Goal: Feedback & Contribution: Contribute content

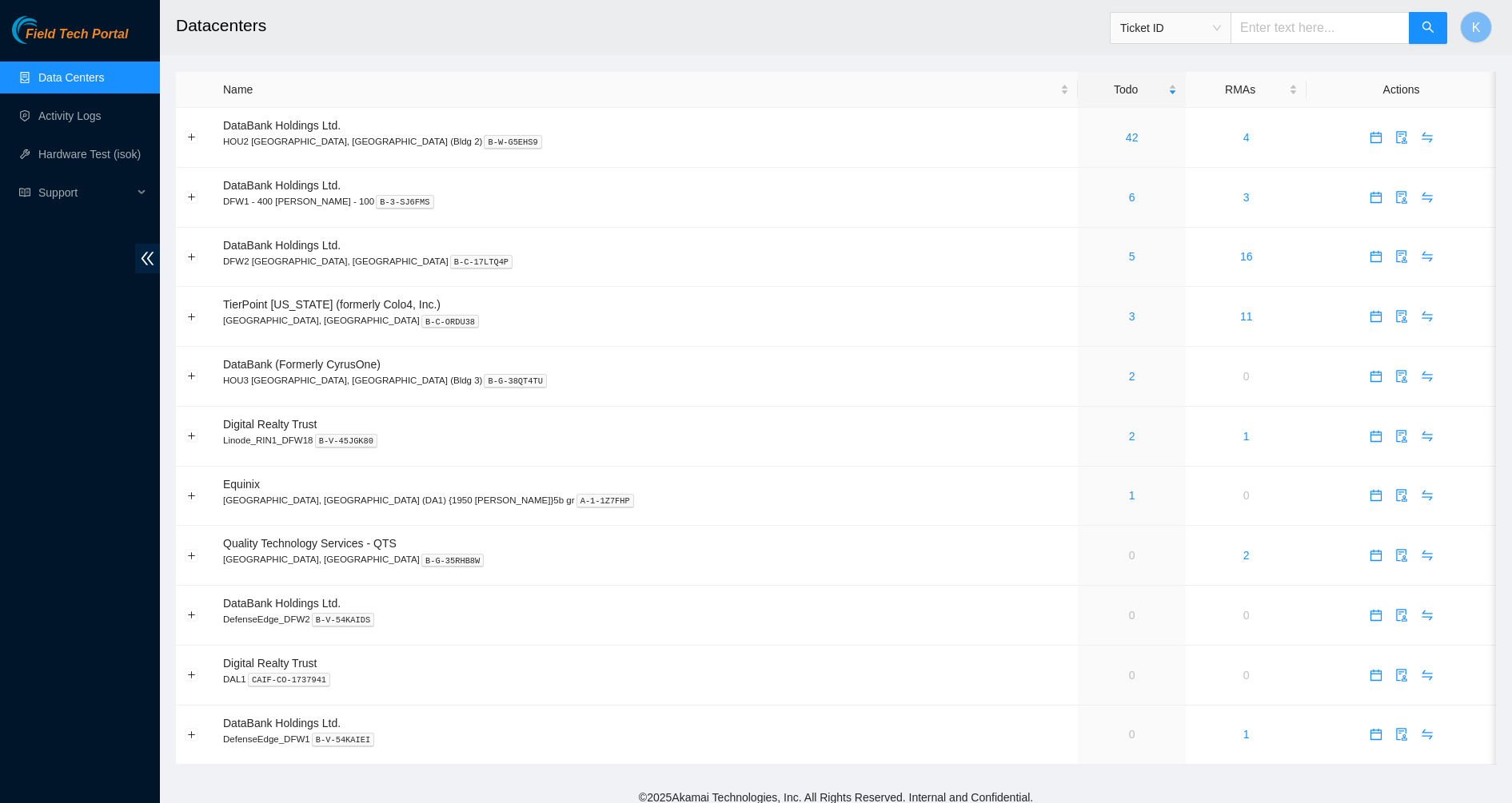
click at [79, 83] on link "Data Centers" at bounding box center [72, 77] width 66 height 13
click at [1125, 141] on link "42" at bounding box center [1131, 137] width 13 height 13
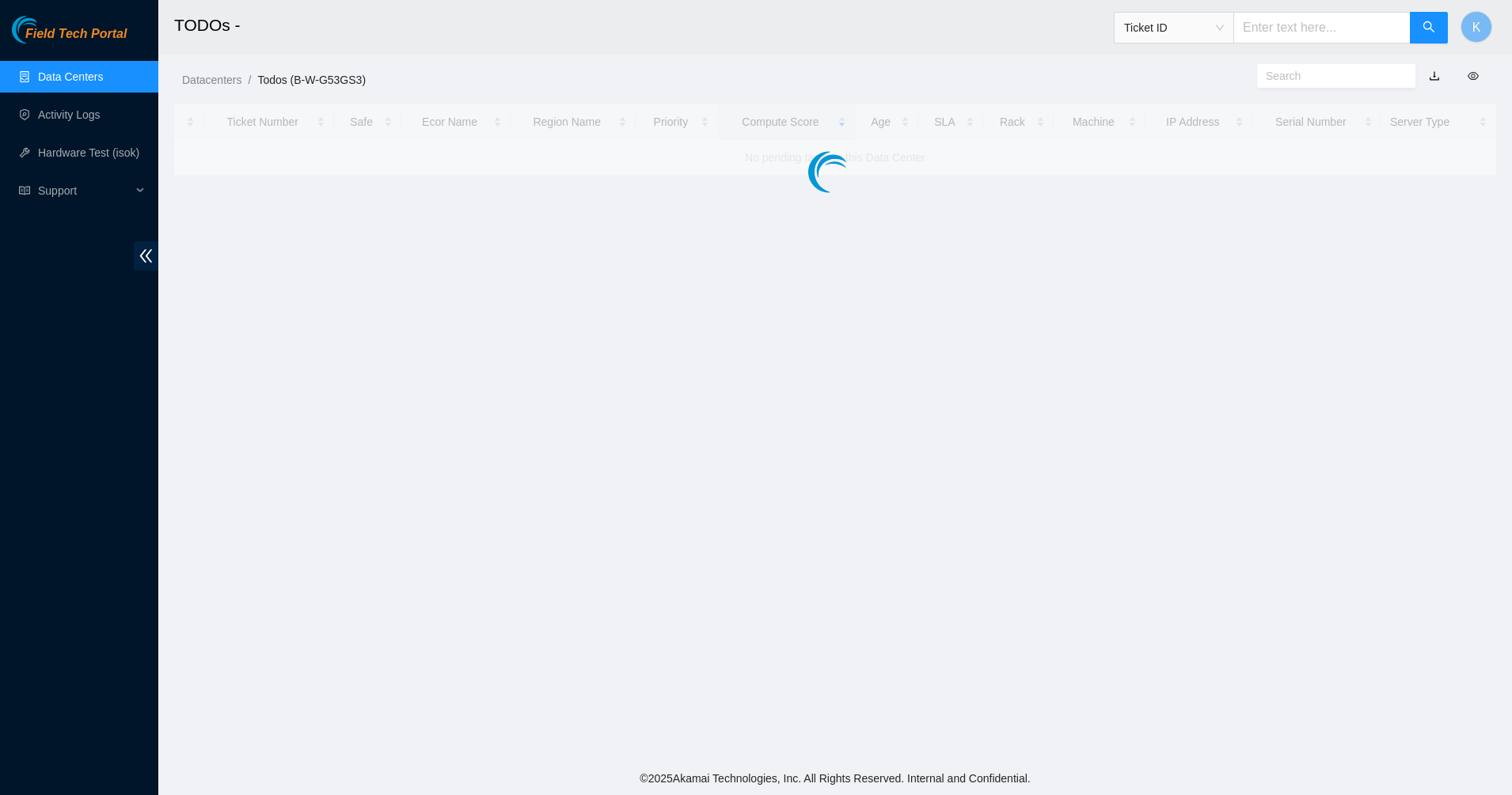
click at [1318, 73] on input "text" at bounding box center [1329, 76] width 128 height 17
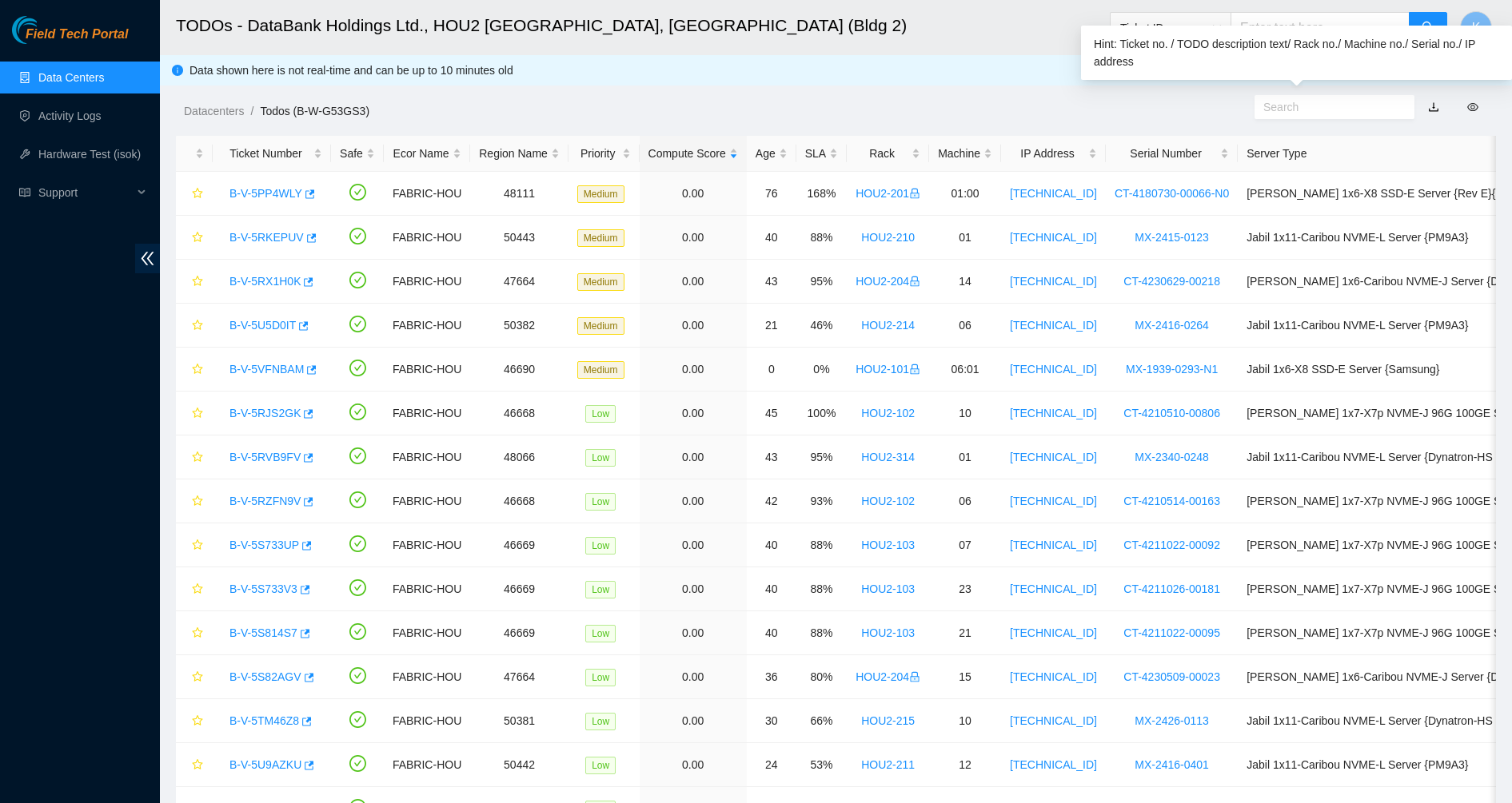
paste input "B-V-5PP4WLY"
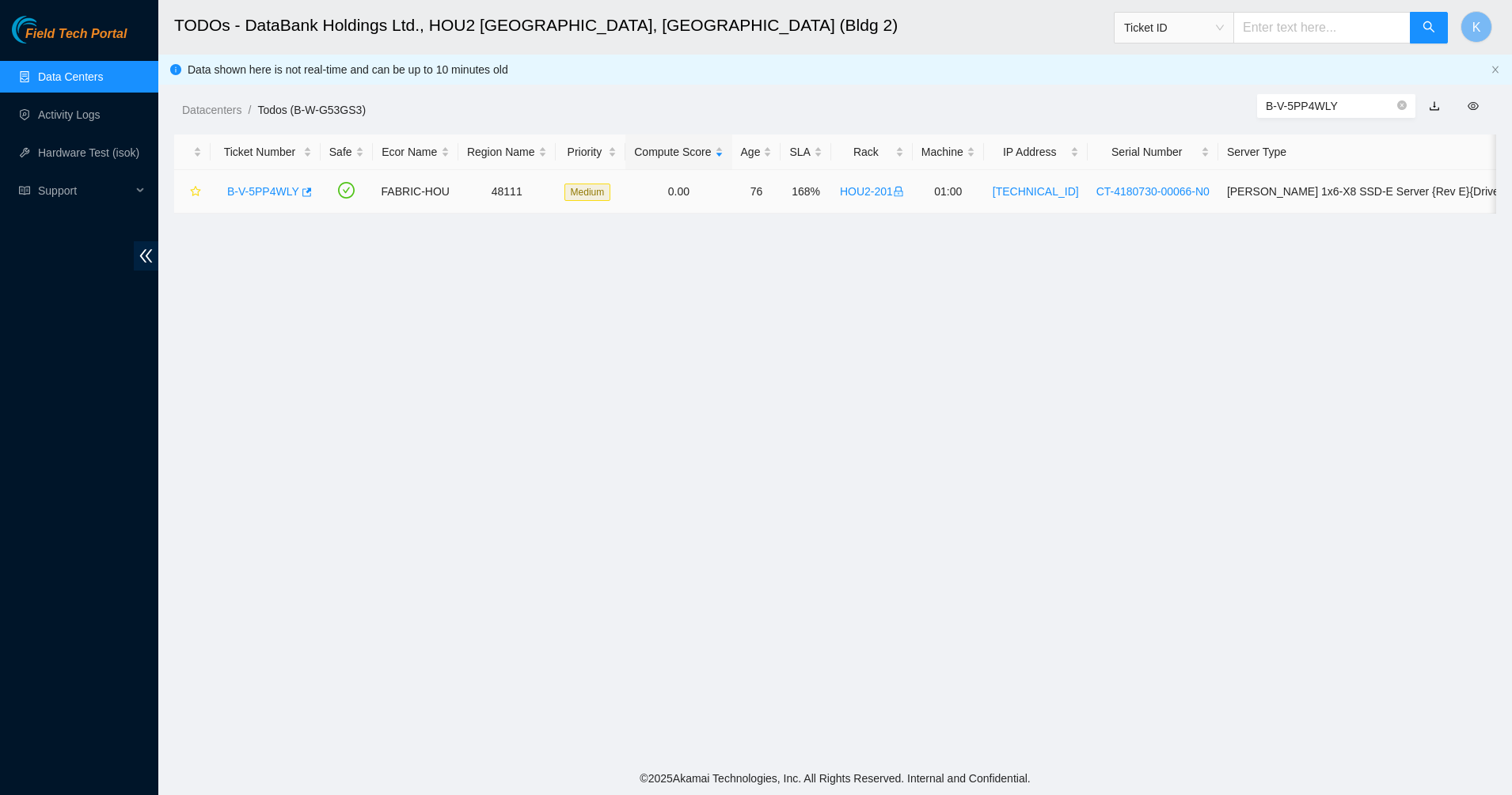
type input "B-V-5PP4WLY"
click at [256, 192] on link "B-V-5PP4WLY" at bounding box center [262, 191] width 72 height 12
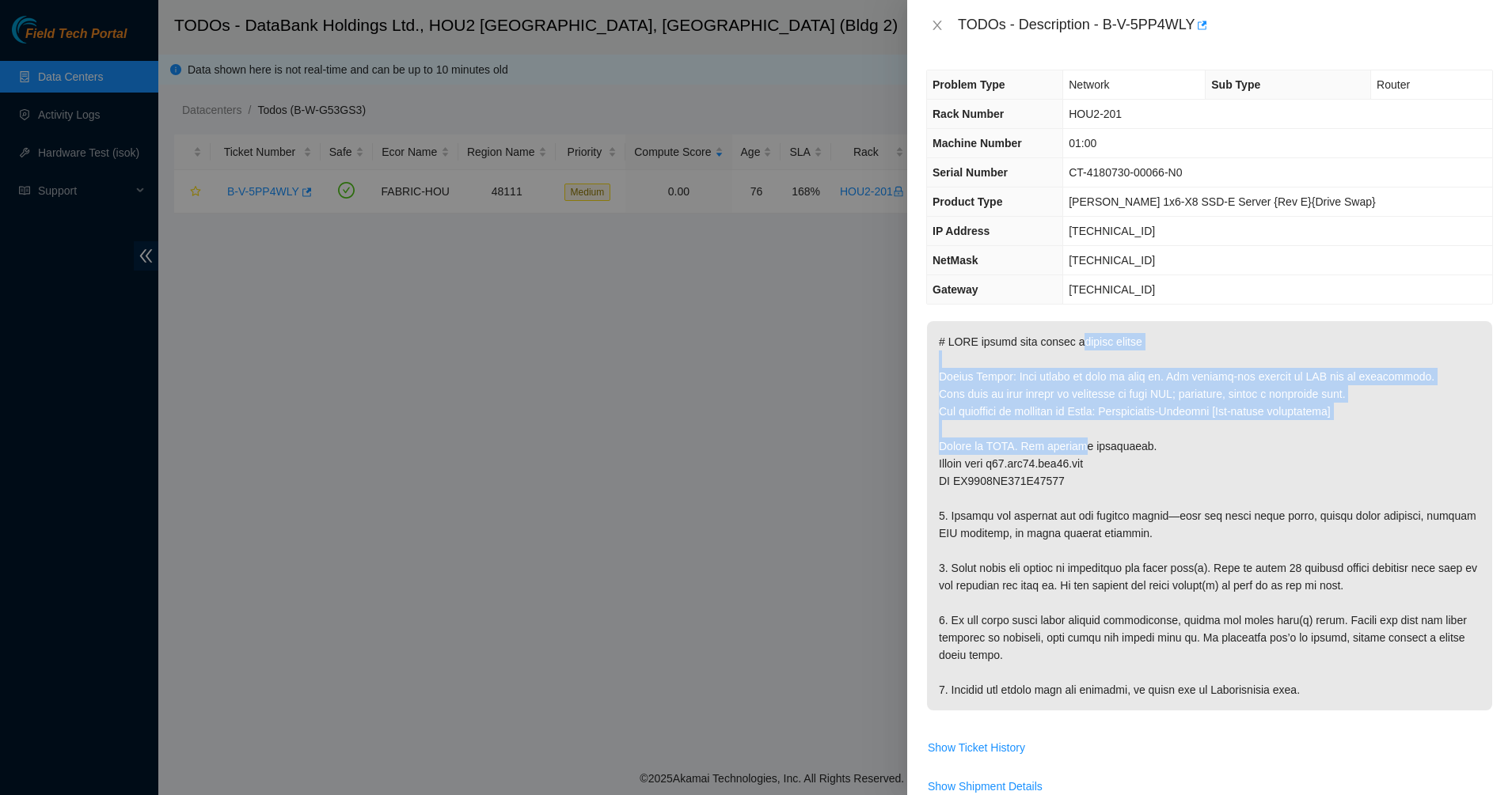
drag, startPoint x: 1068, startPoint y: 337, endPoint x: 1079, endPoint y: 450, distance: 113.5
click at [1079, 450] on p at bounding box center [1209, 516] width 566 height 389
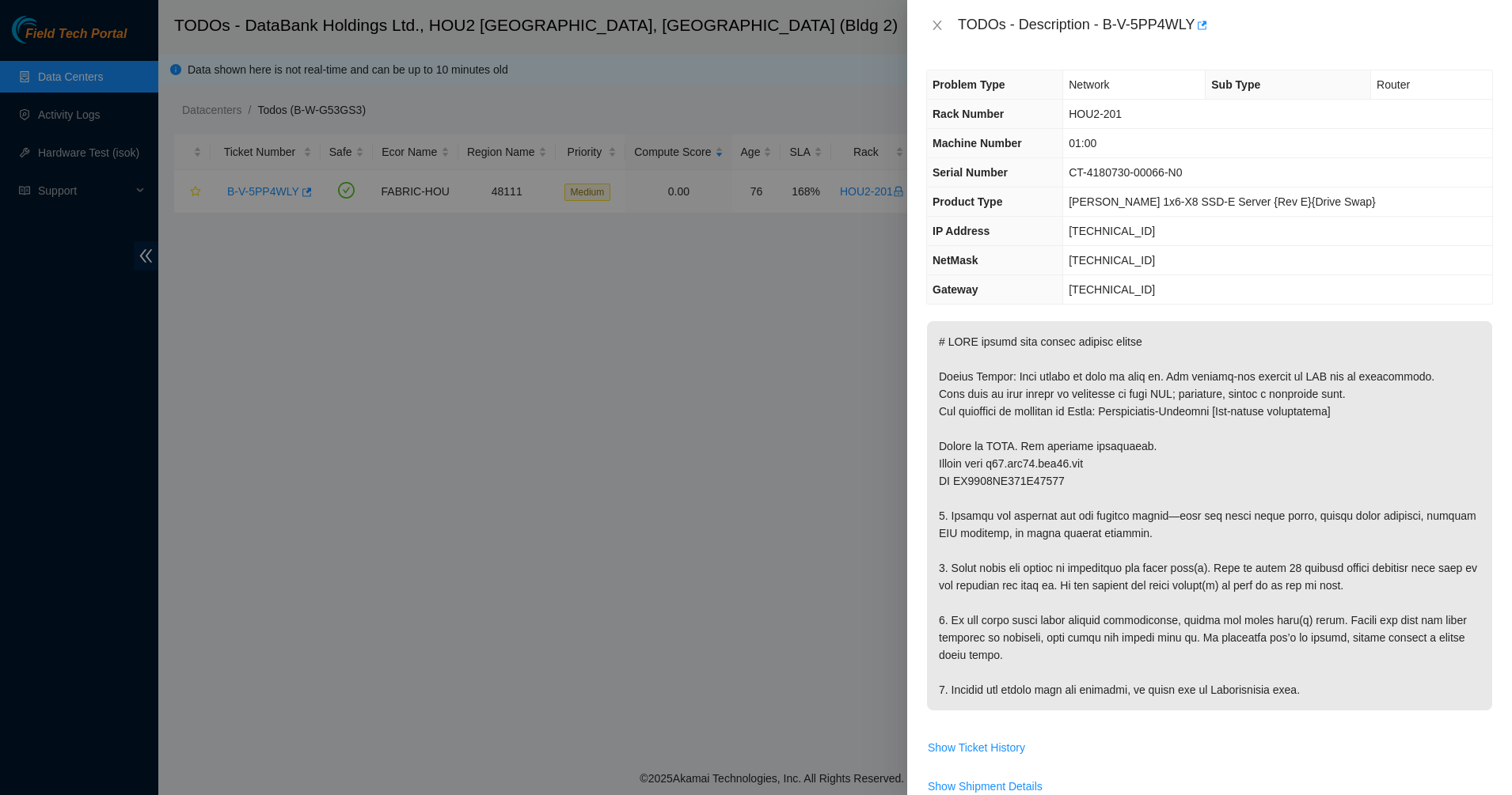
click at [909, 463] on div "Problem Type Network Sub Type Router Rack Number HOU2-201 Machine Number 01:00 …" at bounding box center [1210, 423] width 605 height 744
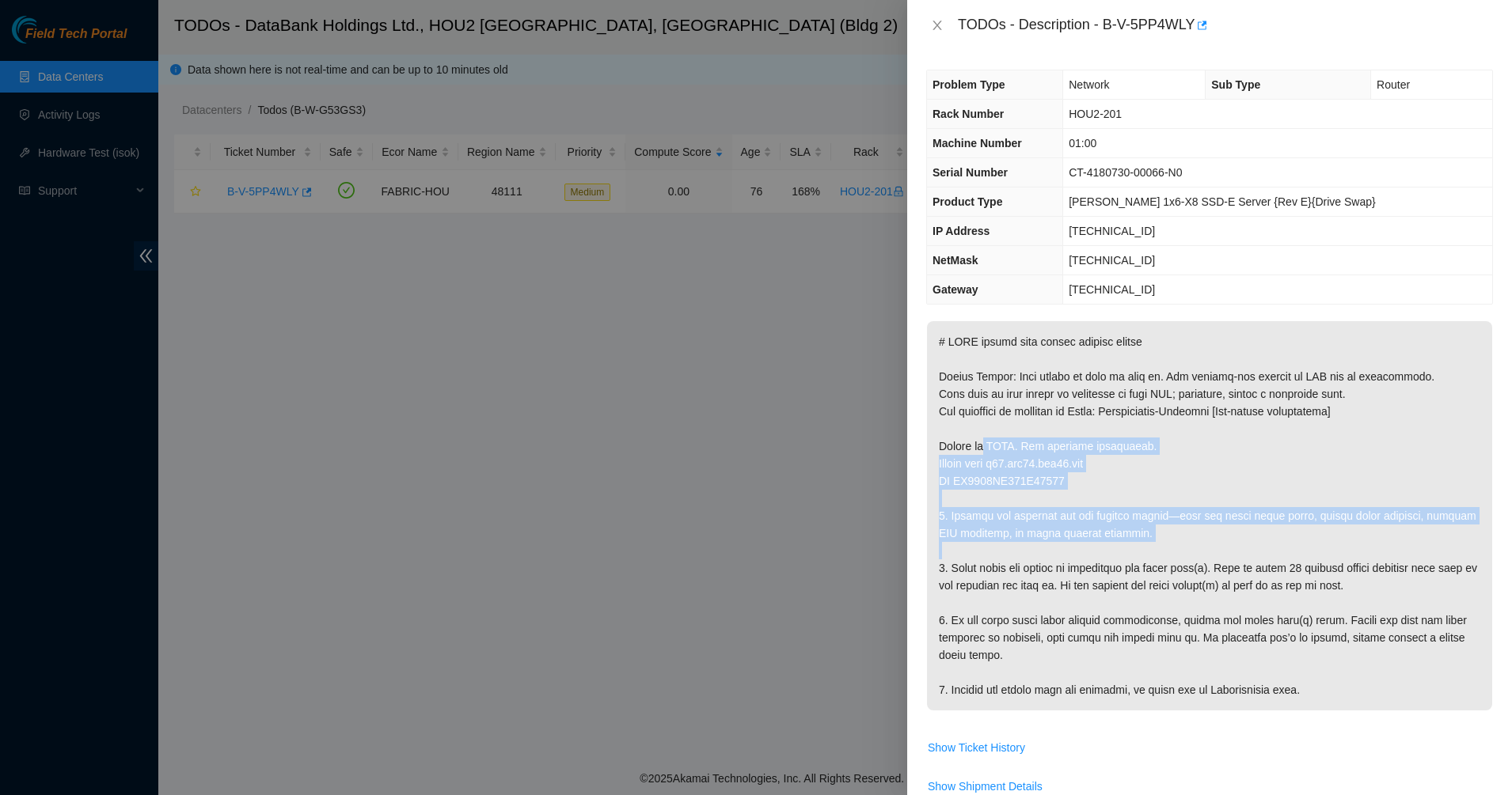
drag, startPoint x: 982, startPoint y: 452, endPoint x: 988, endPoint y: 553, distance: 101.2
click at [988, 553] on p at bounding box center [1209, 516] width 566 height 389
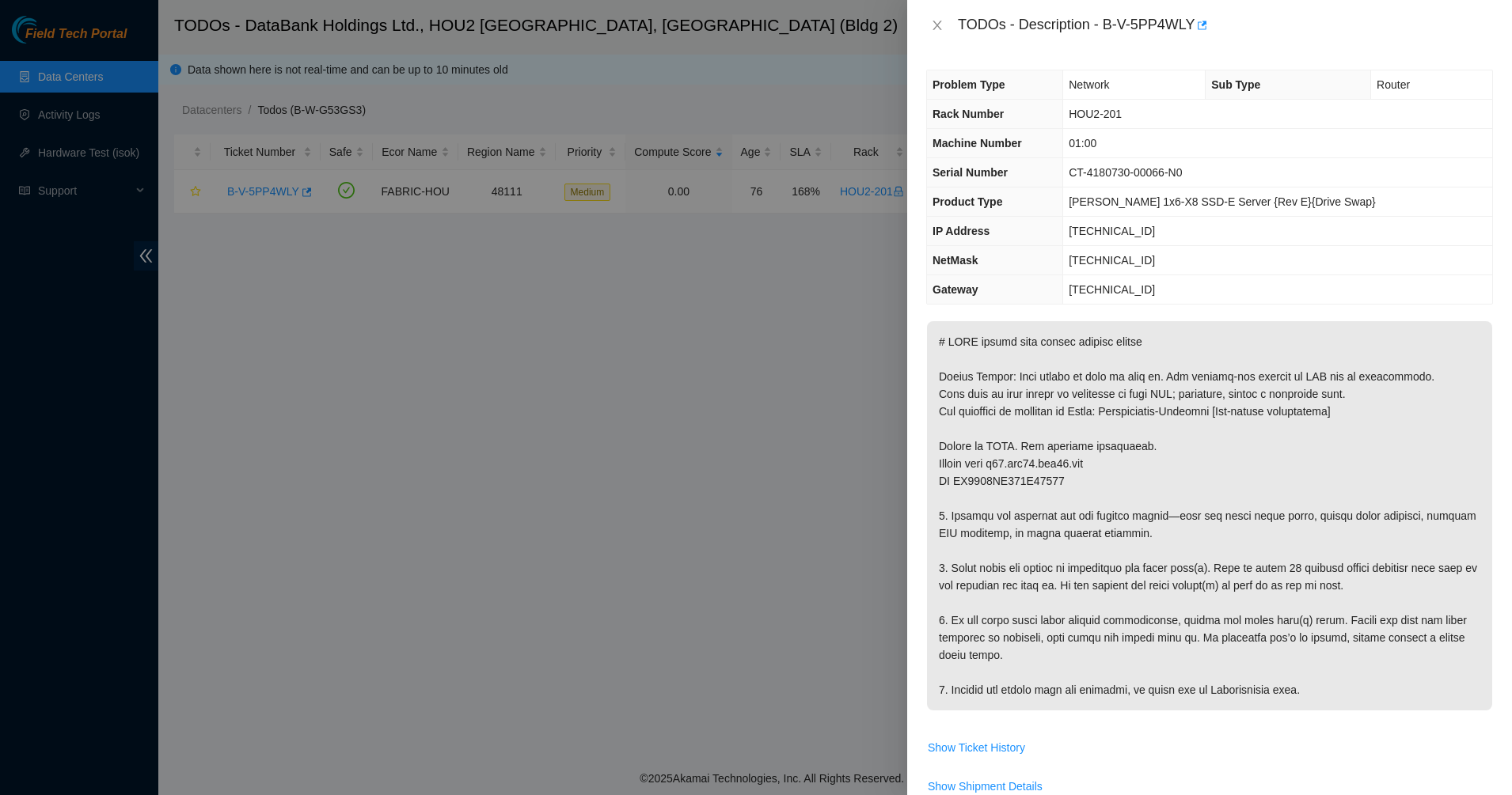
click at [983, 565] on p at bounding box center [1209, 516] width 566 height 389
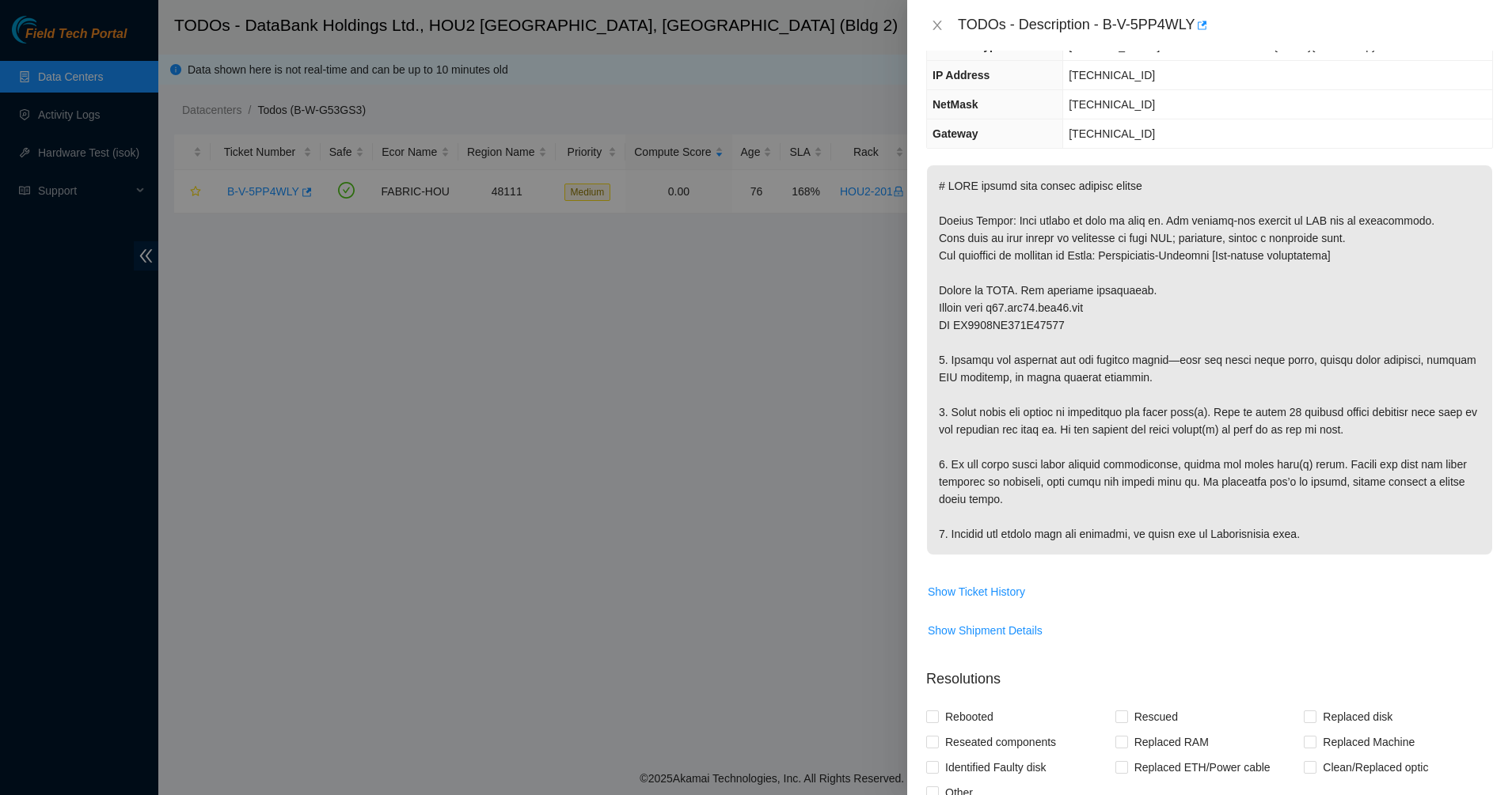
scroll to position [396, 0]
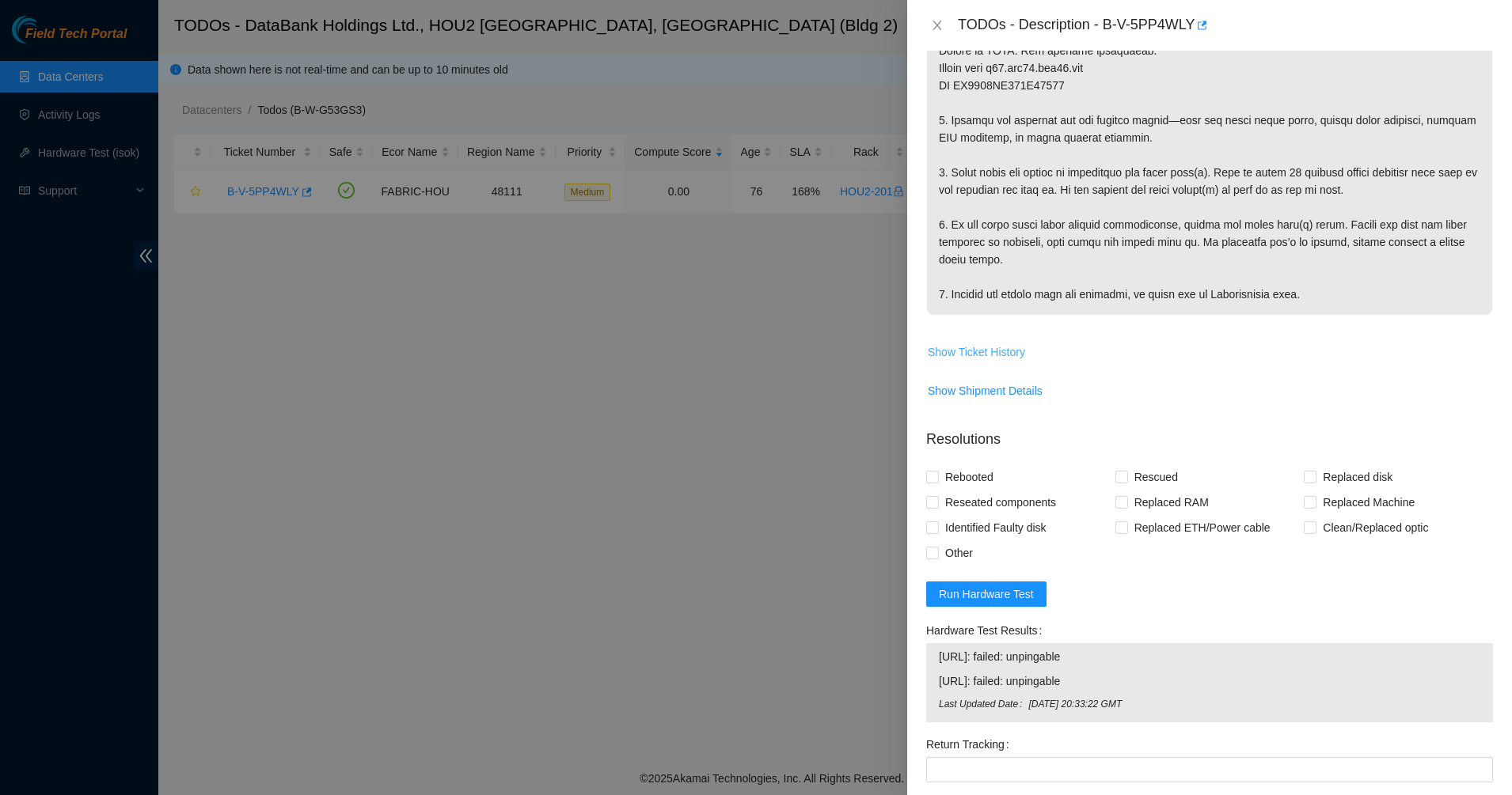
click at [963, 364] on button "Show Ticket History" at bounding box center [975, 352] width 99 height 25
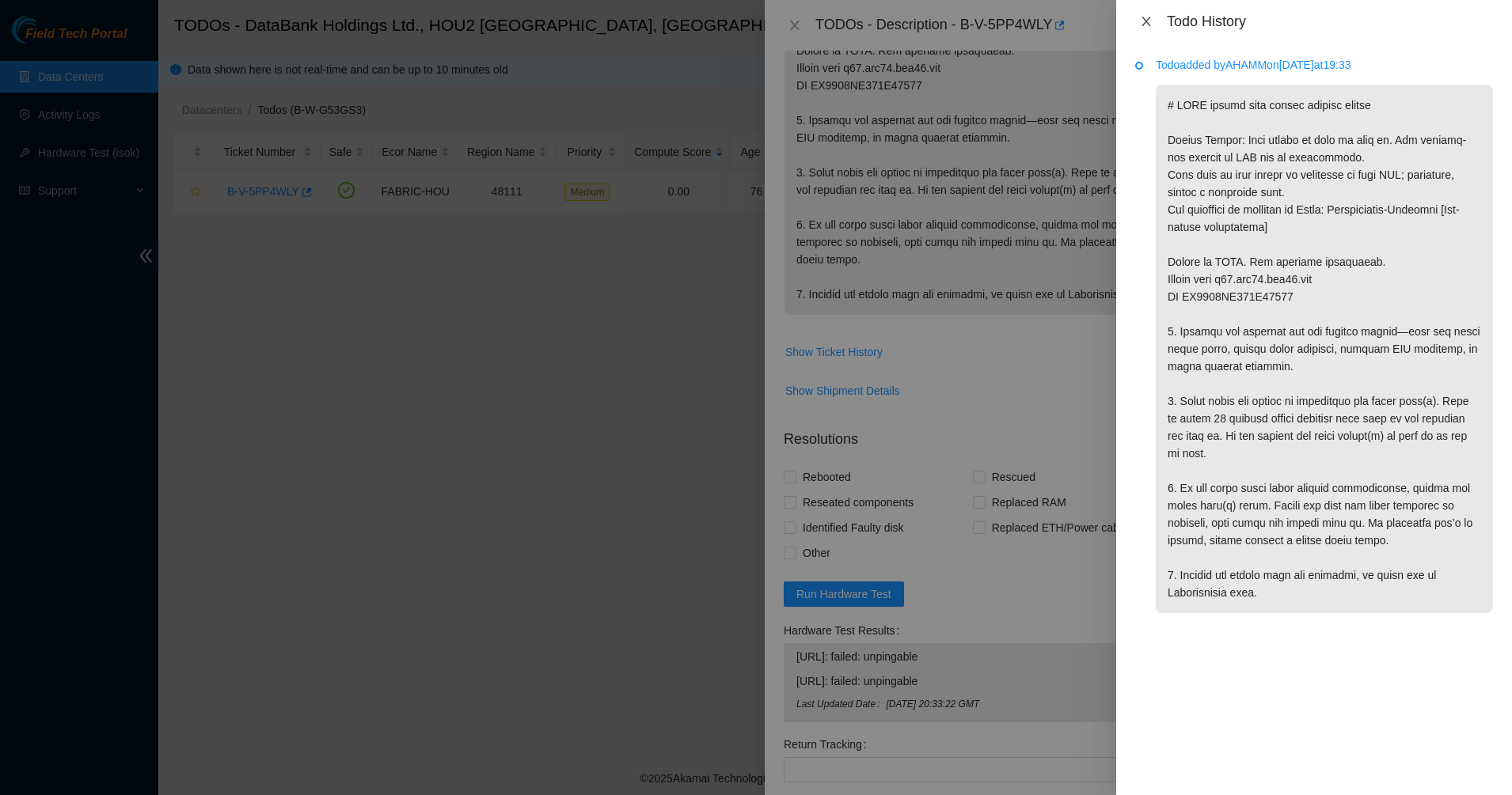
click at [1146, 25] on icon "close" at bounding box center [1145, 21] width 12 height 12
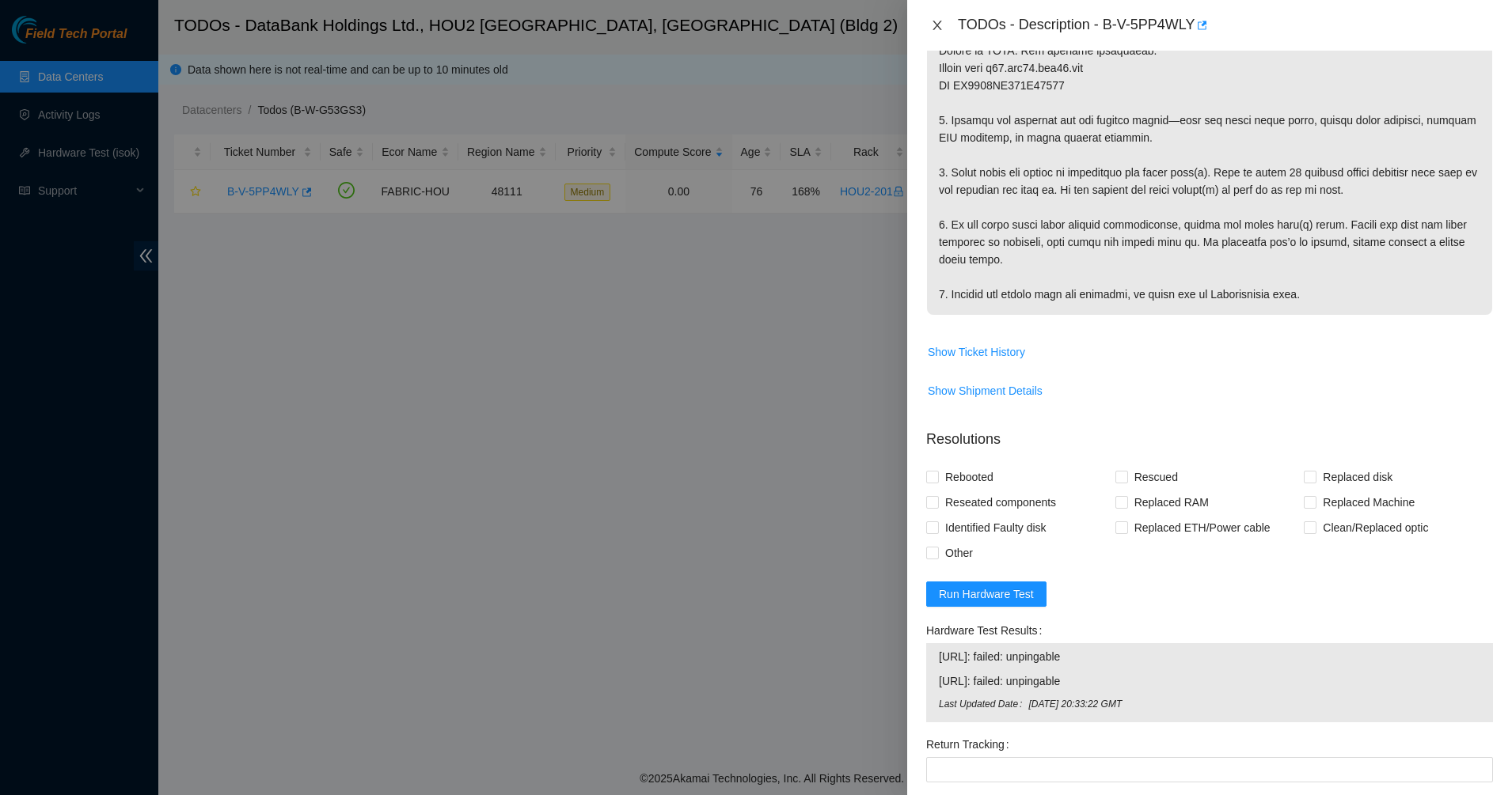
click at [935, 25] on icon "close" at bounding box center [937, 25] width 12 height 12
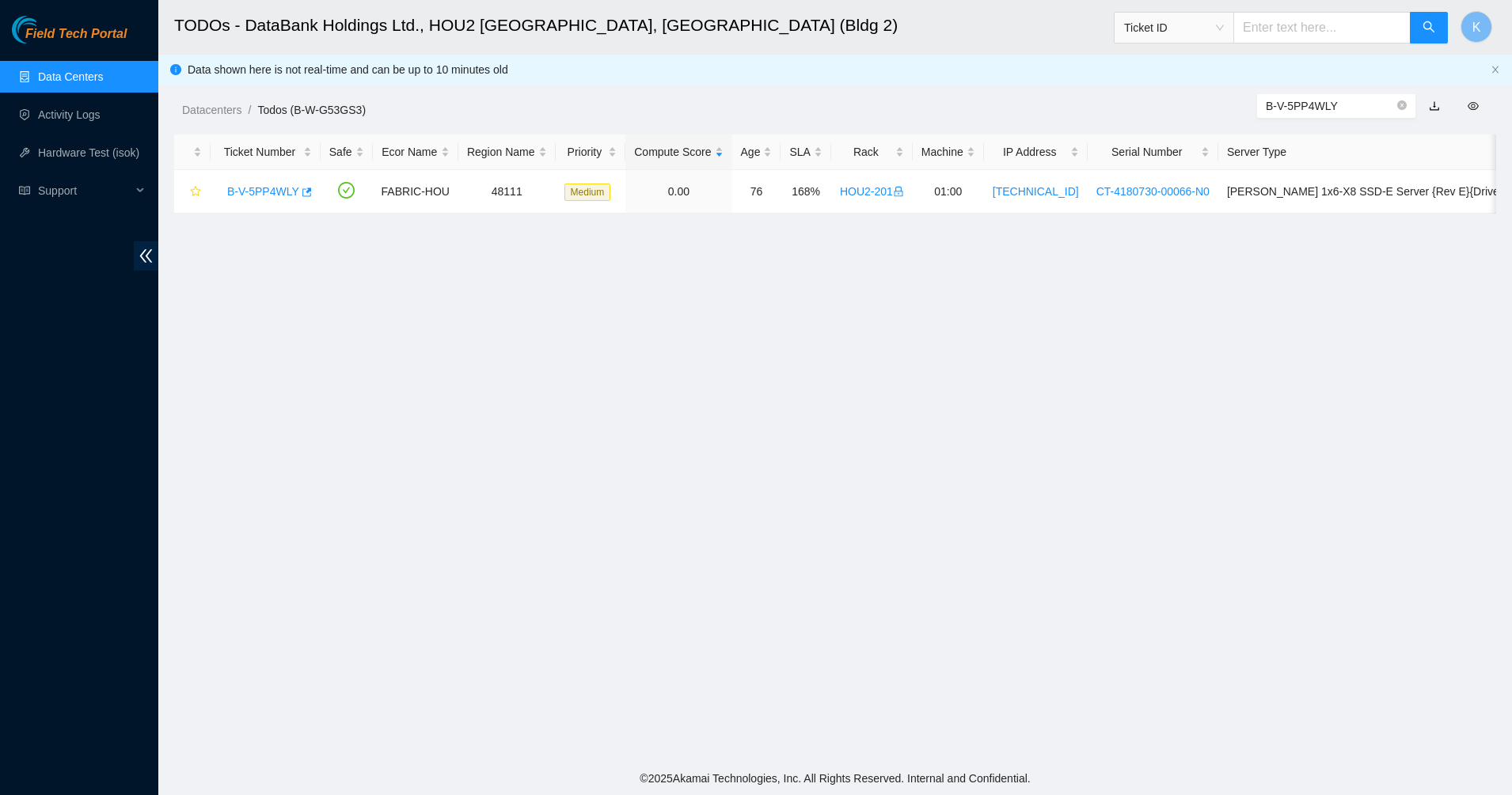
scroll to position [273, 0]
click at [71, 71] on link "Data Centers" at bounding box center [71, 77] width 65 height 12
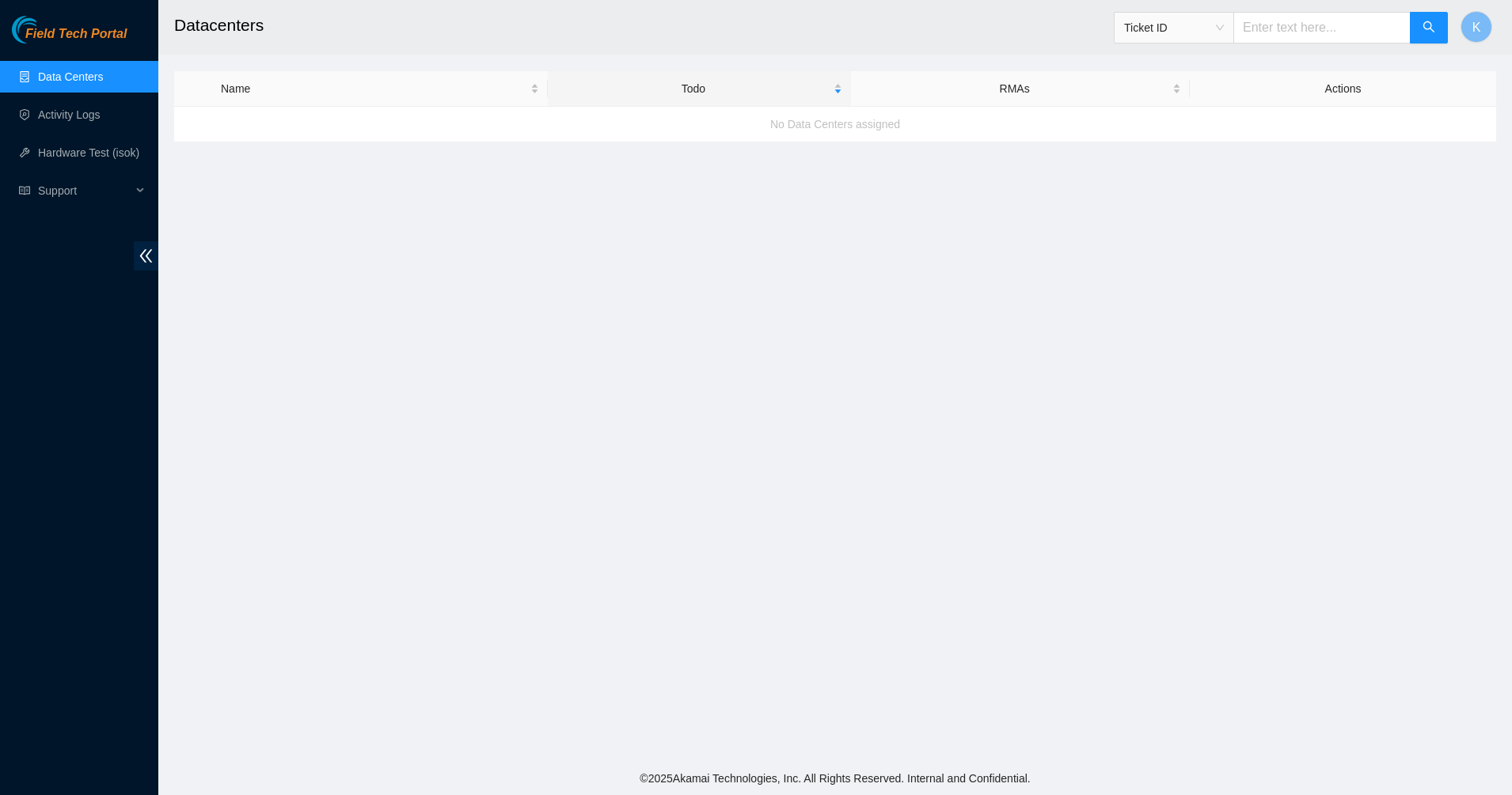
click at [89, 38] on span "Field Tech Portal" at bounding box center [76, 34] width 101 height 15
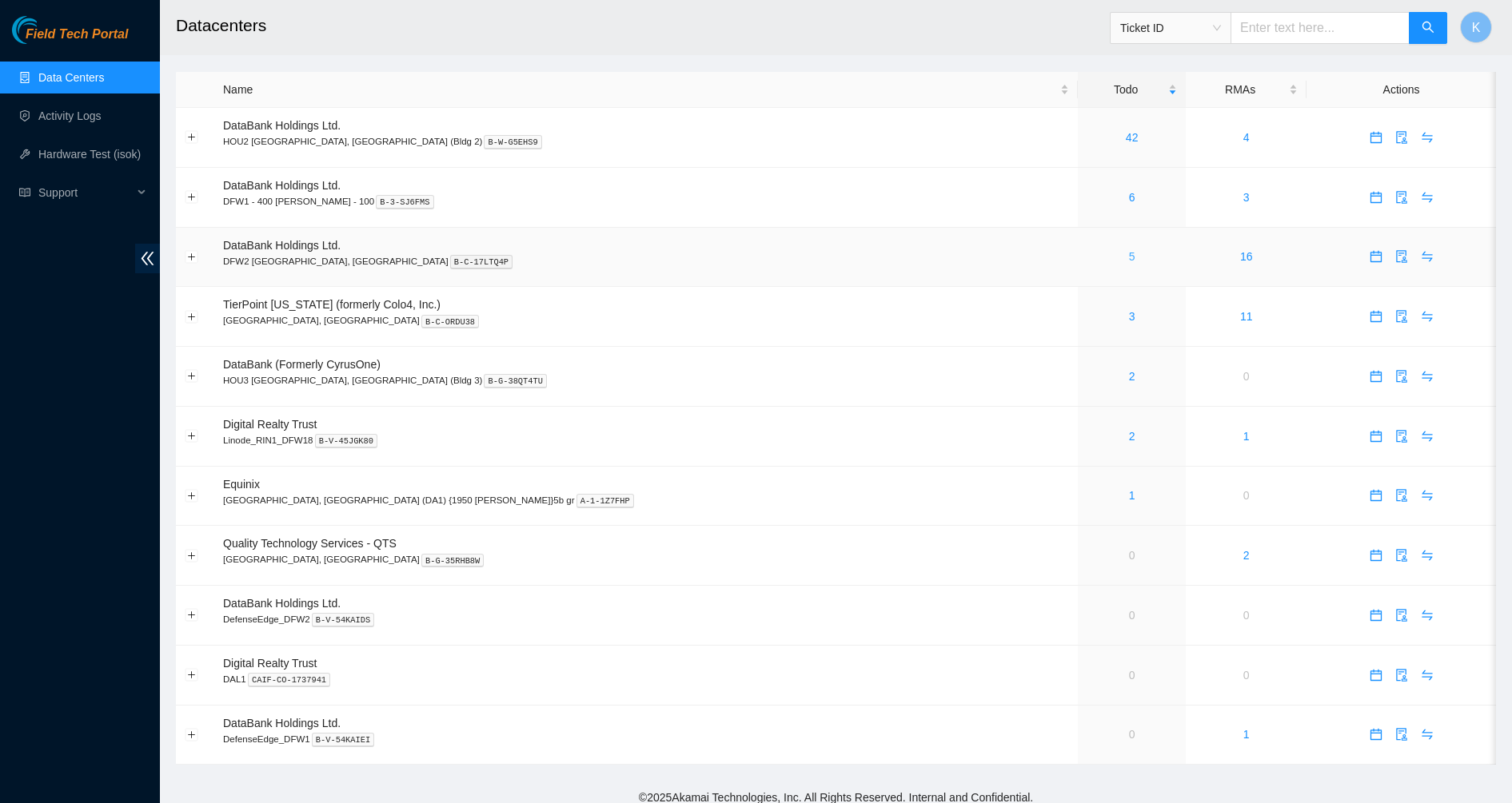
click at [1129, 257] on link "5" at bounding box center [1132, 256] width 7 height 13
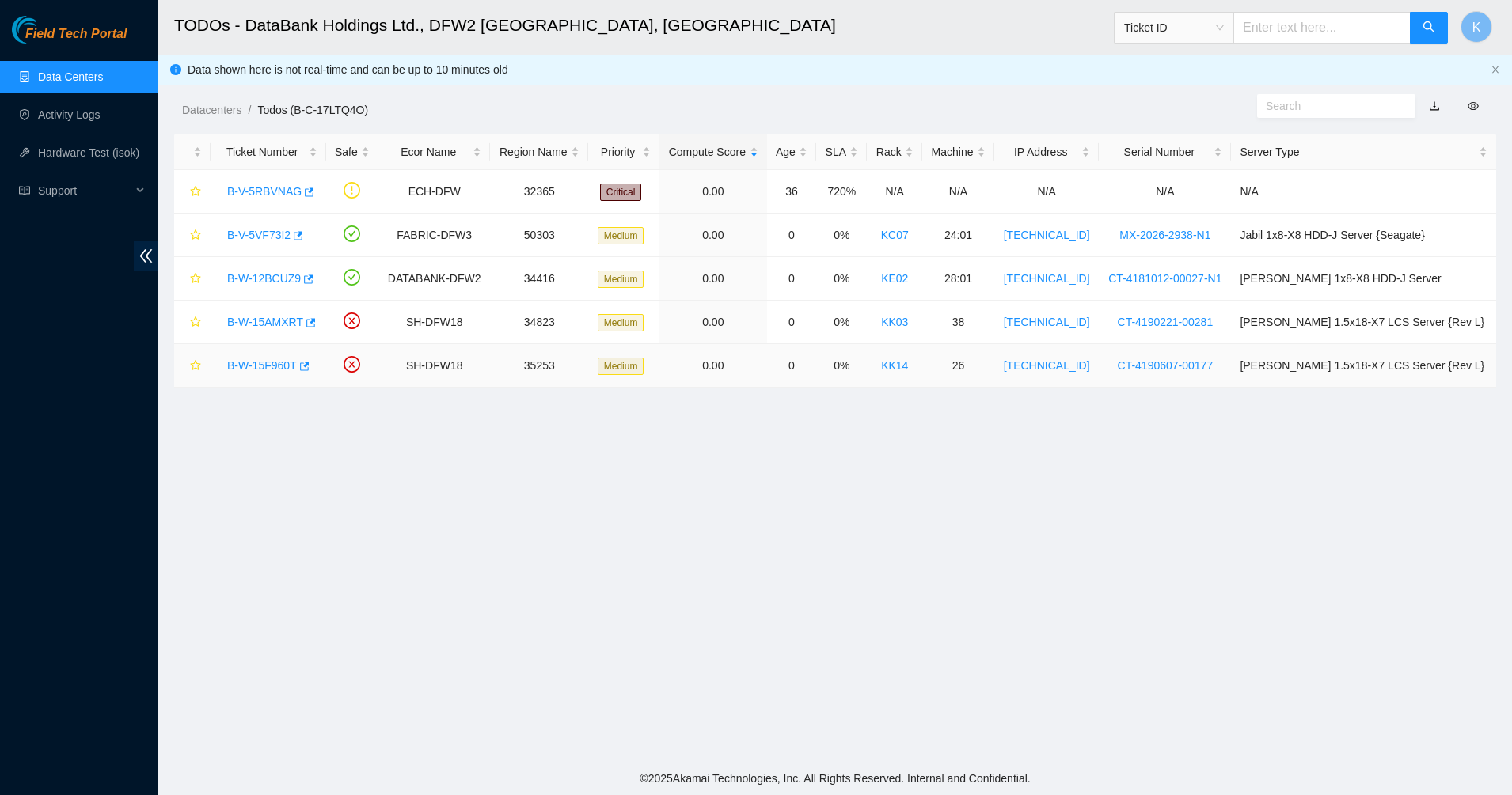
click at [260, 365] on link "B-W-15F960T" at bounding box center [261, 364] width 70 height 12
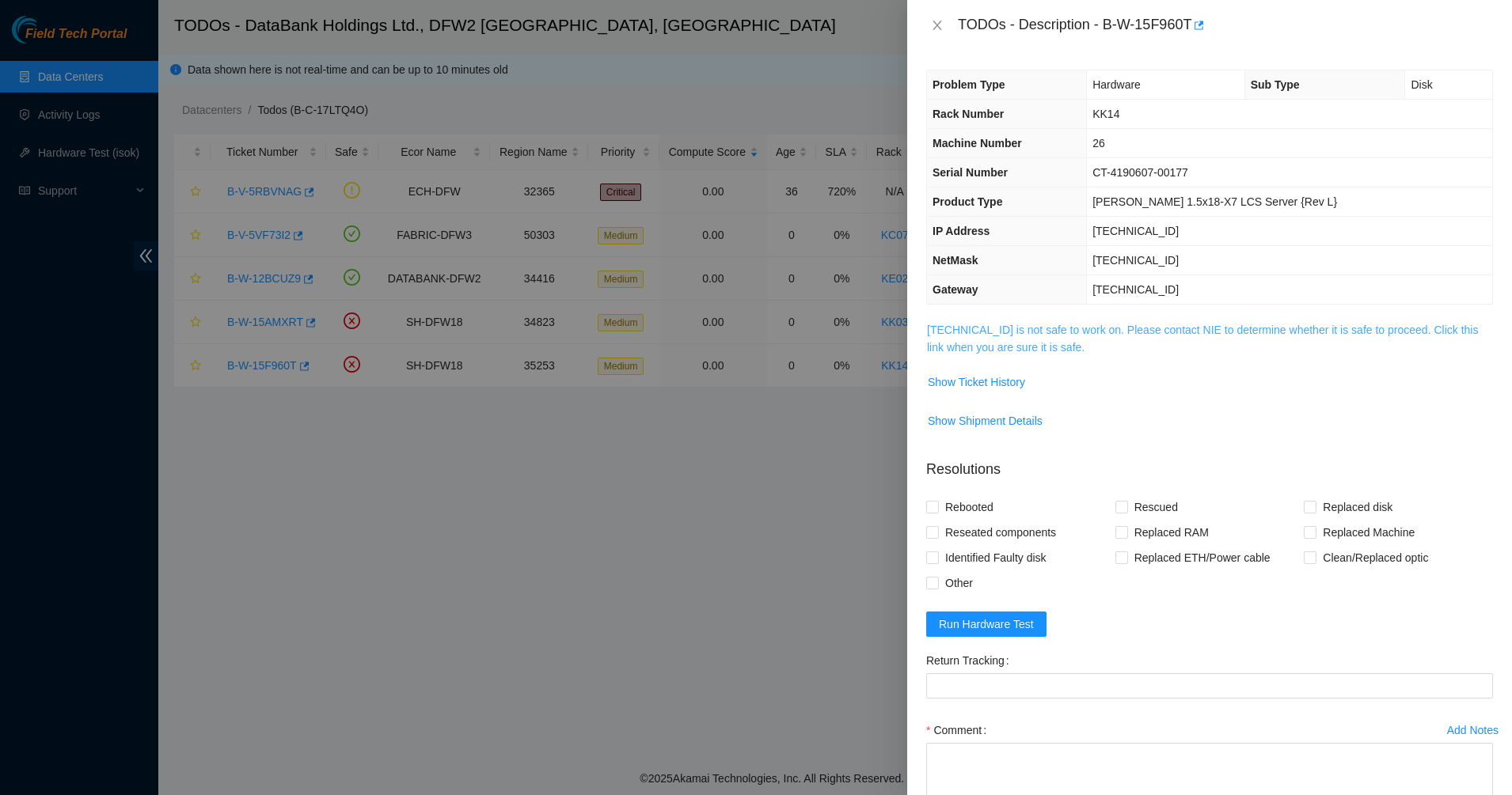
click at [1056, 341] on link "104.123.157.37 is not safe to work on. Please contact NIE to determine whether …" at bounding box center [1202, 338] width 551 height 30
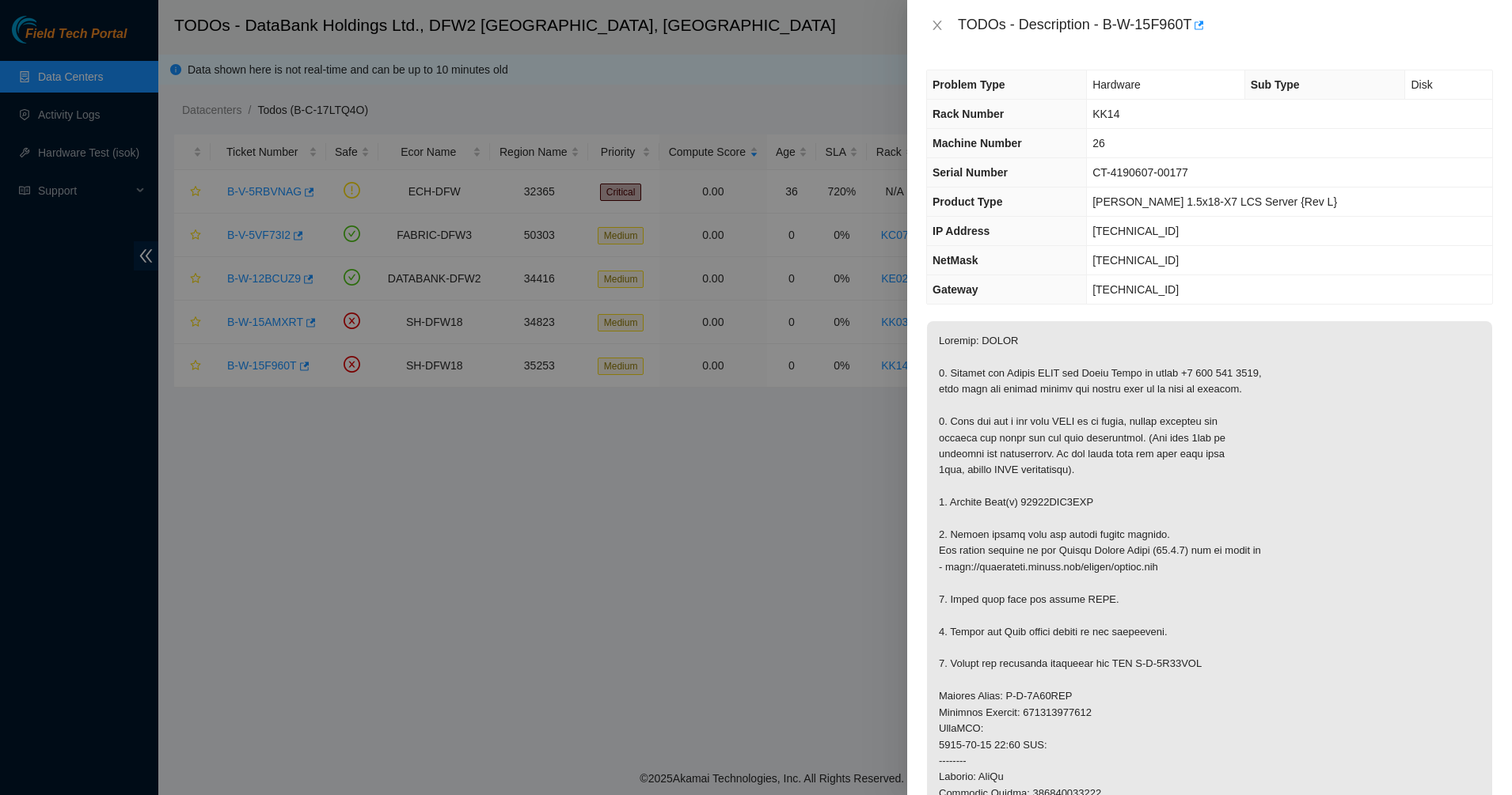
click at [975, 377] on p at bounding box center [1209, 713] width 566 height 784
drag, startPoint x: 975, startPoint y: 377, endPoint x: 1055, endPoint y: 402, distance: 83.8
click at [1055, 402] on p at bounding box center [1209, 713] width 566 height 784
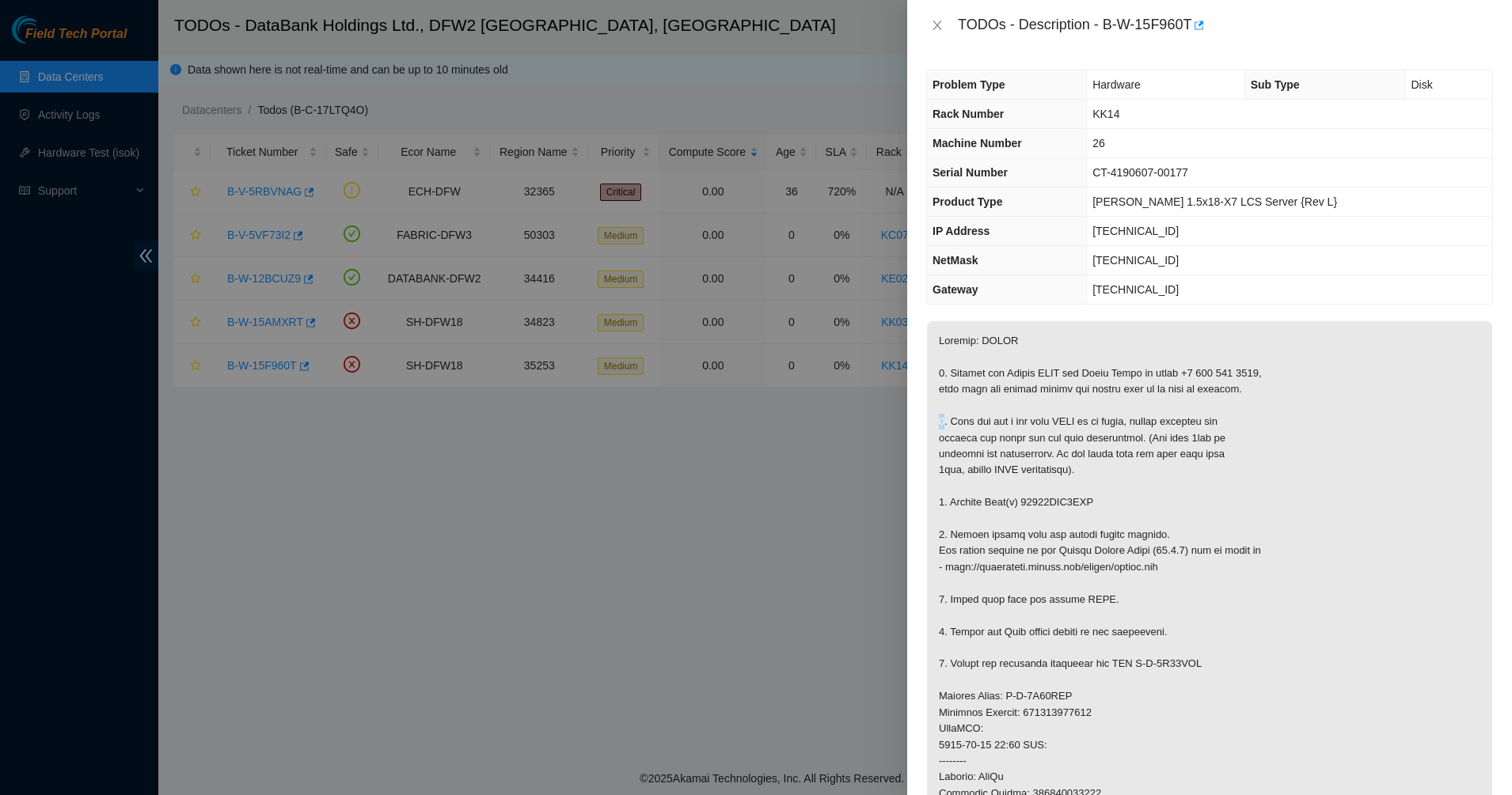
click at [1055, 402] on p at bounding box center [1209, 713] width 566 height 784
drag, startPoint x: 1055, startPoint y: 402, endPoint x: 1062, endPoint y: 441, distance: 39.6
click at [1062, 441] on p at bounding box center [1209, 713] width 566 height 784
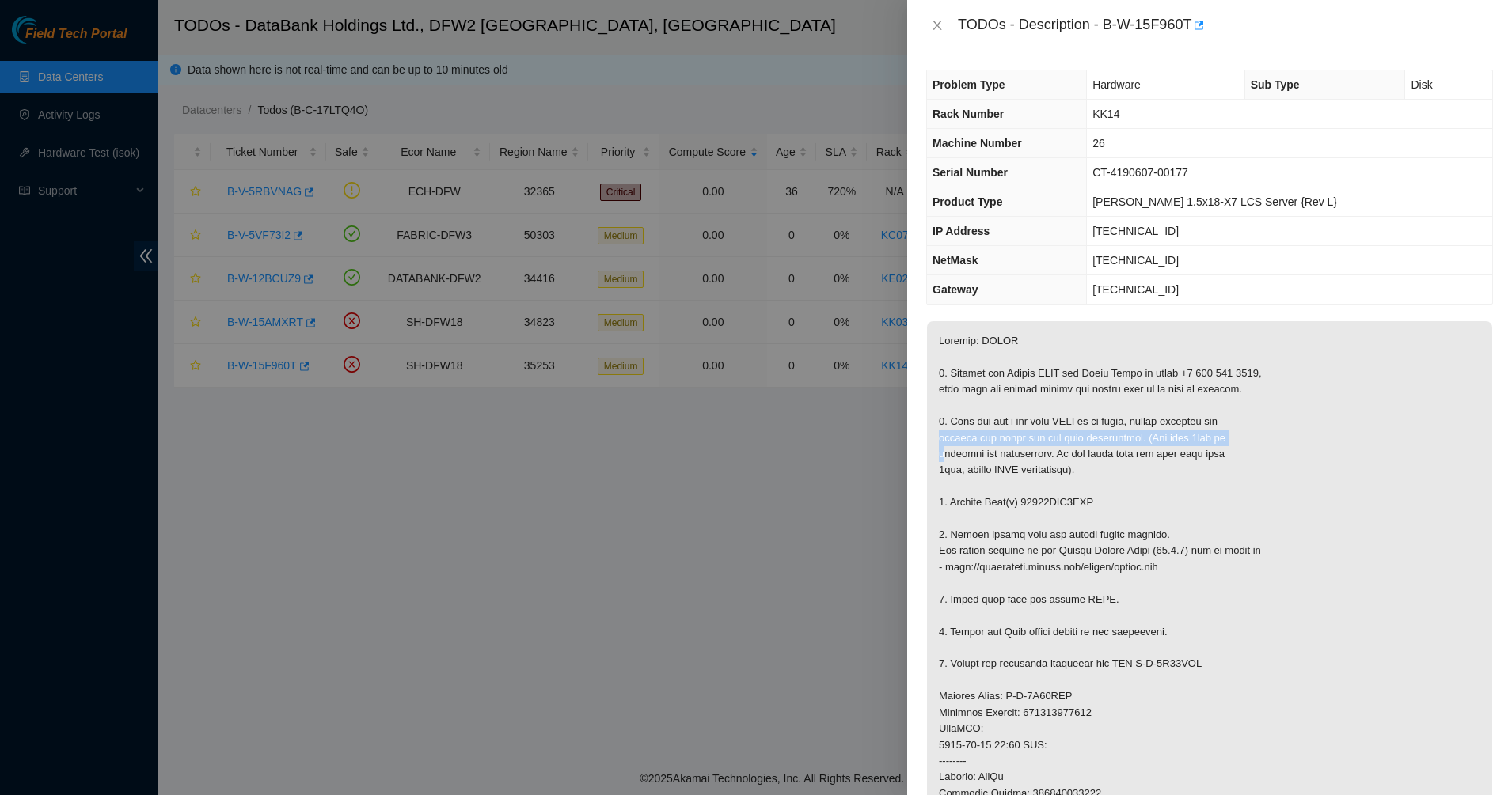
click at [1062, 441] on p at bounding box center [1209, 713] width 566 height 784
drag, startPoint x: 1062, startPoint y: 441, endPoint x: 1042, endPoint y: 464, distance: 30.5
click at [1042, 464] on p at bounding box center [1209, 713] width 566 height 784
click at [1041, 468] on p at bounding box center [1209, 713] width 566 height 784
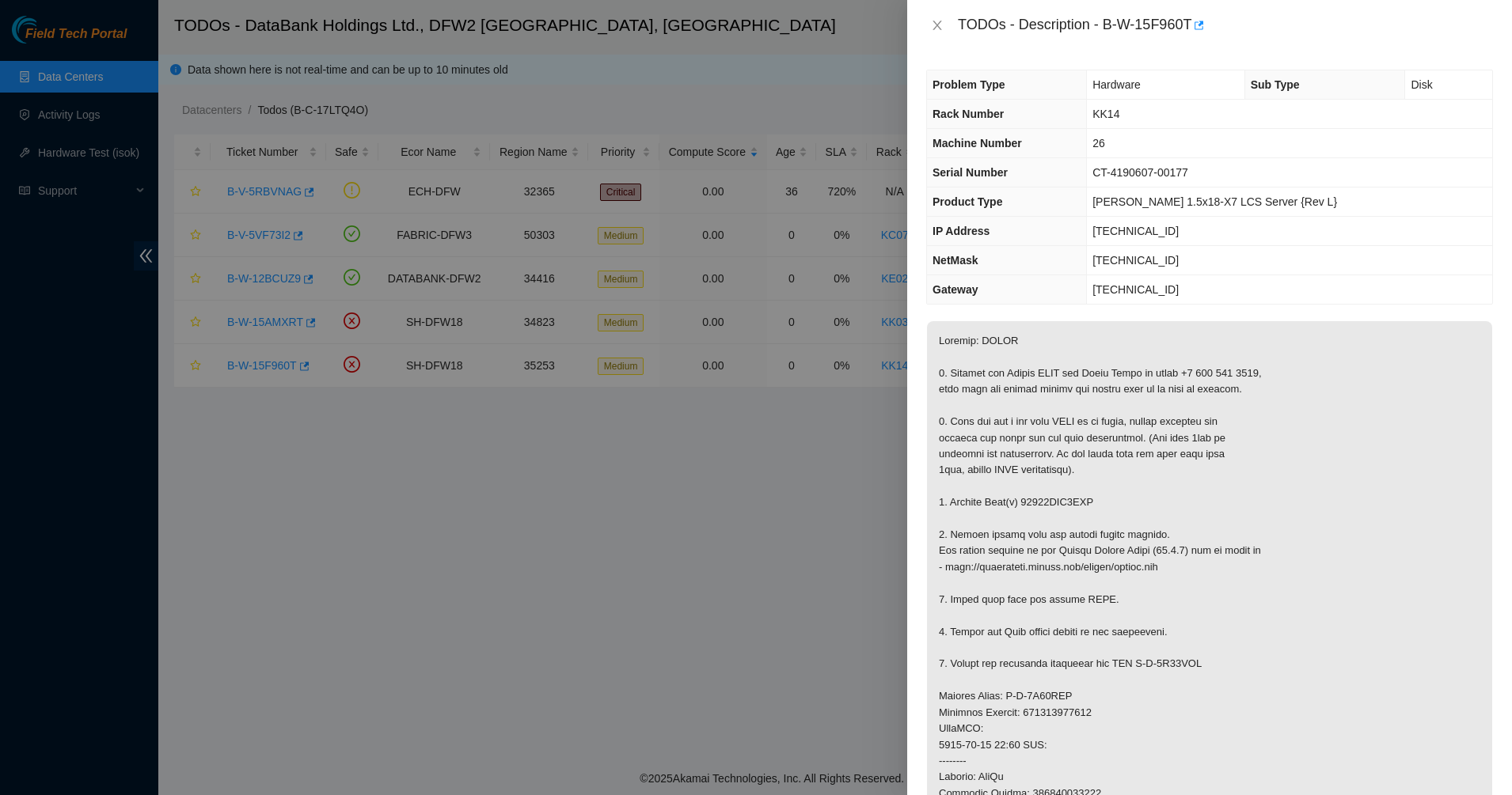
drag, startPoint x: 1041, startPoint y: 468, endPoint x: 1008, endPoint y: 502, distance: 47.4
click at [1008, 502] on p at bounding box center [1209, 713] width 566 height 784
drag, startPoint x: 1008, startPoint y: 502, endPoint x: 1011, endPoint y: 530, distance: 28.2
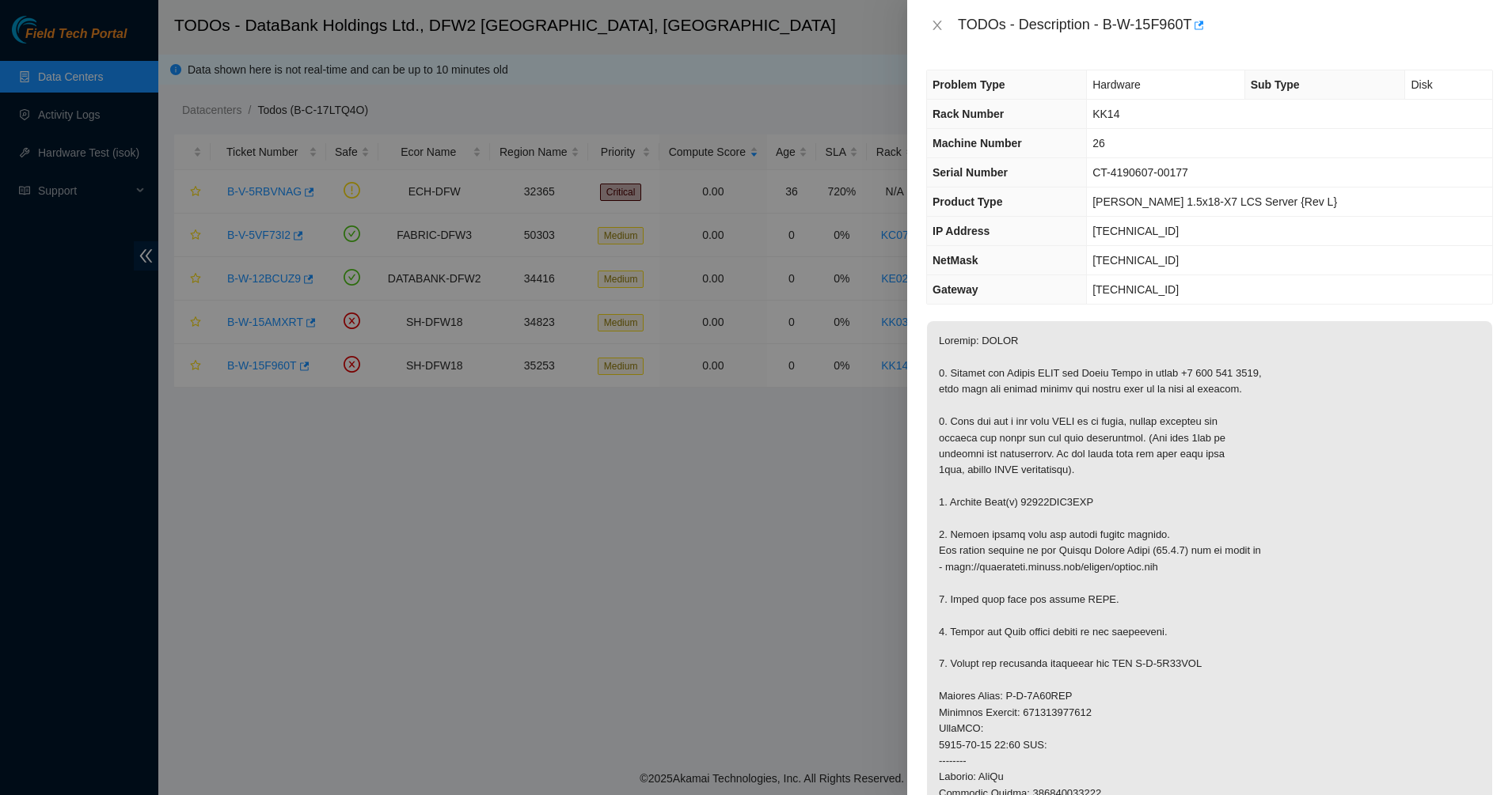
click at [1011, 530] on p at bounding box center [1209, 713] width 566 height 784
click at [318, 346] on div at bounding box center [756, 397] width 1512 height 795
click at [943, 21] on icon "close" at bounding box center [937, 25] width 12 height 12
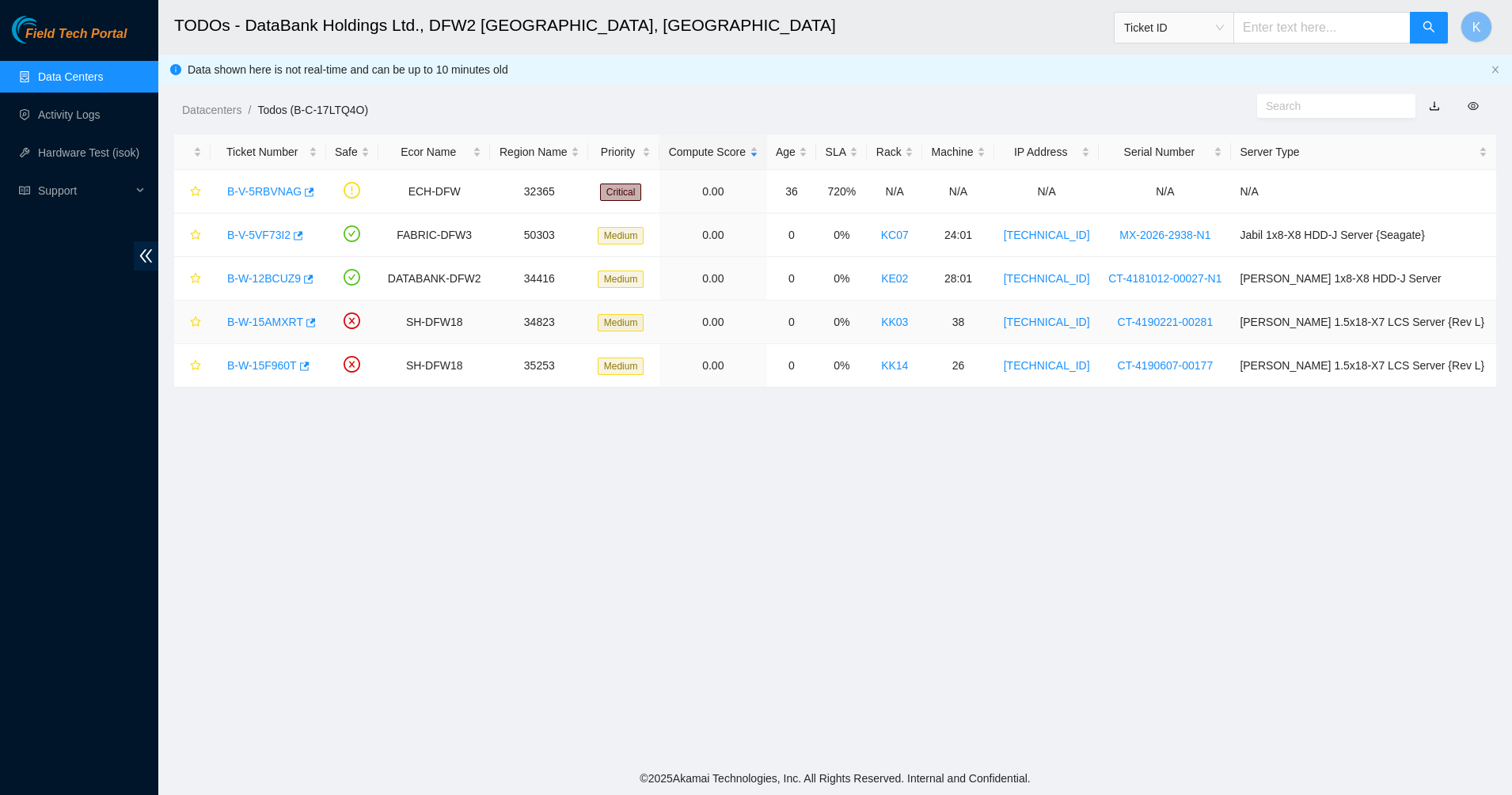
click at [267, 327] on link "B-W-15AMXRT" at bounding box center [264, 321] width 76 height 12
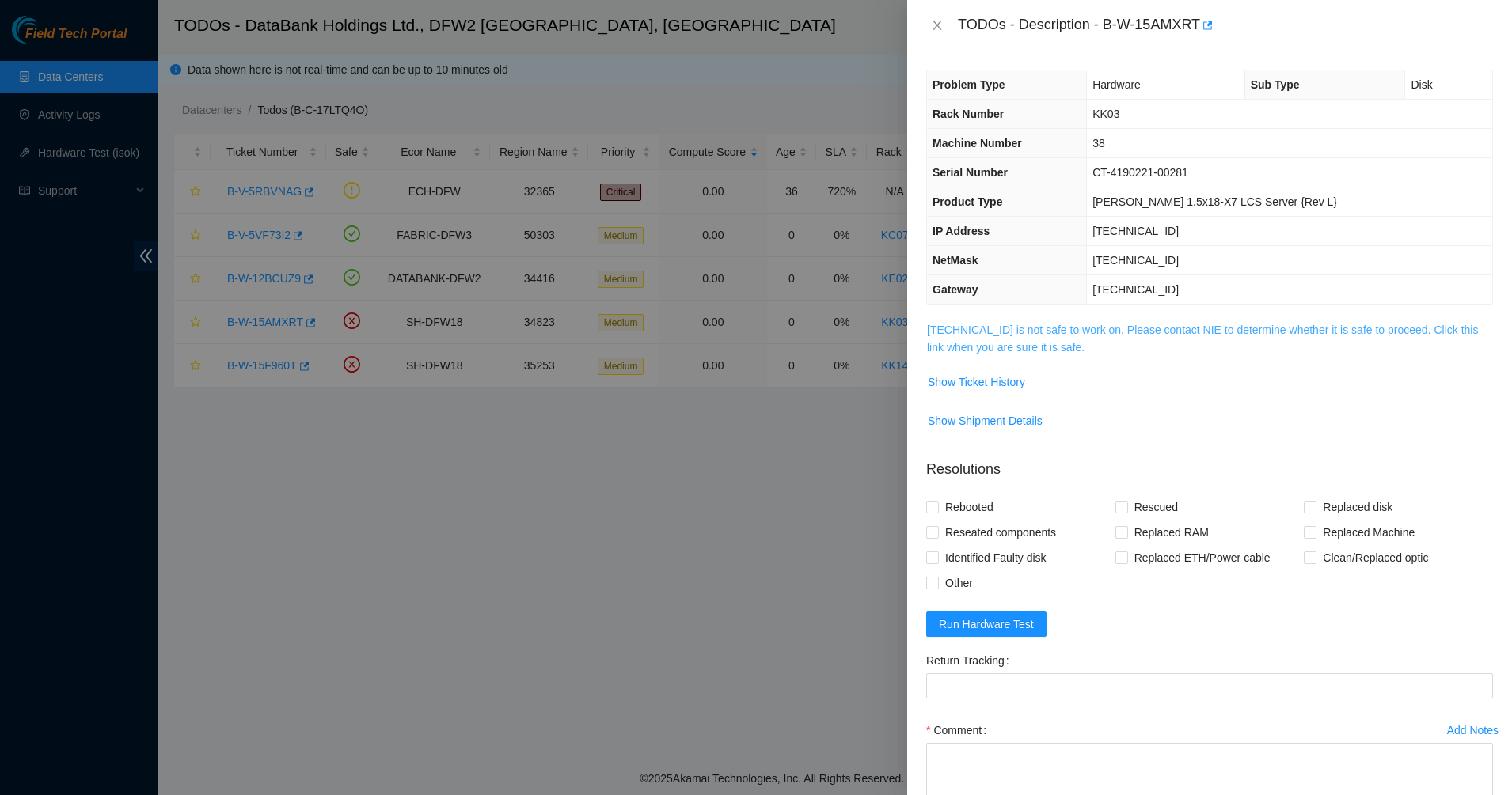
click at [986, 336] on link "184.28.172.40 is not safe to work on. Please contact NIE to determine whether i…" at bounding box center [1202, 338] width 551 height 30
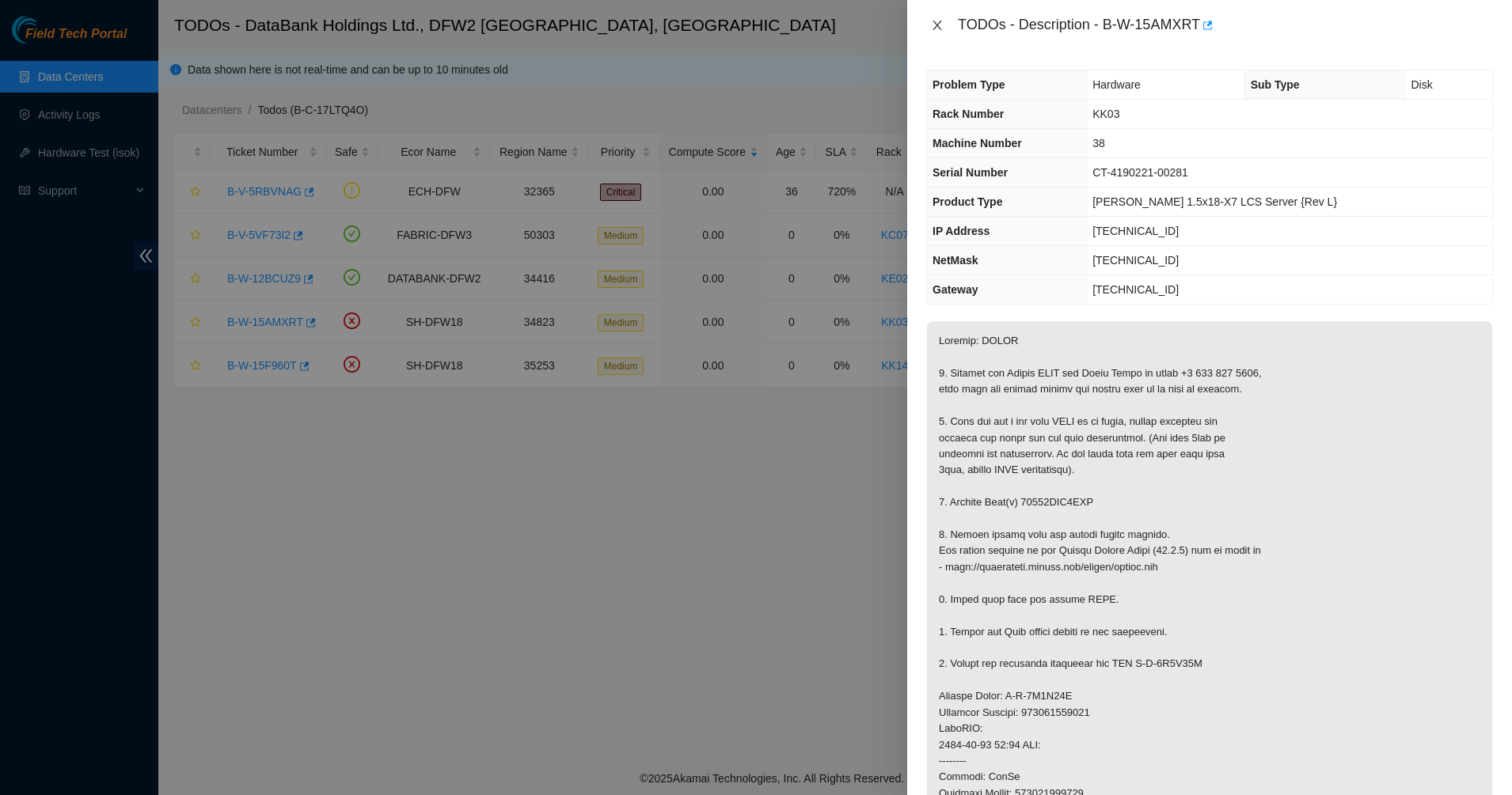
click at [939, 26] on icon "close" at bounding box center [936, 26] width 9 height 10
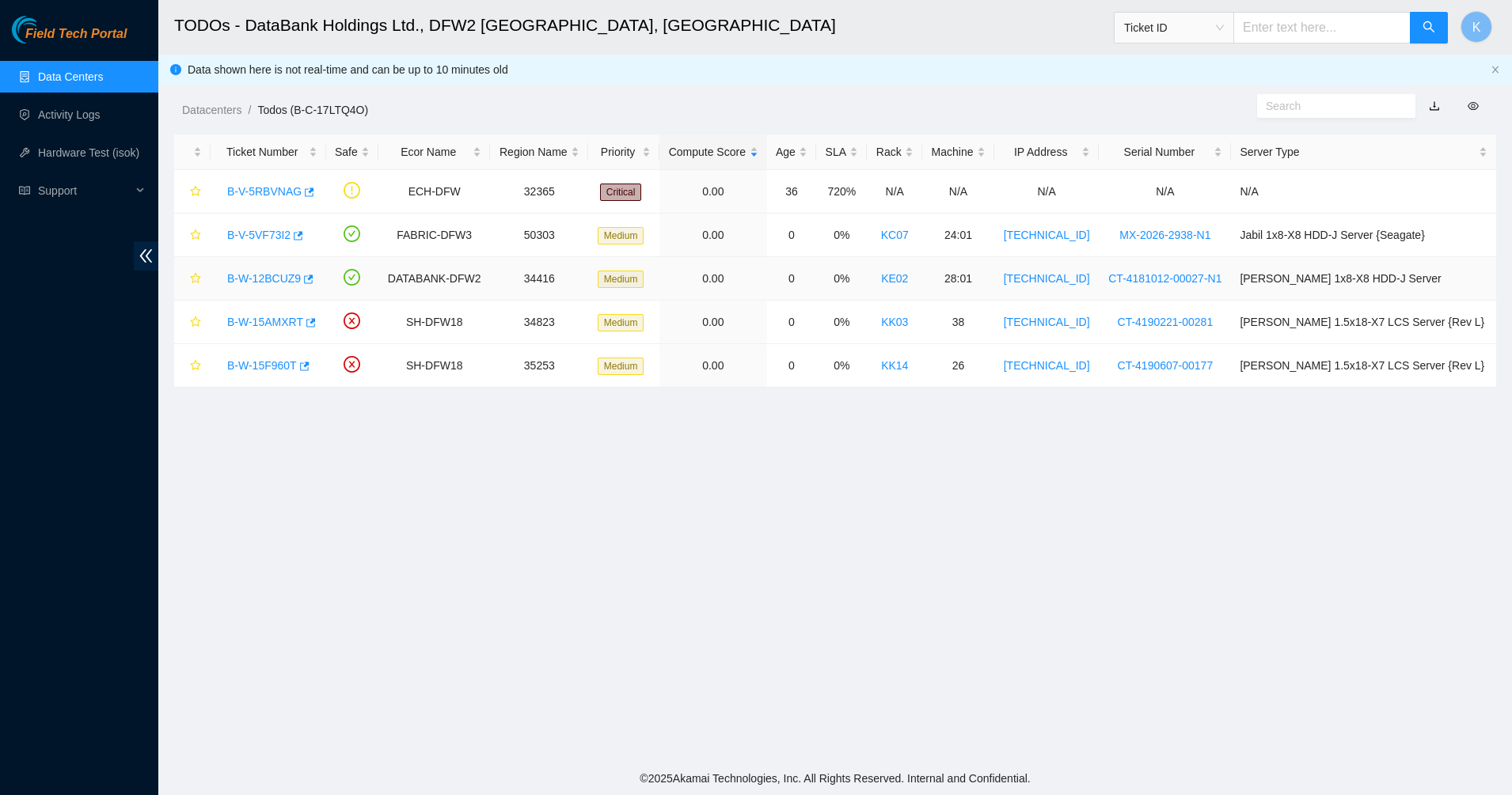
click at [256, 274] on link "B-W-12BCUZ9" at bounding box center [263, 278] width 74 height 12
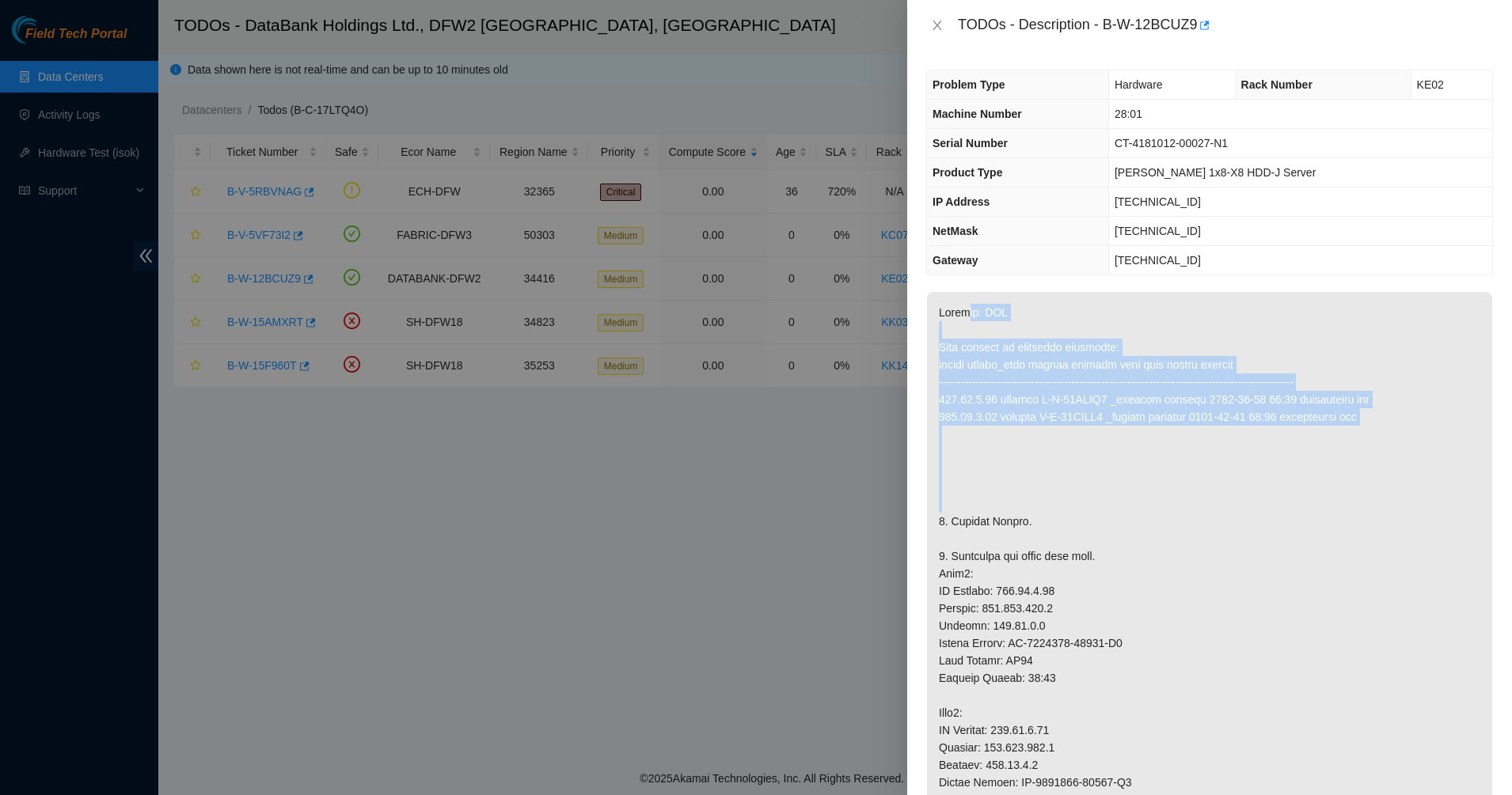
drag, startPoint x: 1110, startPoint y: 482, endPoint x: 1123, endPoint y: 502, distance: 23.9
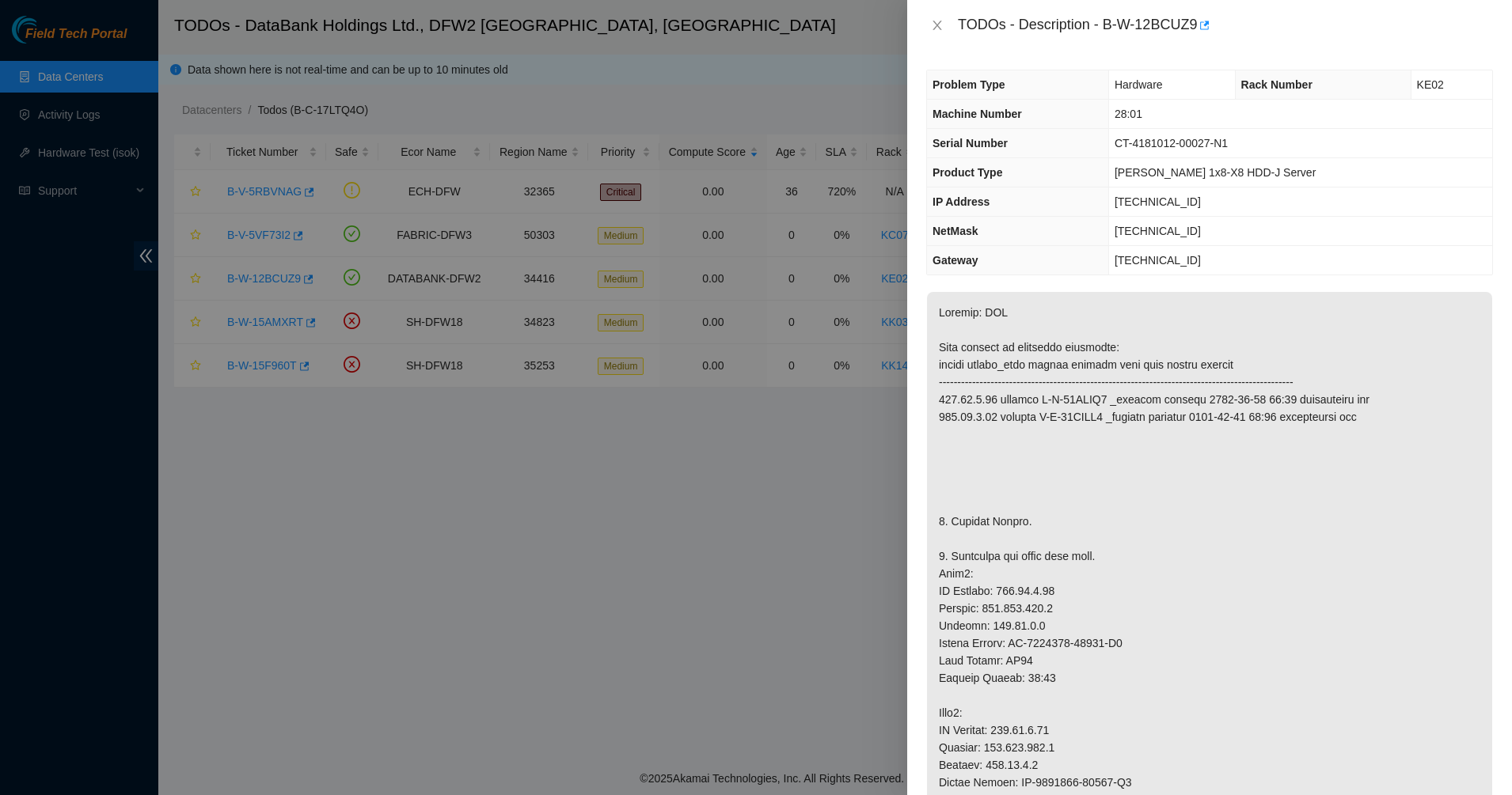
click at [931, 26] on icon "close" at bounding box center [937, 25] width 12 height 12
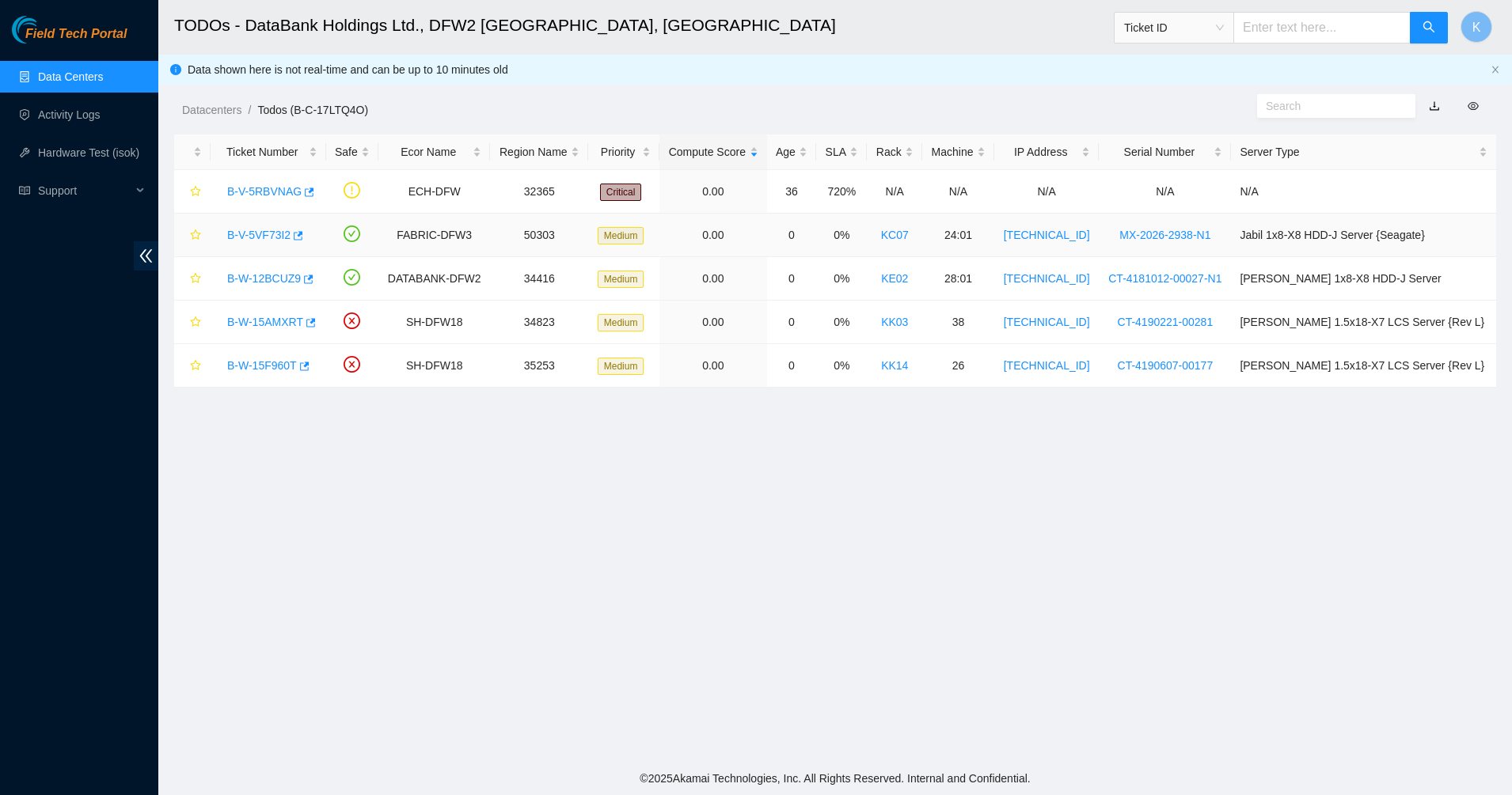
click at [263, 240] on link "B-V-5VF73I2" at bounding box center [258, 234] width 63 height 12
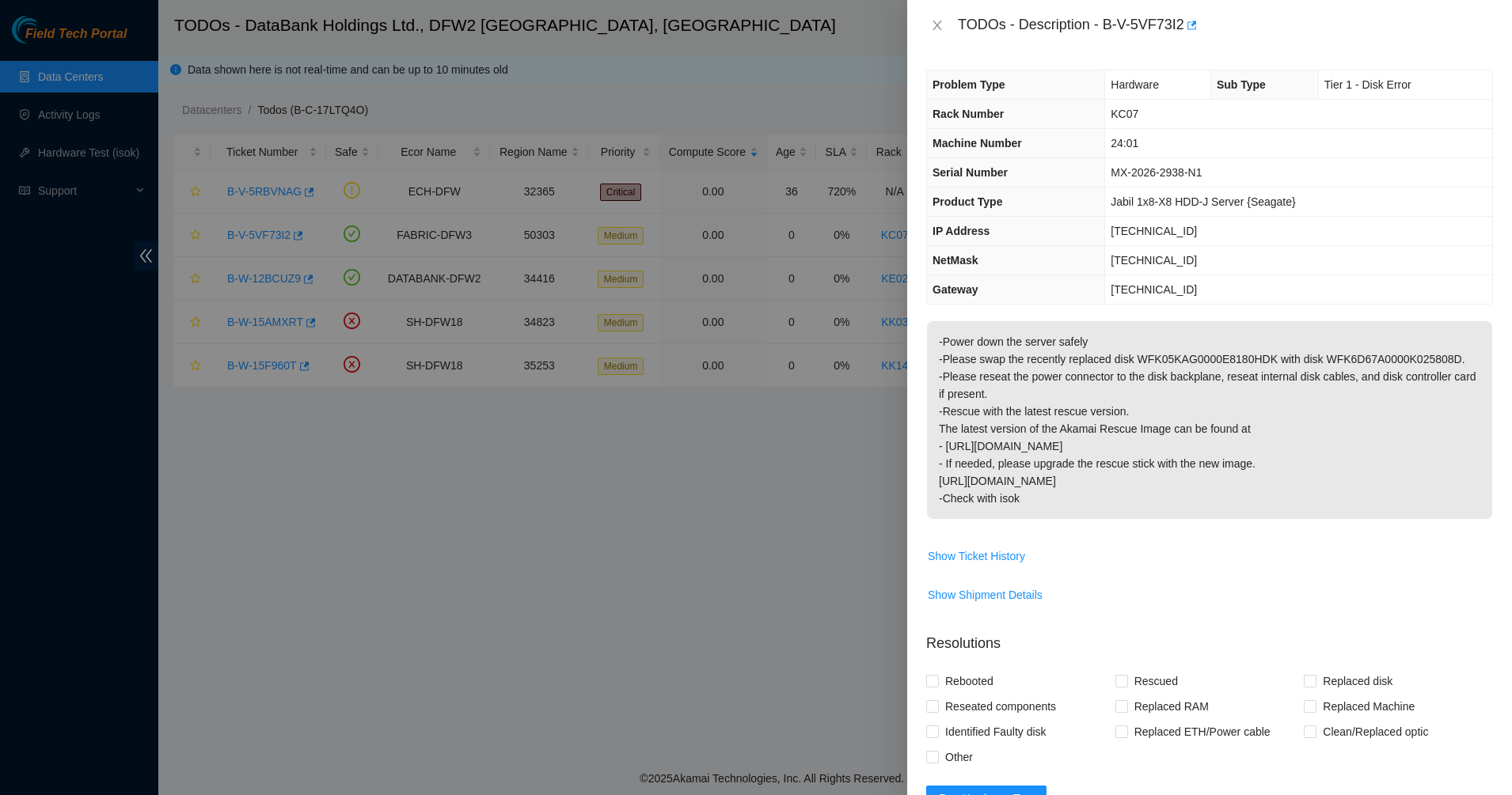
drag, startPoint x: 967, startPoint y: 341, endPoint x: 1046, endPoint y: 481, distance: 160.8
click at [1046, 481] on p "-Power down the server safely -Please swap the recently replaced disk WFK05KAG0…" at bounding box center [1209, 420] width 566 height 198
drag, startPoint x: 1046, startPoint y: 481, endPoint x: 925, endPoint y: 480, distance: 121.0
click at [925, 480] on div "Problem Type Hardware Sub Type Tier 1 - Disk Error Rack Number KC07 Machine Num…" at bounding box center [1210, 423] width 605 height 744
click at [1000, 411] on p "-Power down the server safely -Please swap the recently replaced disk WFK05KAG0…" at bounding box center [1209, 420] width 566 height 198
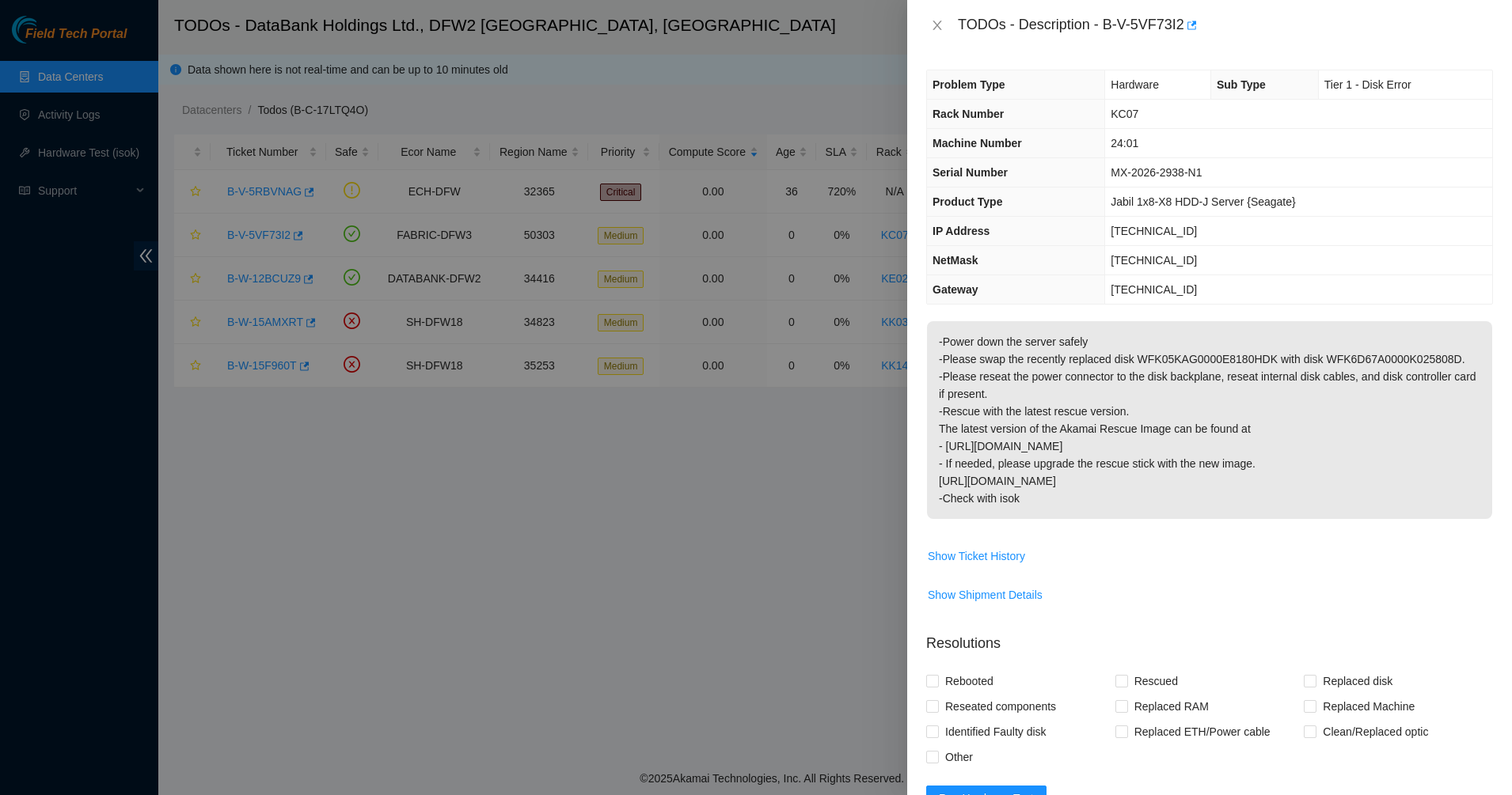
click at [937, 16] on div "TODOs - Description - B-V-5VF73I2" at bounding box center [1210, 25] width 567 height 25
drag, startPoint x: 941, startPoint y: 30, endPoint x: 776, endPoint y: 76, distance: 171.3
click at [941, 29] on icon "close" at bounding box center [937, 25] width 12 height 12
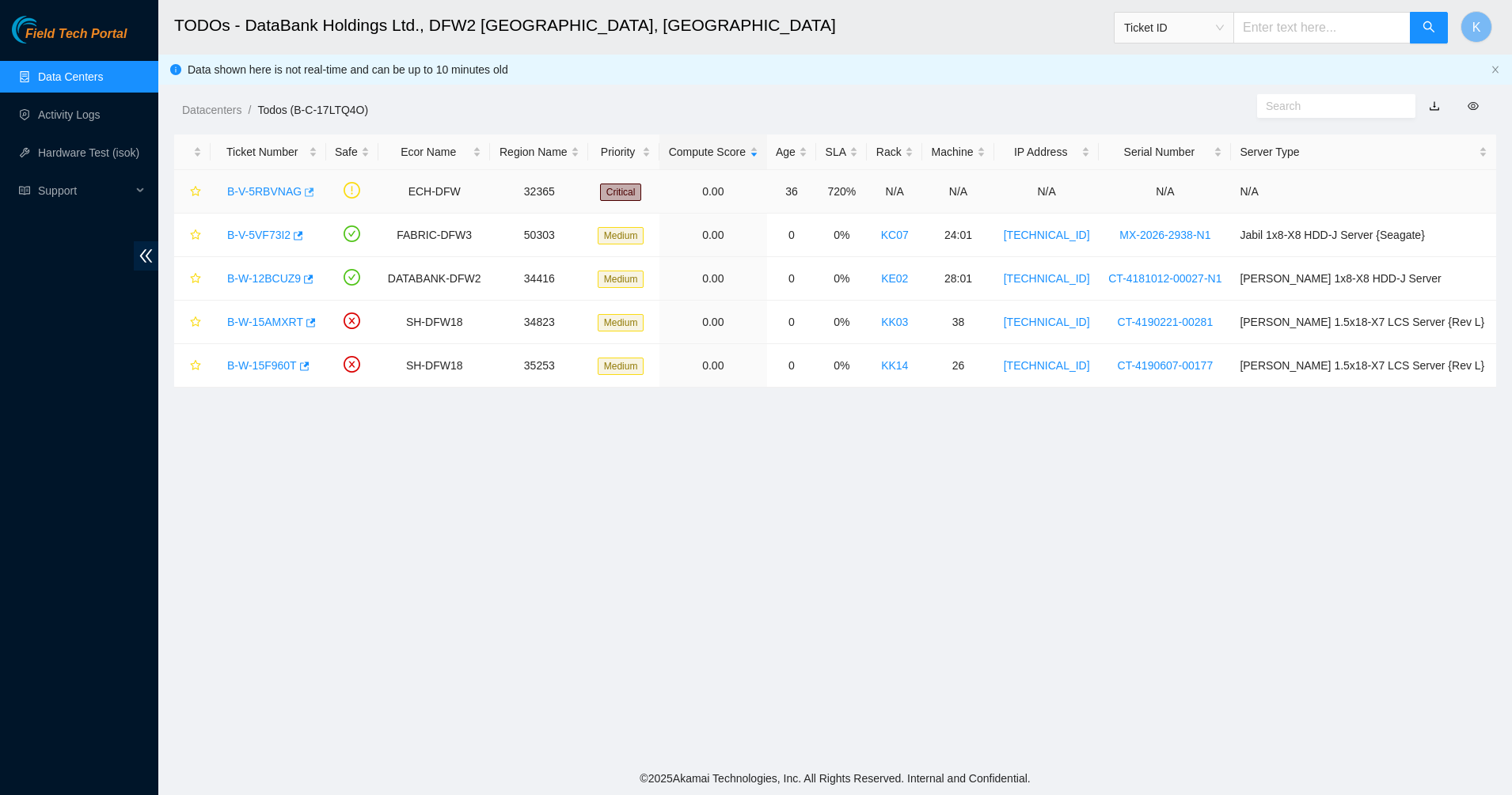
click at [302, 192] on icon "button" at bounding box center [308, 192] width 11 height 11
click at [251, 189] on link "B-V-5RBVNAG" at bounding box center [264, 191] width 75 height 12
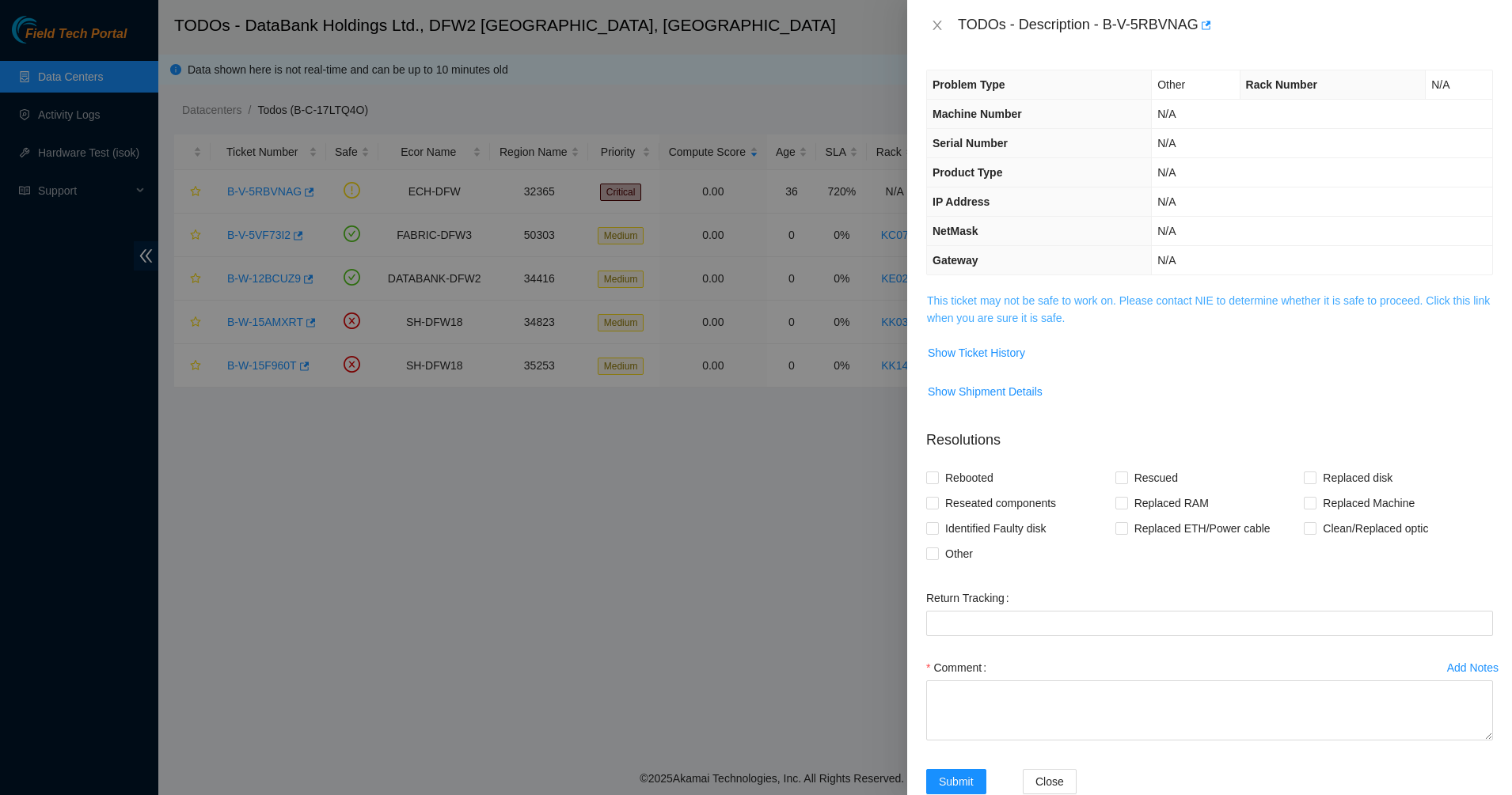
click at [1134, 295] on link "This ticket may not be safe to work on. Please contact NIE to determine whether…" at bounding box center [1208, 309] width 563 height 30
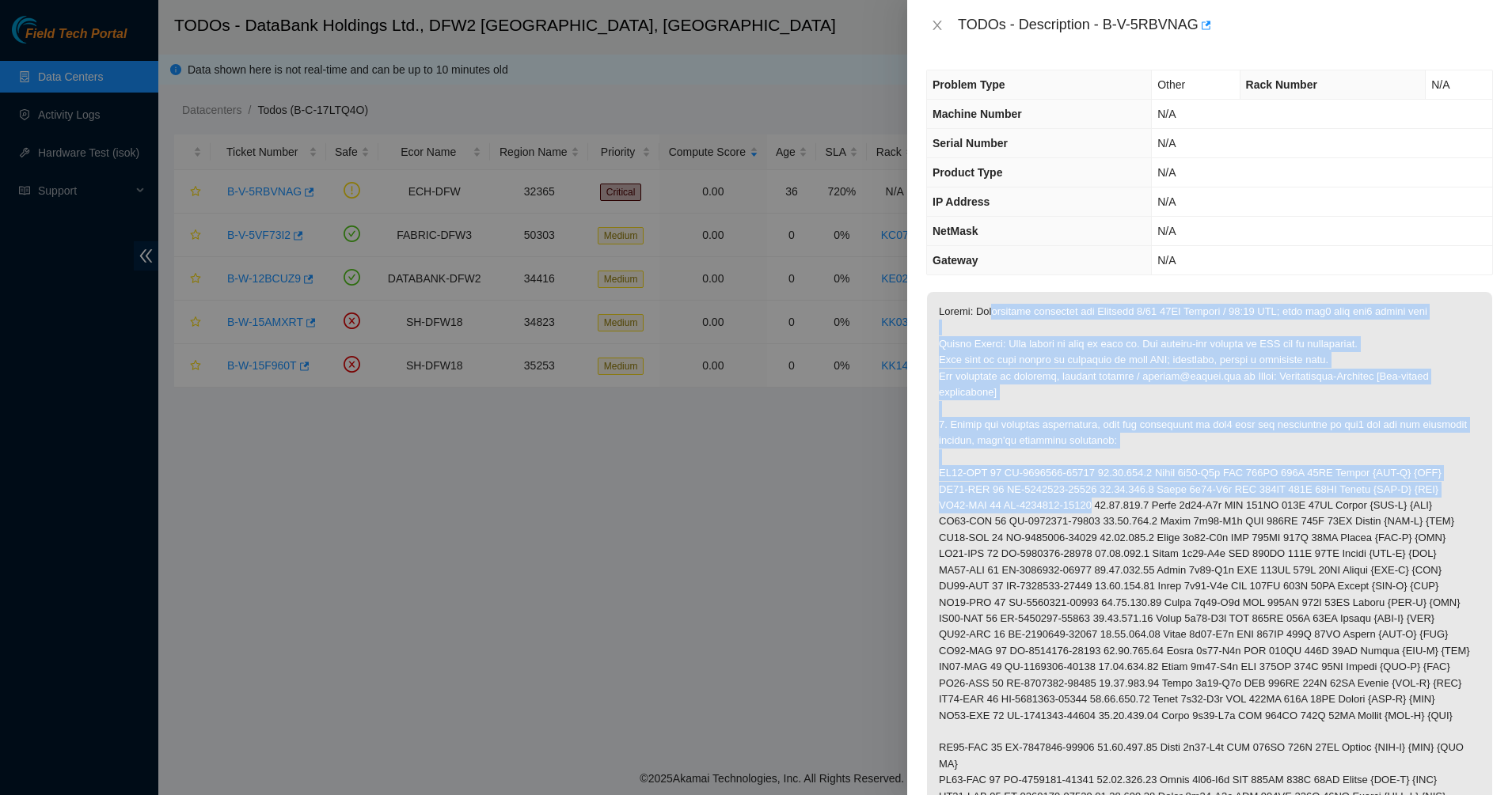
drag, startPoint x: 988, startPoint y: 306, endPoint x: 1032, endPoint y: 538, distance: 236.1
click at [1032, 538] on p at bounding box center [1209, 603] width 566 height 622
drag, startPoint x: 1032, startPoint y: 538, endPoint x: 942, endPoint y: 586, distance: 102.0
click at [939, 585] on p at bounding box center [1209, 603] width 566 height 622
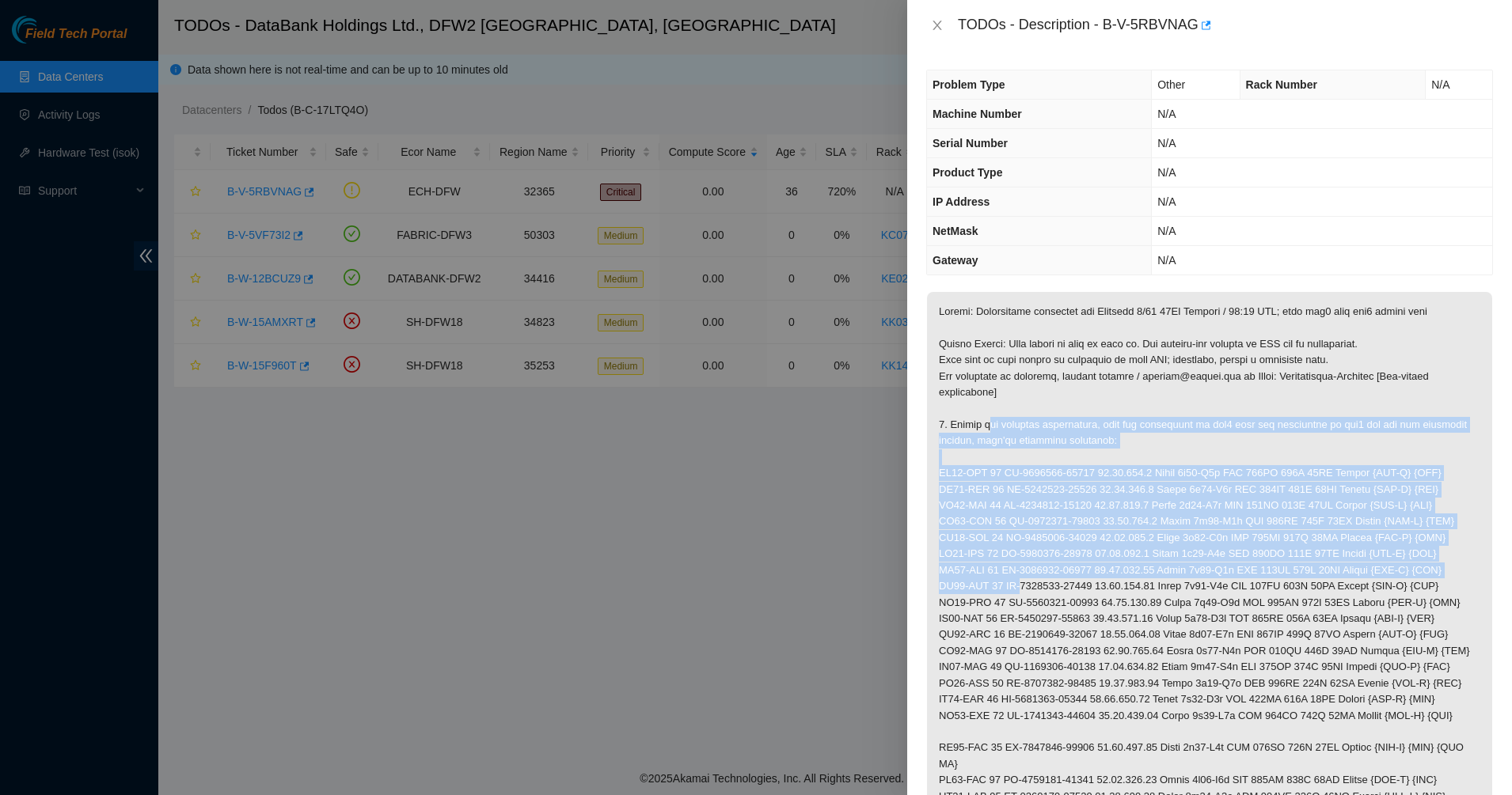
drag, startPoint x: 990, startPoint y: 426, endPoint x: 1016, endPoint y: 589, distance: 165.1
click at [1016, 589] on p at bounding box center [1209, 603] width 566 height 622
click at [1015, 592] on p at bounding box center [1209, 603] width 566 height 622
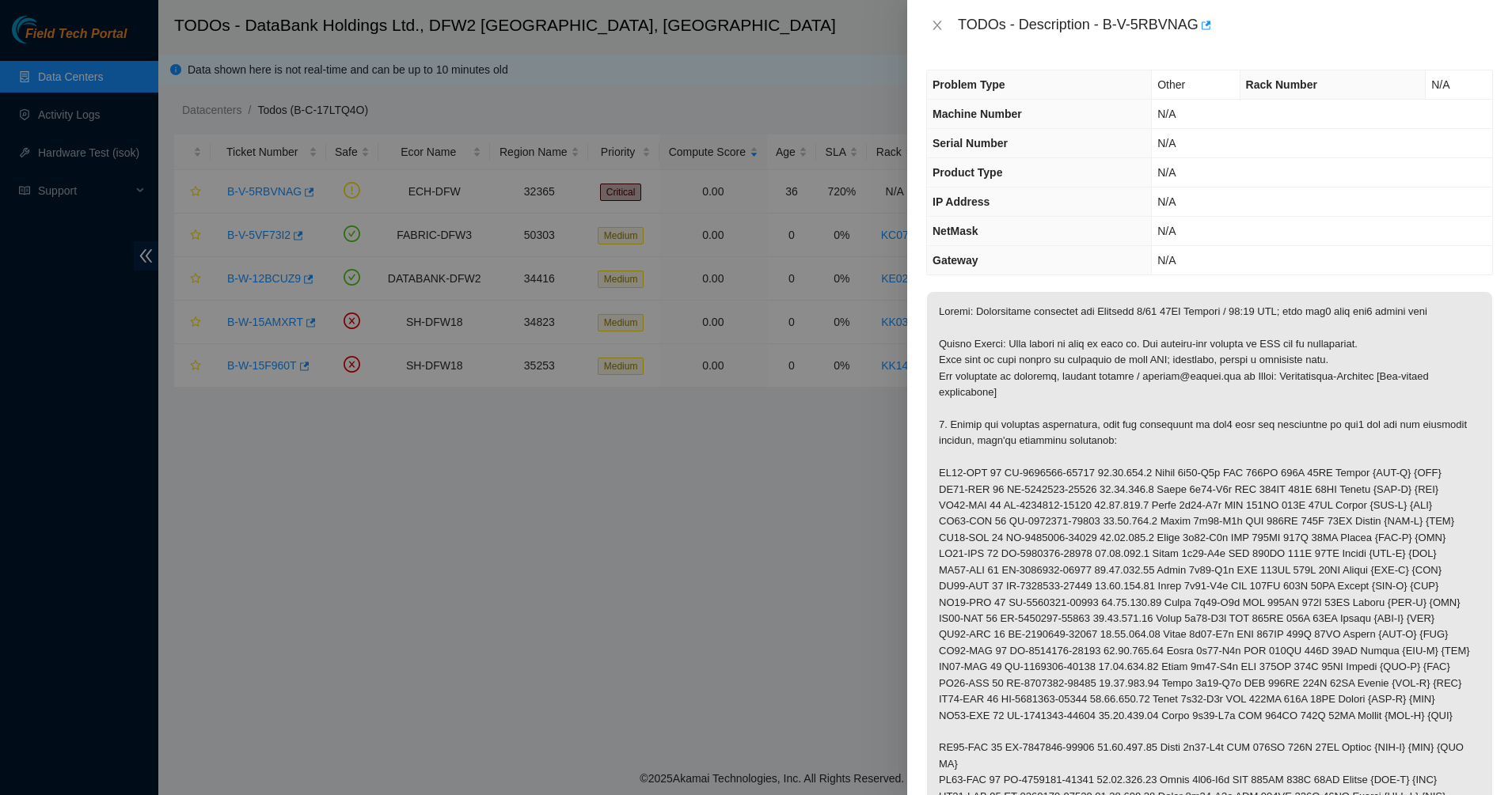
click at [1008, 620] on p at bounding box center [1209, 603] width 566 height 622
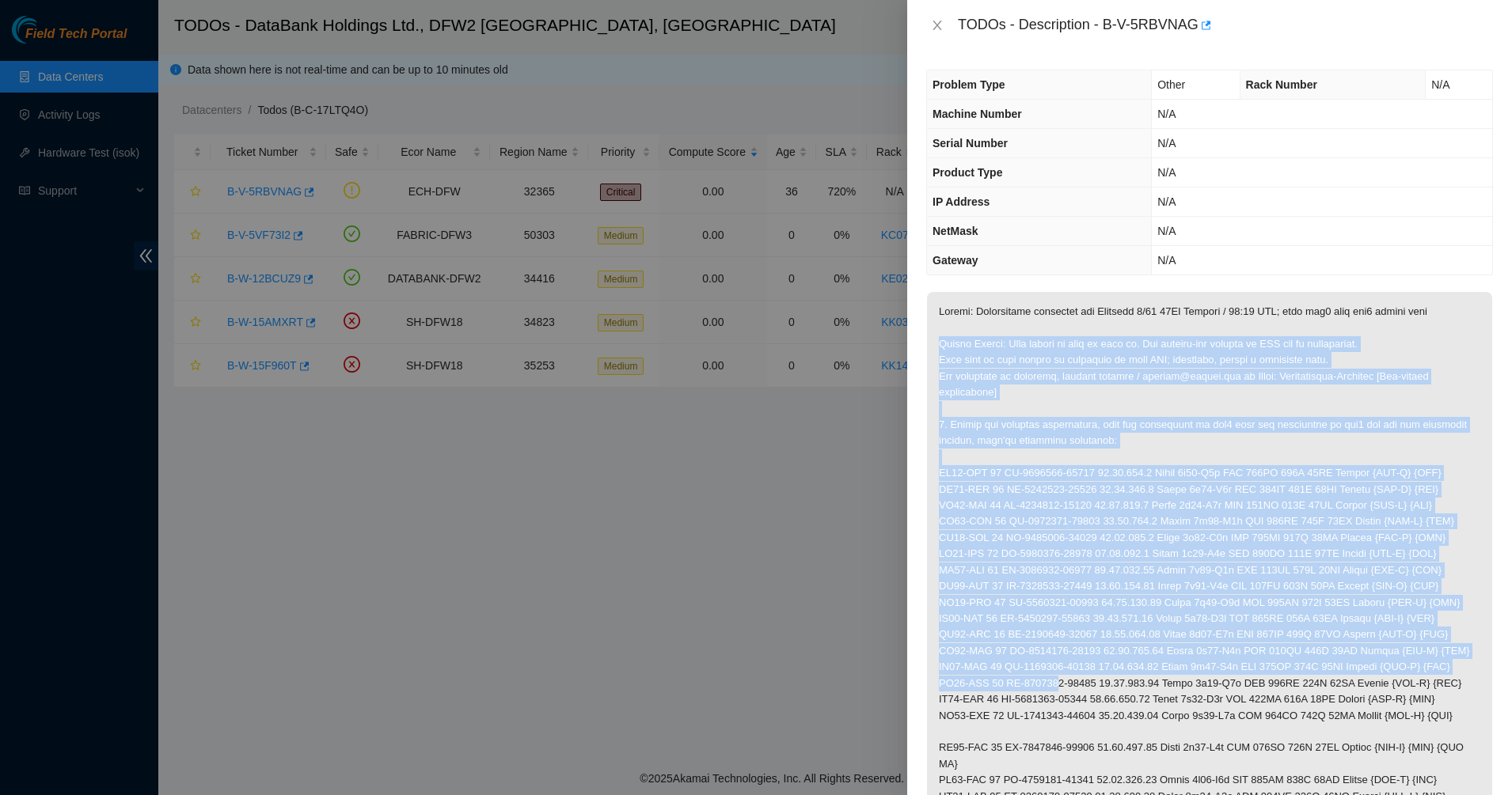
drag, startPoint x: 972, startPoint y: 405, endPoint x: 1049, endPoint y: 687, distance: 292.3
click at [1049, 687] on p at bounding box center [1209, 603] width 566 height 622
drag, startPoint x: 1049, startPoint y: 687, endPoint x: 958, endPoint y: 580, distance: 140.5
click at [958, 580] on p at bounding box center [1209, 603] width 566 height 622
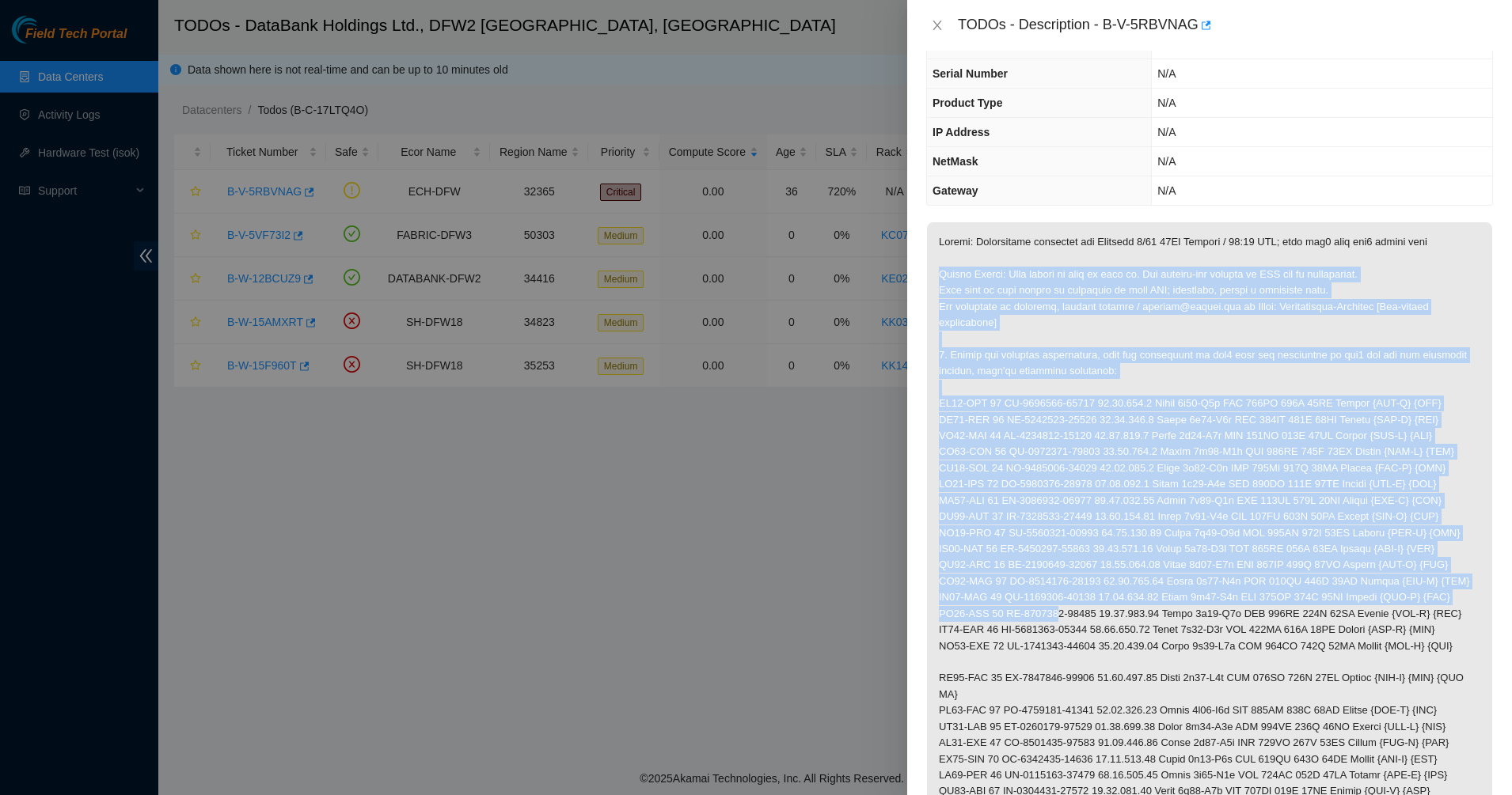
scroll to position [99, 0]
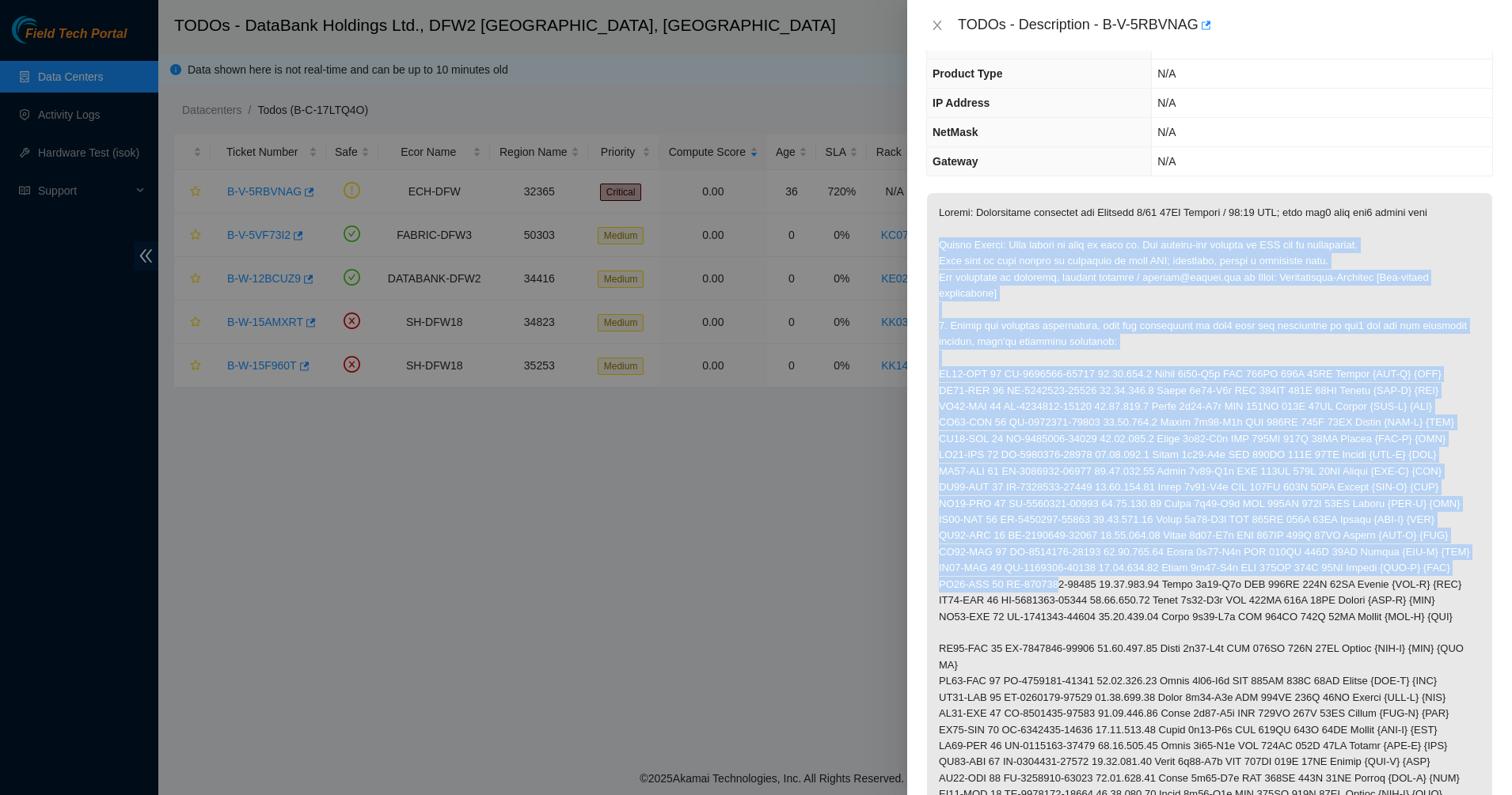
click at [970, 492] on p at bounding box center [1209, 504] width 566 height 622
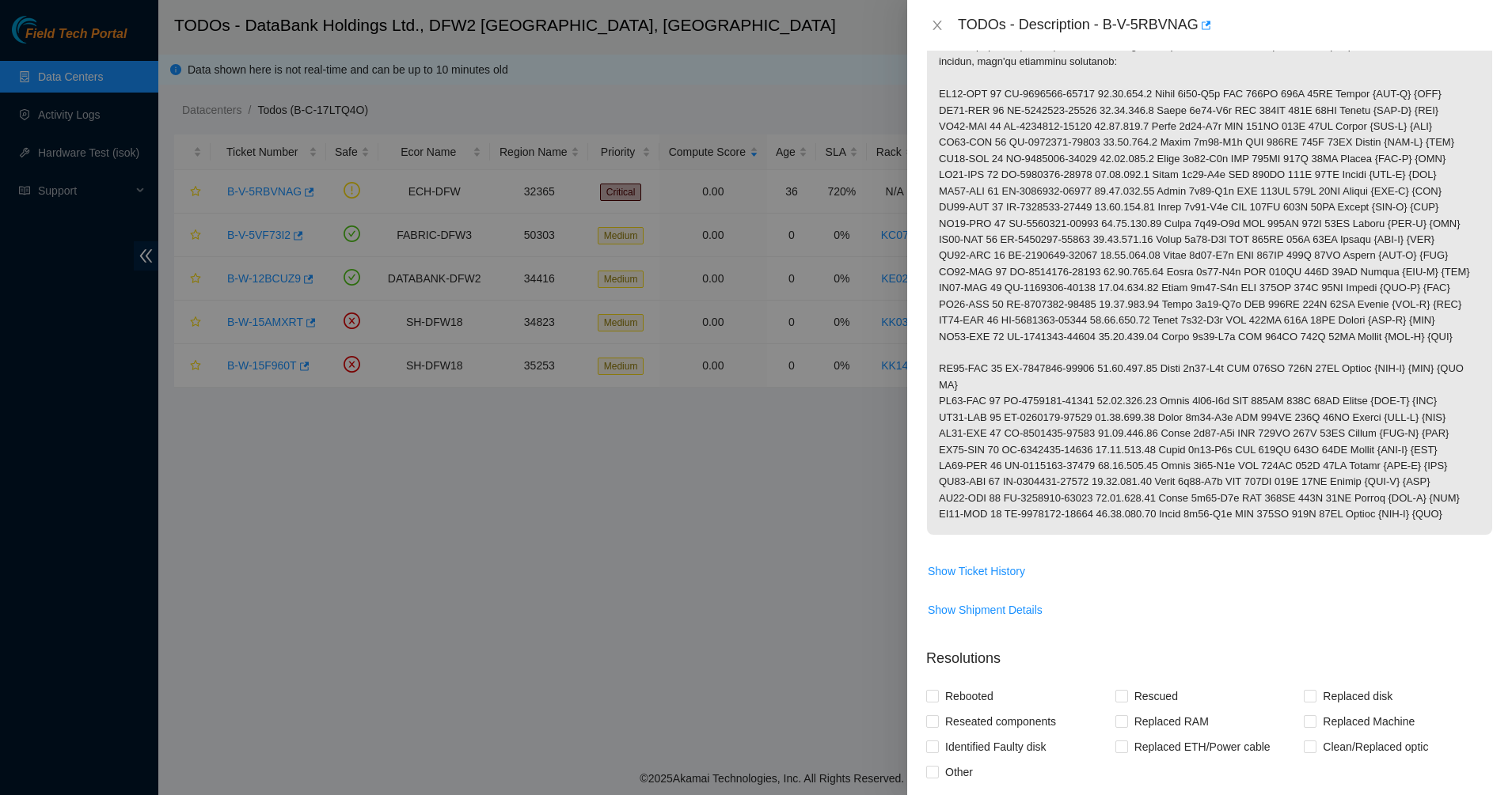
scroll to position [495, 0]
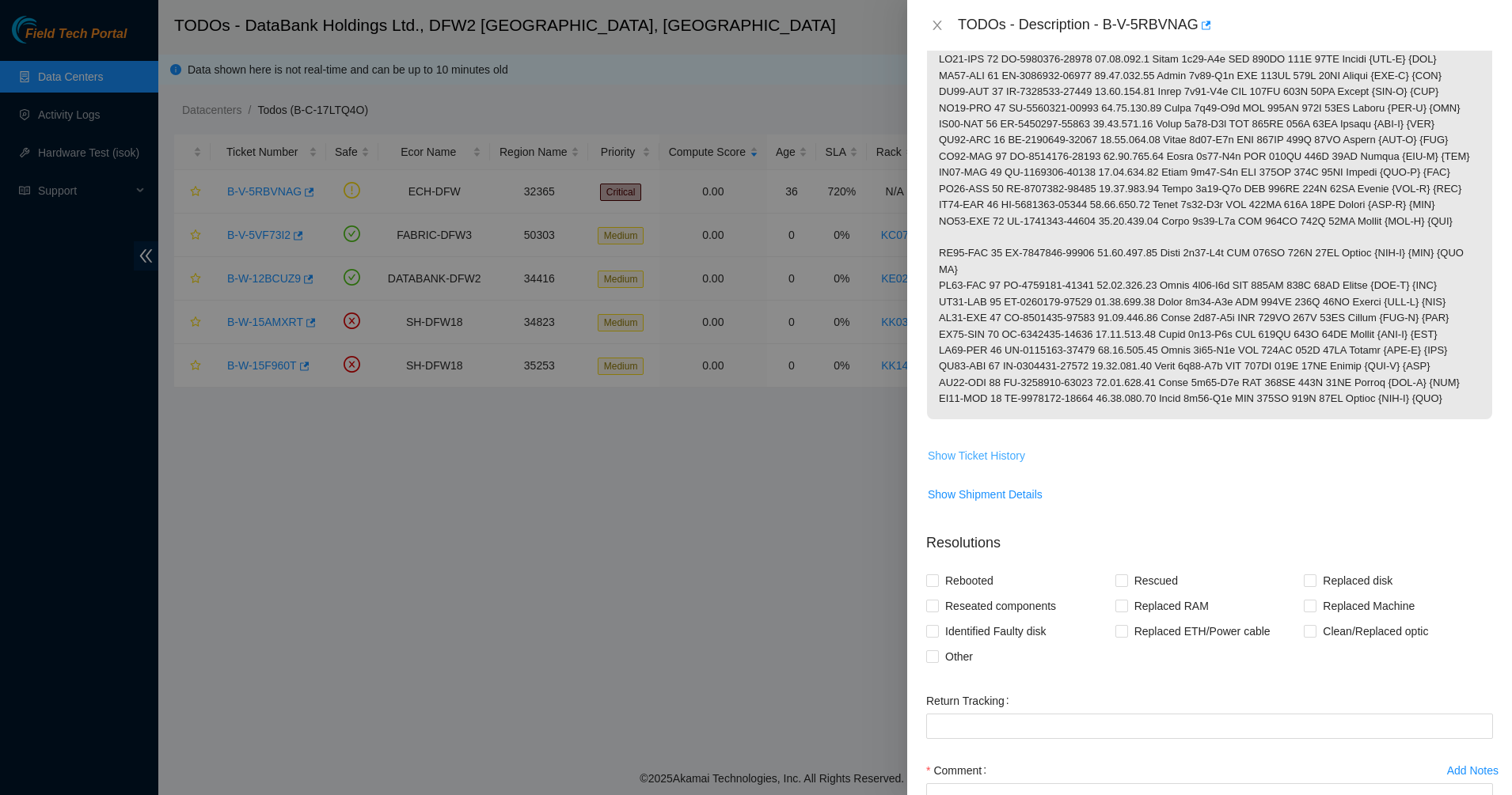
click at [977, 451] on span "Show Ticket History" at bounding box center [976, 455] width 98 height 17
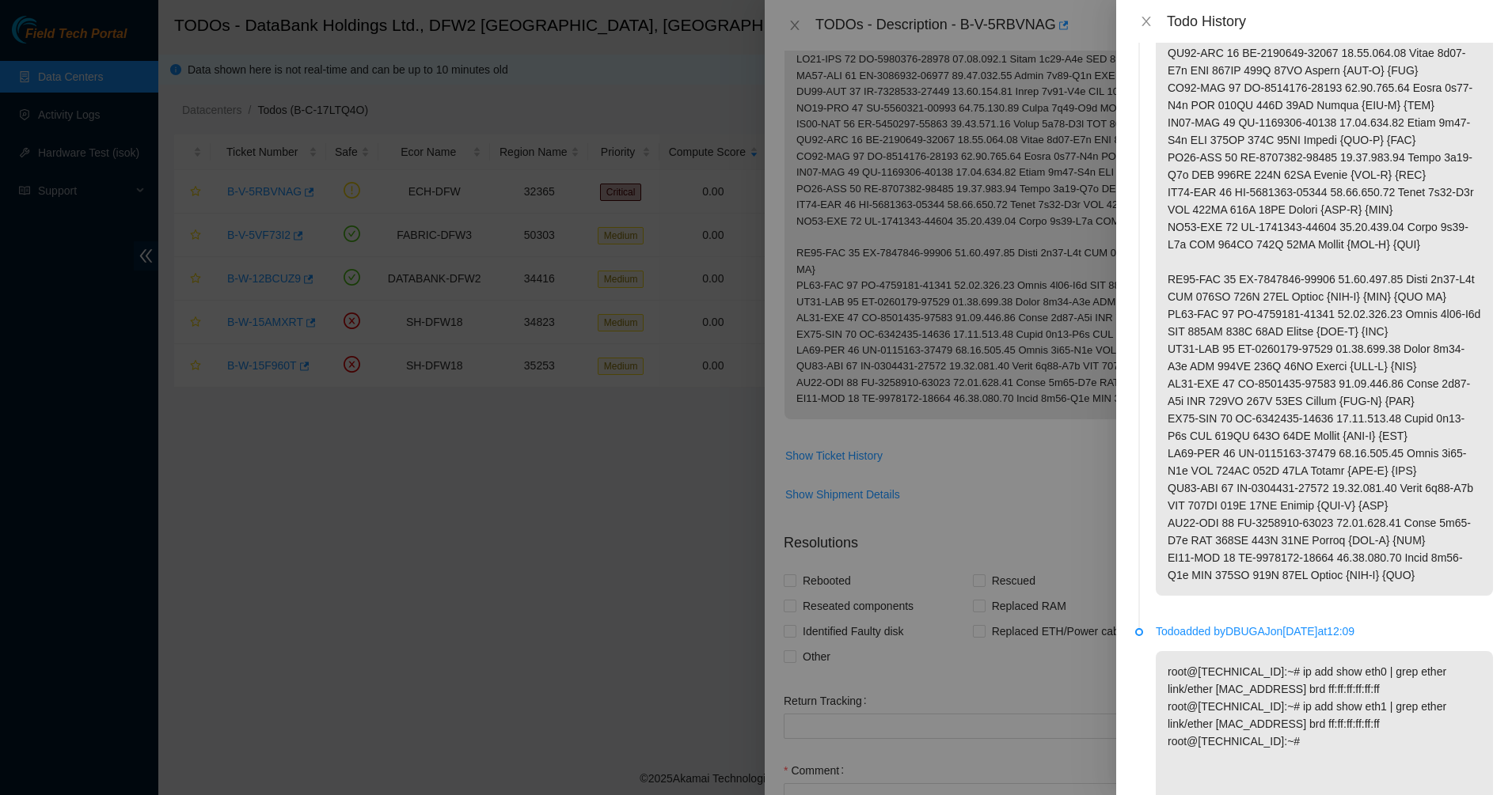
scroll to position [766, 0]
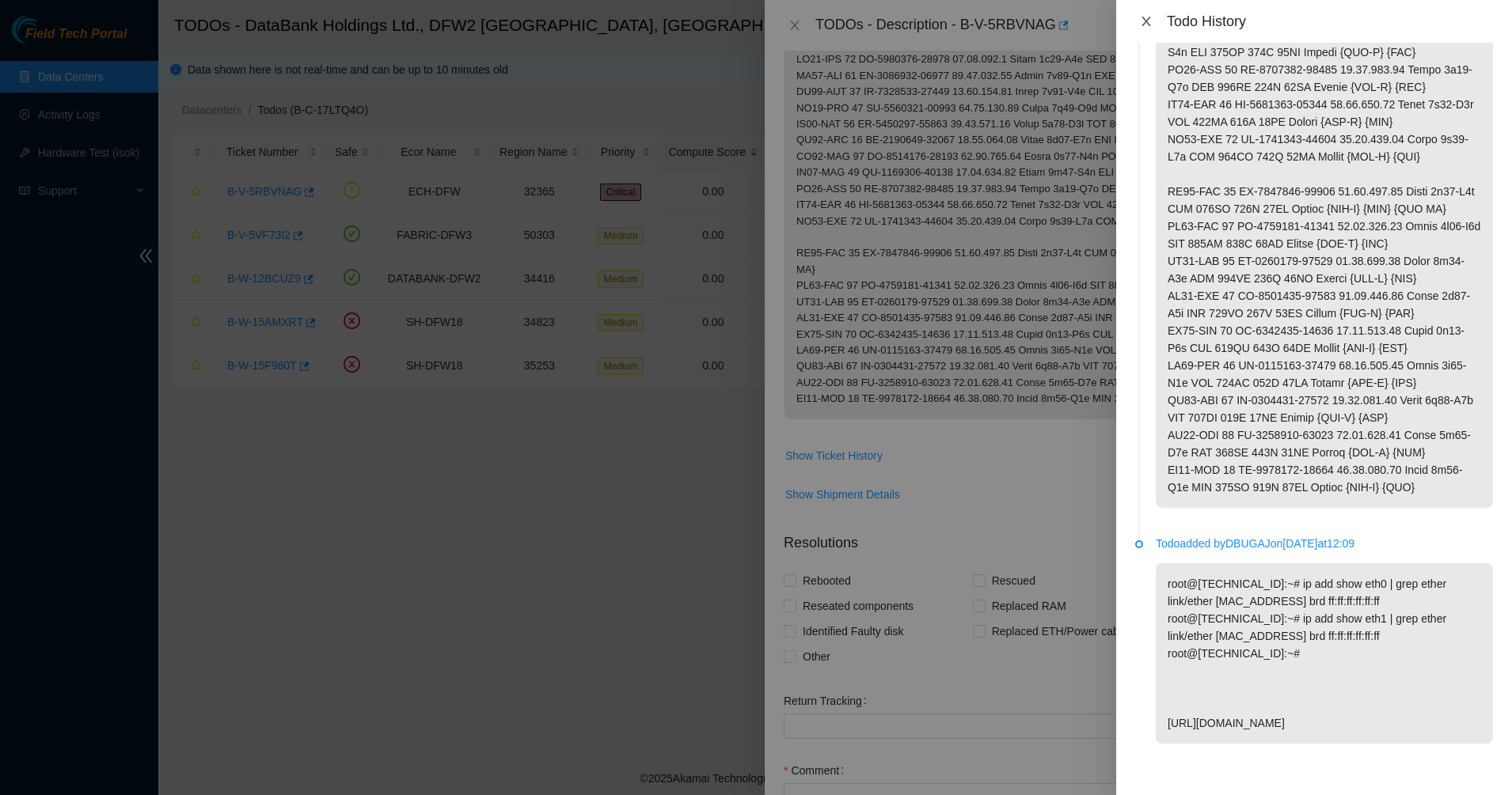
click at [1141, 21] on icon "close" at bounding box center [1145, 21] width 12 height 12
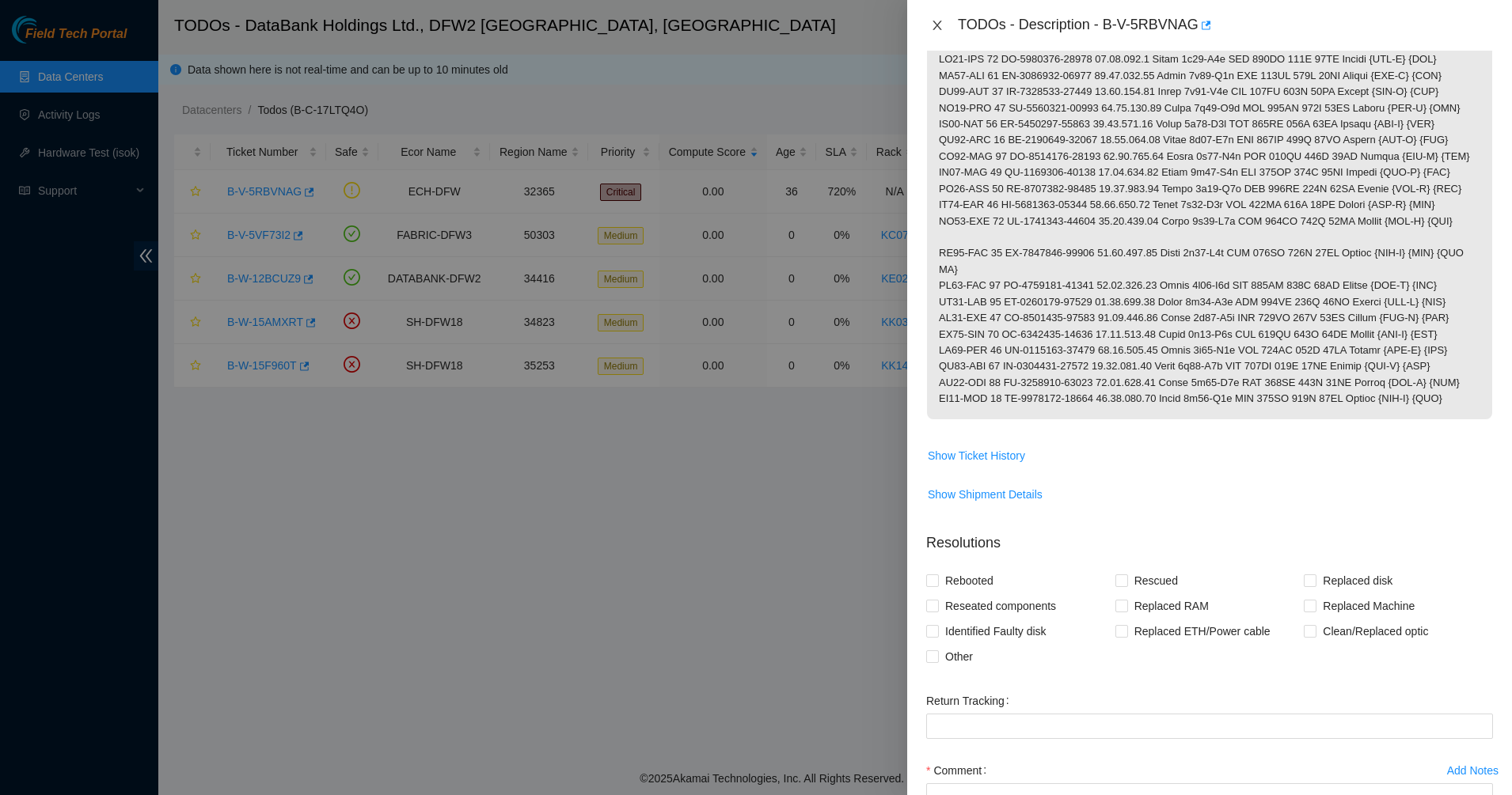
click at [943, 30] on icon "close" at bounding box center [937, 25] width 12 height 12
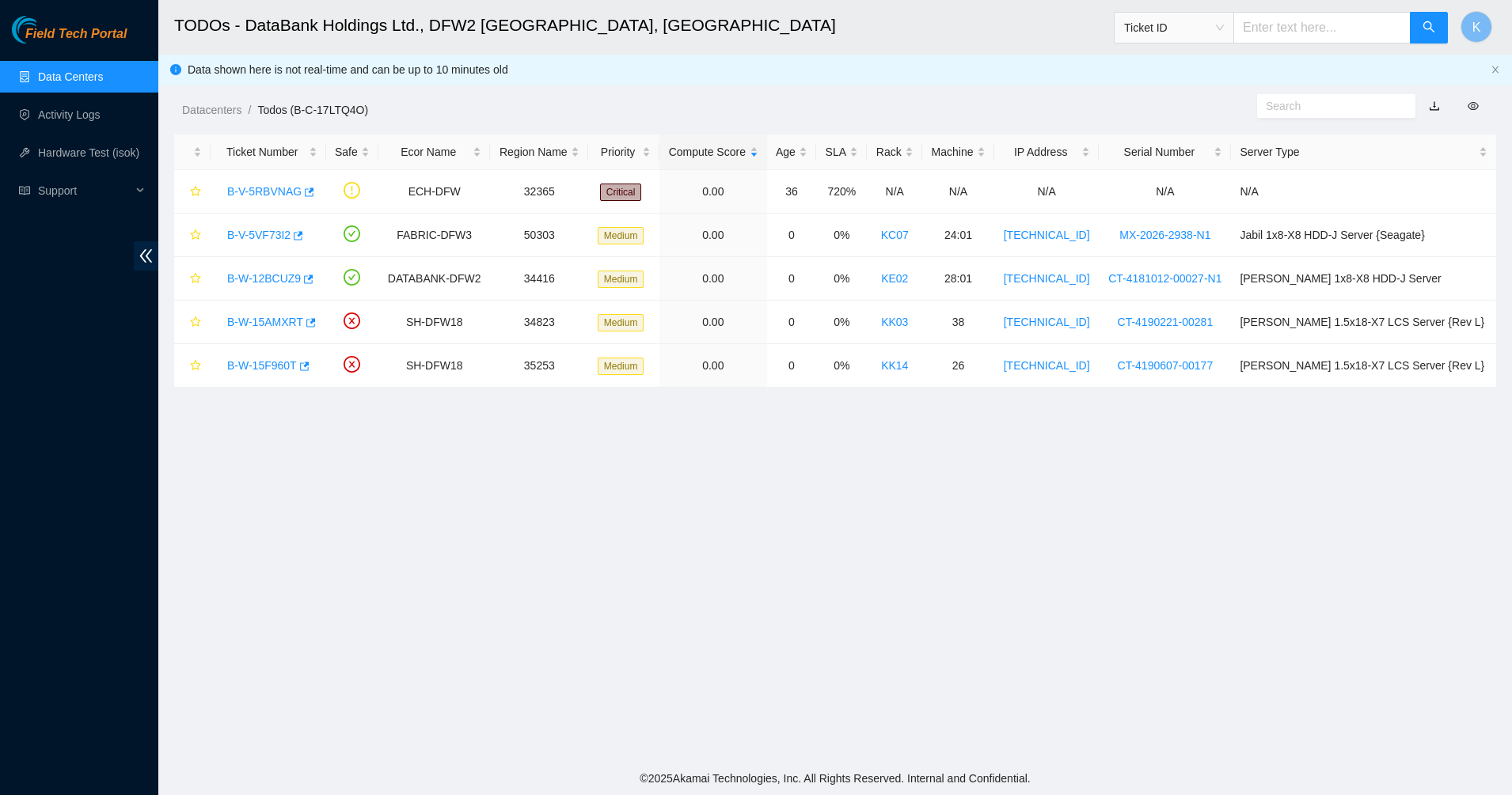
scroll to position [37, 0]
click at [59, 33] on span "Field Tech Portal" at bounding box center [76, 34] width 101 height 15
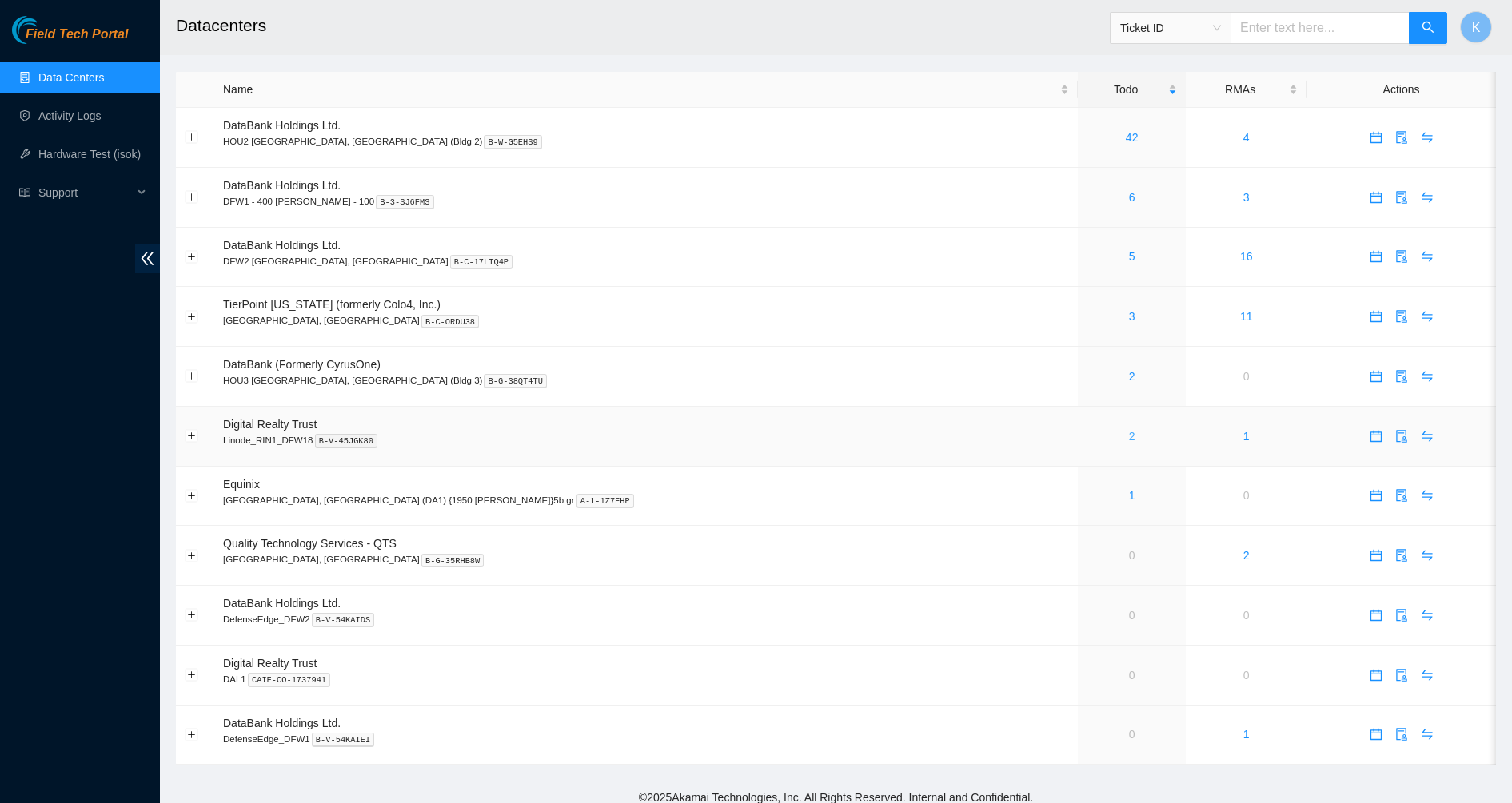
click at [1129, 434] on link "2" at bounding box center [1132, 436] width 7 height 13
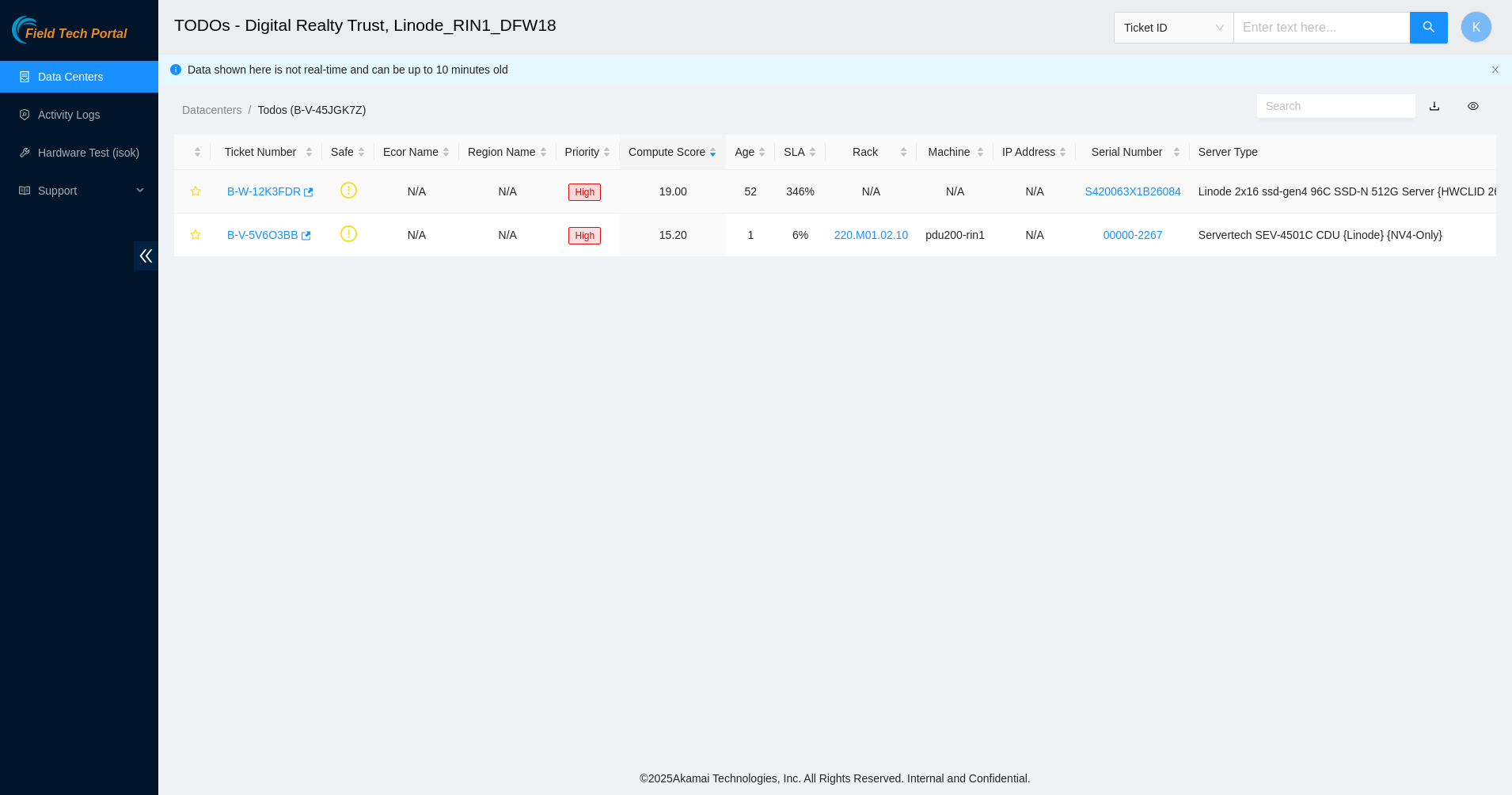
click at [266, 191] on link "B-W-12K3FDR" at bounding box center [263, 191] width 74 height 12
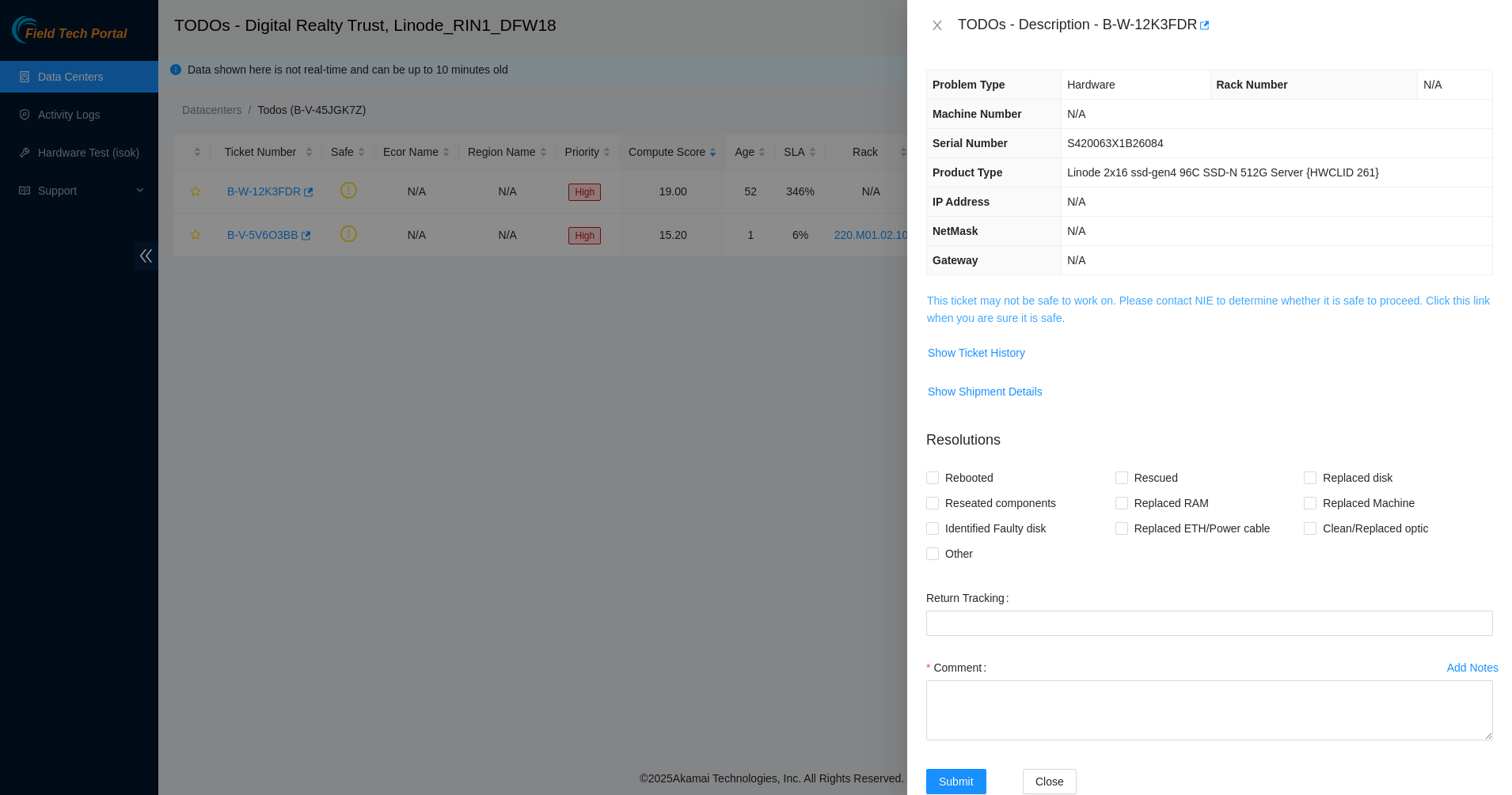
click at [1016, 305] on link "This ticket may not be safe to work on. Please contact NIE to determine whether…" at bounding box center [1208, 309] width 563 height 30
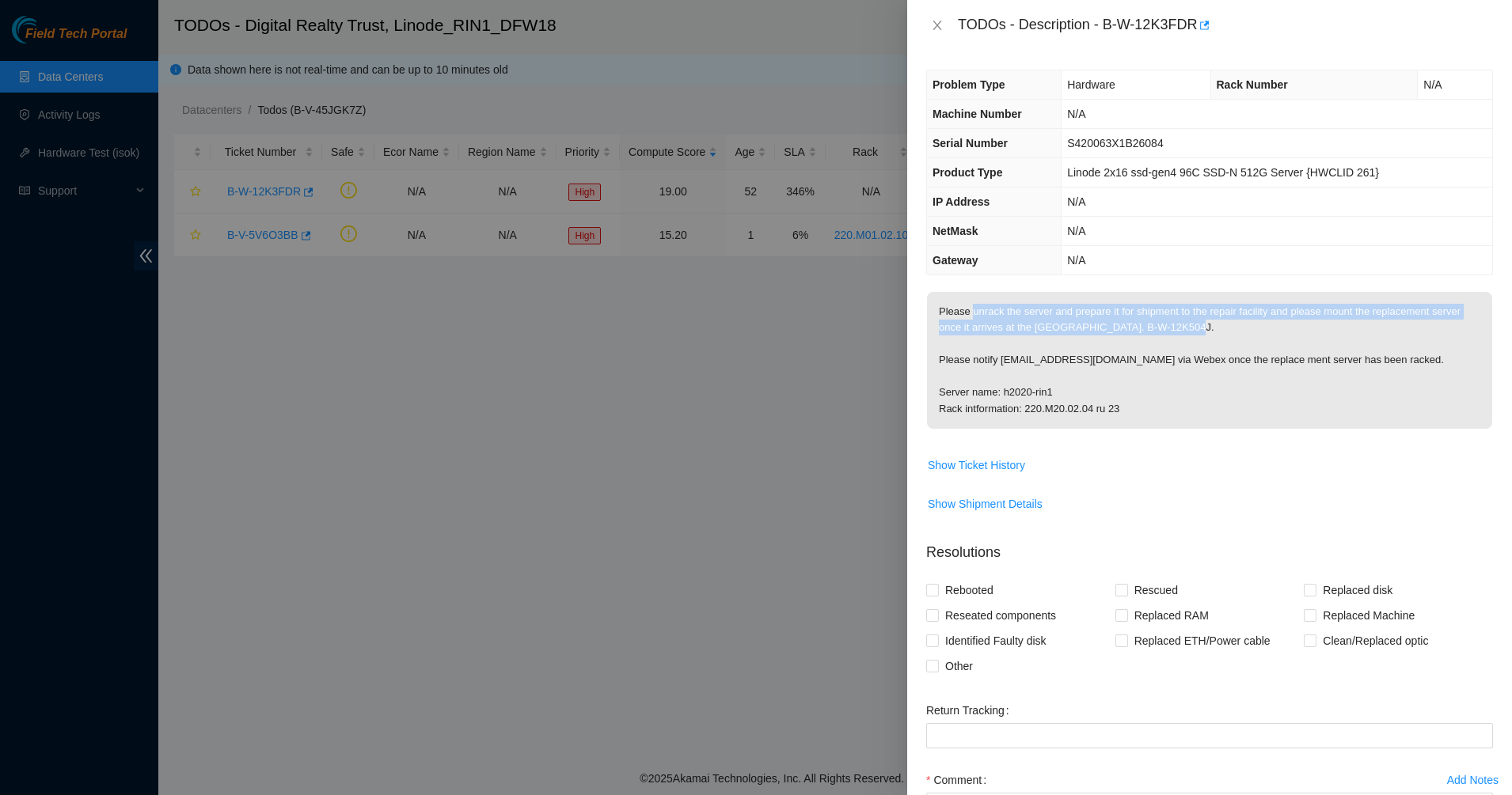
drag, startPoint x: 968, startPoint y: 309, endPoint x: 995, endPoint y: 343, distance: 43.4
click at [995, 343] on p "Please unrack the server and prepare it for shipment to the repair facility and…" at bounding box center [1209, 360] width 566 height 137
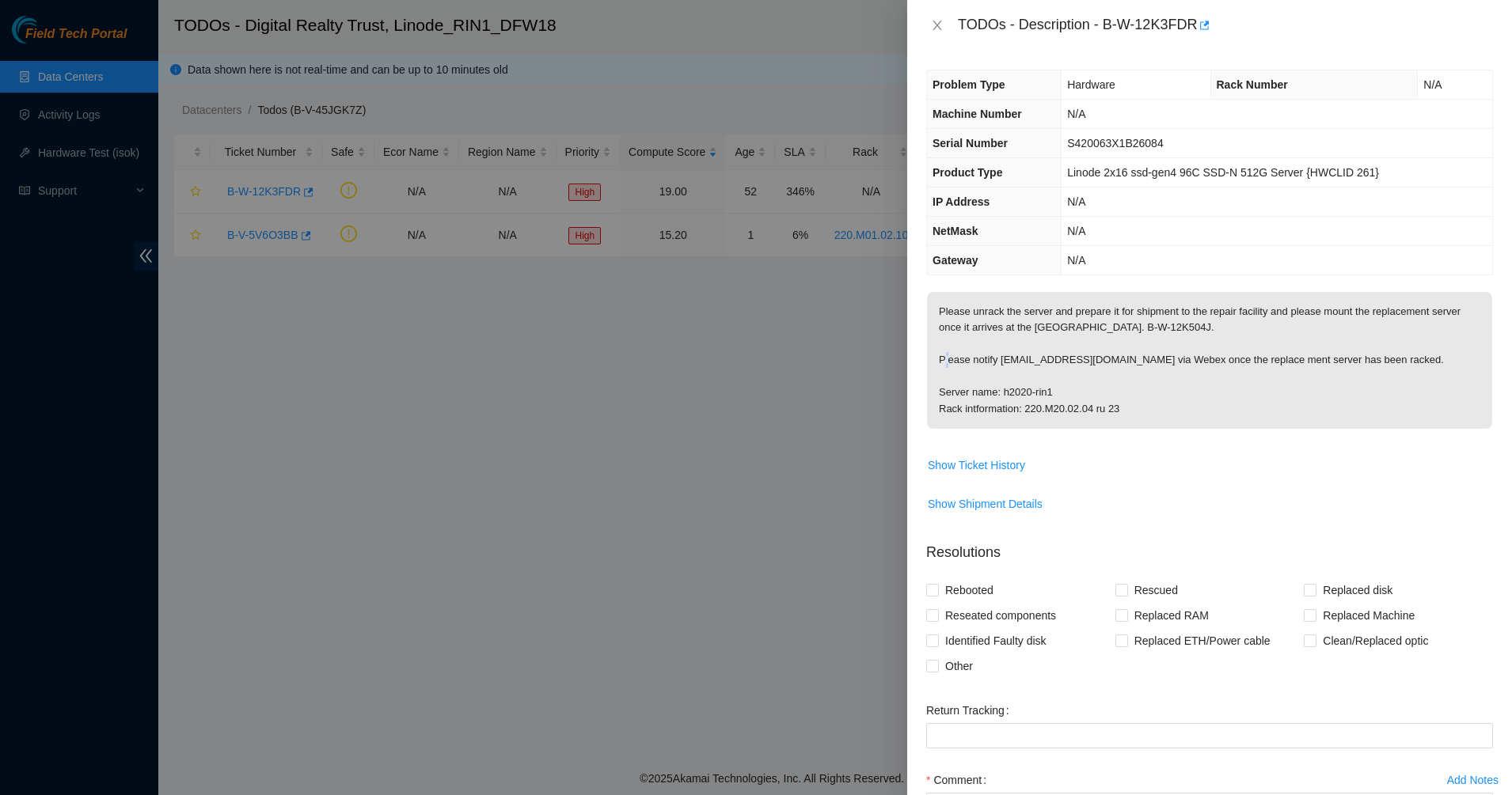
drag, startPoint x: 995, startPoint y: 343, endPoint x: 973, endPoint y: 362, distance: 29.1
click at [973, 362] on p "Please unrack the server and prepare it for shipment to the repair facility and…" at bounding box center [1209, 360] width 566 height 137
drag, startPoint x: 973, startPoint y: 362, endPoint x: 1029, endPoint y: 400, distance: 67.7
click at [1029, 400] on p "Please unrack the server and prepare it for shipment to the repair facility and…" at bounding box center [1209, 360] width 566 height 137
drag, startPoint x: 1102, startPoint y: 409, endPoint x: 946, endPoint y: 370, distance: 160.8
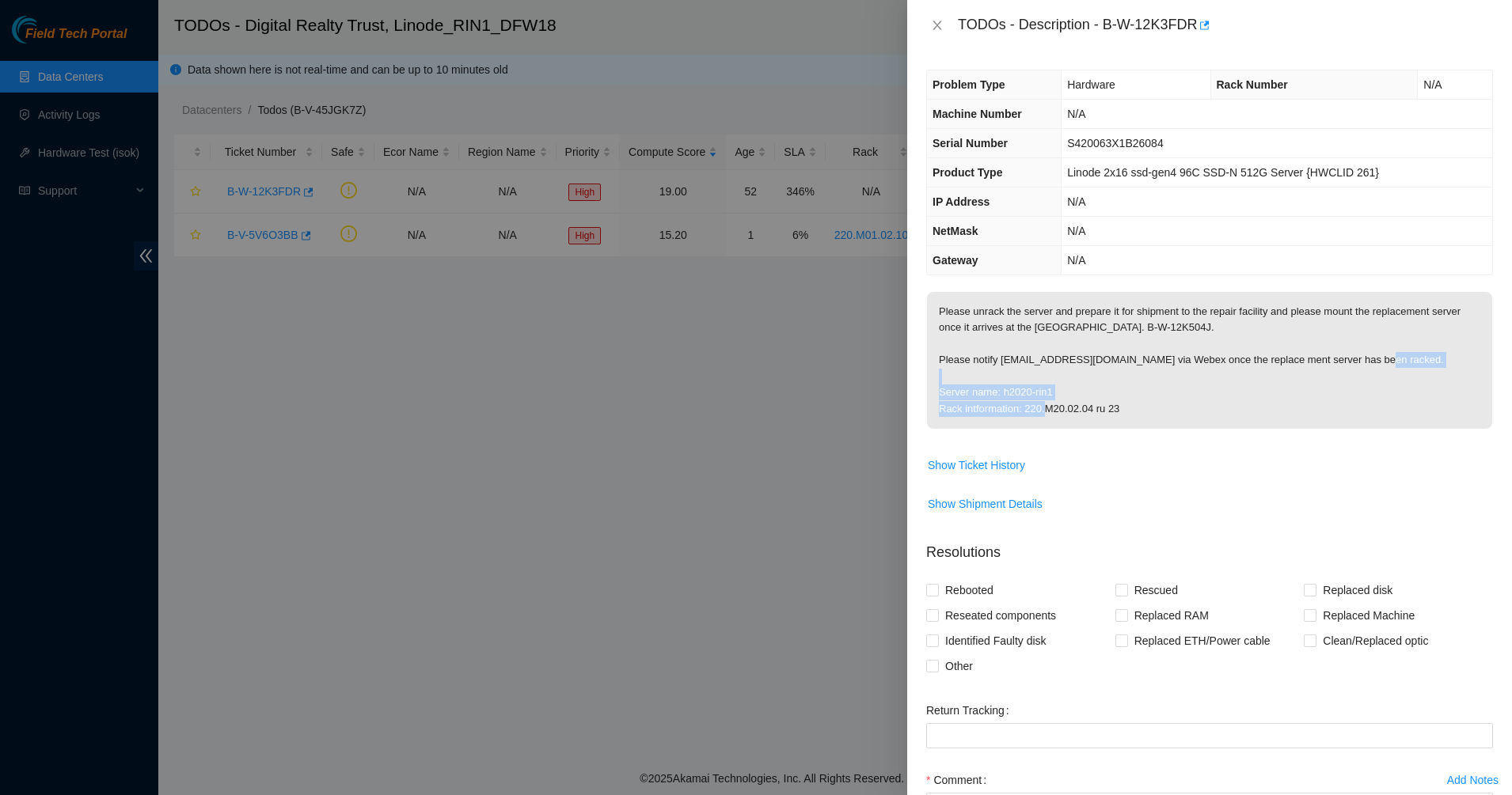
click at [946, 370] on p "Please unrack the server and prepare it for shipment to the repair facility and…" at bounding box center [1209, 360] width 566 height 137
drag, startPoint x: 946, startPoint y: 370, endPoint x: 937, endPoint y: 364, distance: 10.8
click at [937, 364] on p "Please unrack the server and prepare it for shipment to the repair facility and…" at bounding box center [1209, 360] width 566 height 137
drag, startPoint x: 970, startPoint y: 359, endPoint x: 1247, endPoint y: 414, distance: 282.4
click at [1247, 414] on p "Please unrack the server and prepare it for shipment to the repair facility and…" at bounding box center [1209, 360] width 566 height 137
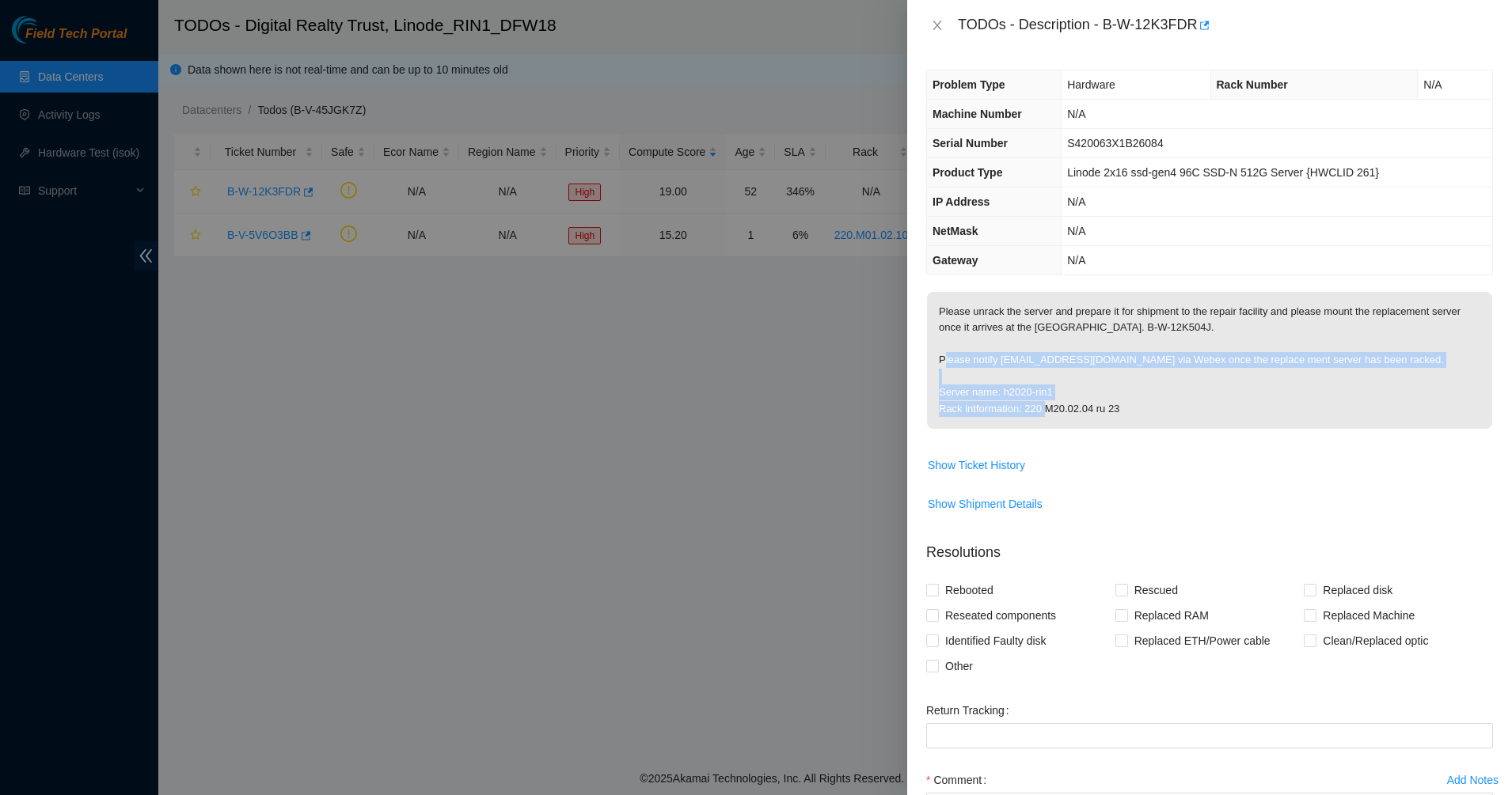
click at [1243, 419] on p "Please unrack the server and prepare it for shipment to the repair facility and…" at bounding box center [1209, 360] width 566 height 137
click at [1118, 433] on span "Please unrack the server and prepare it for shipment to the repair facility and…" at bounding box center [1209, 365] width 566 height 147
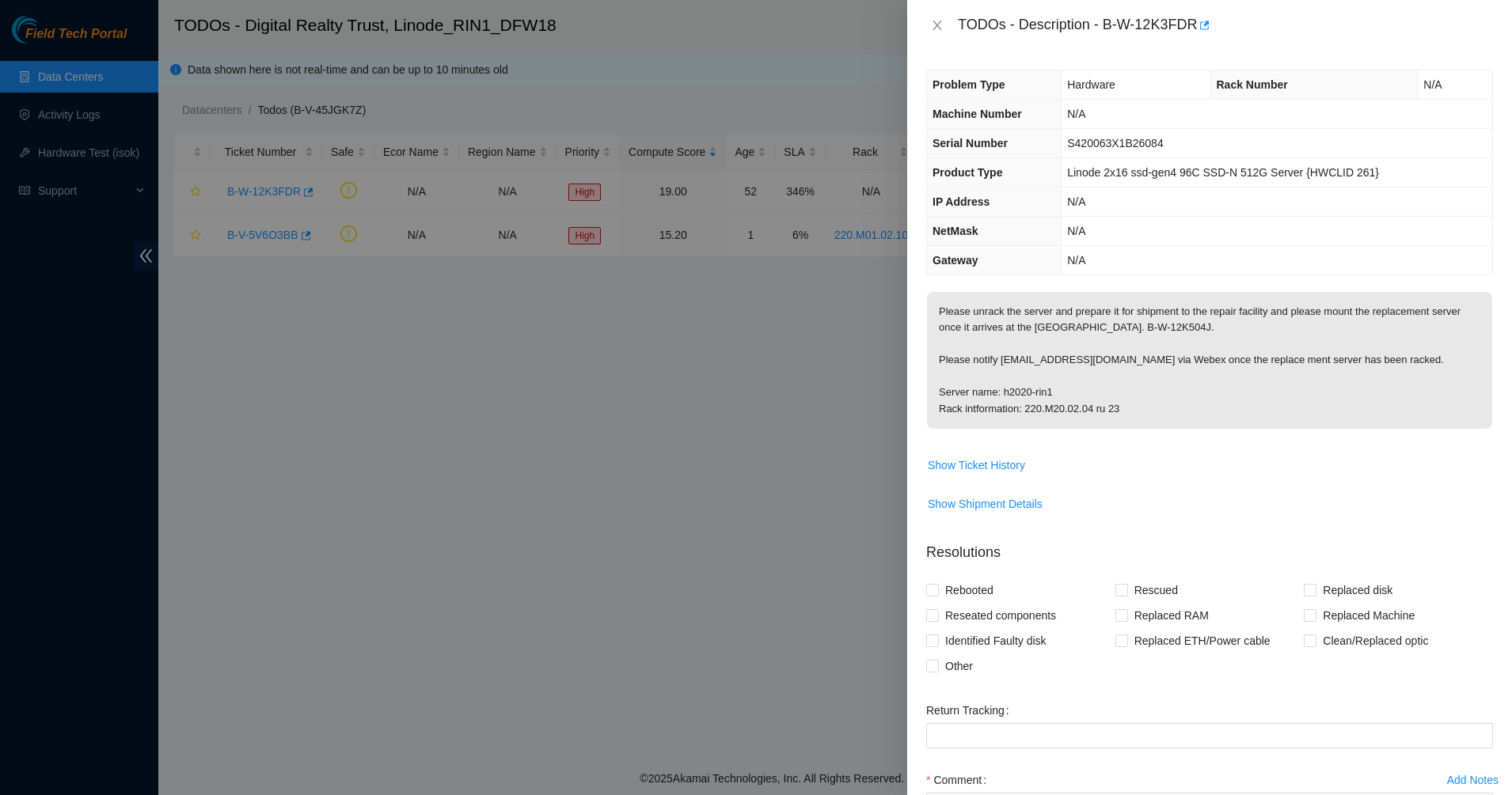
click at [1121, 412] on p "Please unrack the server and prepare it for shipment to the repair facility and…" at bounding box center [1209, 360] width 566 height 137
click at [994, 471] on span "Show Ticket History" at bounding box center [976, 465] width 98 height 17
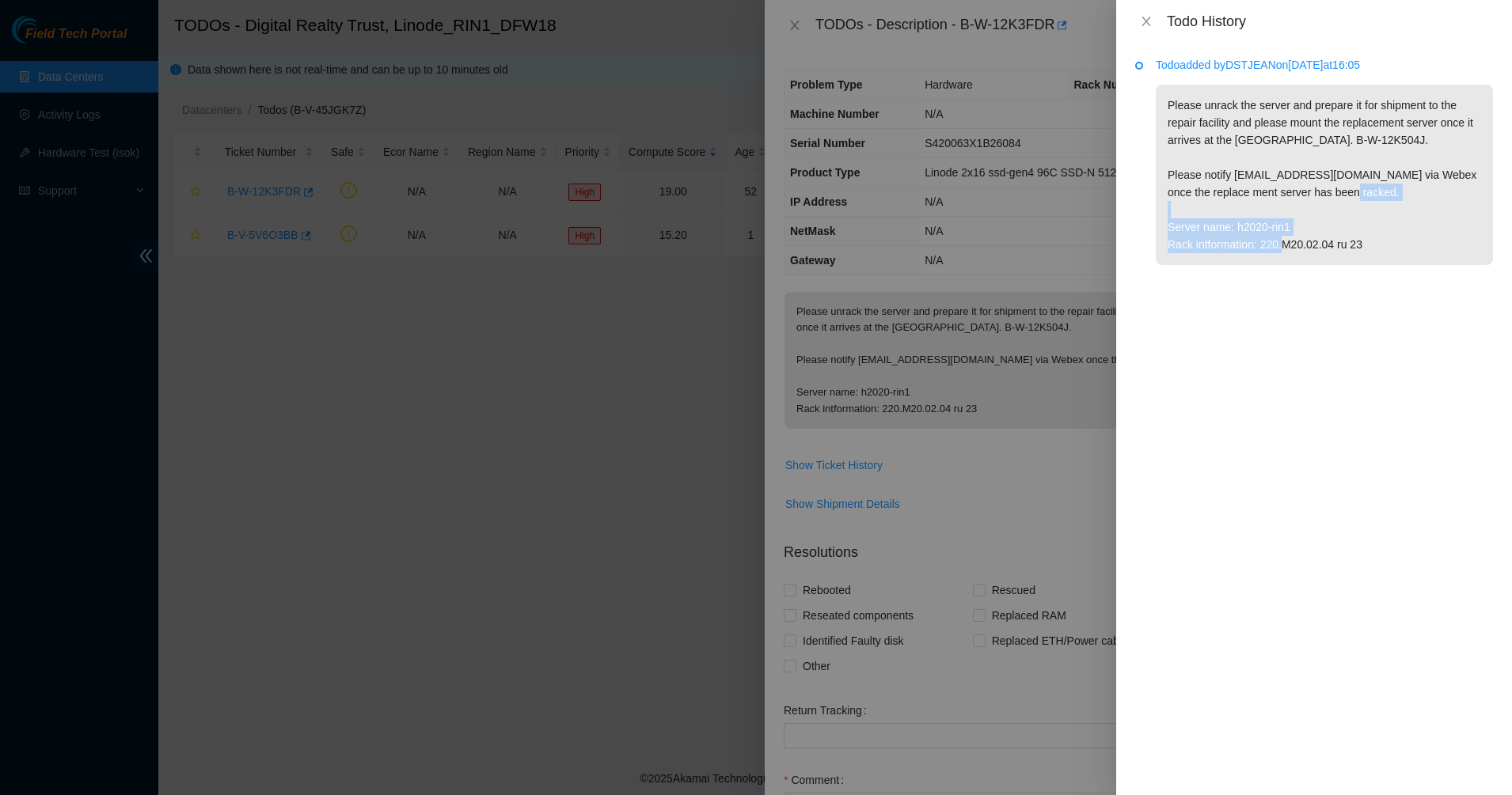
drag, startPoint x: 1361, startPoint y: 243, endPoint x: 1177, endPoint y: 227, distance: 184.7
click at [1177, 227] on p "Please unrack the server and prepare it for shipment to the repair facility and…" at bounding box center [1323, 174] width 337 height 181
click at [1174, 227] on p "Please unrack the server and prepare it for shipment to the repair facility and…" at bounding box center [1323, 174] width 337 height 181
drag, startPoint x: 1174, startPoint y: 227, endPoint x: 1339, endPoint y: 244, distance: 165.9
click at [1339, 244] on p "Please unrack the server and prepare it for shipment to the repair facility and…" at bounding box center [1323, 174] width 337 height 181
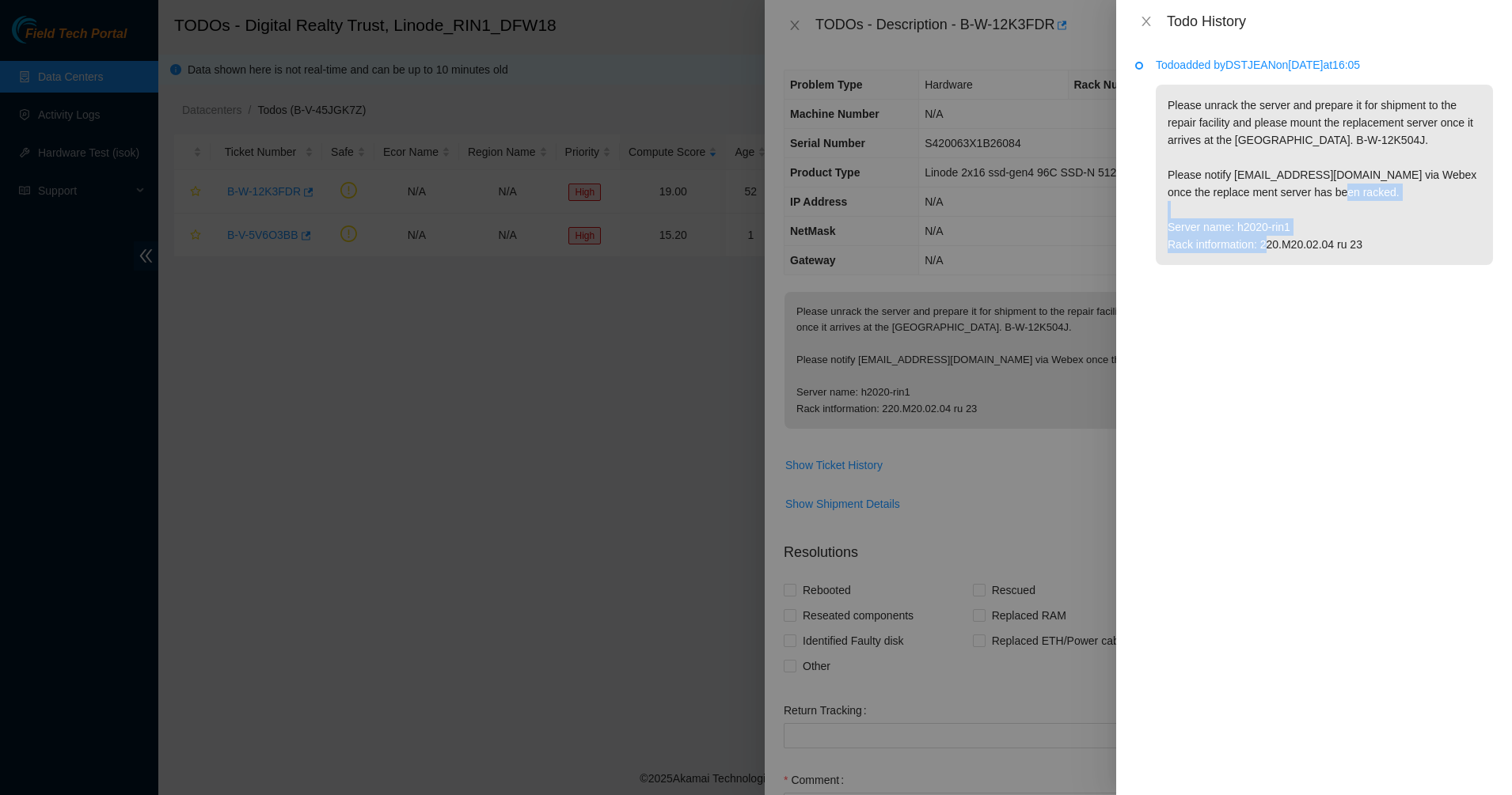
click at [1343, 248] on p "Please unrack the server and prepare it for shipment to the repair facility and…" at bounding box center [1323, 174] width 337 height 181
click at [1358, 244] on p "Please unrack the server and prepare it for shipment to the repair facility and…" at bounding box center [1323, 174] width 337 height 181
click at [1311, 298] on div "Todo added by DSTJEAN on 2025-09-11 at 16:05 Please unrack the server and prepa…" at bounding box center [1314, 419] width 396 height 753
click at [1146, 25] on icon "close" at bounding box center [1145, 21] width 12 height 12
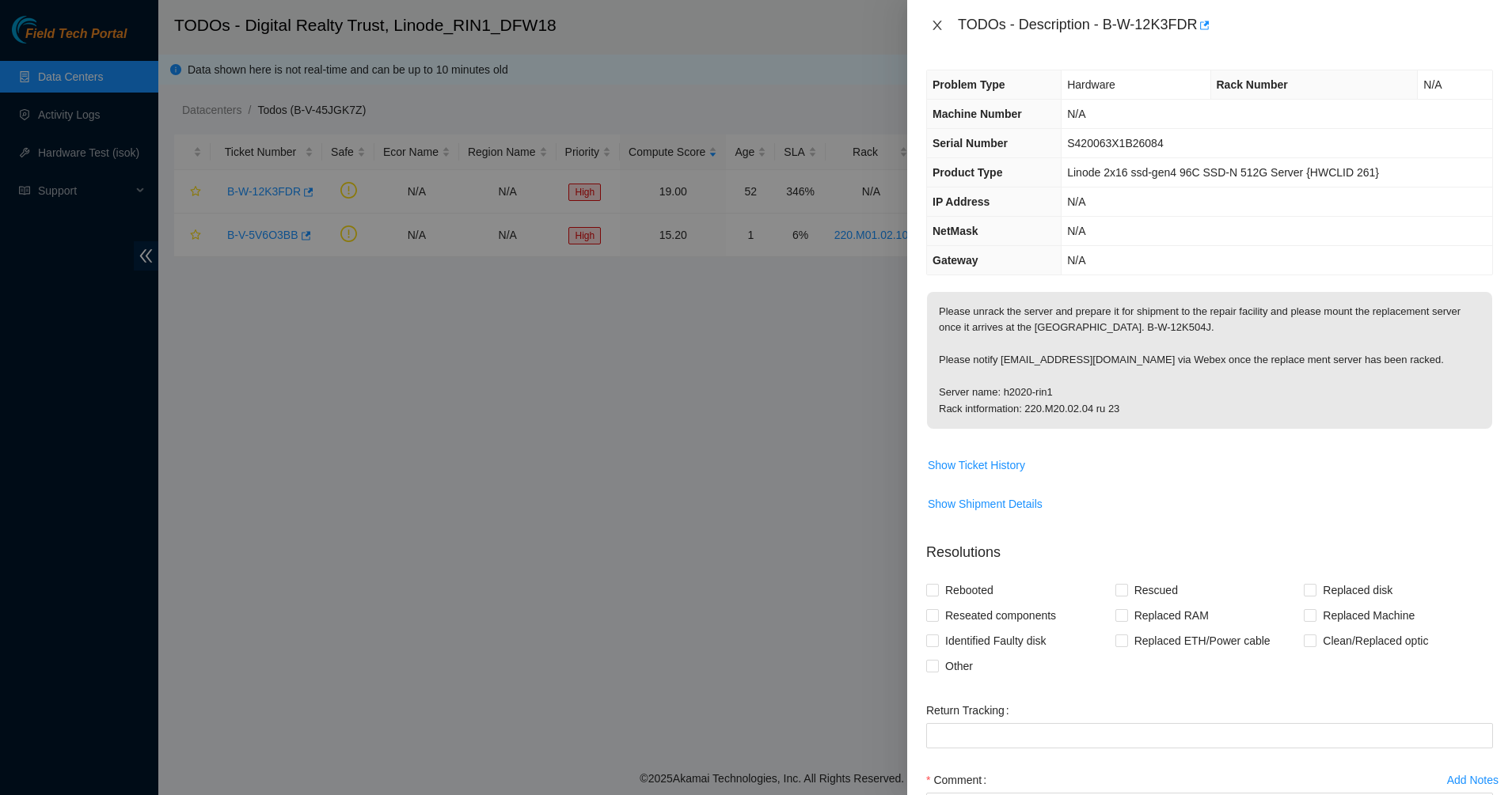
click at [943, 23] on icon "close" at bounding box center [937, 25] width 12 height 12
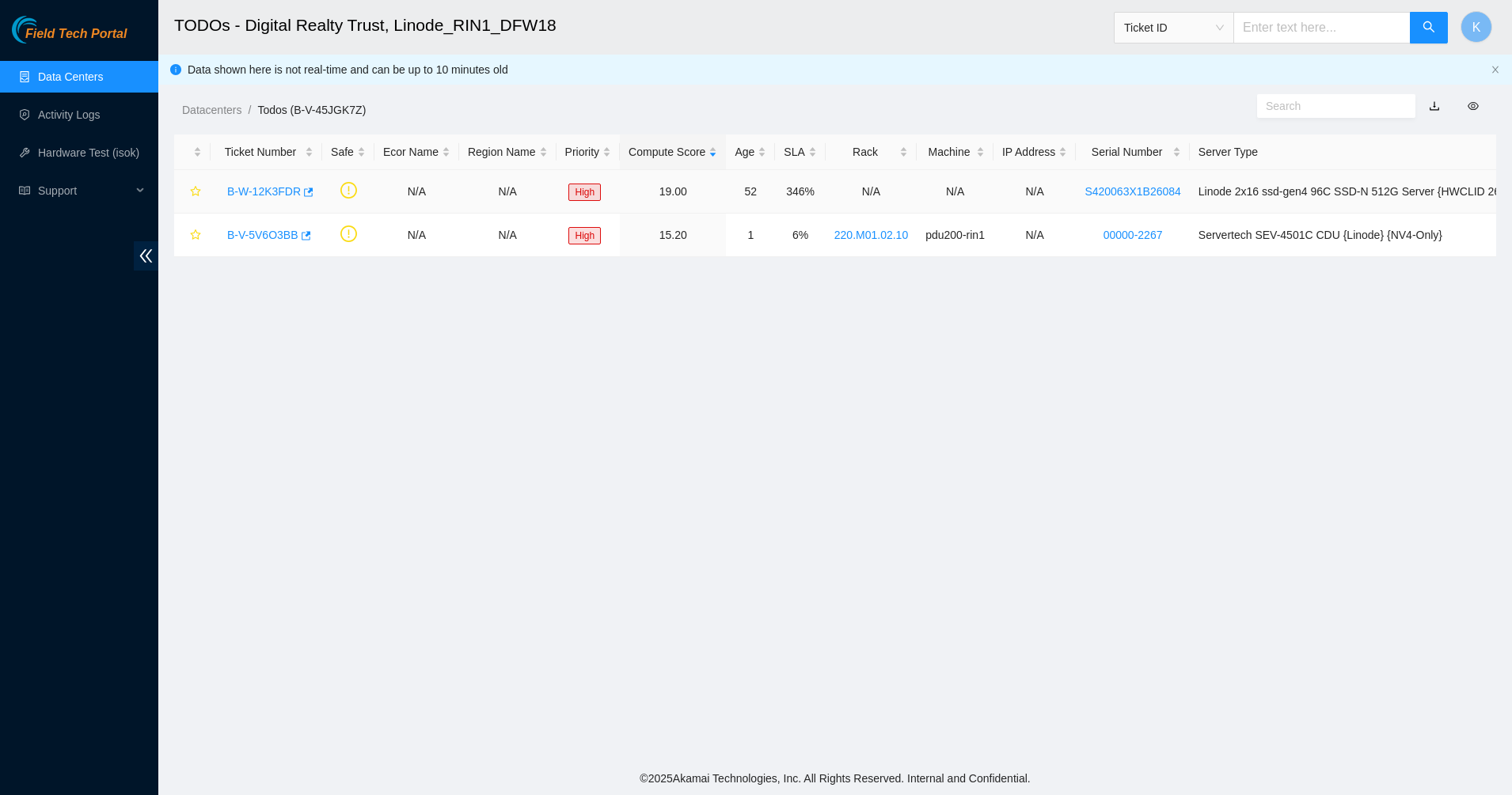
click at [270, 194] on link "B-W-12K3FDR" at bounding box center [263, 191] width 74 height 12
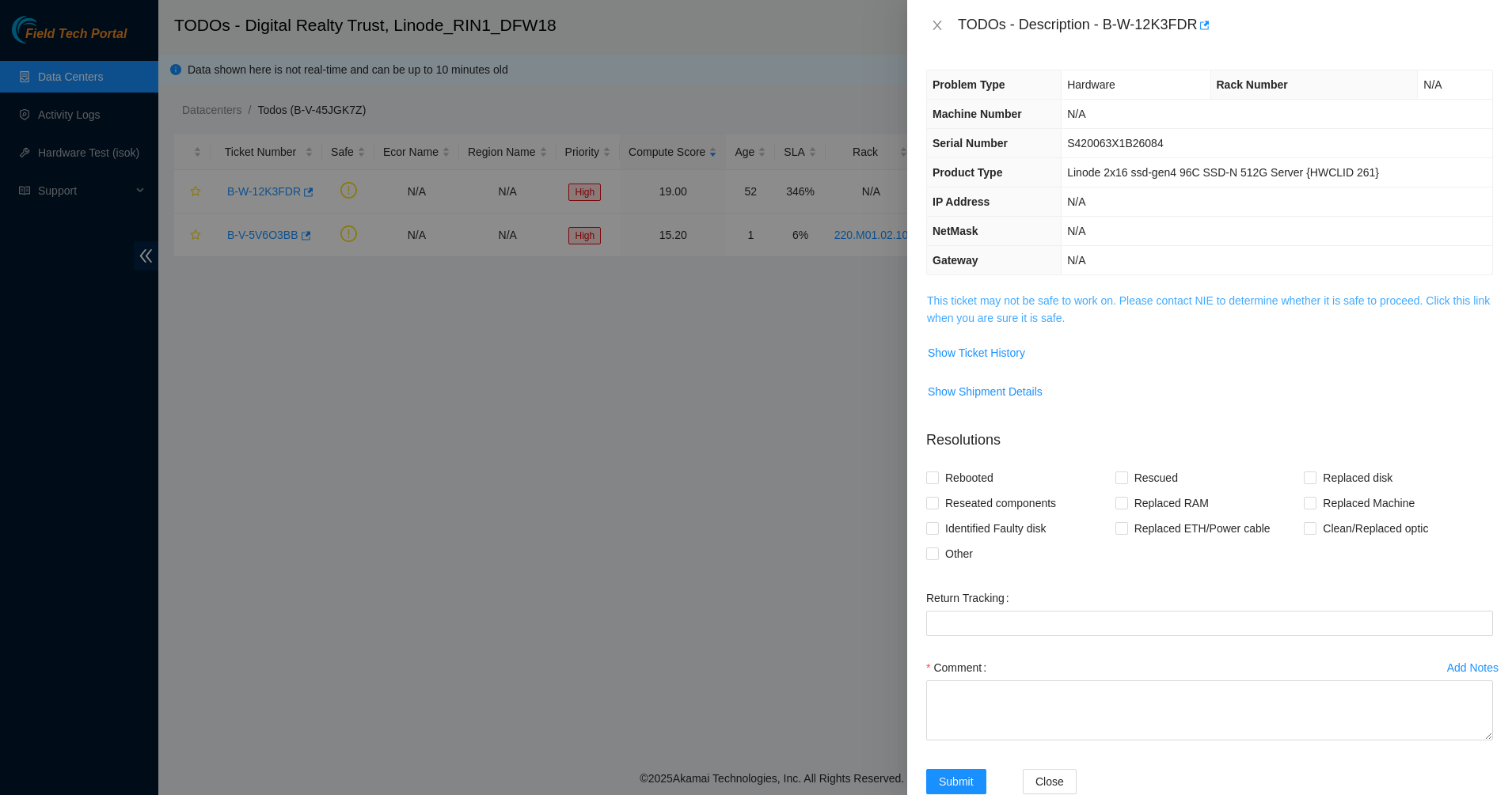
click at [970, 296] on link "This ticket may not be safe to work on. Please contact NIE to determine whether…" at bounding box center [1208, 309] width 563 height 30
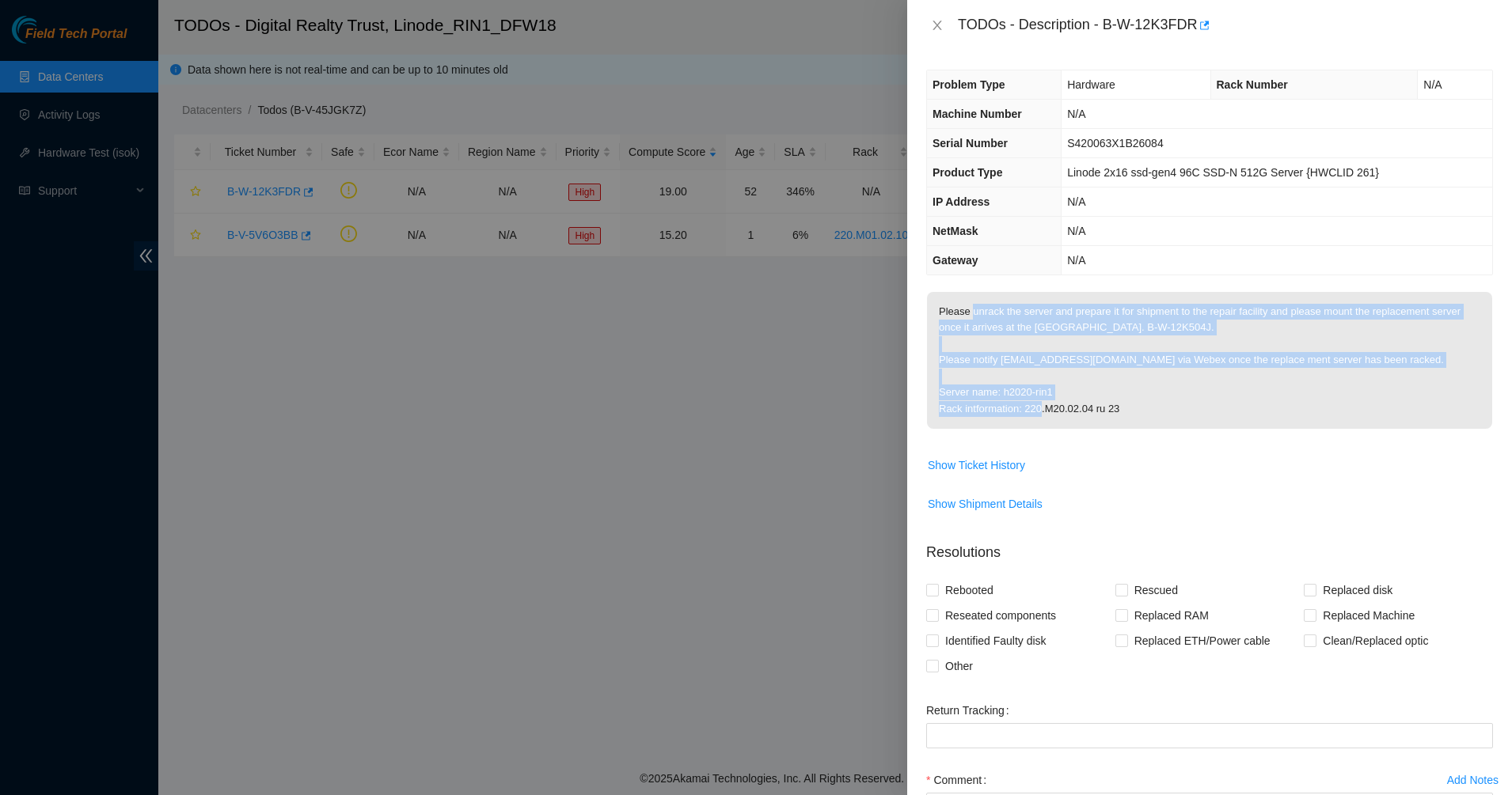
drag, startPoint x: 970, startPoint y: 302, endPoint x: 1109, endPoint y: 425, distance: 185.6
click at [1109, 425] on p "Please unrack the server and prepare it for shipment to the repair facility and…" at bounding box center [1209, 360] width 566 height 137
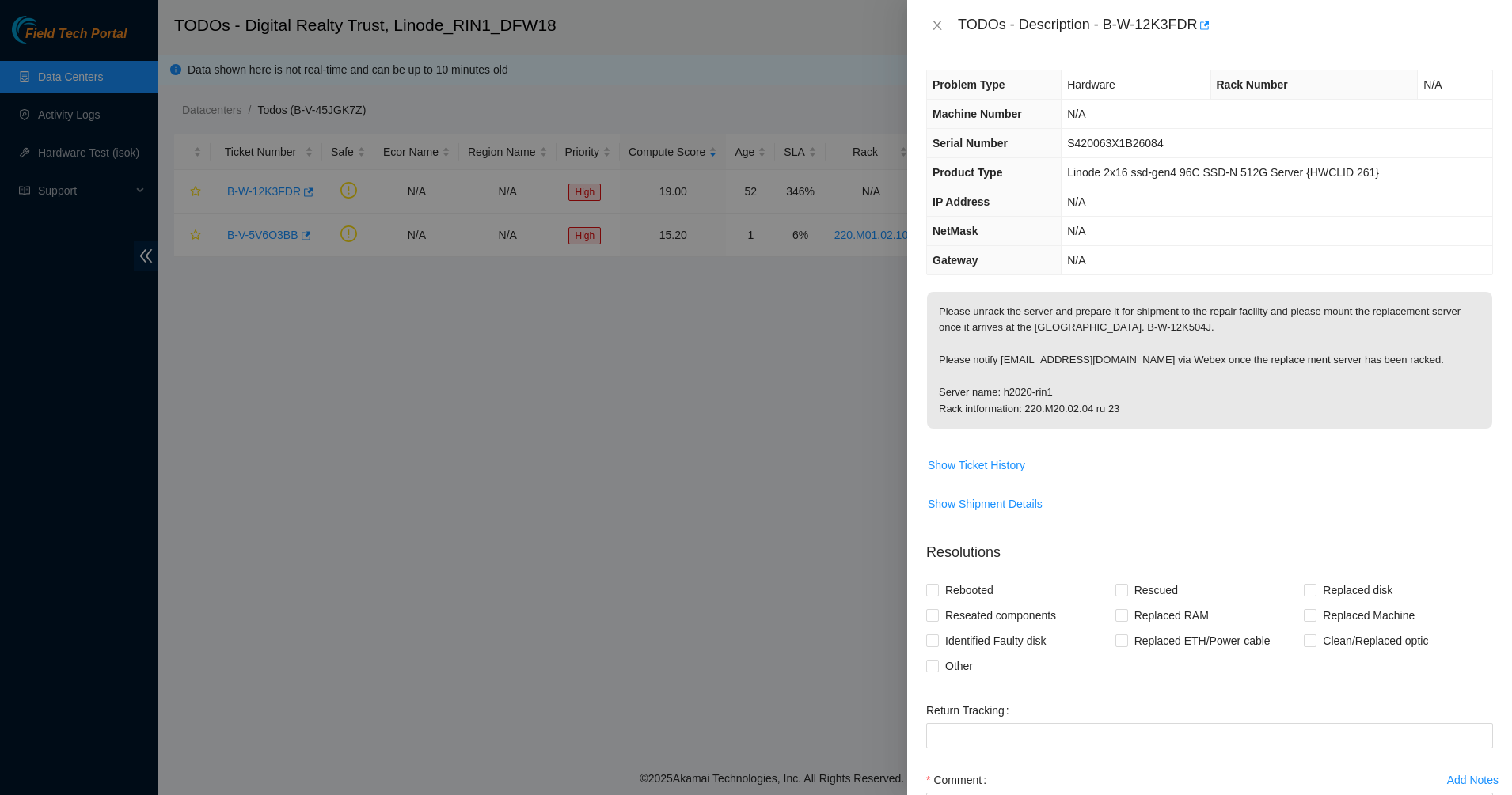
click at [1121, 426] on p "Please unrack the server and prepare it for shipment to the repair facility and…" at bounding box center [1209, 360] width 566 height 137
click at [941, 24] on icon "close" at bounding box center [937, 25] width 12 height 12
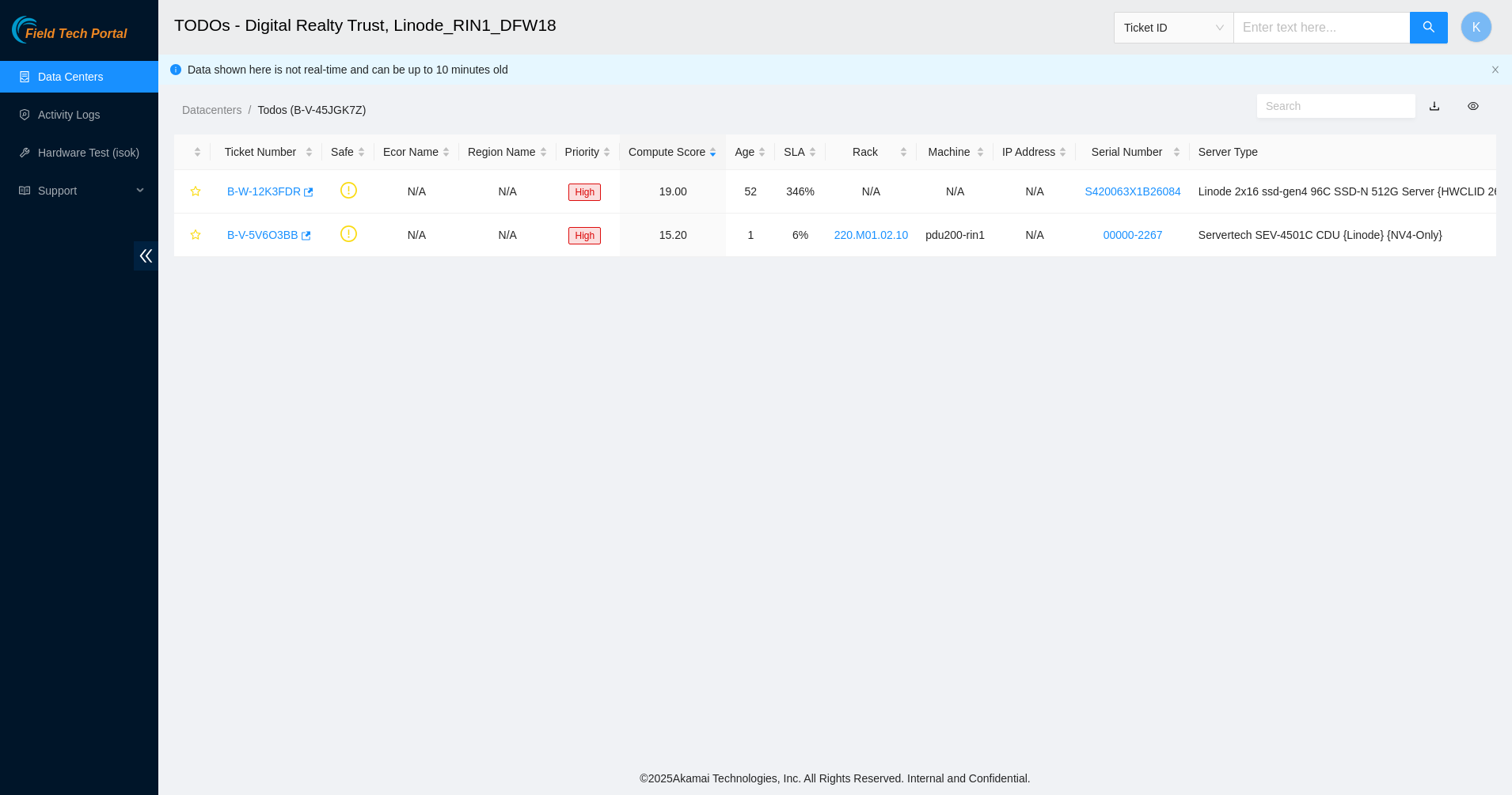
click at [95, 77] on link "Data Centers" at bounding box center [71, 77] width 65 height 12
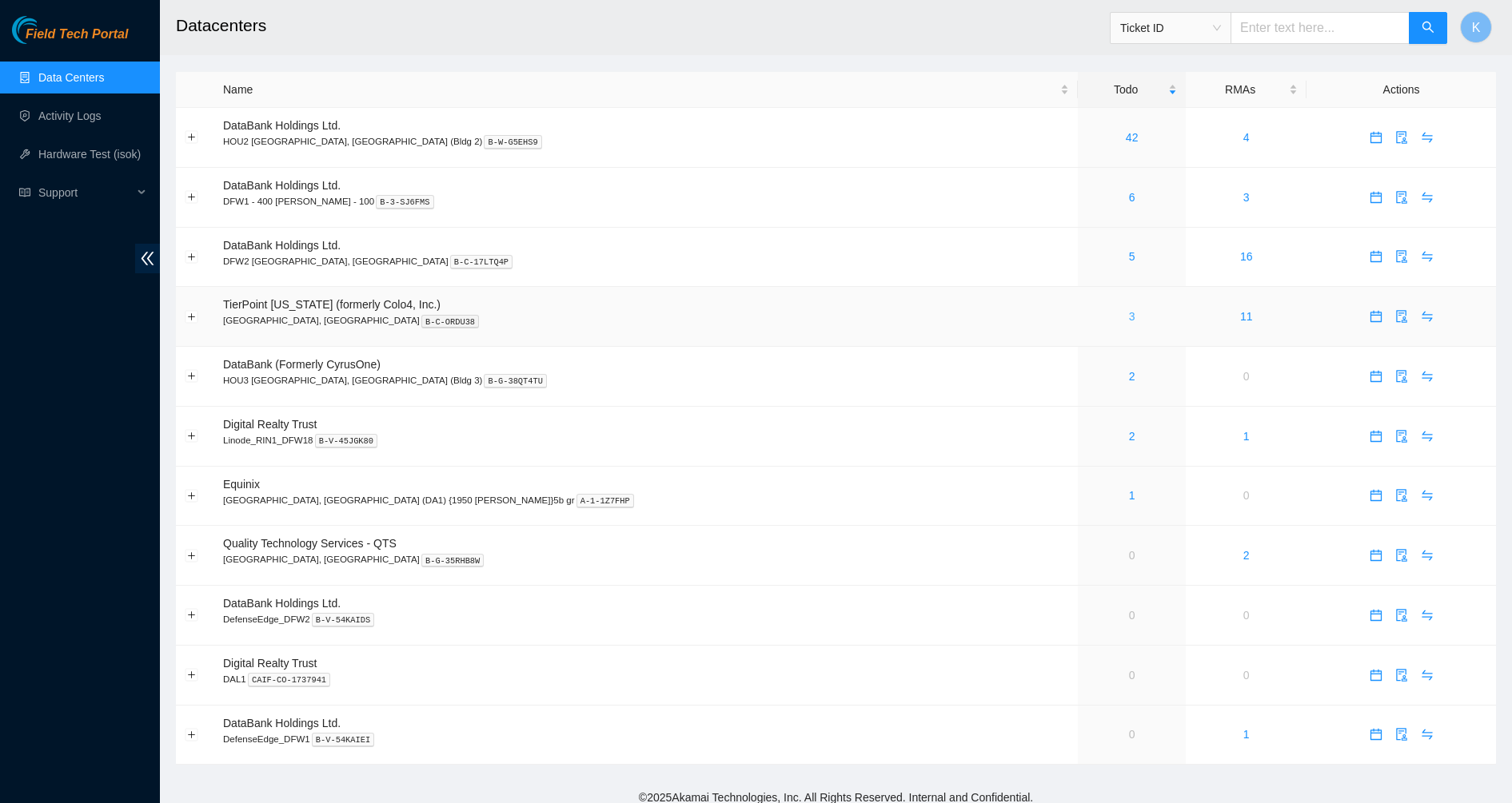
click at [1129, 316] on link "3" at bounding box center [1132, 316] width 7 height 13
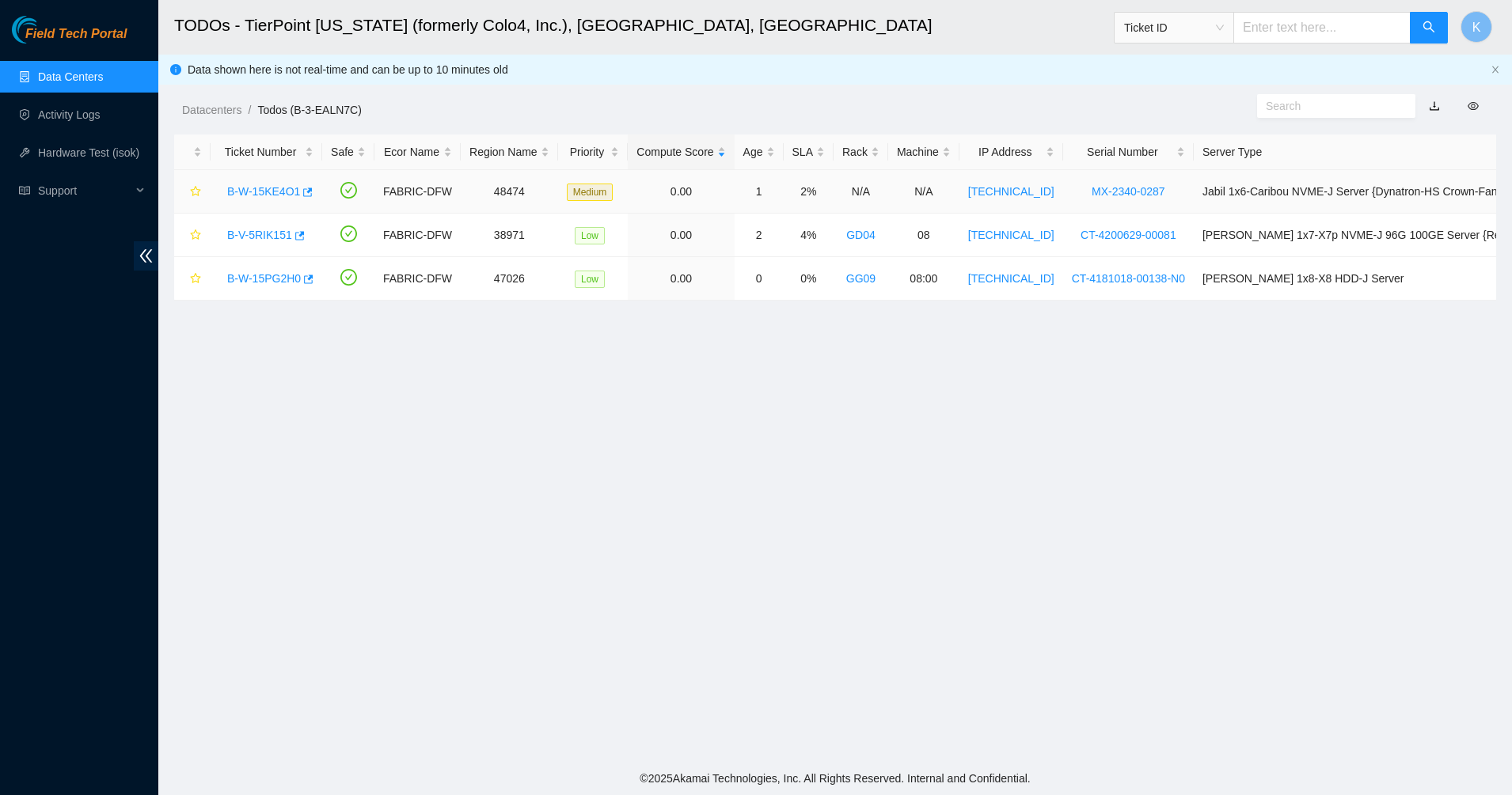
click at [254, 194] on link "B-W-15KE4O1" at bounding box center [263, 191] width 73 height 12
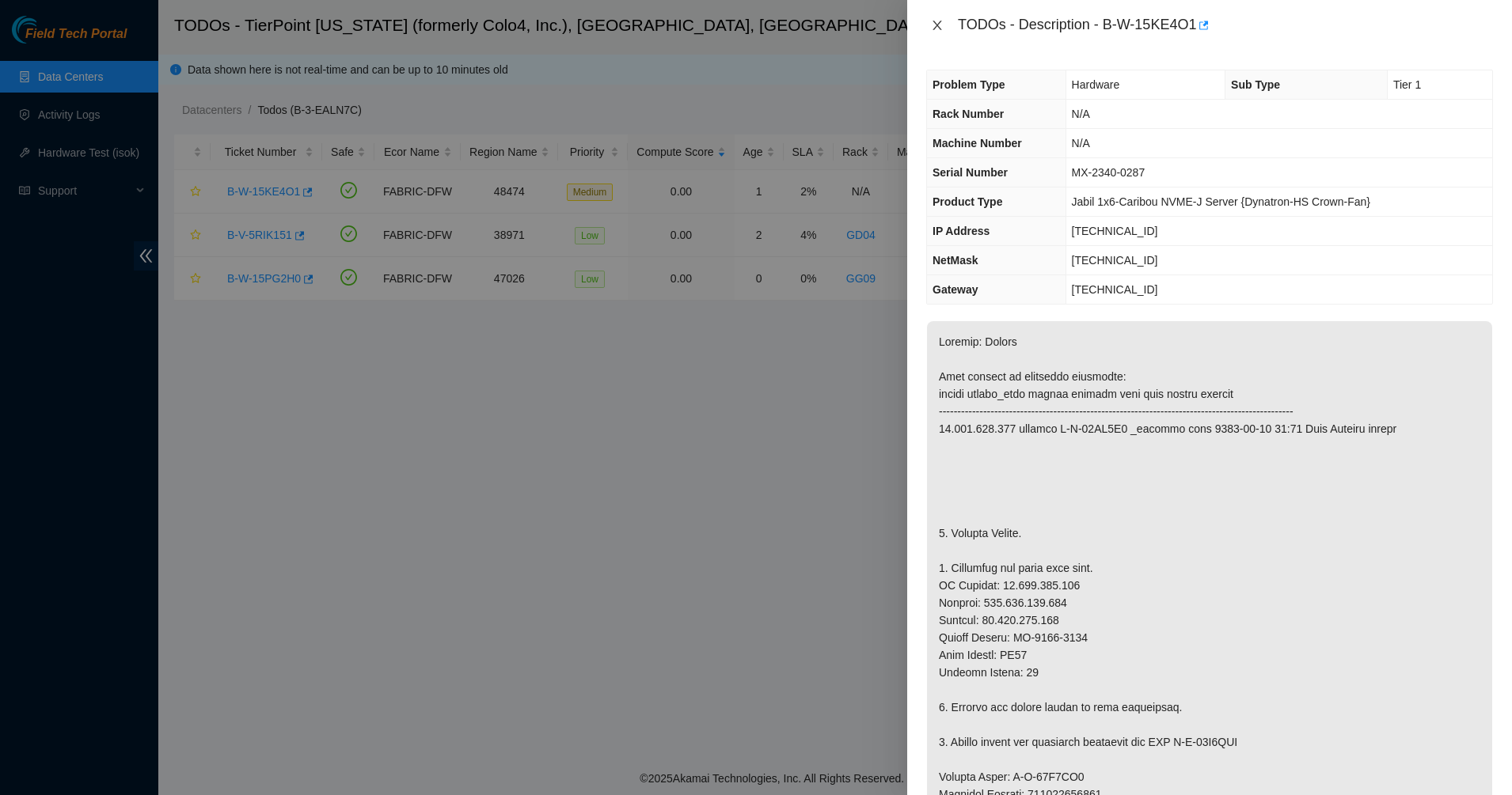
click at [931, 30] on icon "close" at bounding box center [937, 25] width 12 height 12
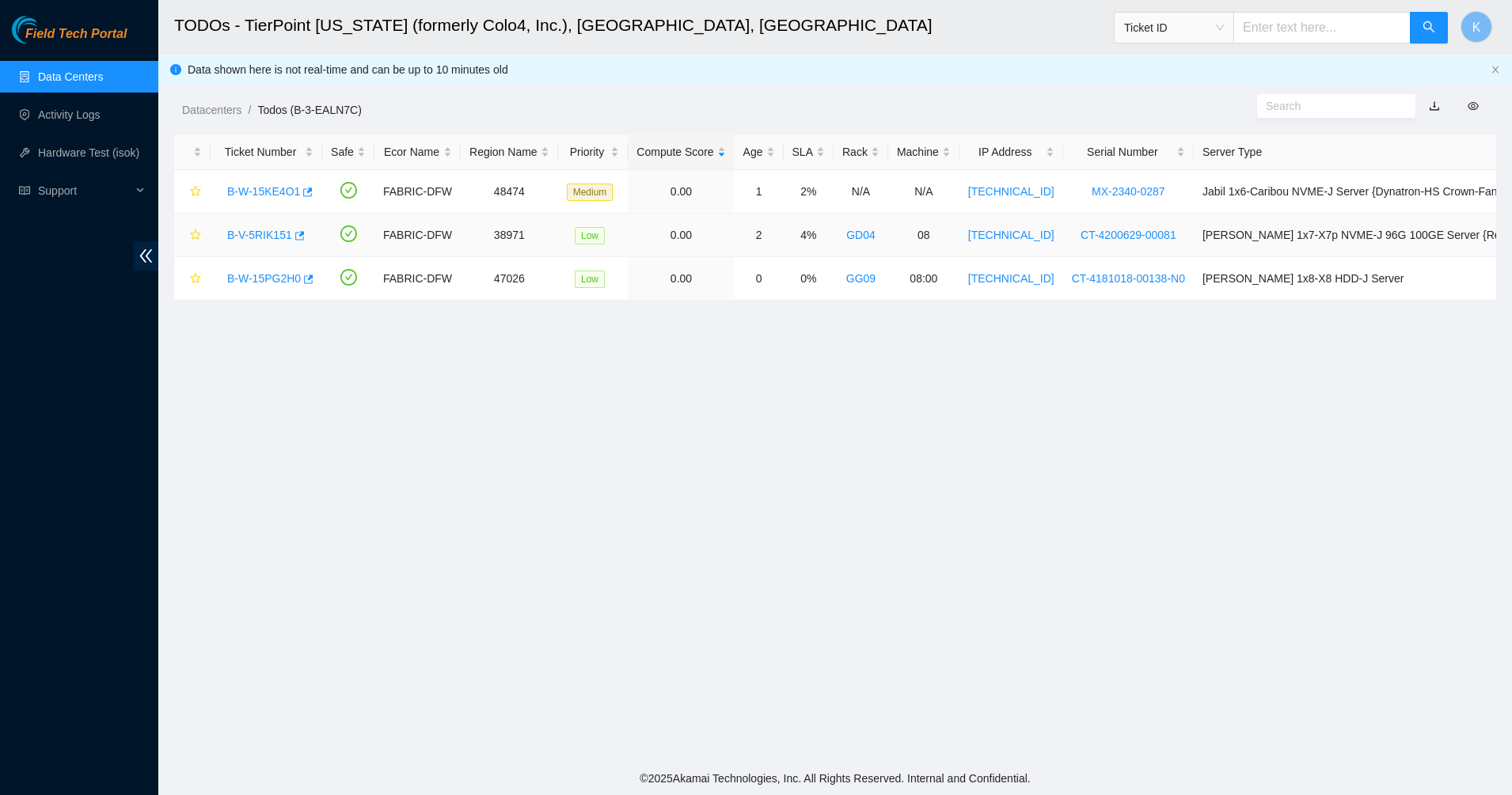
click at [255, 241] on link "B-V-5RIK151" at bounding box center [259, 234] width 65 height 12
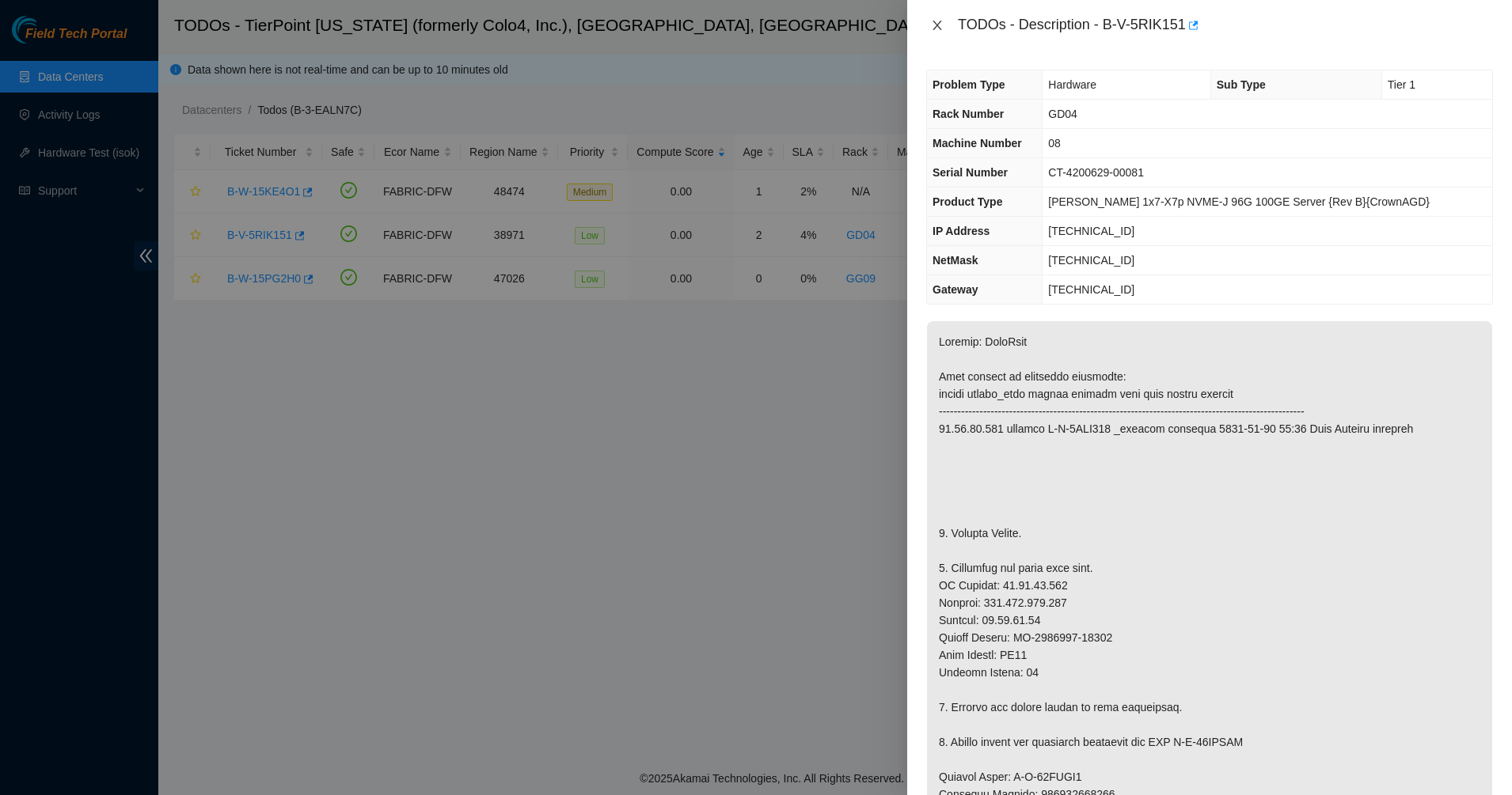
click at [936, 32] on button "Close" at bounding box center [937, 26] width 22 height 15
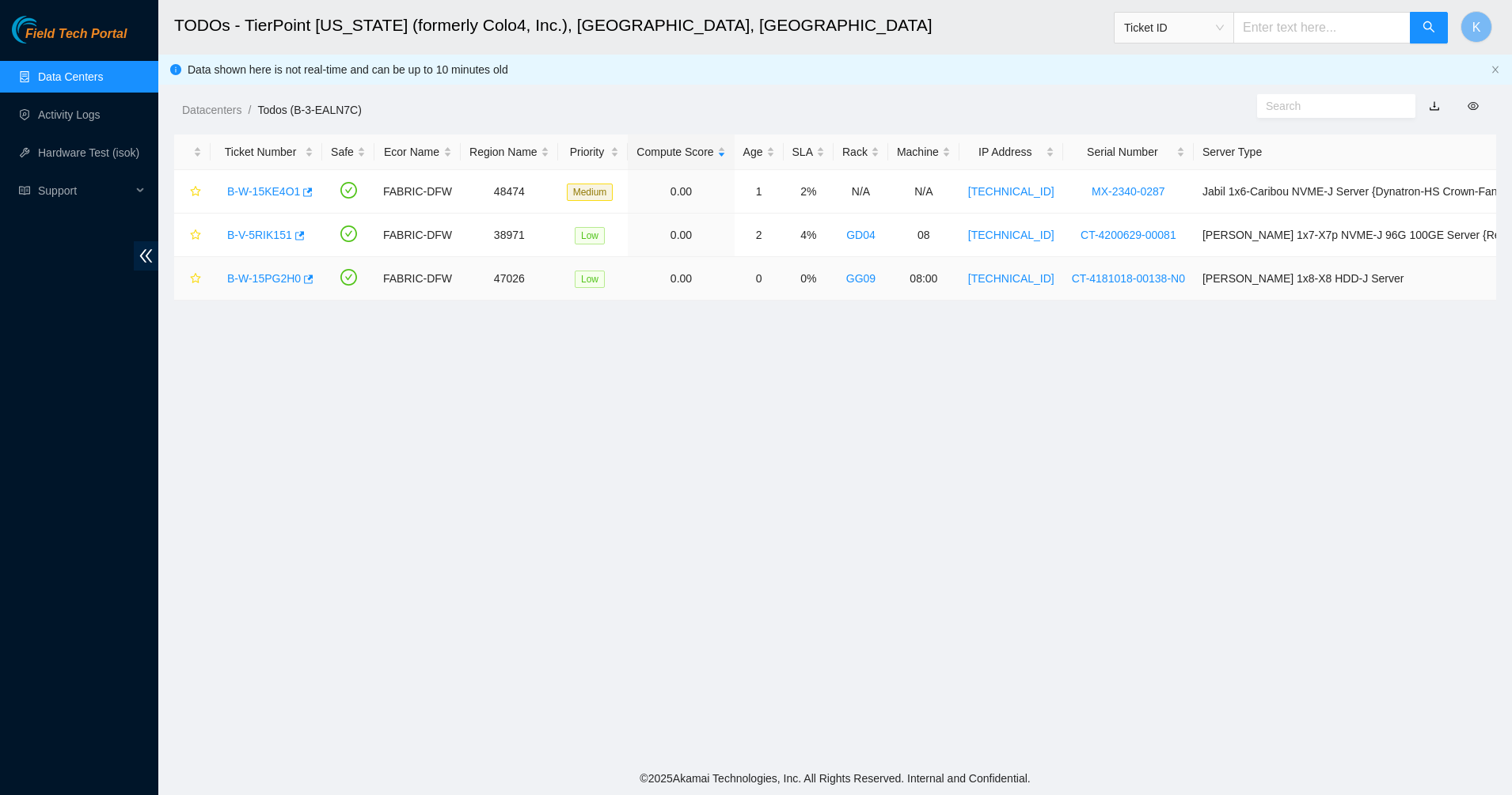
click at [251, 284] on link "B-W-15PG2H0" at bounding box center [263, 278] width 74 height 12
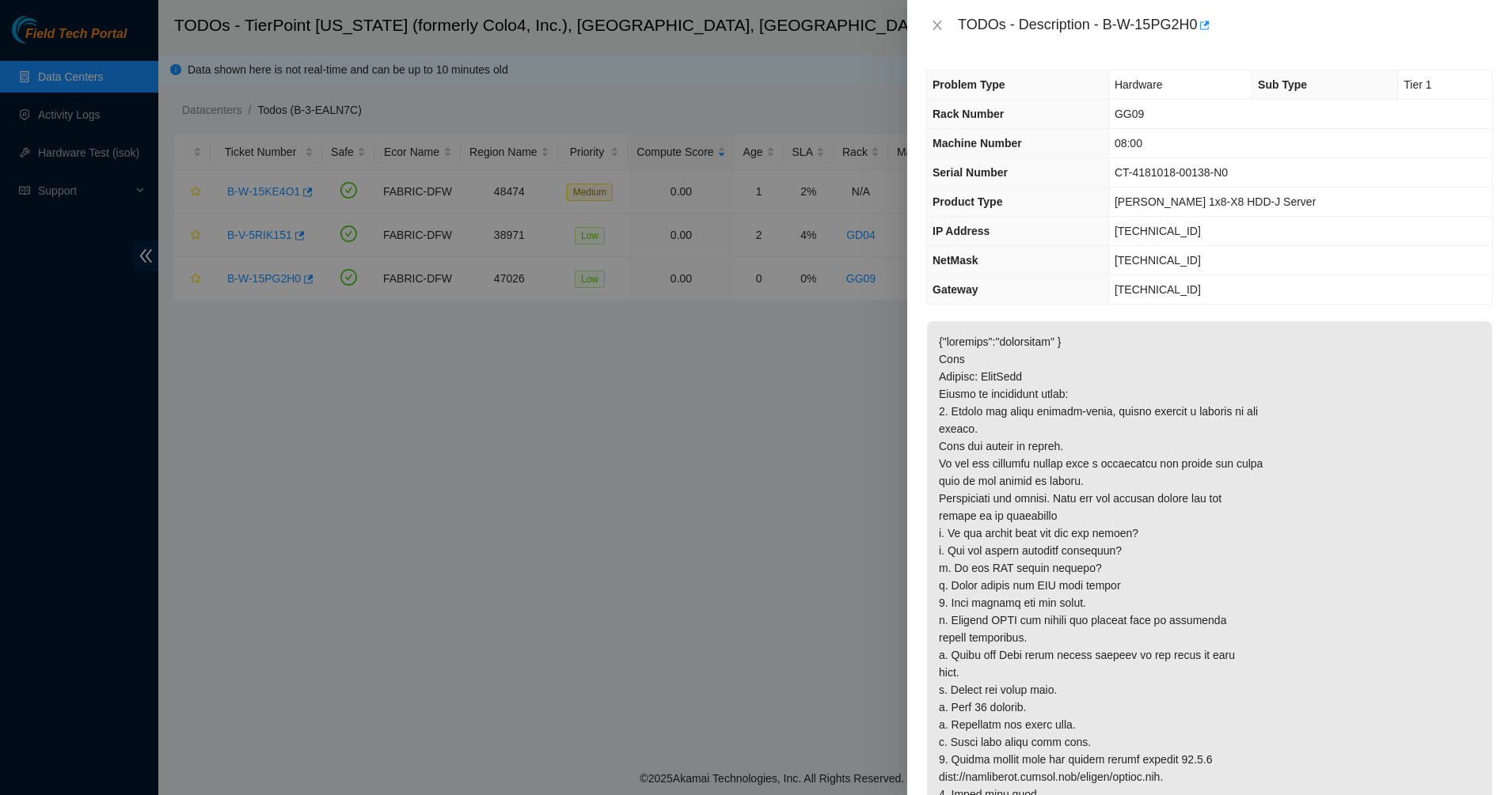
click at [959, 11] on div "TODOs - Description - B-W-15PG2H0" at bounding box center [1210, 25] width 605 height 51
click at [945, 25] on button "Close" at bounding box center [937, 26] width 22 height 15
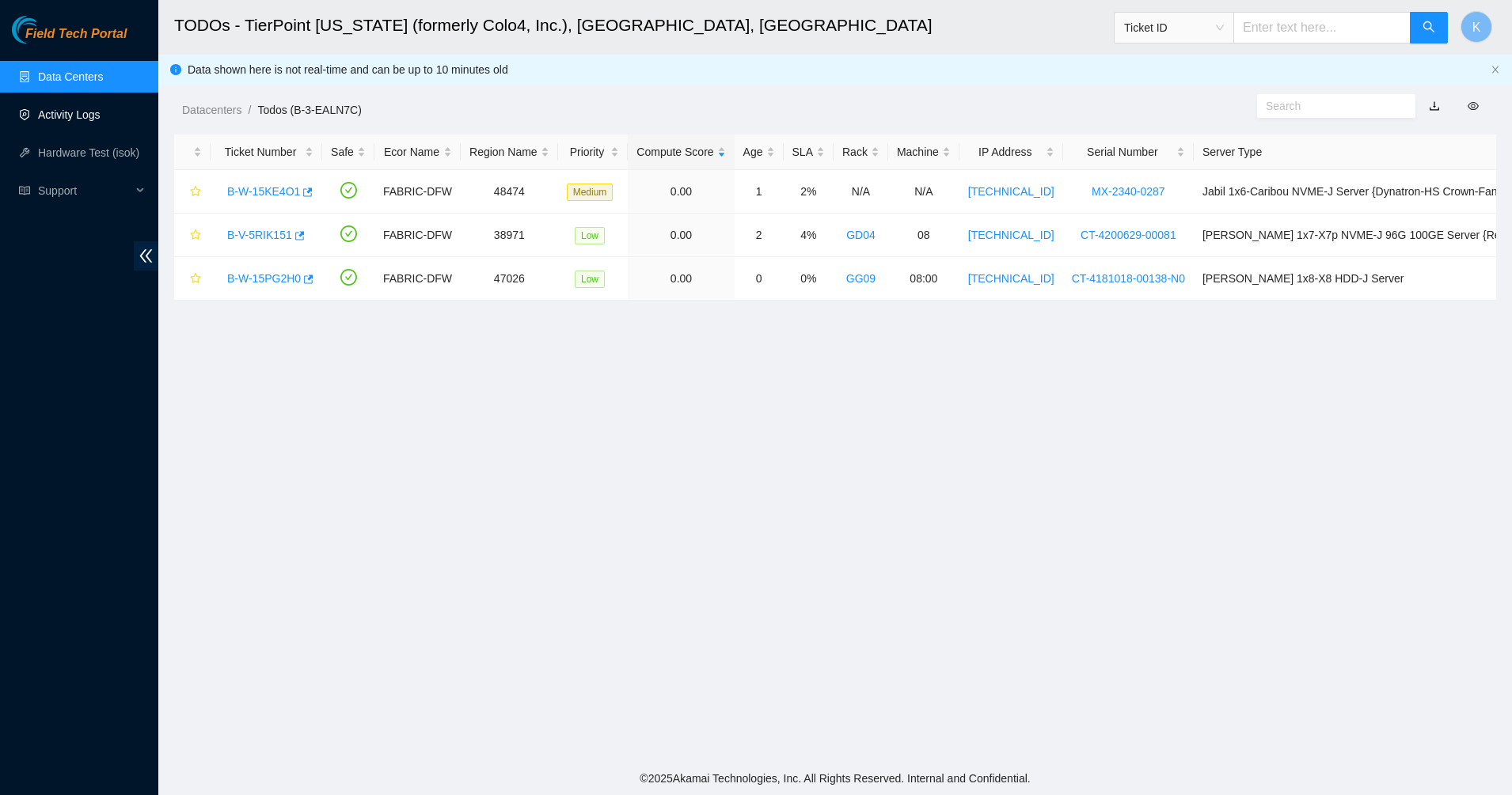
click at [76, 121] on link "Activity Logs" at bounding box center [69, 114] width 62 height 12
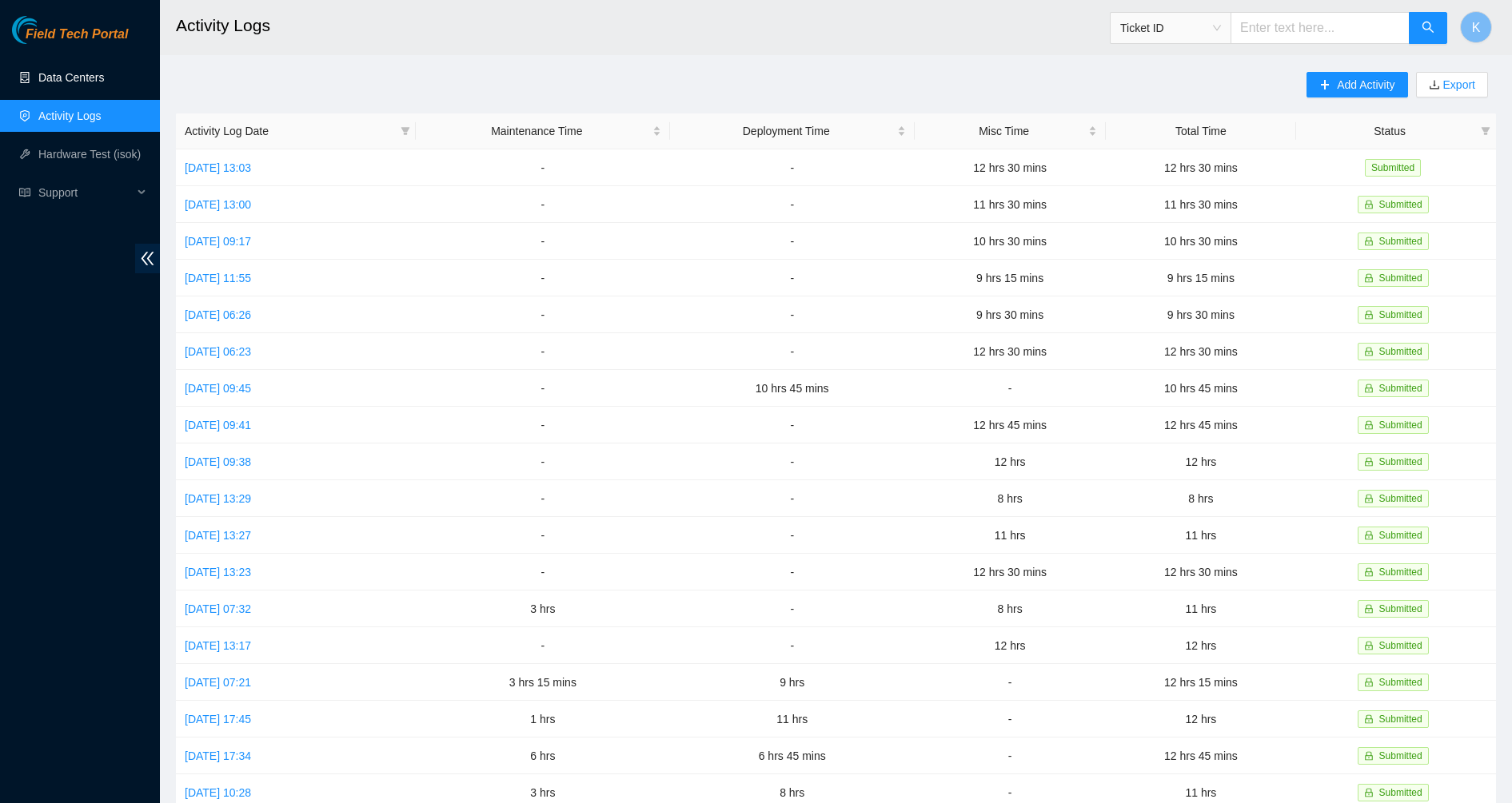
click at [65, 72] on link "Data Centers" at bounding box center [72, 77] width 66 height 13
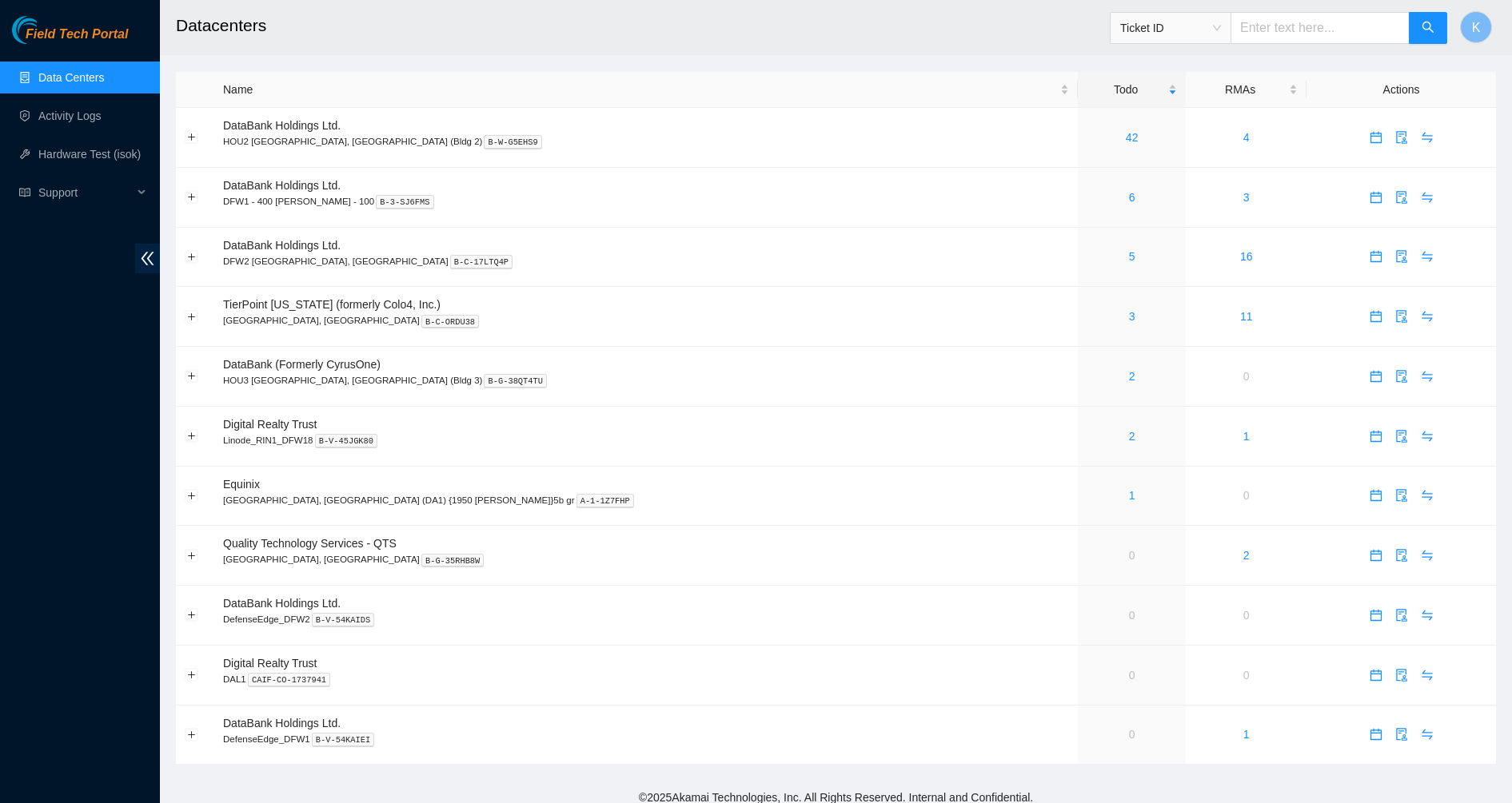
click at [28, 25] on img at bounding box center [45, 30] width 69 height 28
click at [91, 112] on link "Activity Logs" at bounding box center [70, 115] width 63 height 13
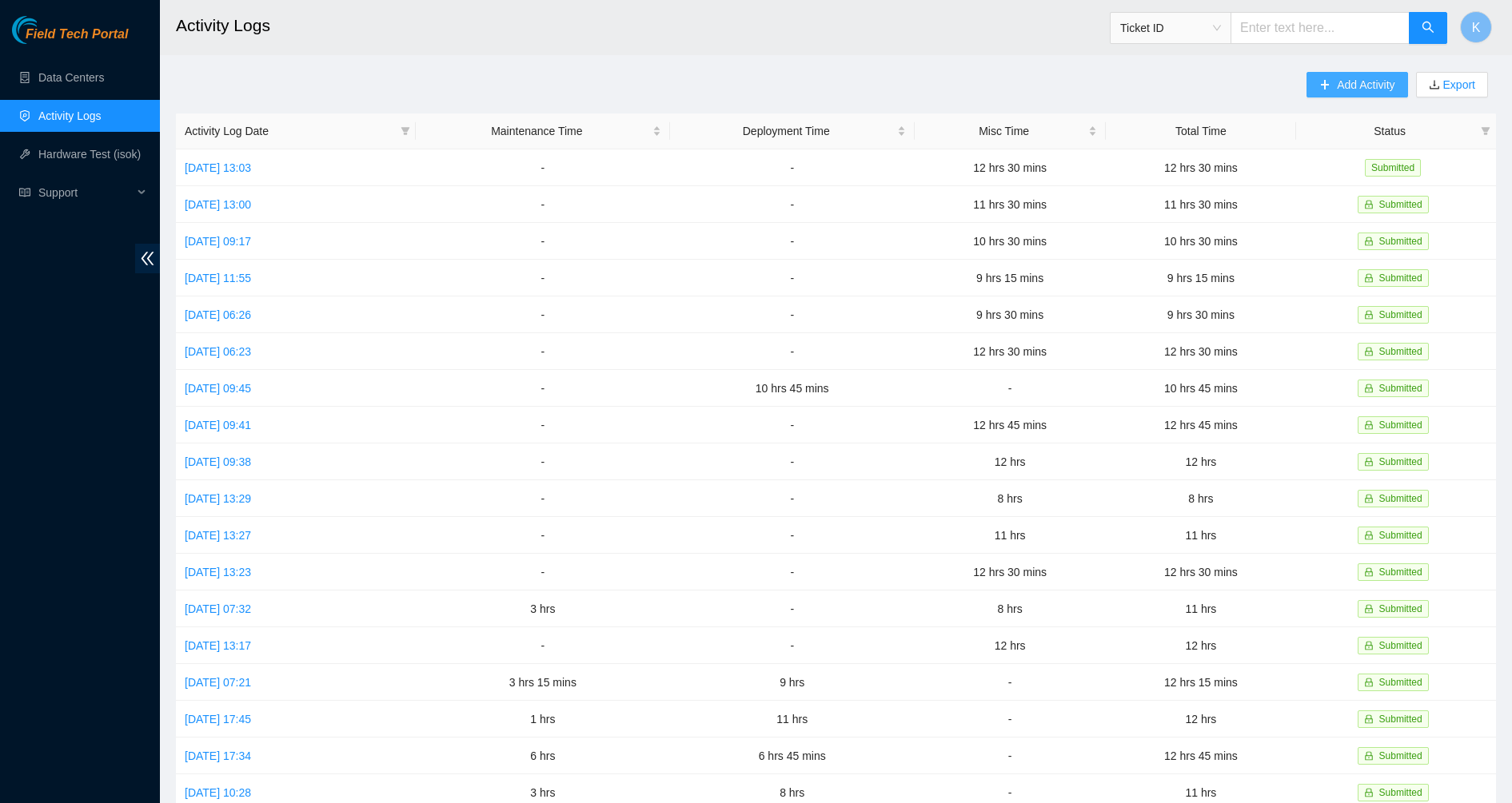
click at [1334, 87] on button "Add Activity" at bounding box center [1356, 84] width 101 height 25
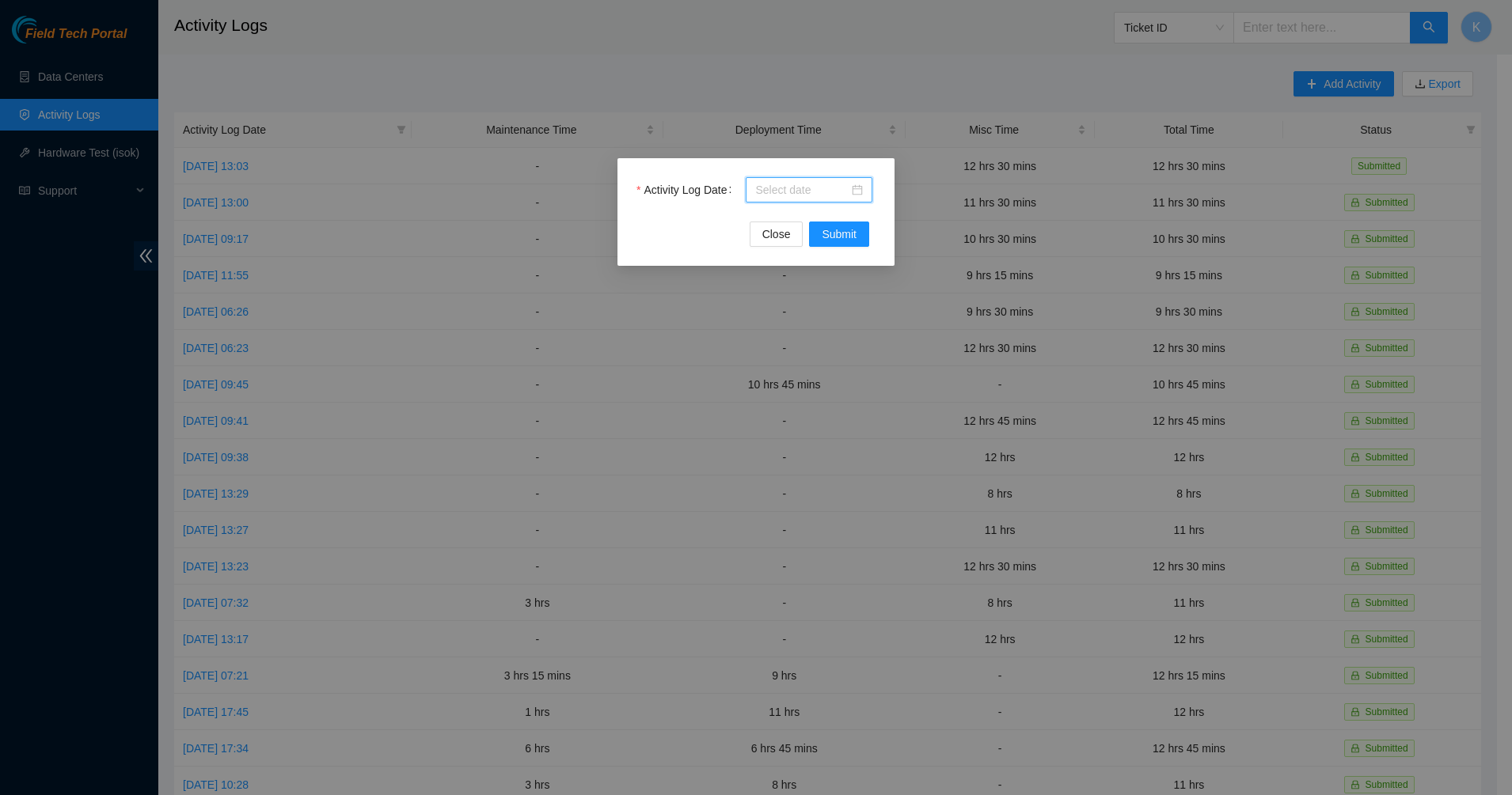
click at [849, 191] on input "Activity Log Date" at bounding box center [802, 189] width 94 height 17
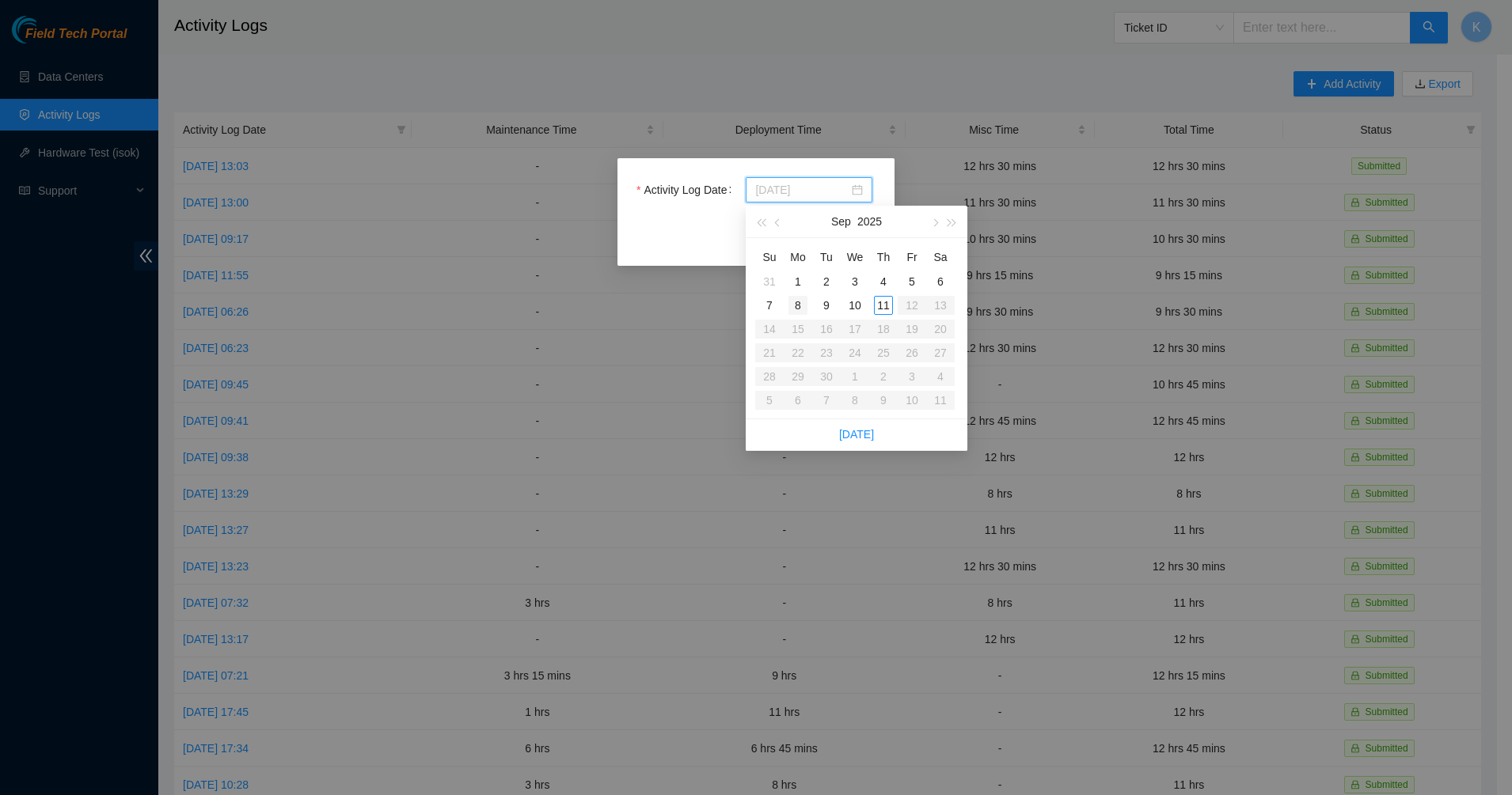
type input "[DATE]"
click at [797, 304] on div "8" at bounding box center [798, 305] width 19 height 19
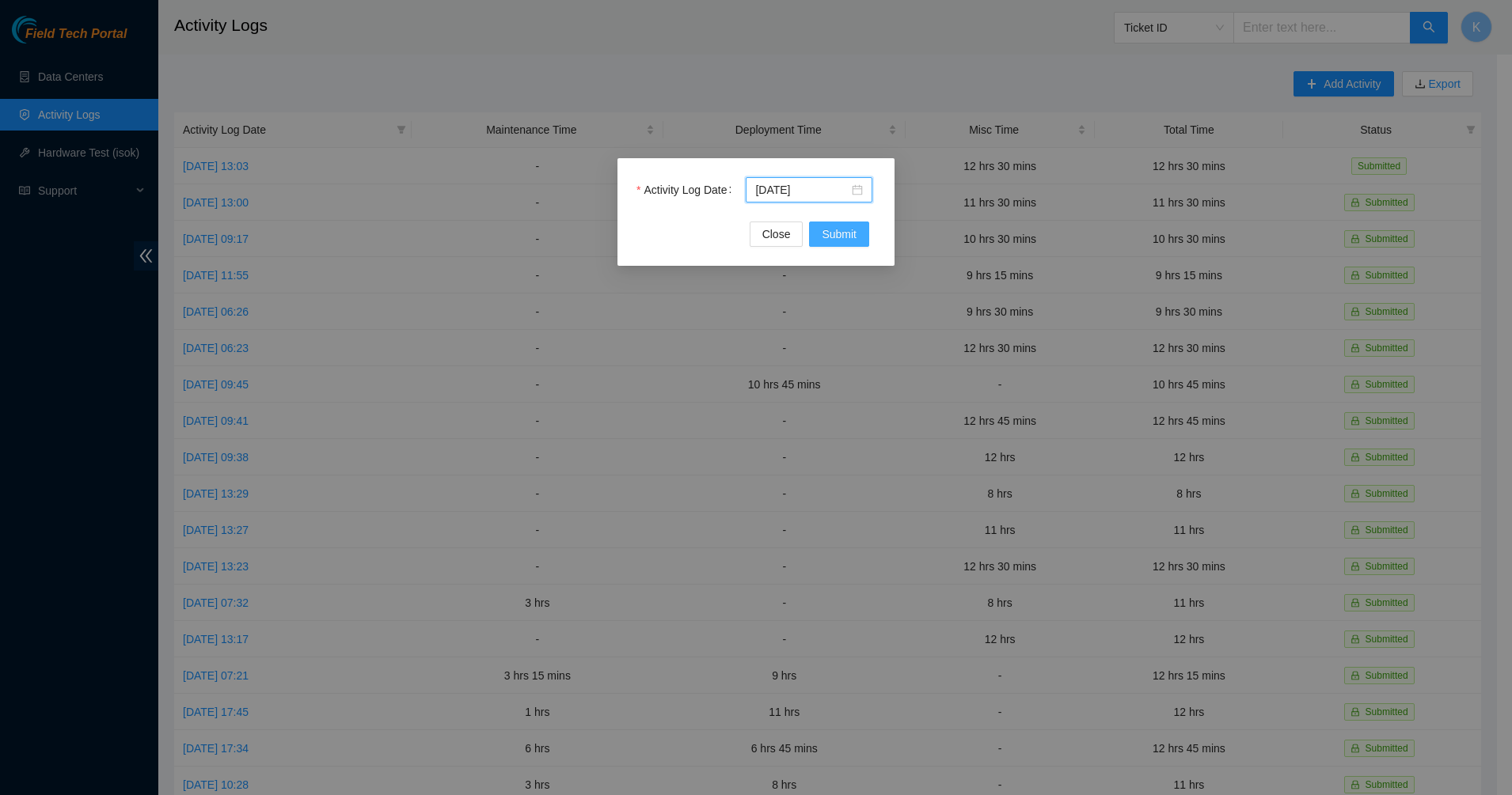
click at [845, 235] on span "Submit" at bounding box center [838, 234] width 34 height 17
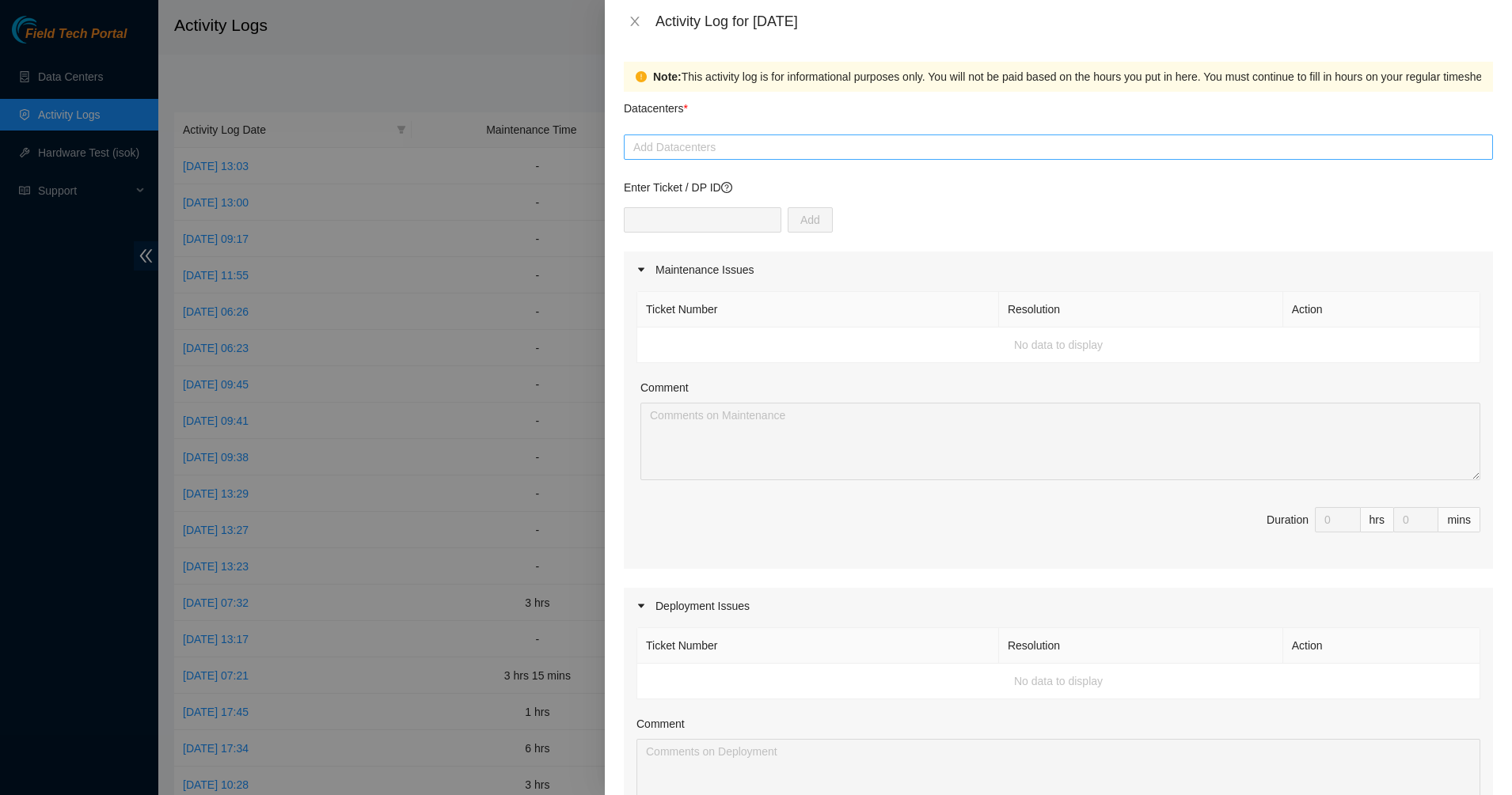
click at [693, 154] on div at bounding box center [1058, 147] width 861 height 19
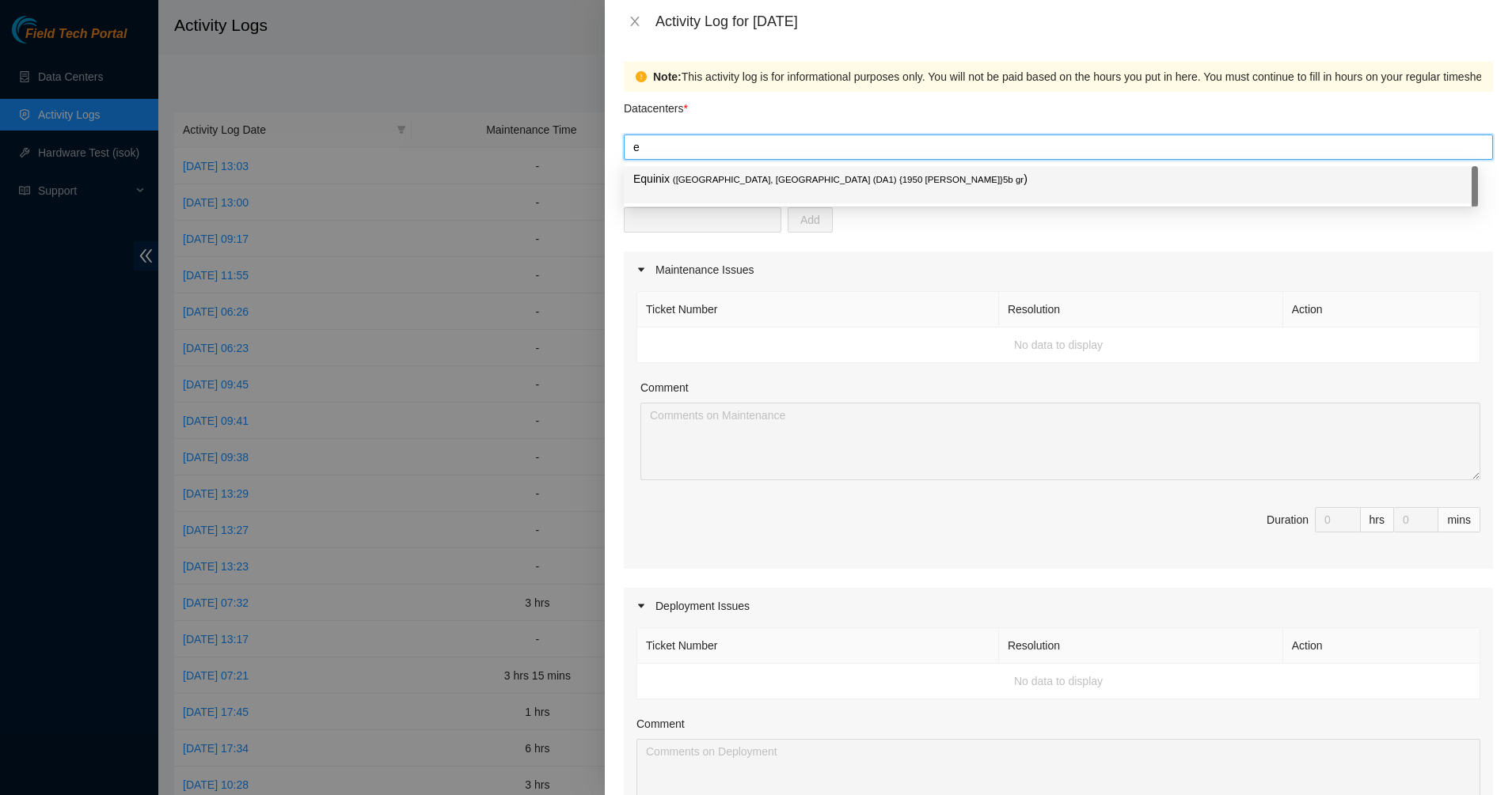
type input "eq"
click at [717, 175] on span "( [GEOGRAPHIC_DATA], [GEOGRAPHIC_DATA] (DA1) {1950 [PERSON_NAME]}5b gr" at bounding box center [848, 180] width 350 height 10
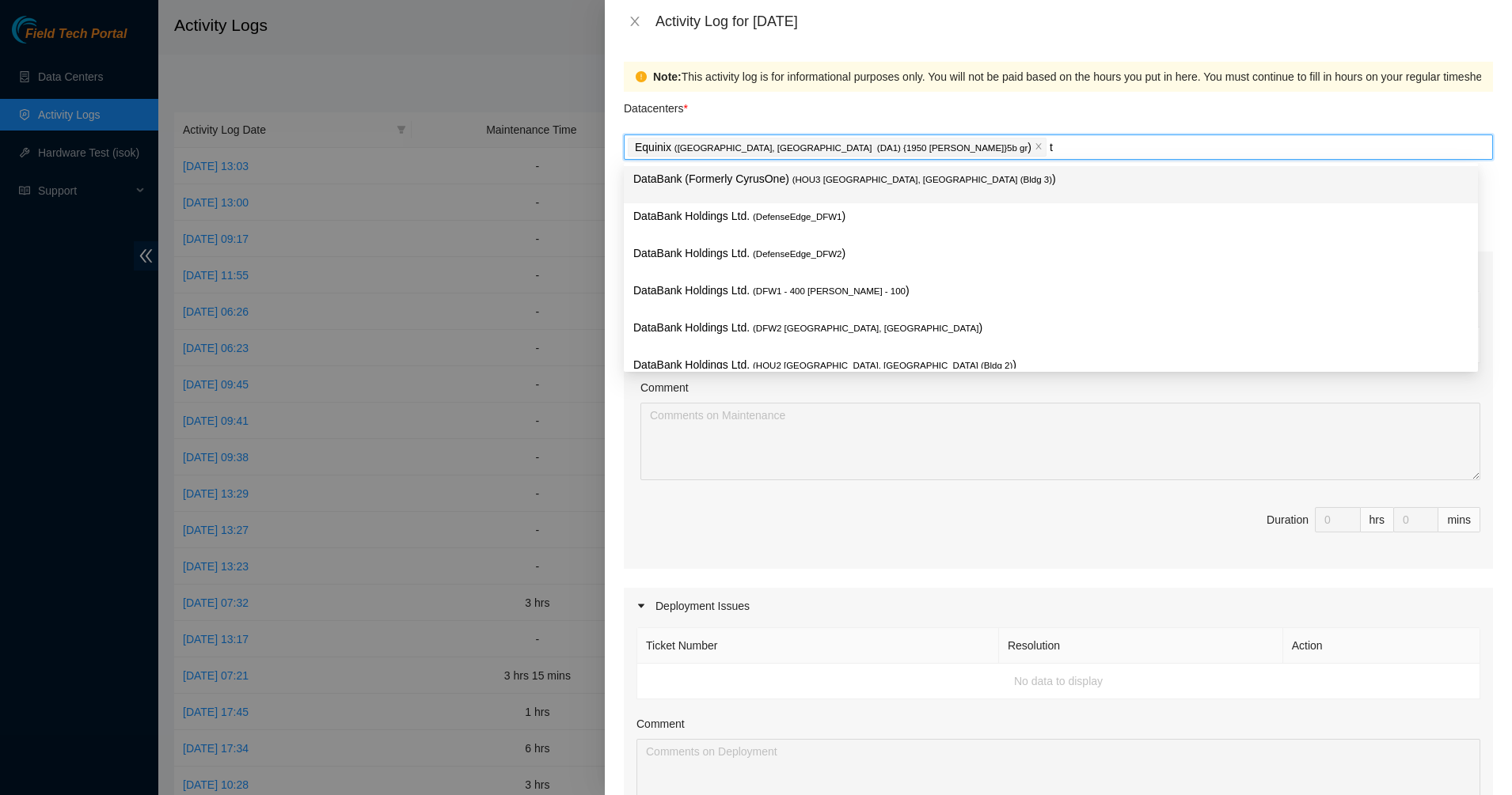
type input "tier"
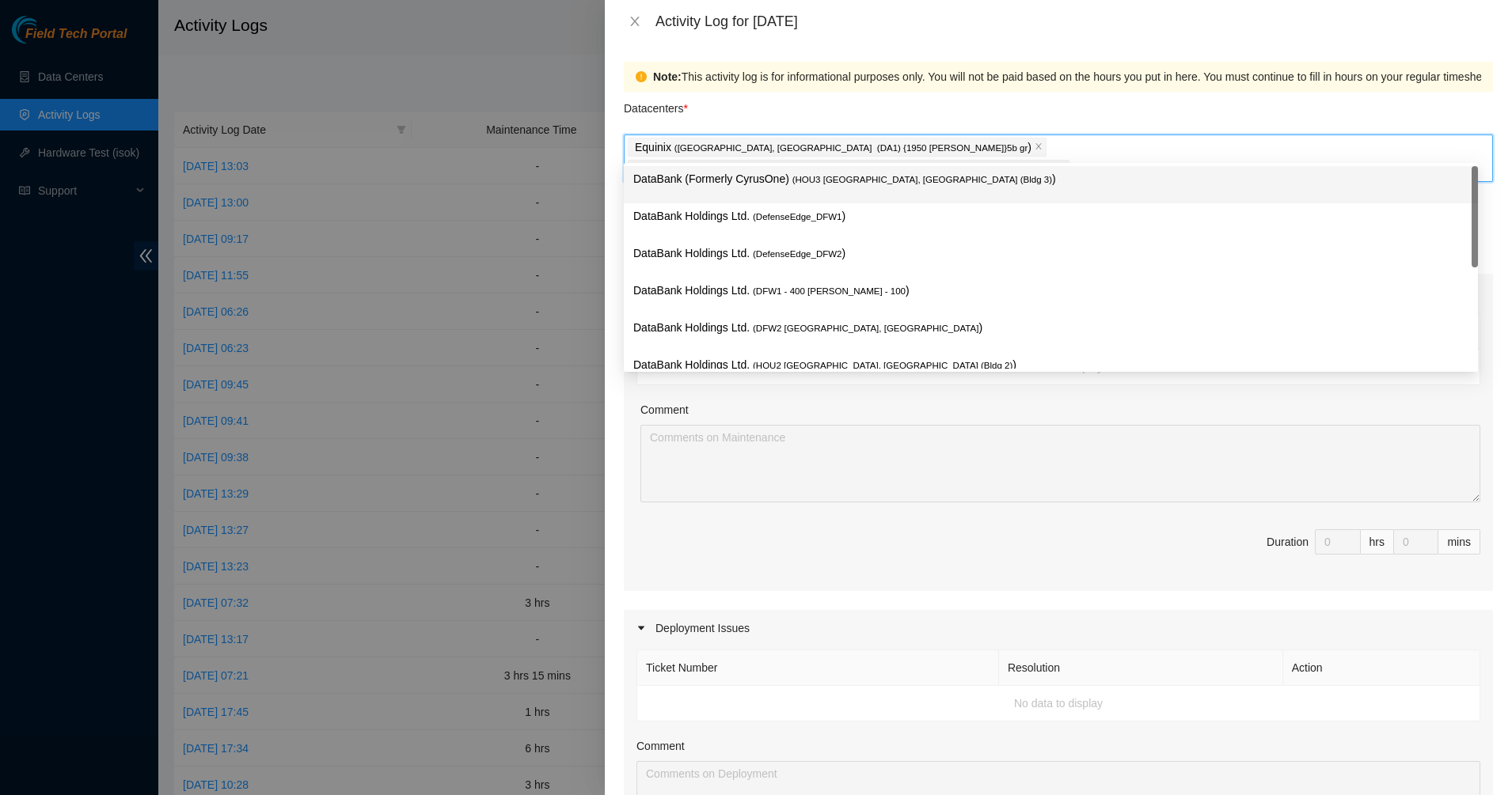
type input "Data"
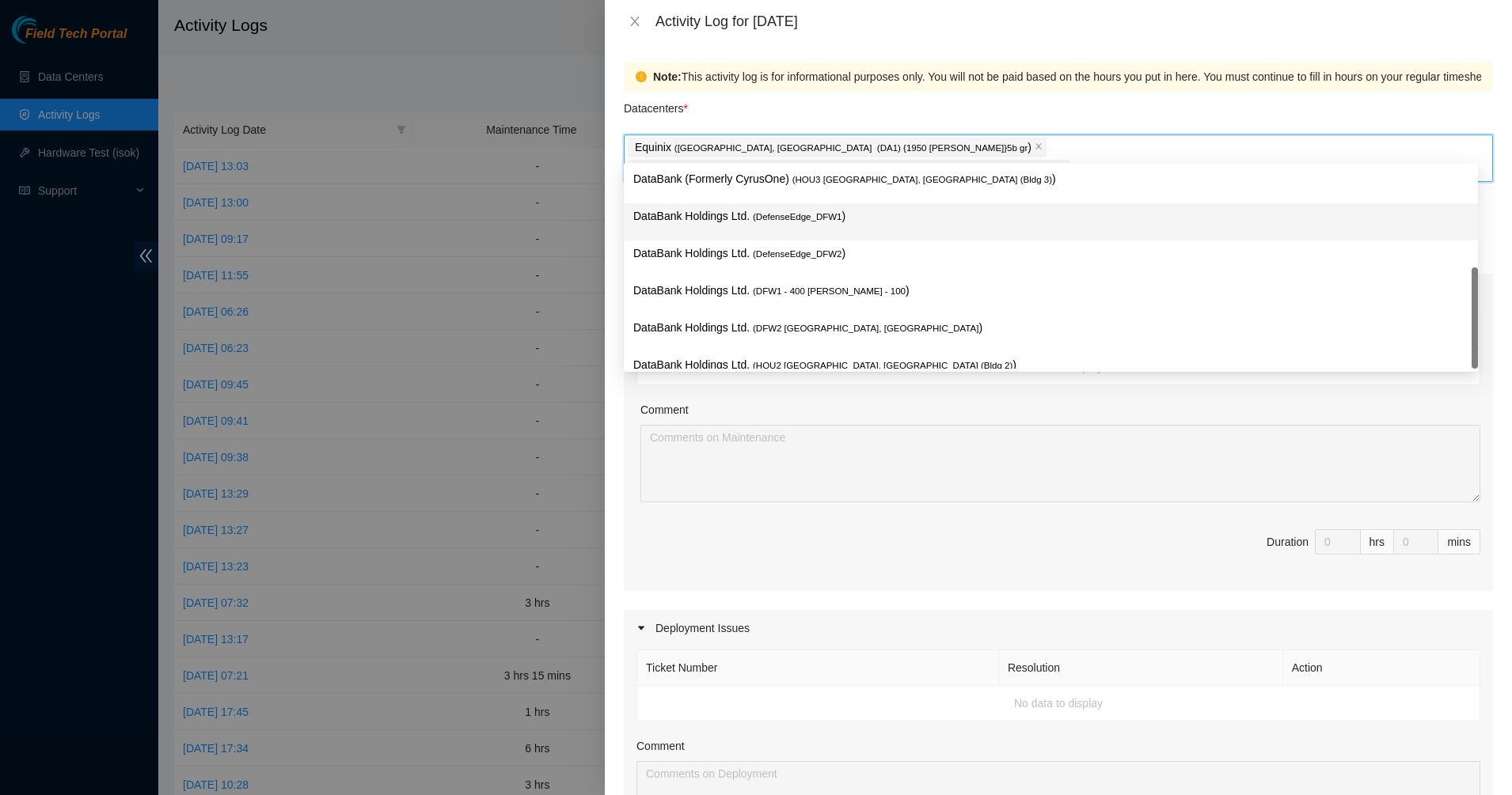
scroll to position [21, 0]
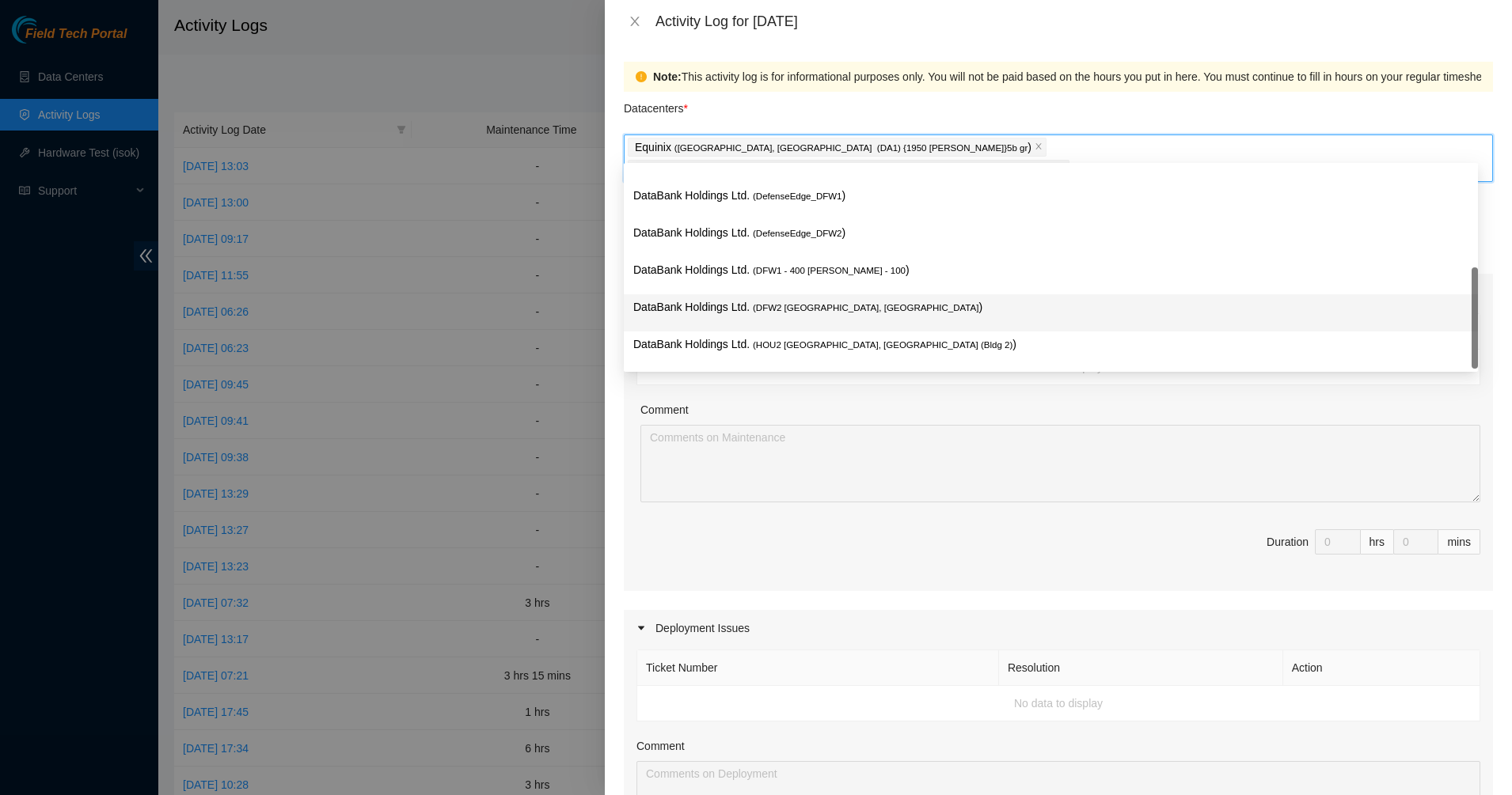
click at [803, 313] on span "( DFW2 [GEOGRAPHIC_DATA], [GEOGRAPHIC_DATA]" at bounding box center [866, 308] width 226 height 10
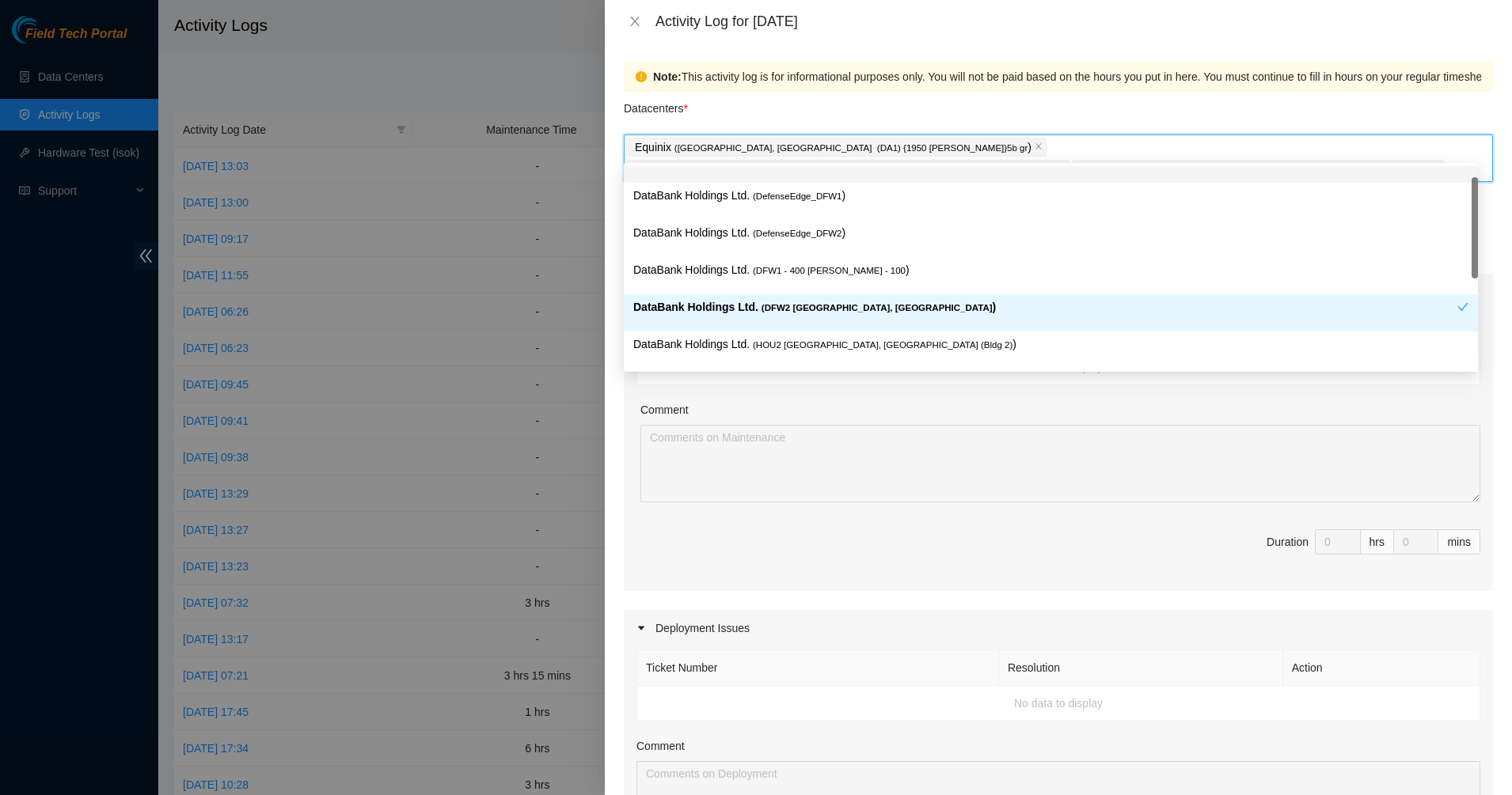
click at [990, 107] on div "Datacenters *" at bounding box center [1058, 113] width 869 height 43
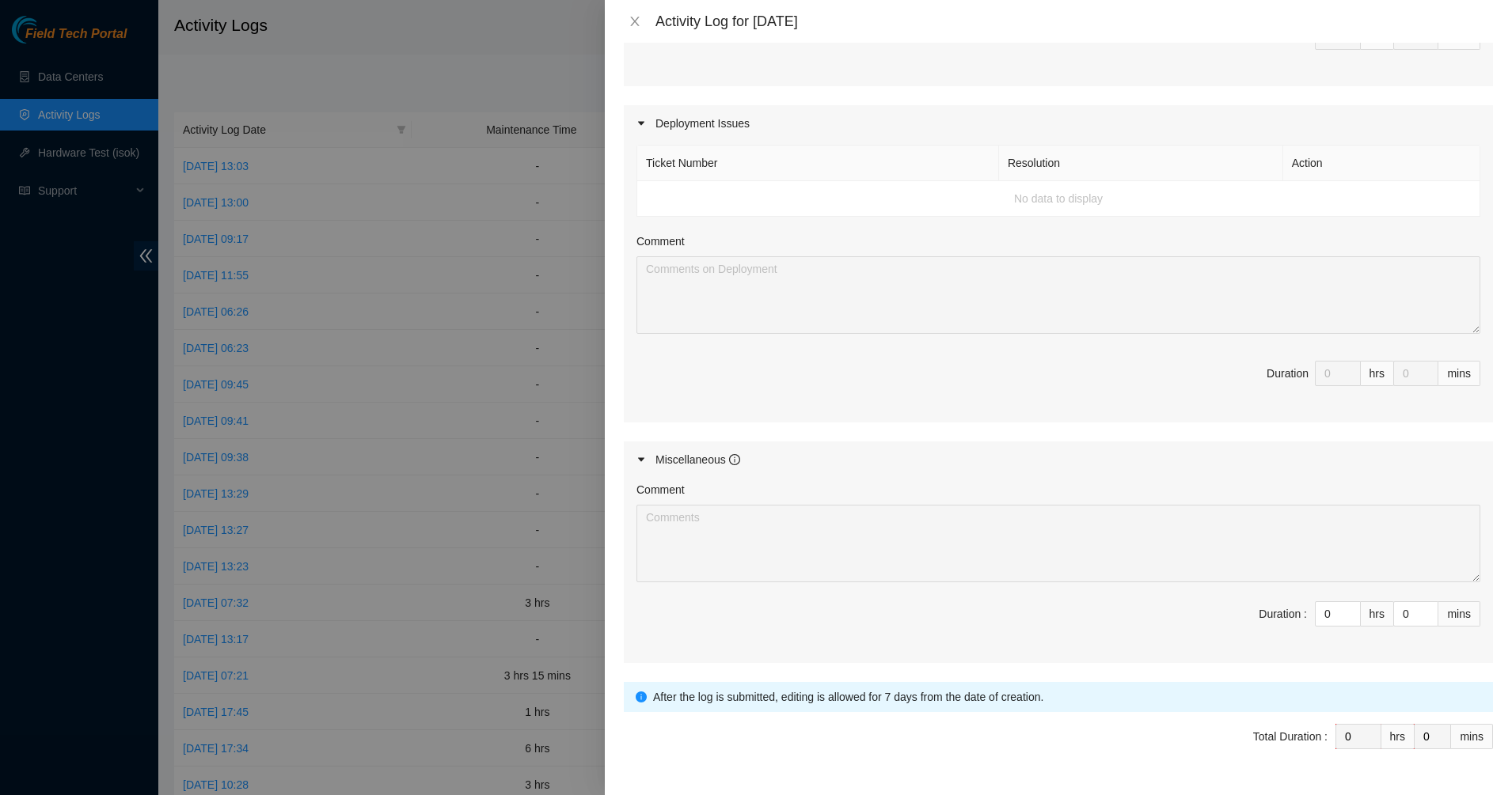
scroll to position [524, 0]
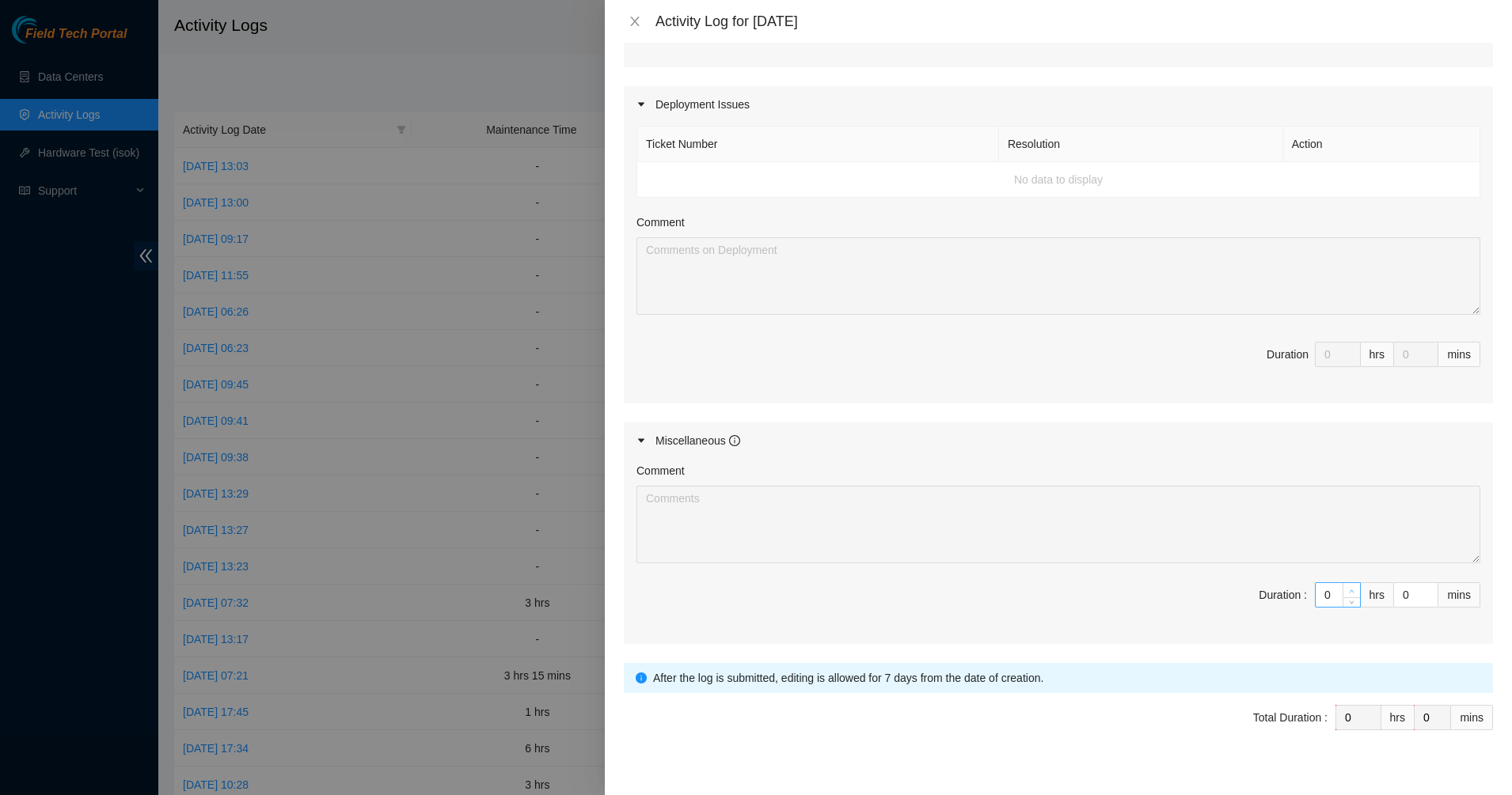
type input "1"
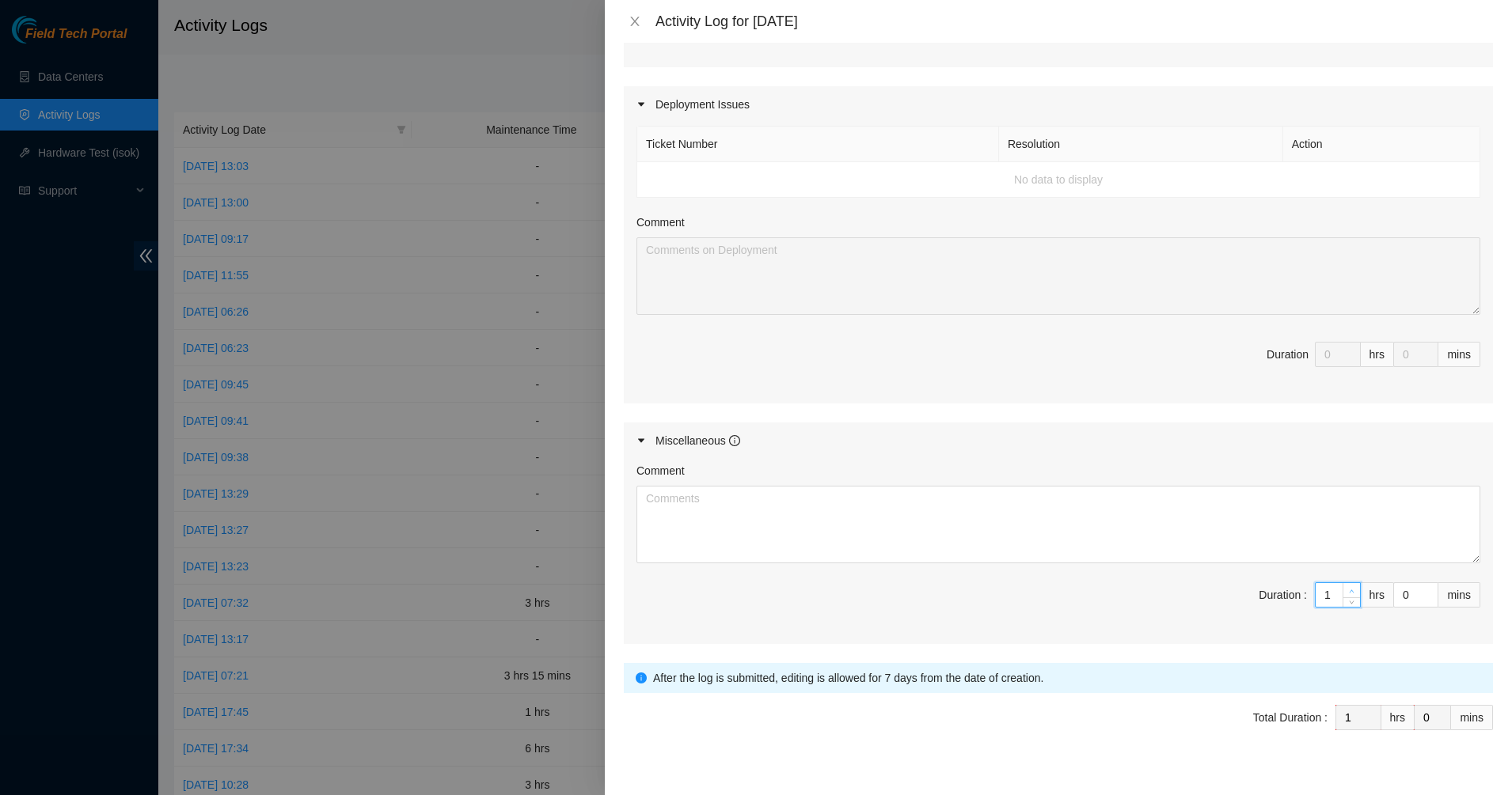
click at [1348, 588] on icon "up" at bounding box center [1351, 591] width 6 height 6
type input "2"
click at [1348, 588] on icon "up" at bounding box center [1351, 591] width 6 height 6
type input "3"
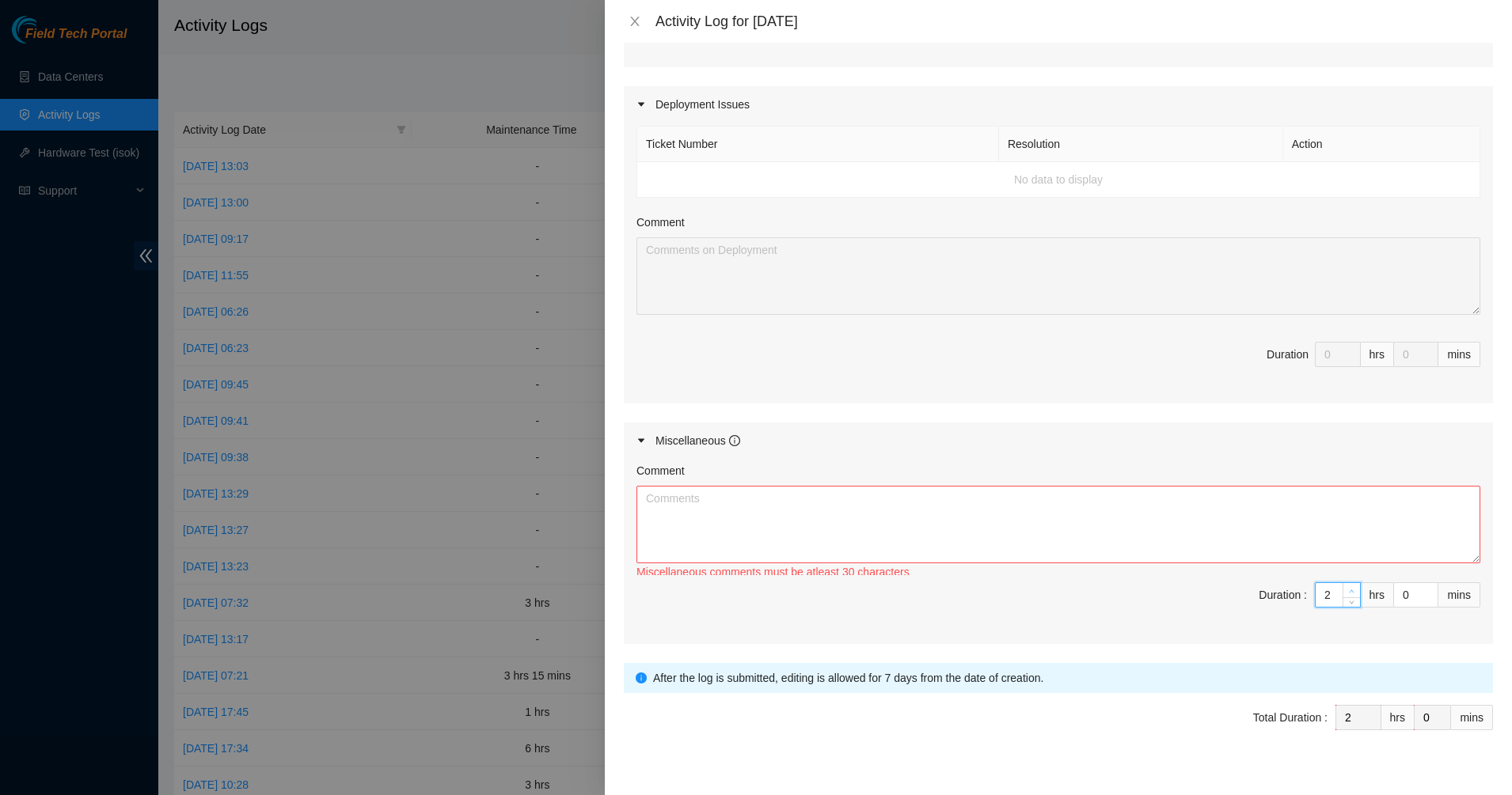
type input "3"
click at [1348, 588] on icon "up" at bounding box center [1351, 591] width 6 height 6
type input "4"
click at [1348, 588] on icon "up" at bounding box center [1351, 591] width 6 height 6
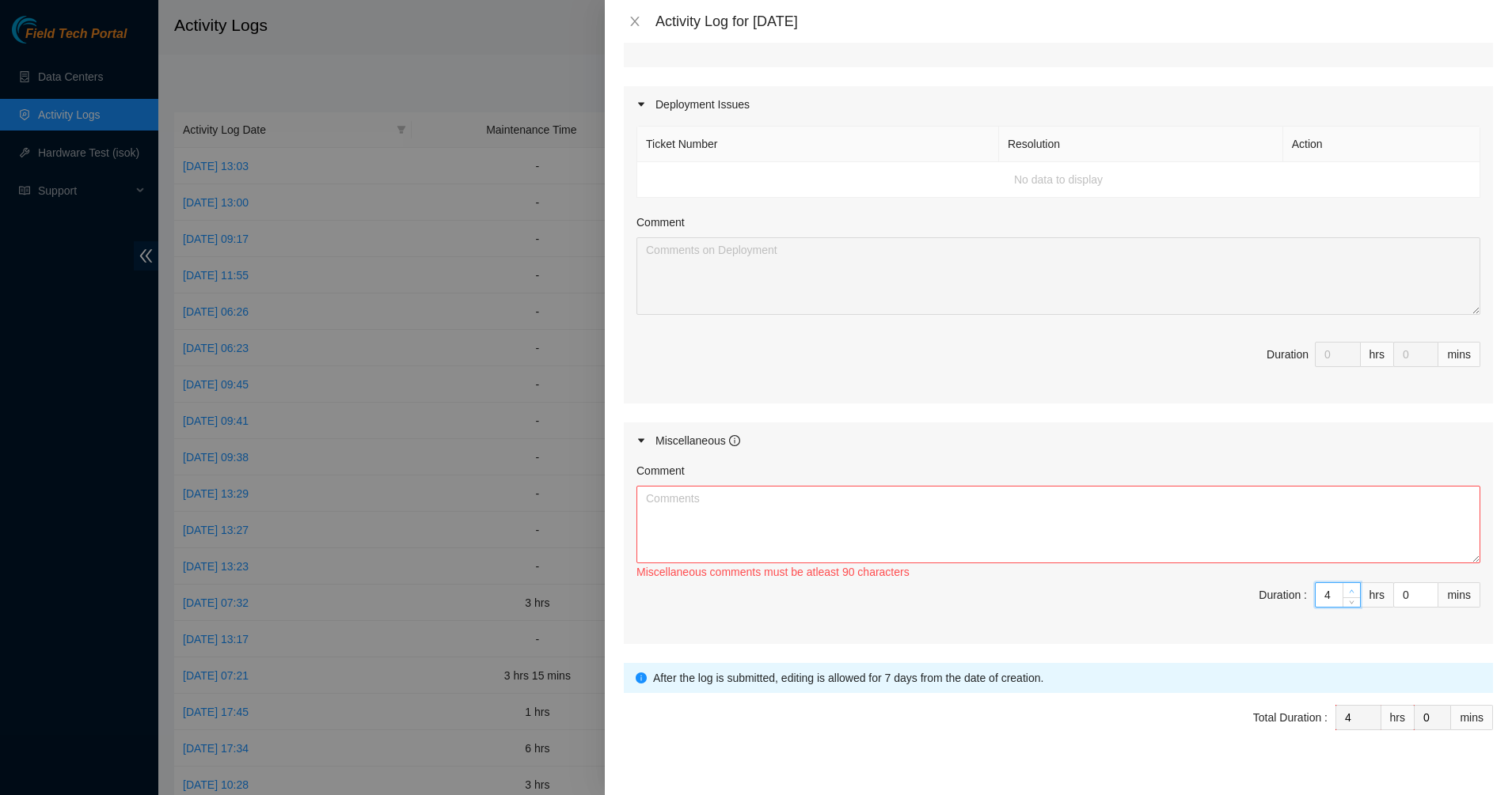
type input "5"
click at [1348, 588] on icon "up" at bounding box center [1351, 591] width 6 height 6
type input "6"
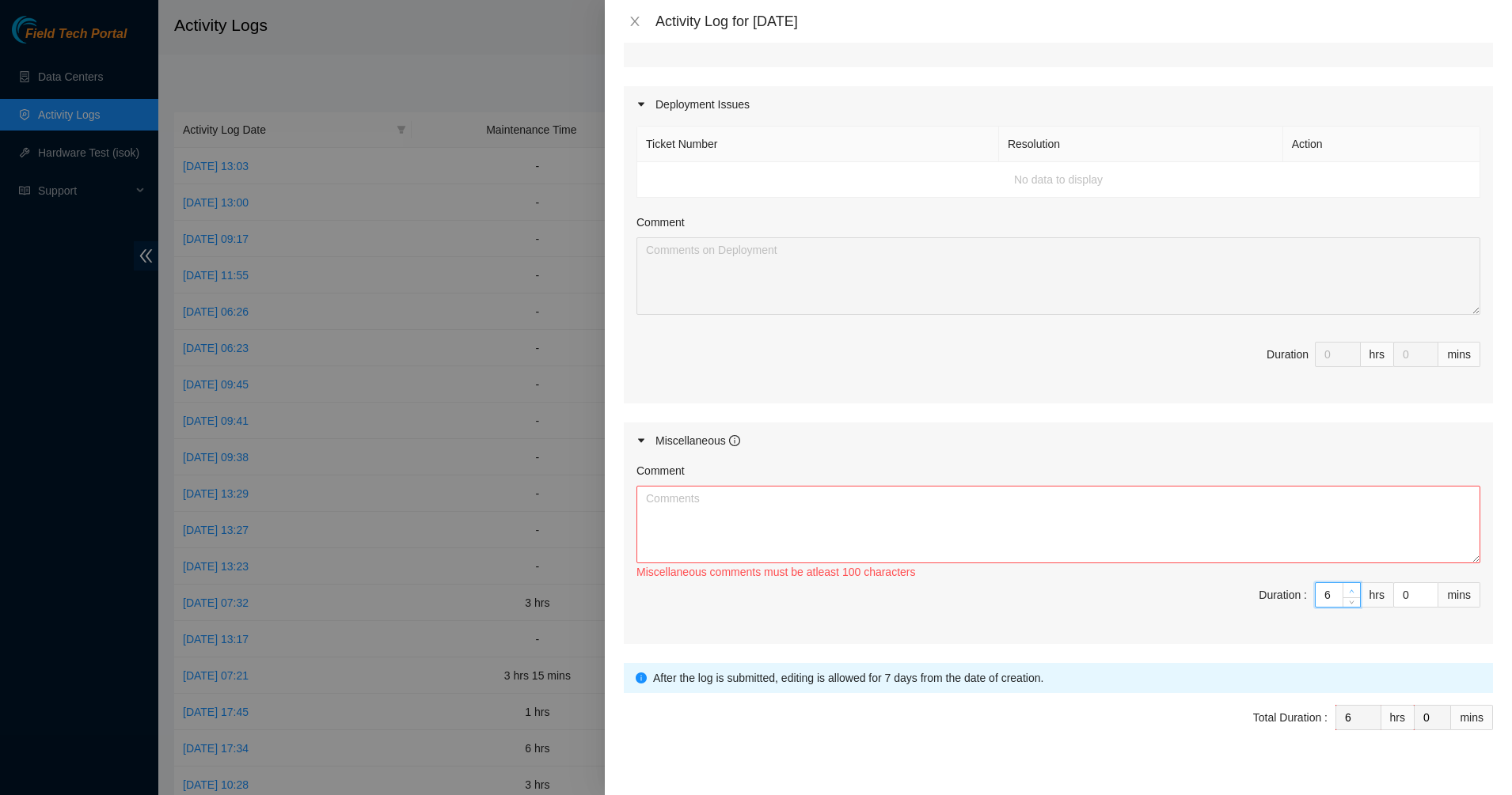
click at [1348, 588] on icon "up" at bounding box center [1351, 591] width 6 height 6
type input "7"
click at [1348, 588] on icon "up" at bounding box center [1351, 591] width 6 height 6
type input "8"
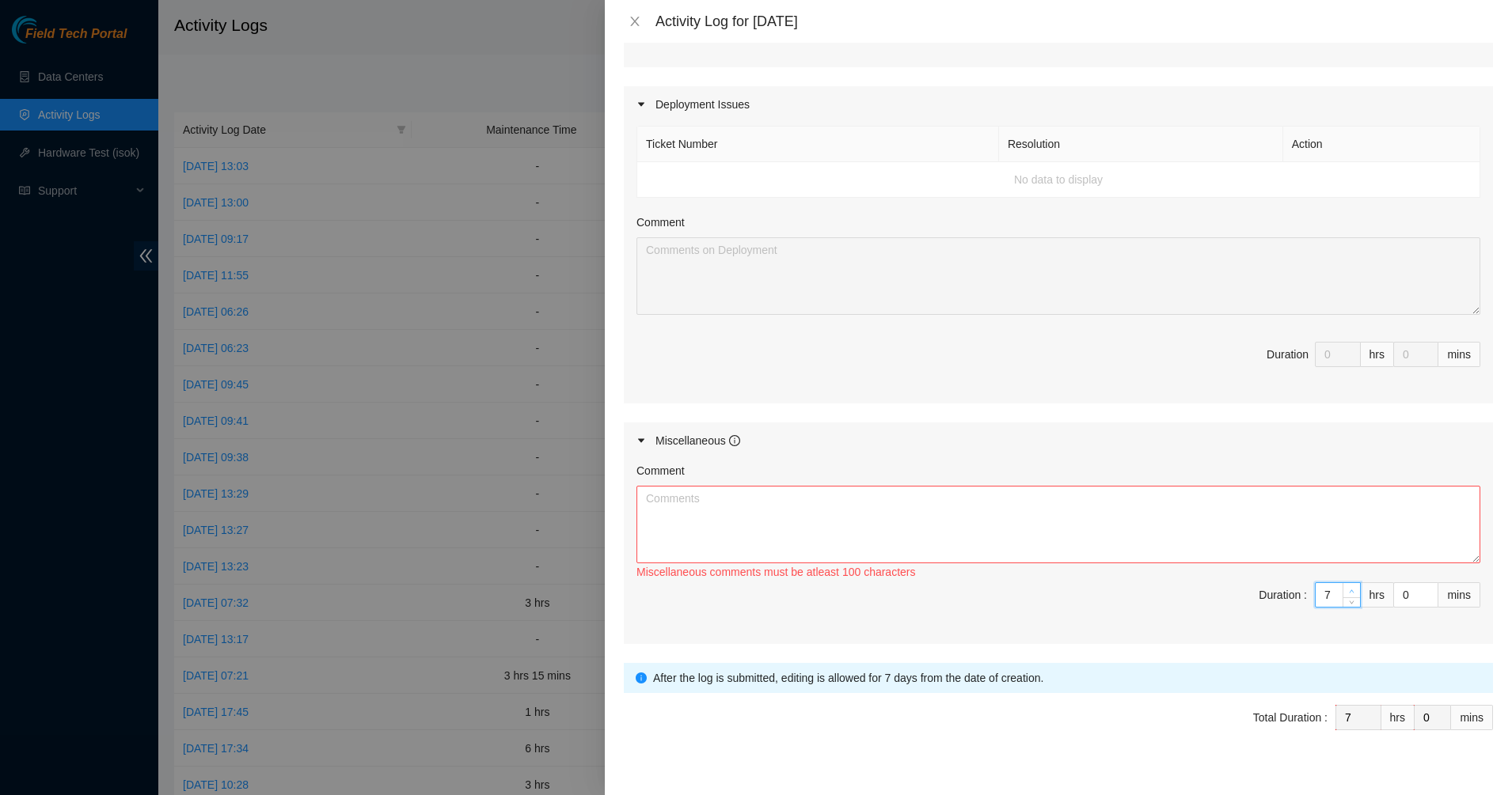
type input "8"
click at [1348, 588] on icon "up" at bounding box center [1351, 591] width 6 height 6
type input "9"
click at [1348, 588] on icon "up" at bounding box center [1351, 591] width 6 height 6
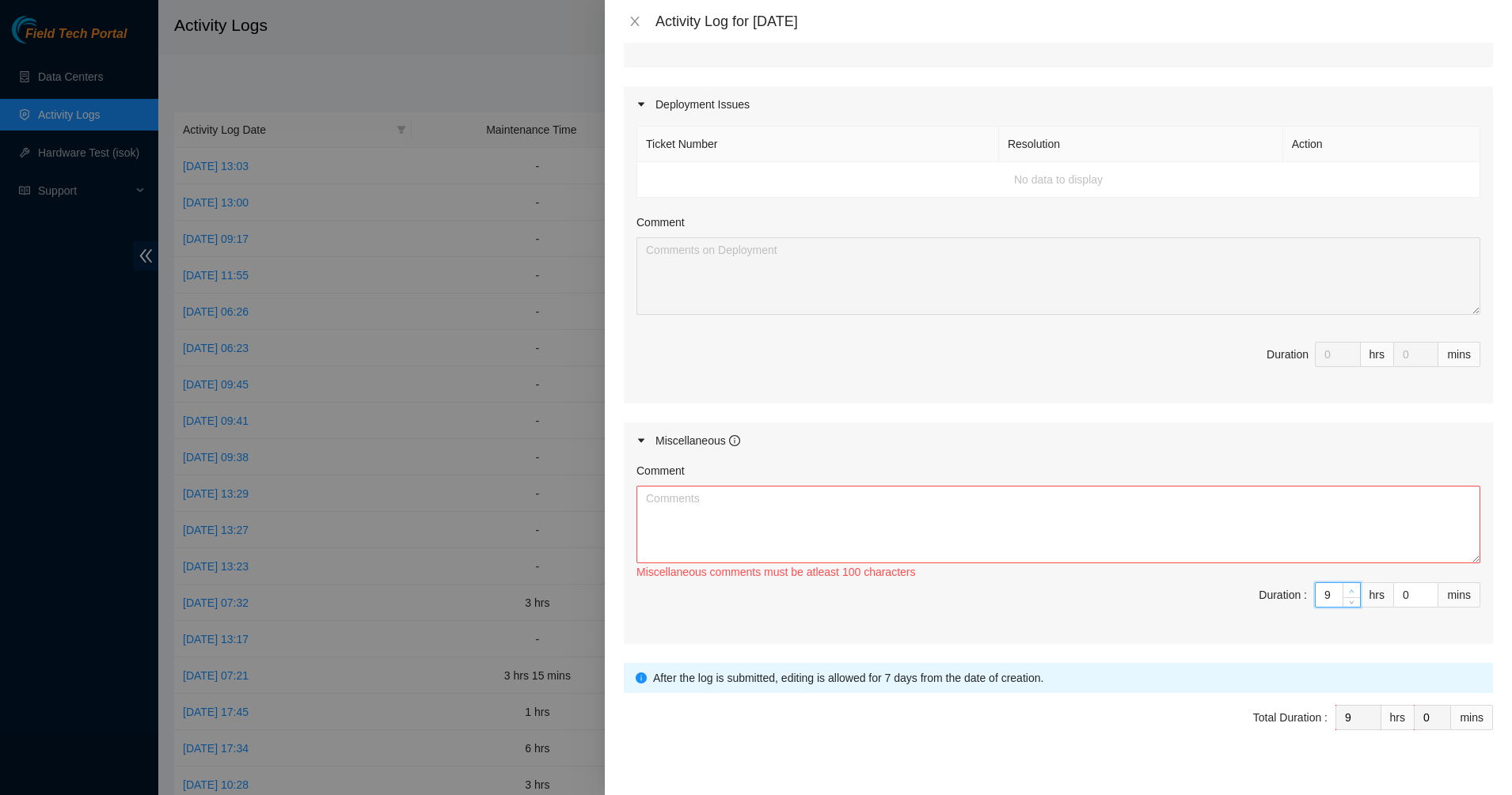
type input "10"
click at [1348, 588] on icon "up" at bounding box center [1351, 591] width 6 height 6
click at [1278, 512] on textarea "Comment" at bounding box center [1058, 524] width 844 height 77
type textarea "W"
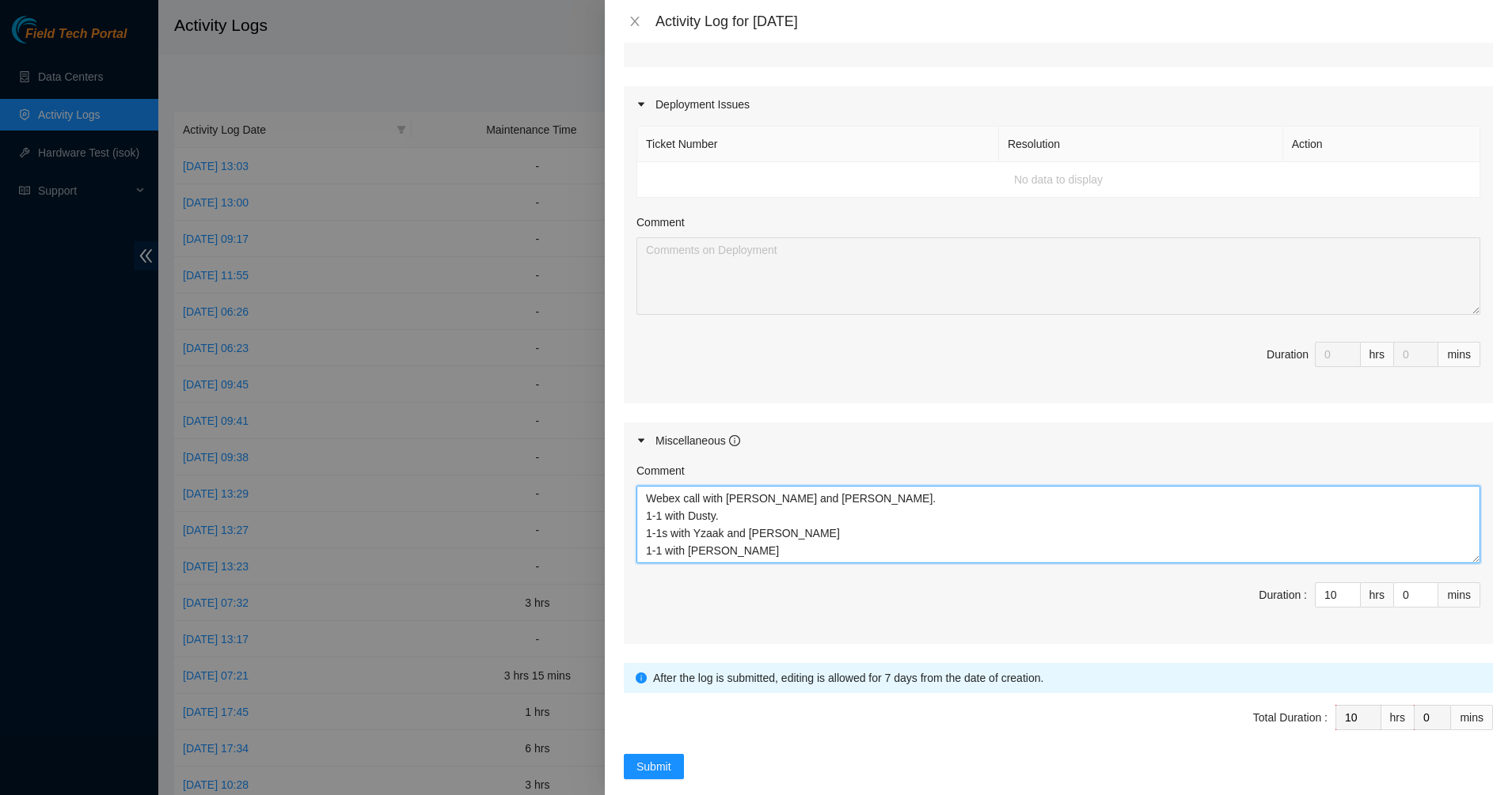
scroll to position [17, 0]
type textarea "Dealt with termination issues. Webex call with Scottie and Vural. 1-1 with Dust…"
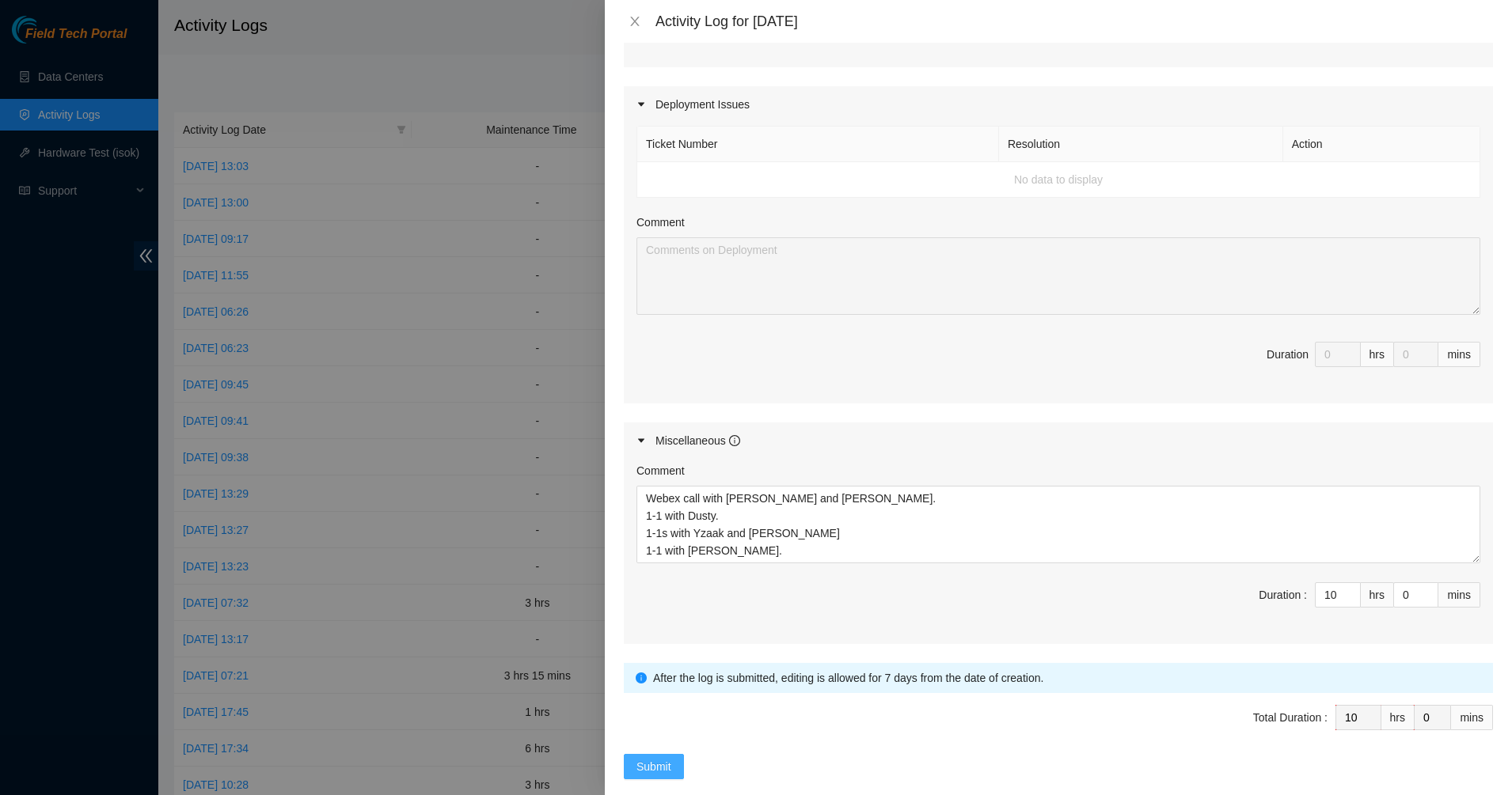
click at [648, 758] on span "Submit" at bounding box center [654, 766] width 34 height 17
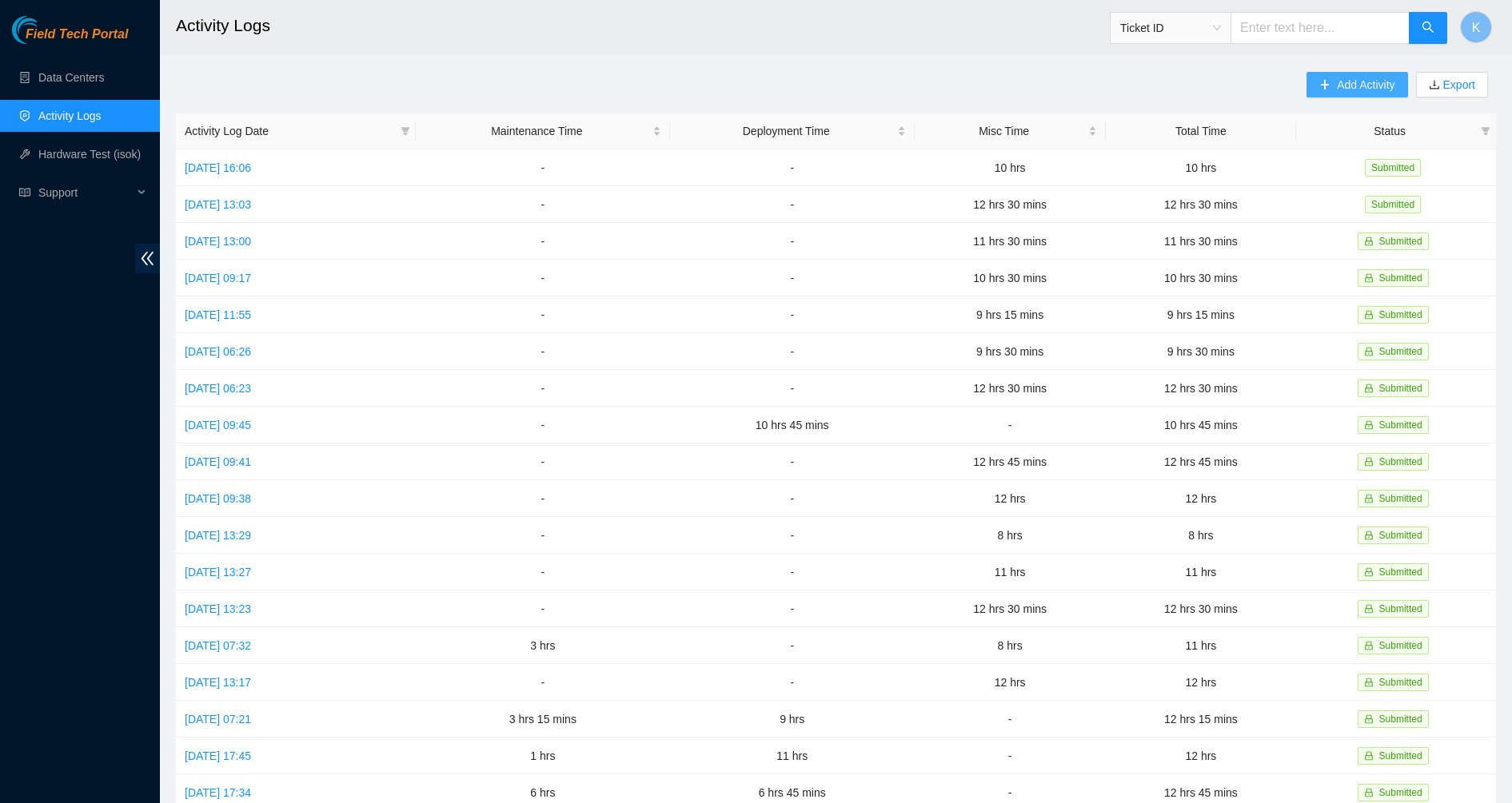
click at [1343, 88] on span "Add Activity" at bounding box center [1366, 85] width 58 height 17
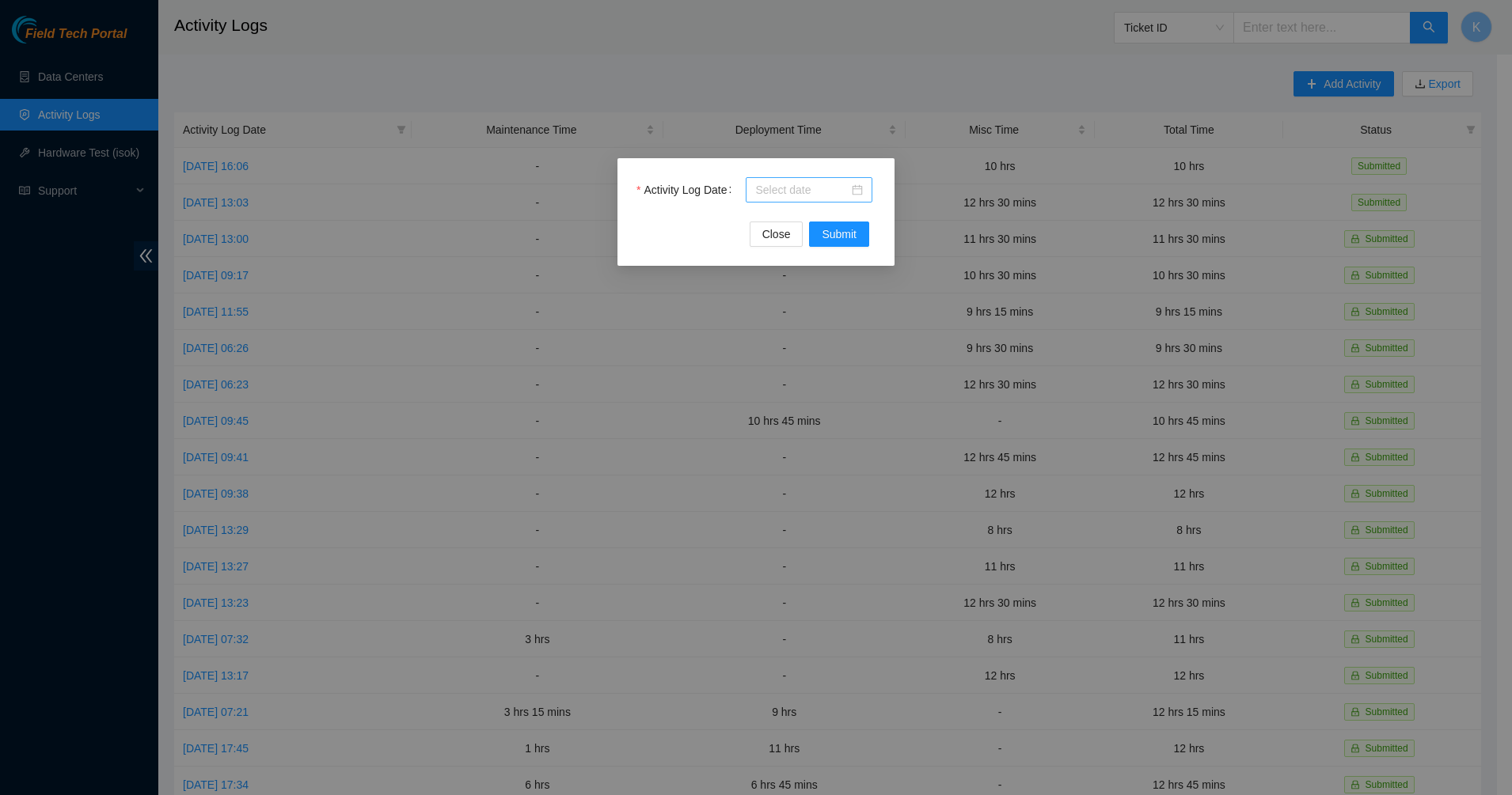
click at [851, 184] on div at bounding box center [809, 189] width 107 height 17
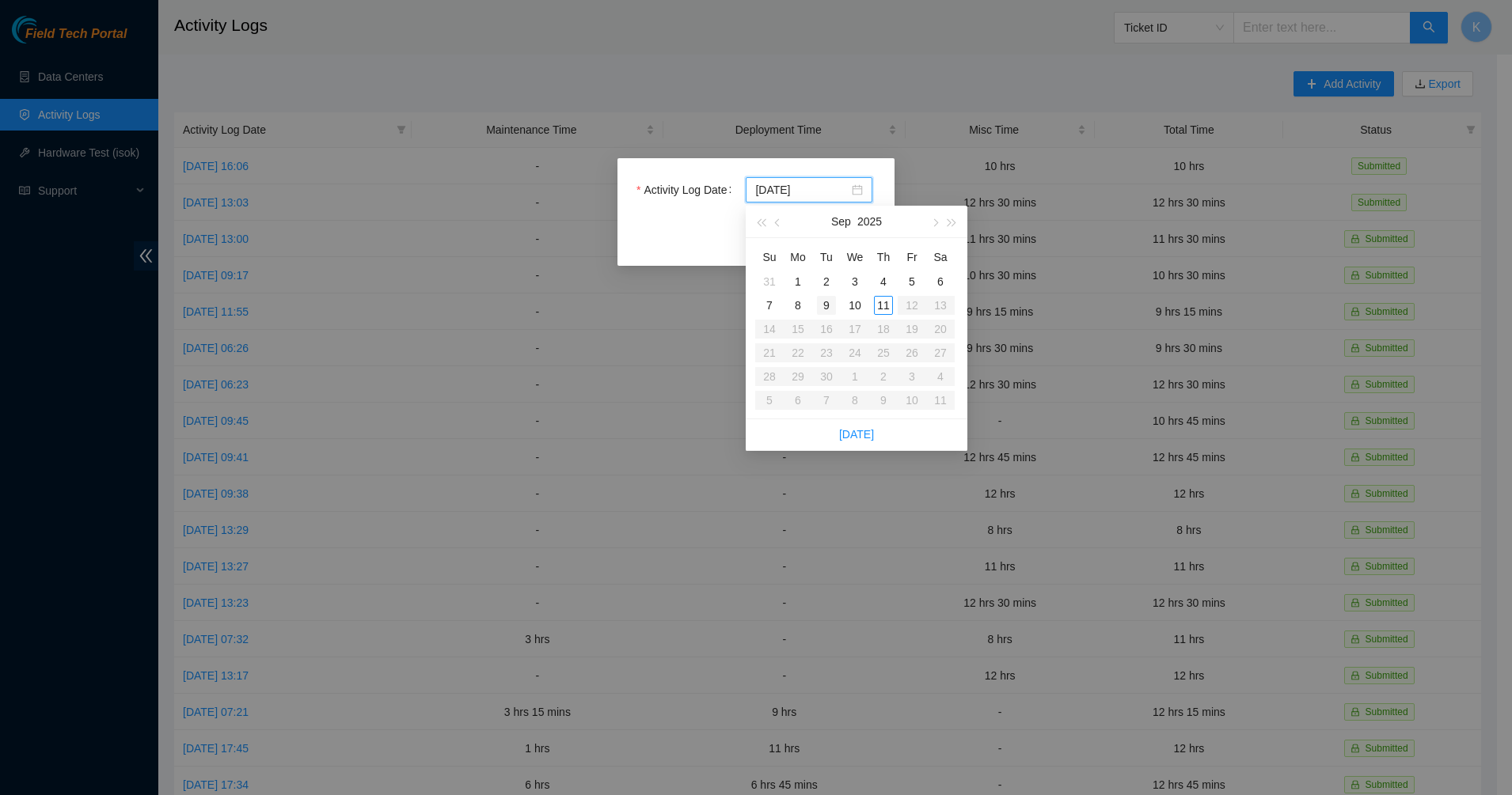
type input "2025-09-09"
click at [825, 306] on div "9" at bounding box center [827, 305] width 19 height 19
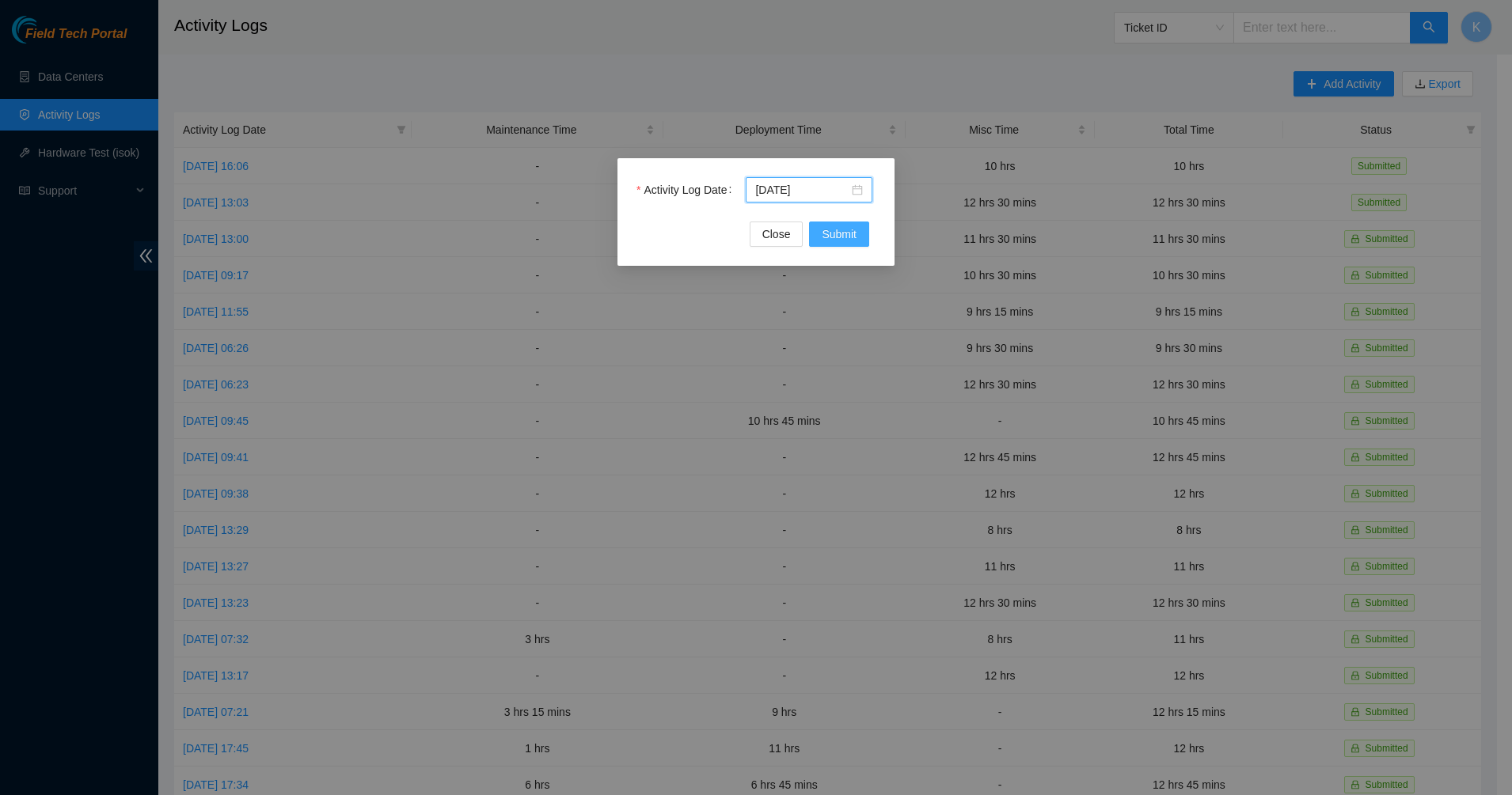
click at [834, 240] on span "Submit" at bounding box center [838, 234] width 34 height 17
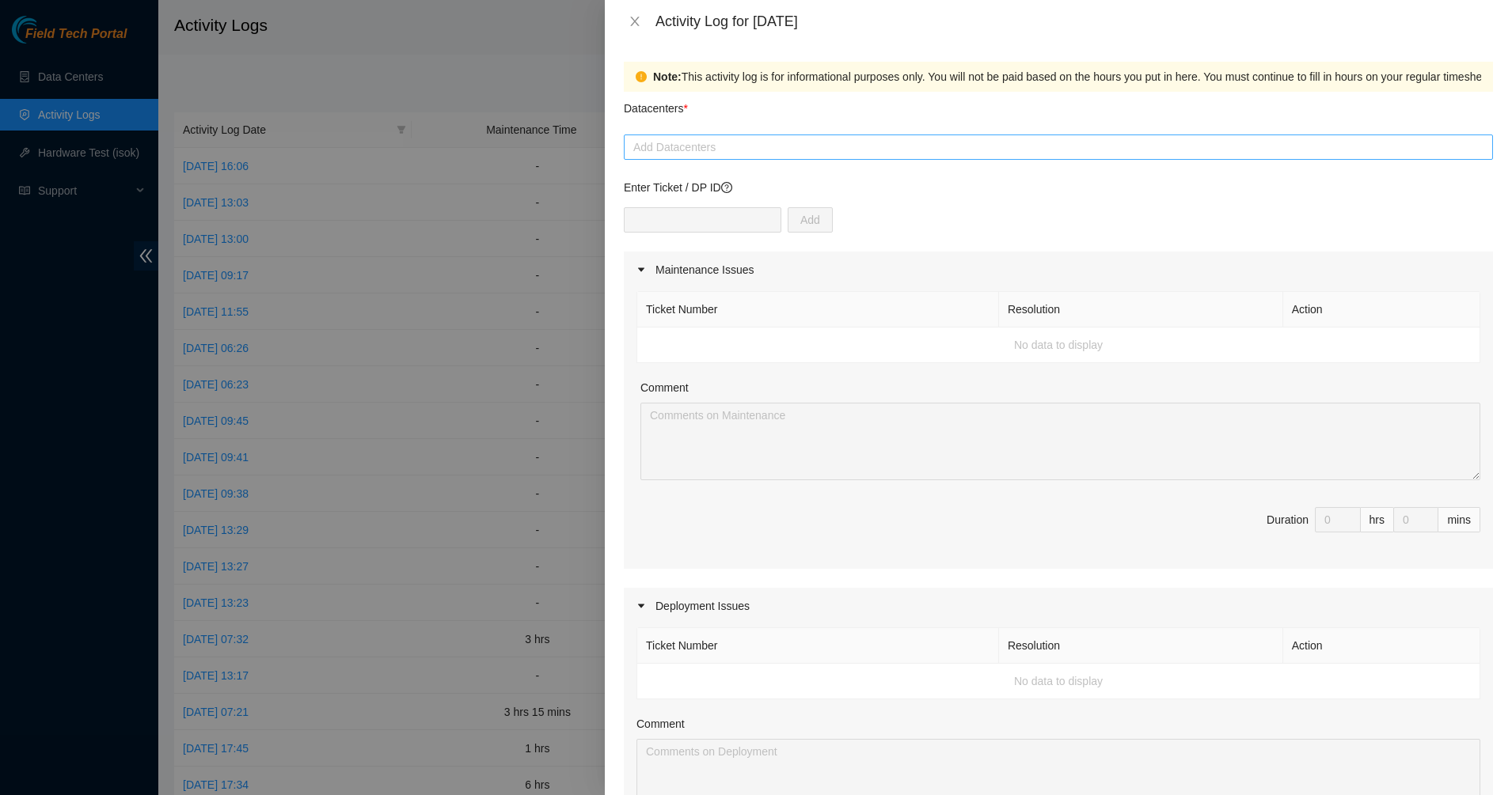
click at [776, 159] on div "Add Datacenters" at bounding box center [1058, 147] width 869 height 25
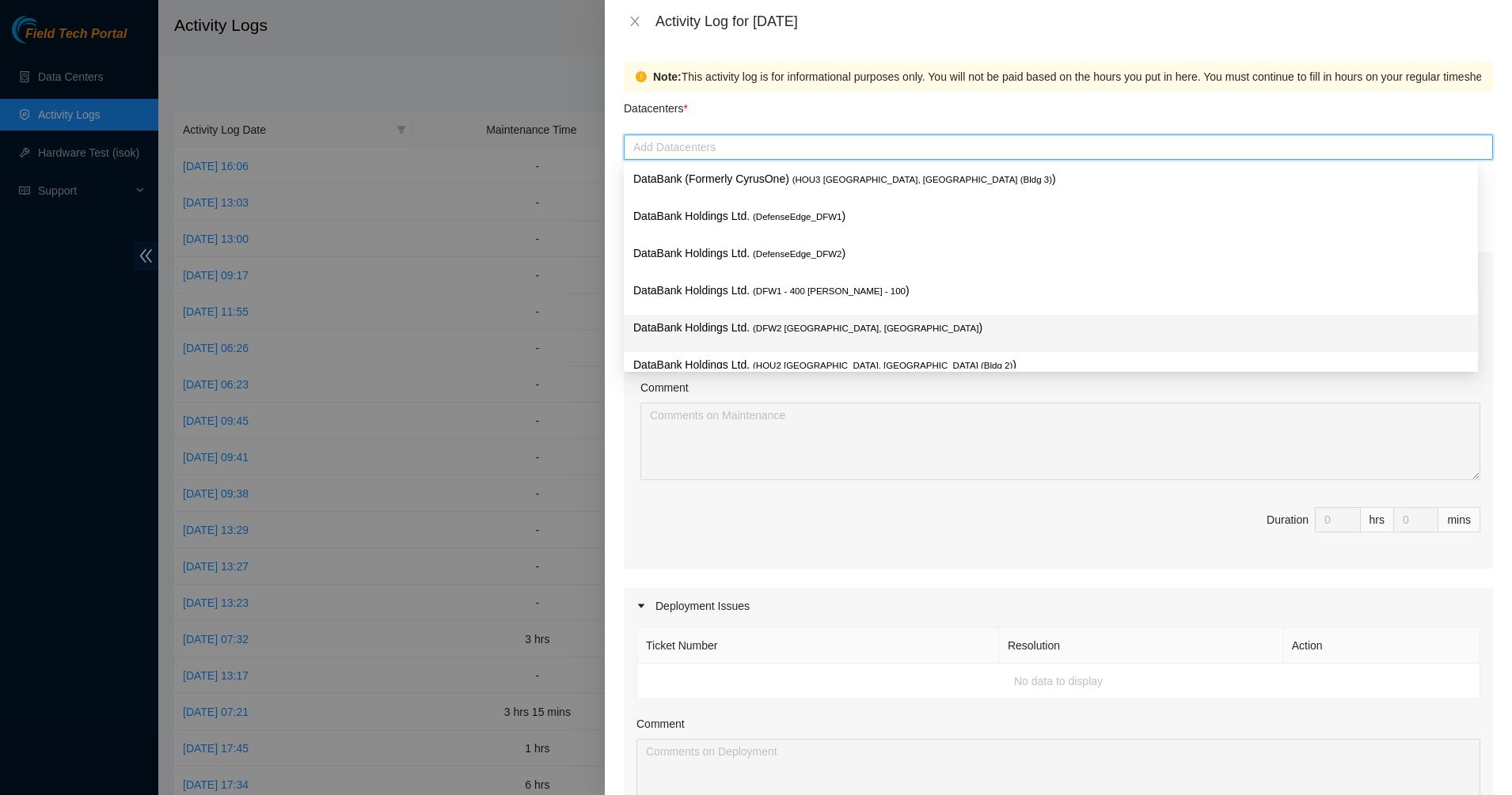
click at [745, 324] on p "DataBank Holdings Ltd. ( DFW2 Richardson, TX )" at bounding box center [1051, 327] width 835 height 18
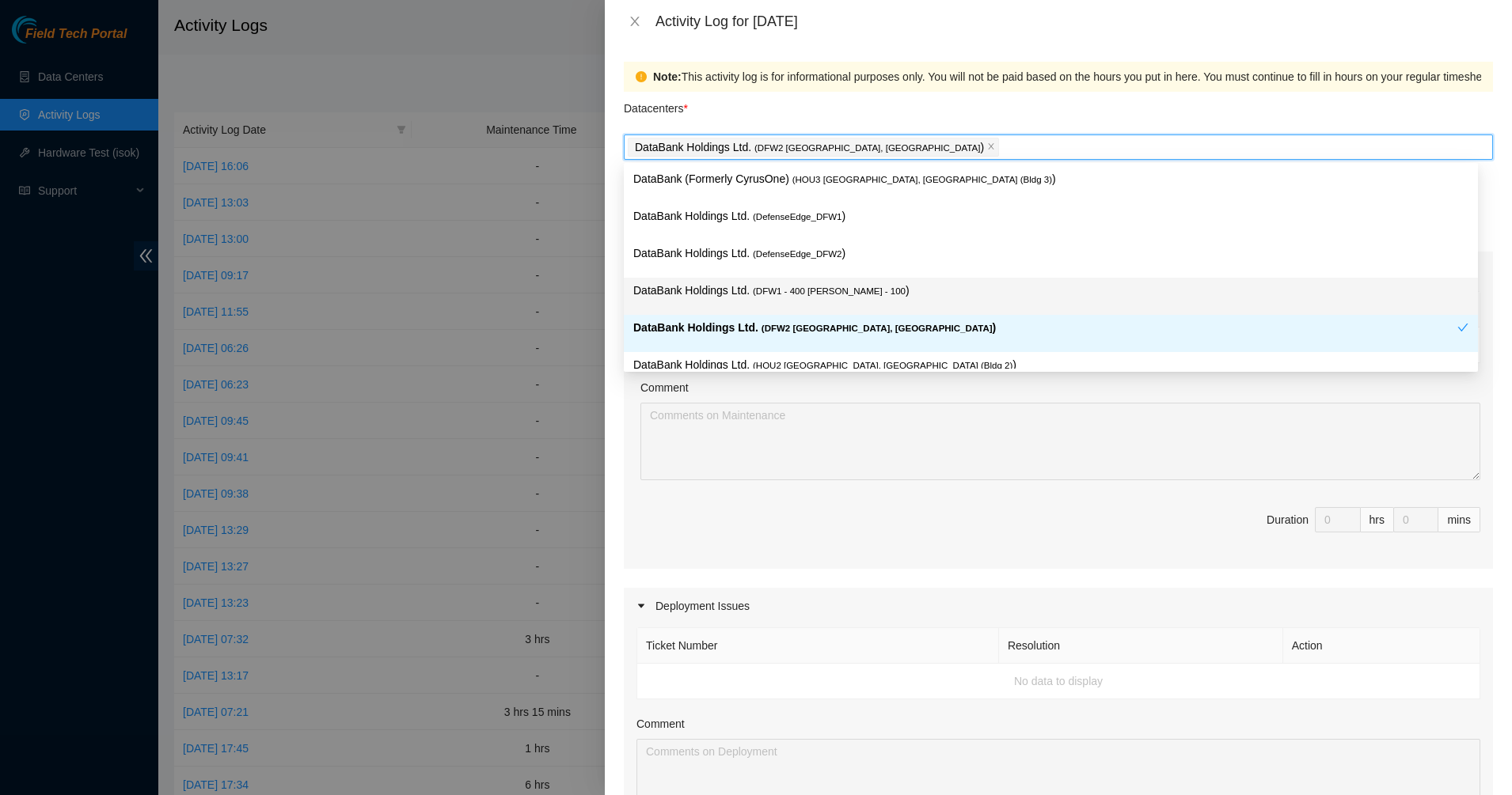
scroll to position [99, 0]
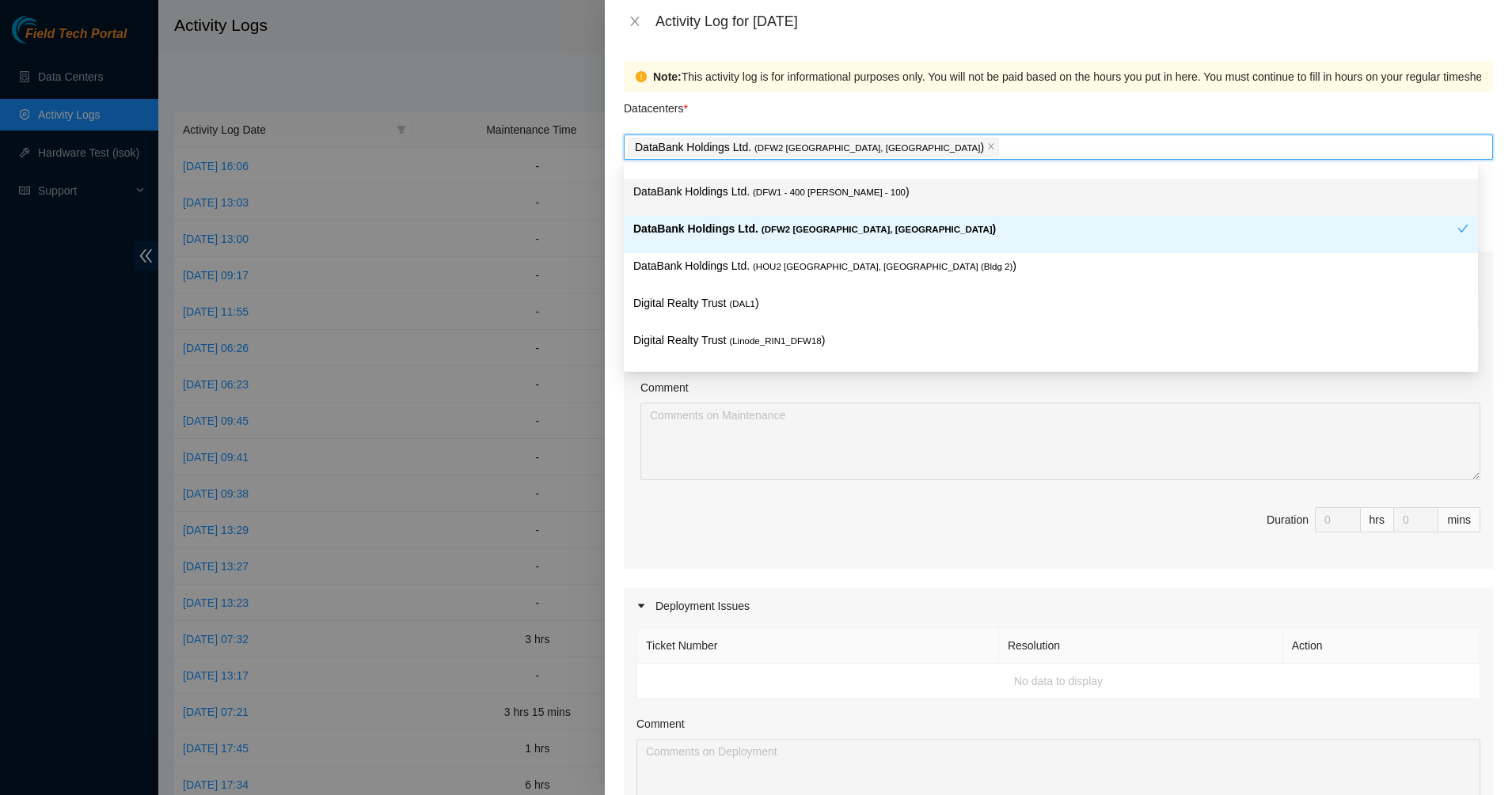
click at [820, 193] on span "( DFW1 - 400 S. Akard - 100" at bounding box center [830, 192] width 153 height 10
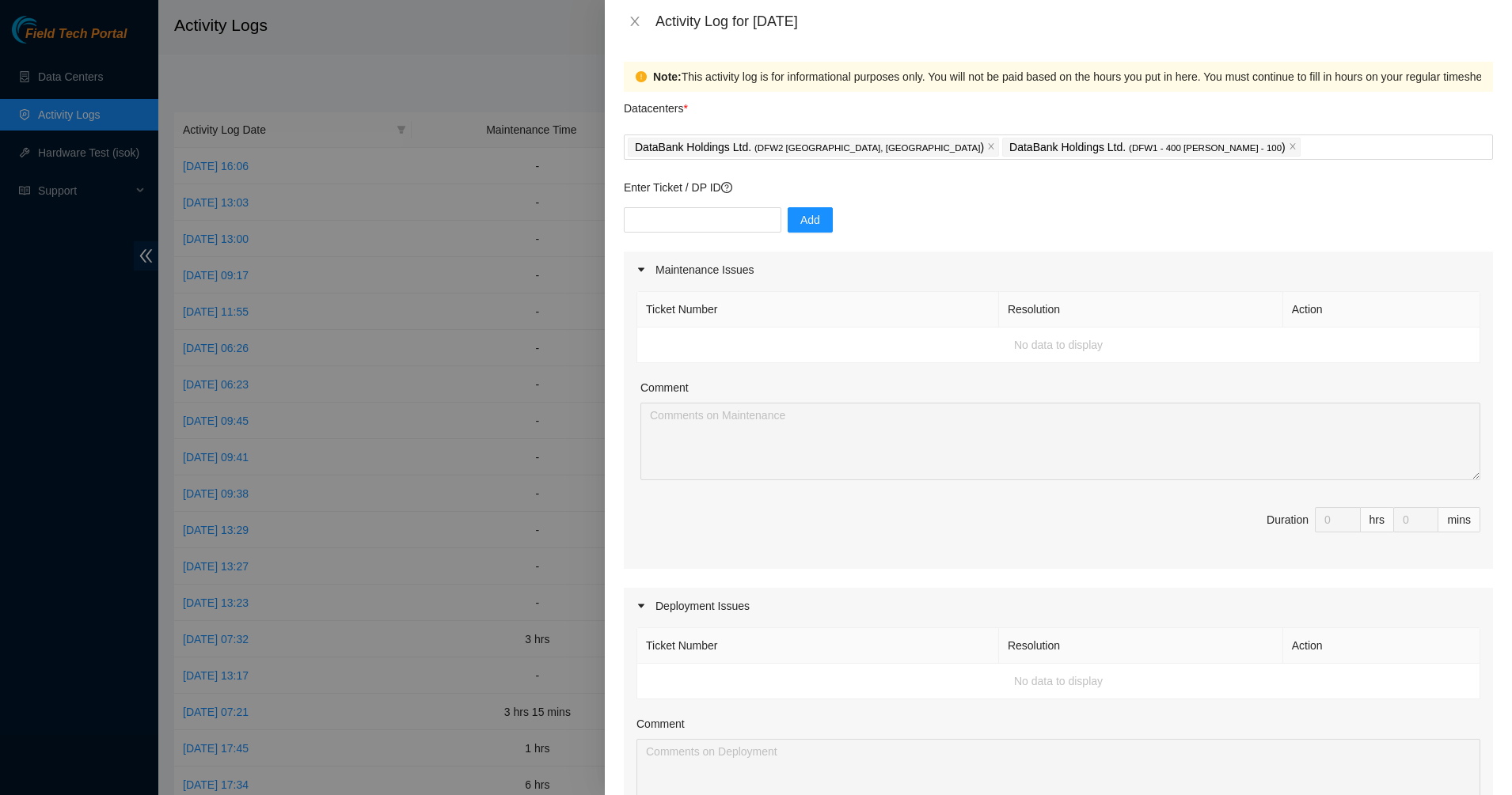
click at [870, 100] on div "Datacenters *" at bounding box center [1058, 113] width 869 height 43
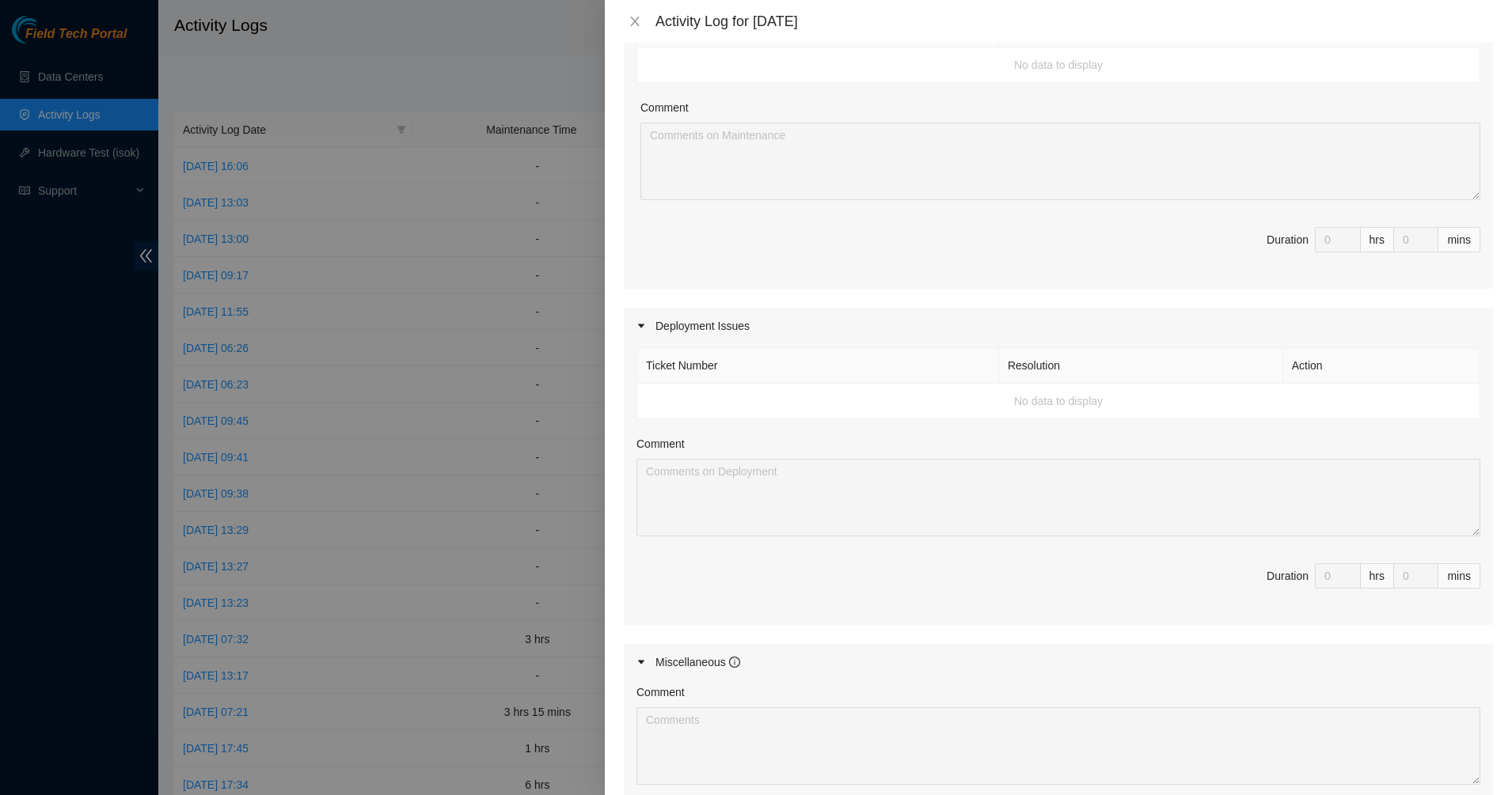
scroll to position [524, 0]
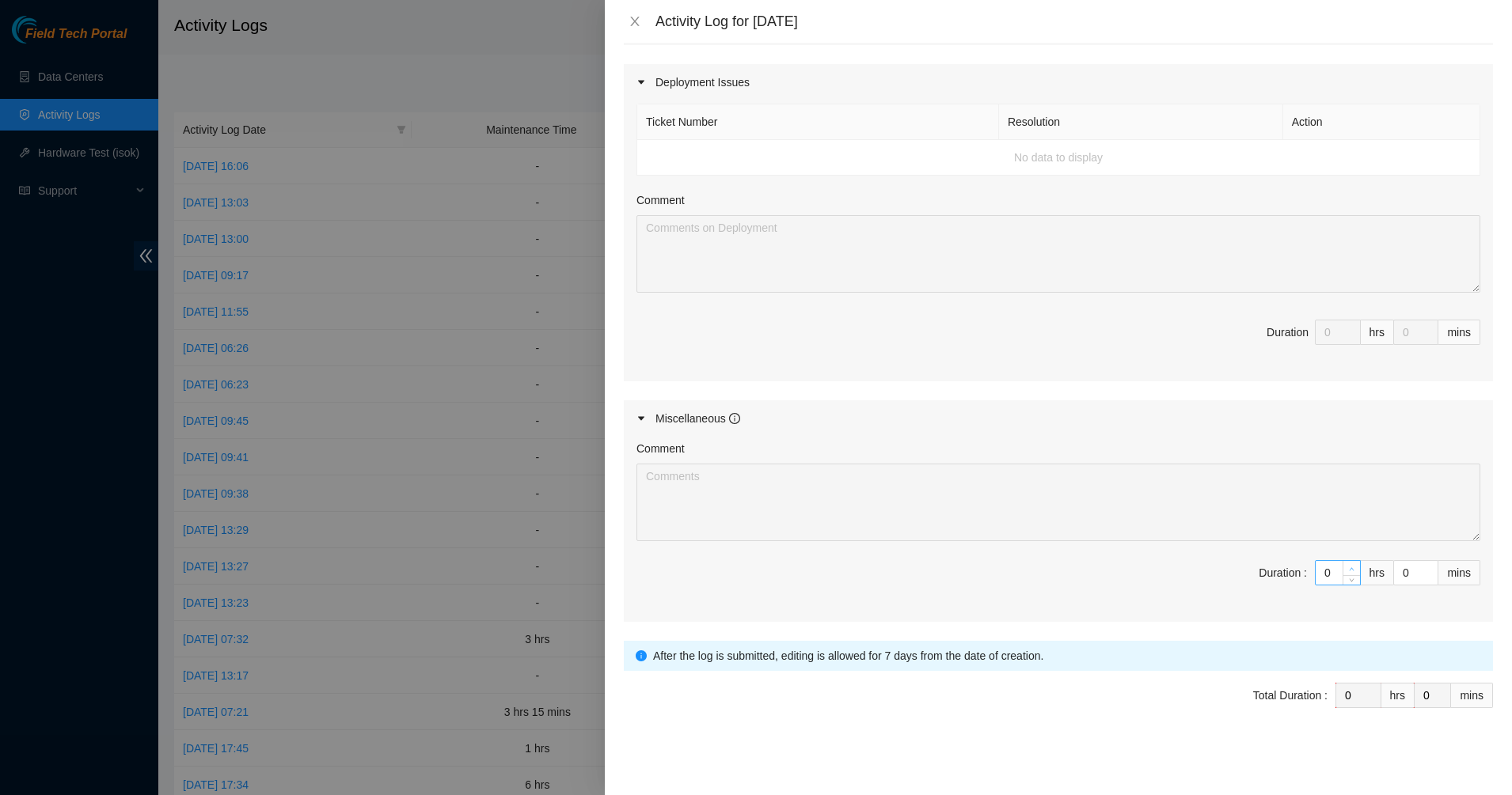
type input "1"
click at [1347, 564] on span "up" at bounding box center [1352, 569] width 10 height 10
type input "2"
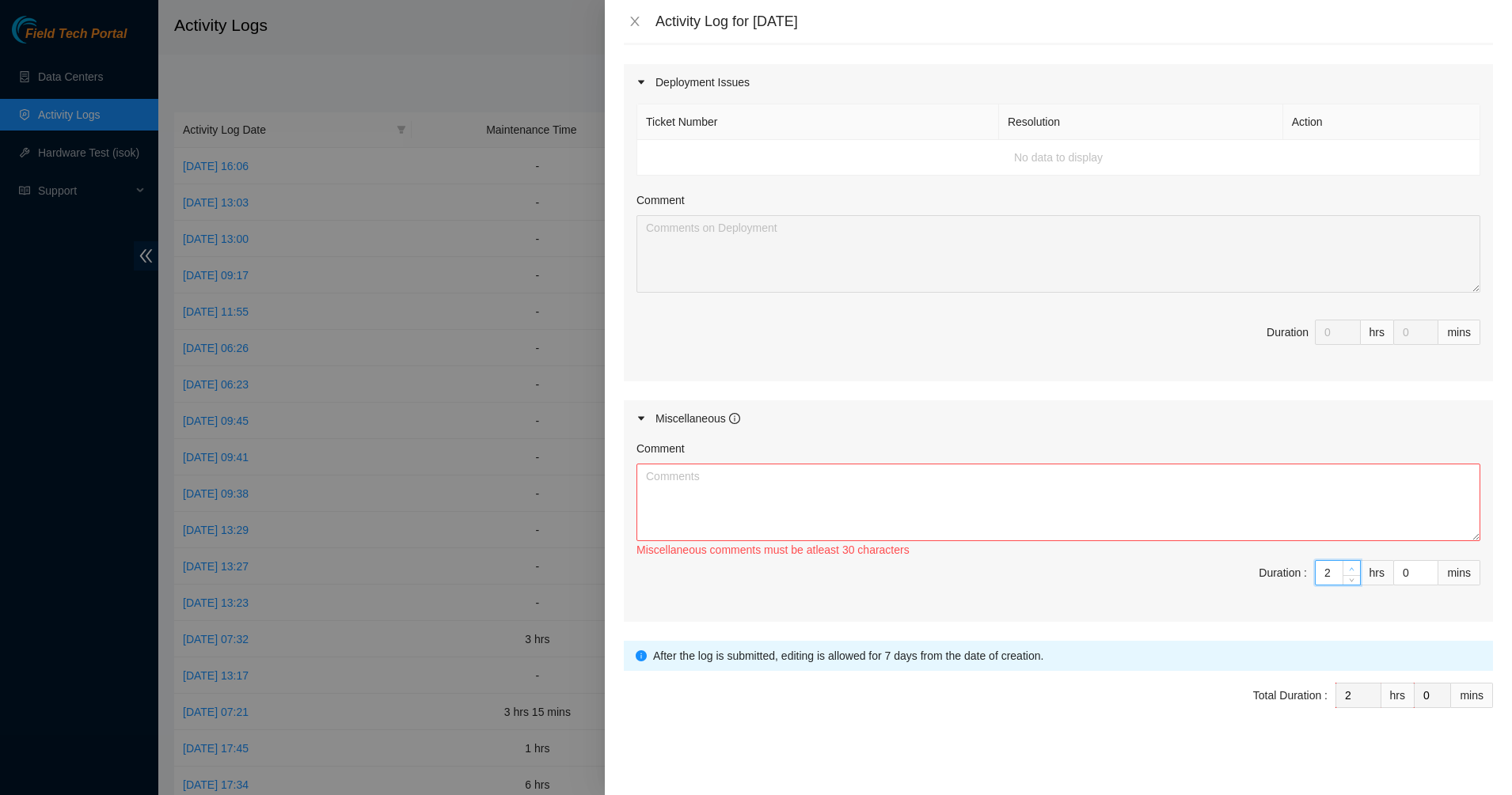
click at [1347, 564] on span "up" at bounding box center [1352, 569] width 10 height 10
type input "3"
click at [1347, 564] on span "up" at bounding box center [1352, 569] width 10 height 10
type input "4"
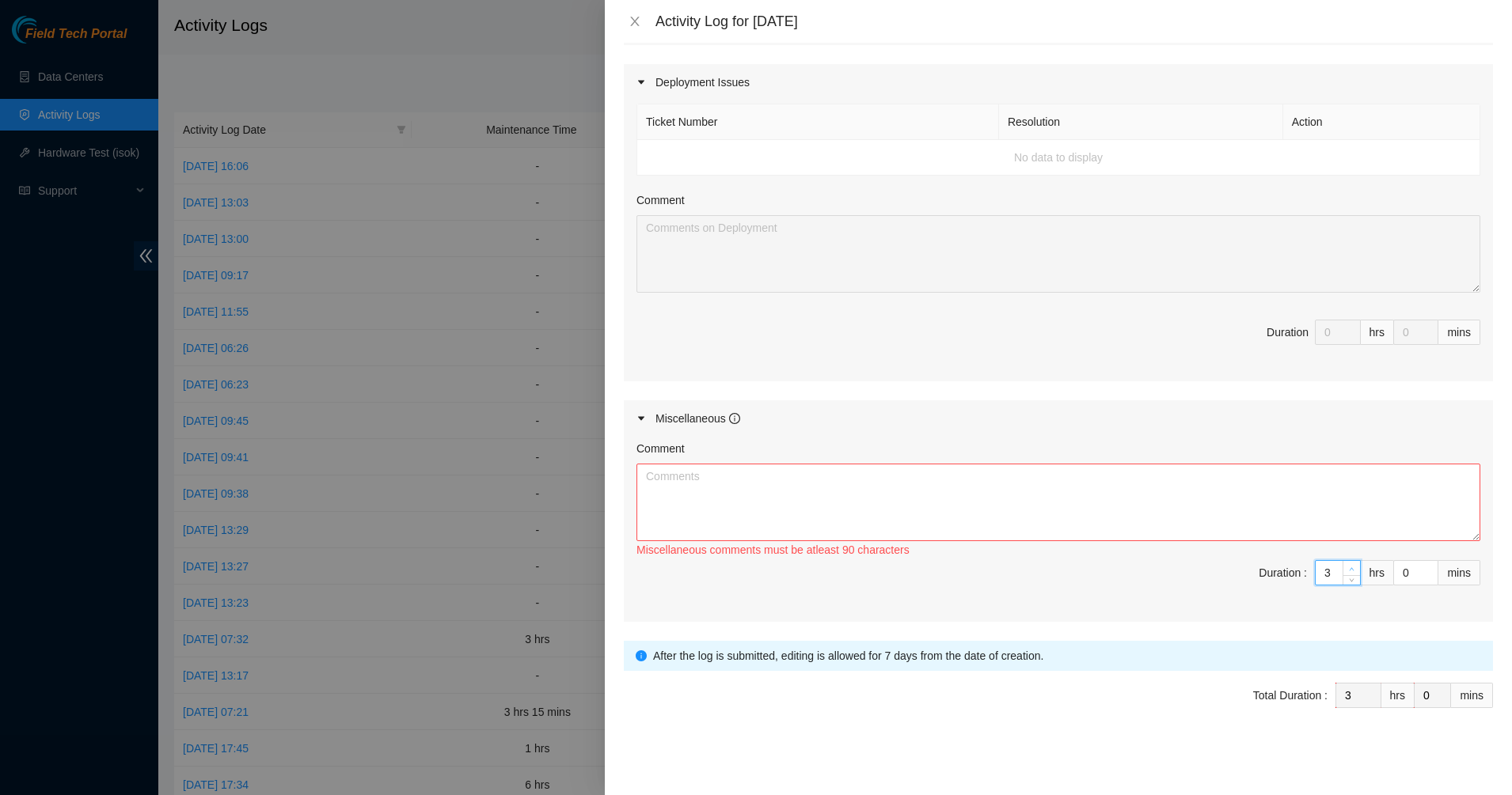
type input "4"
click at [1347, 564] on span "up" at bounding box center [1352, 569] width 10 height 10
type input "5"
click at [1347, 564] on span "up" at bounding box center [1352, 569] width 10 height 10
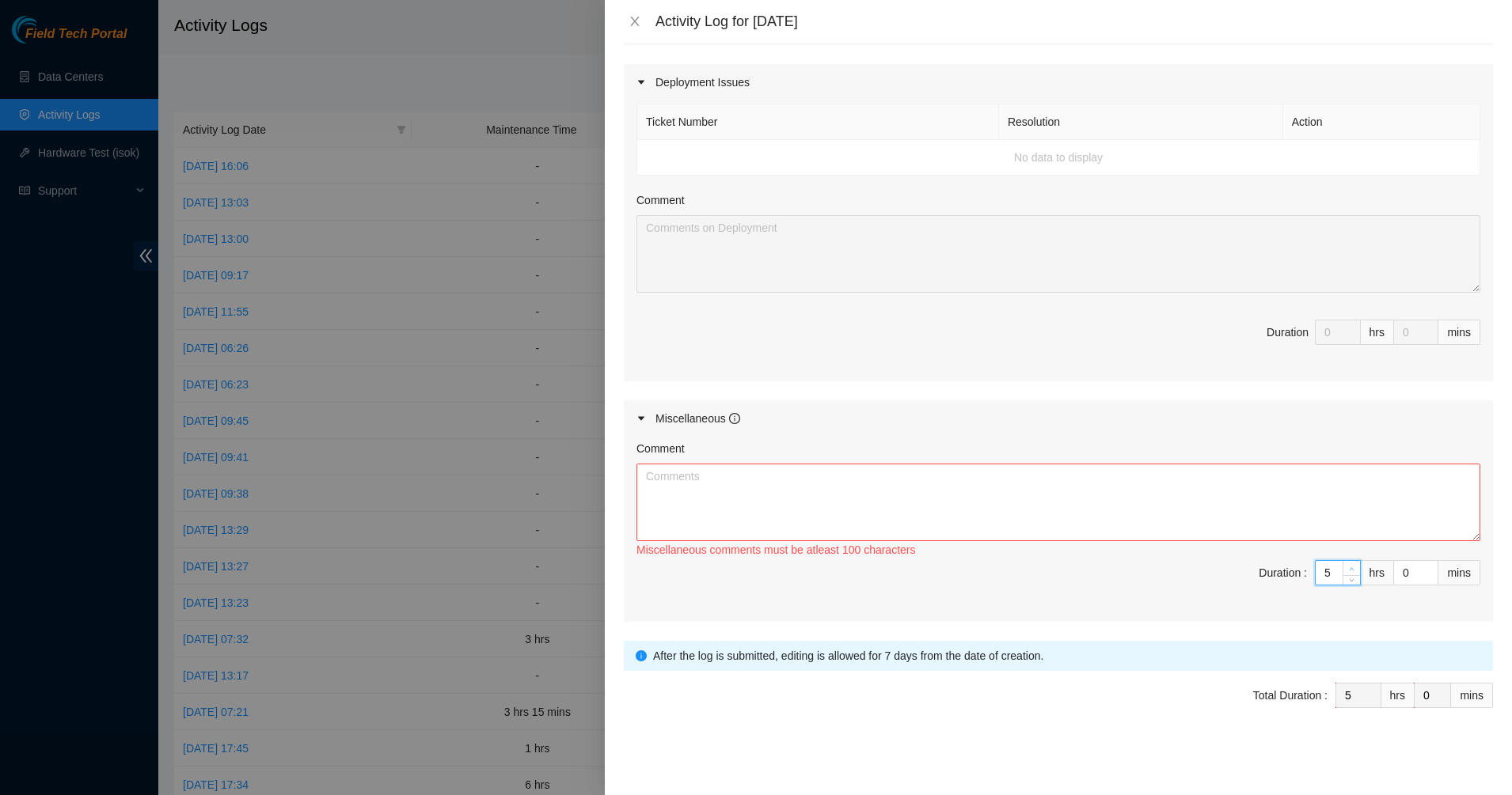
type input "6"
click at [1347, 564] on span "up" at bounding box center [1352, 569] width 10 height 10
type input "7"
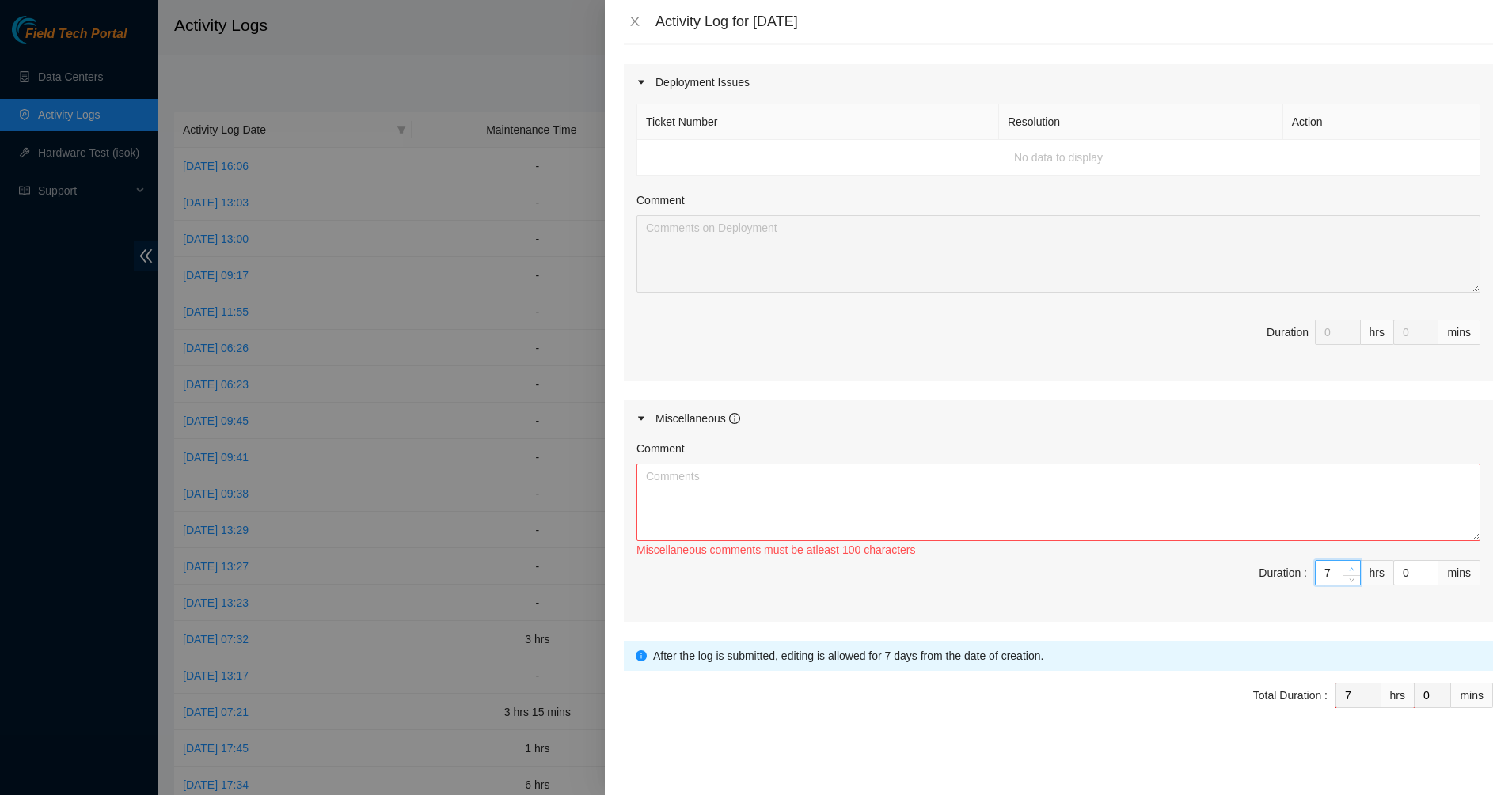
click at [1347, 564] on span "up" at bounding box center [1352, 569] width 10 height 10
type input "8"
click at [1347, 564] on span "up" at bounding box center [1352, 569] width 10 height 10
type input "9"
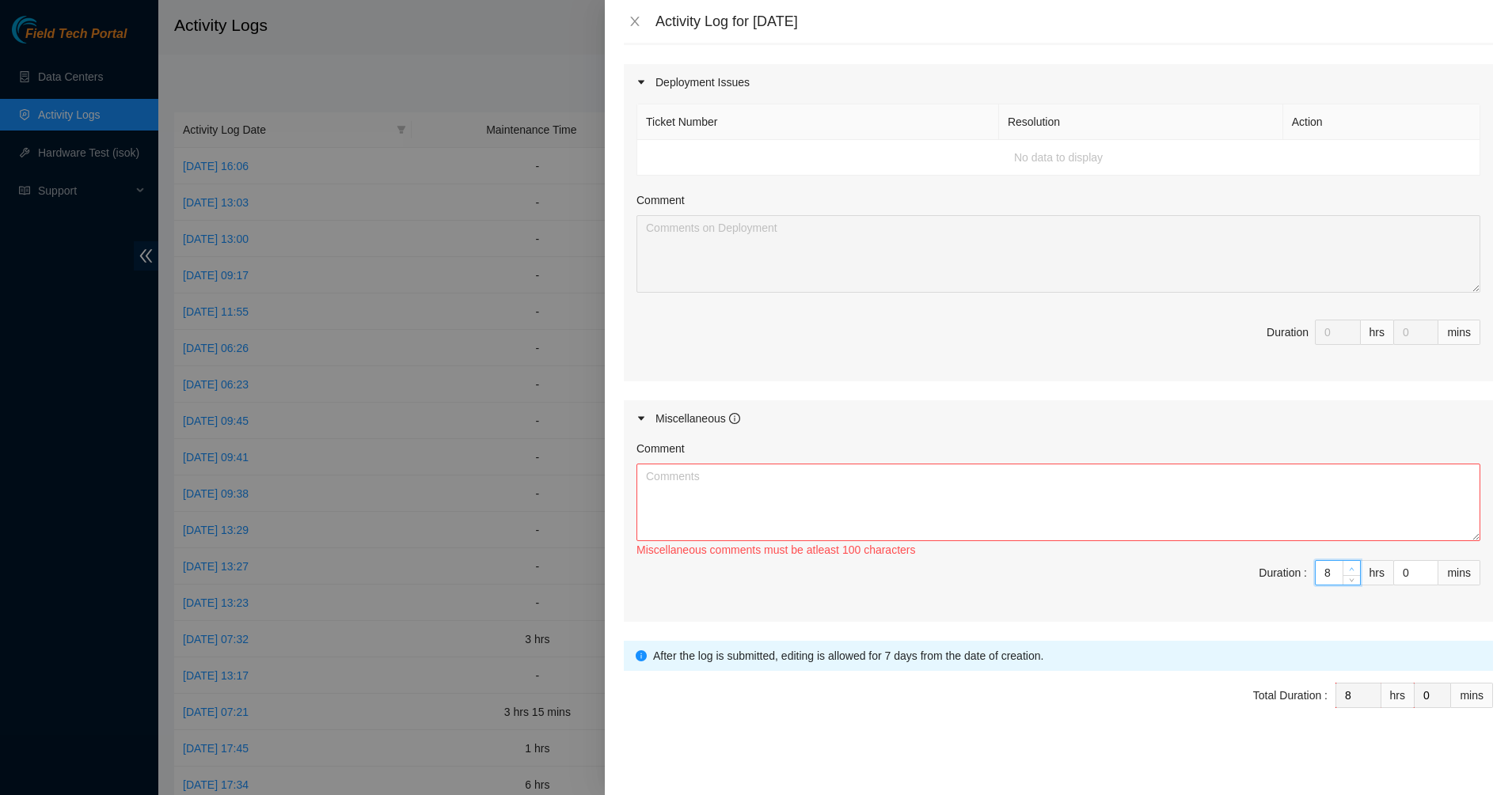
type input "9"
click at [1347, 564] on span "up" at bounding box center [1352, 569] width 10 height 10
type input "10"
click at [1347, 564] on span "up" at bounding box center [1352, 569] width 10 height 10
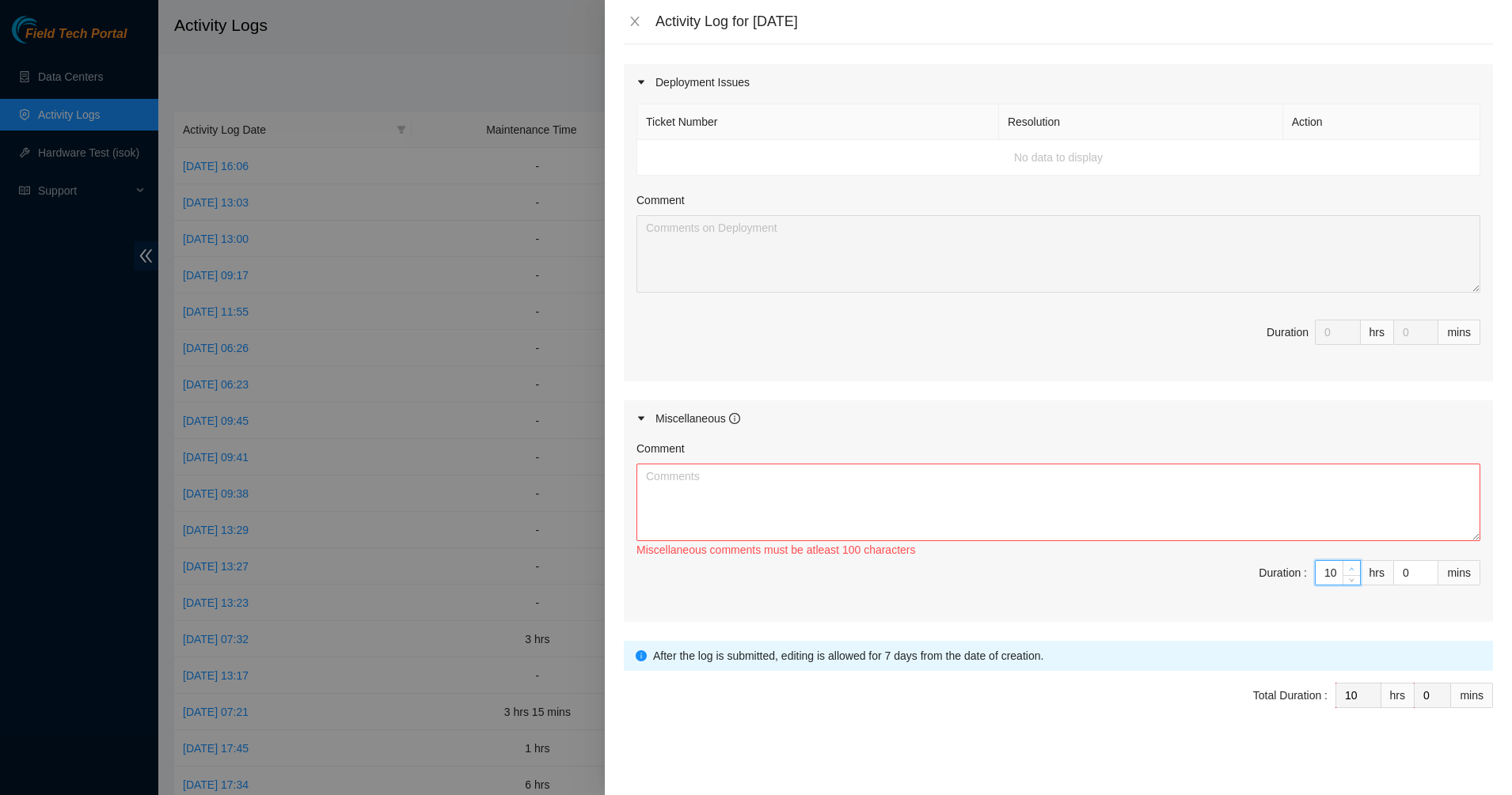
type input "11"
click at [1347, 564] on span "up" at bounding box center [1352, 569] width 10 height 10
type input "12"
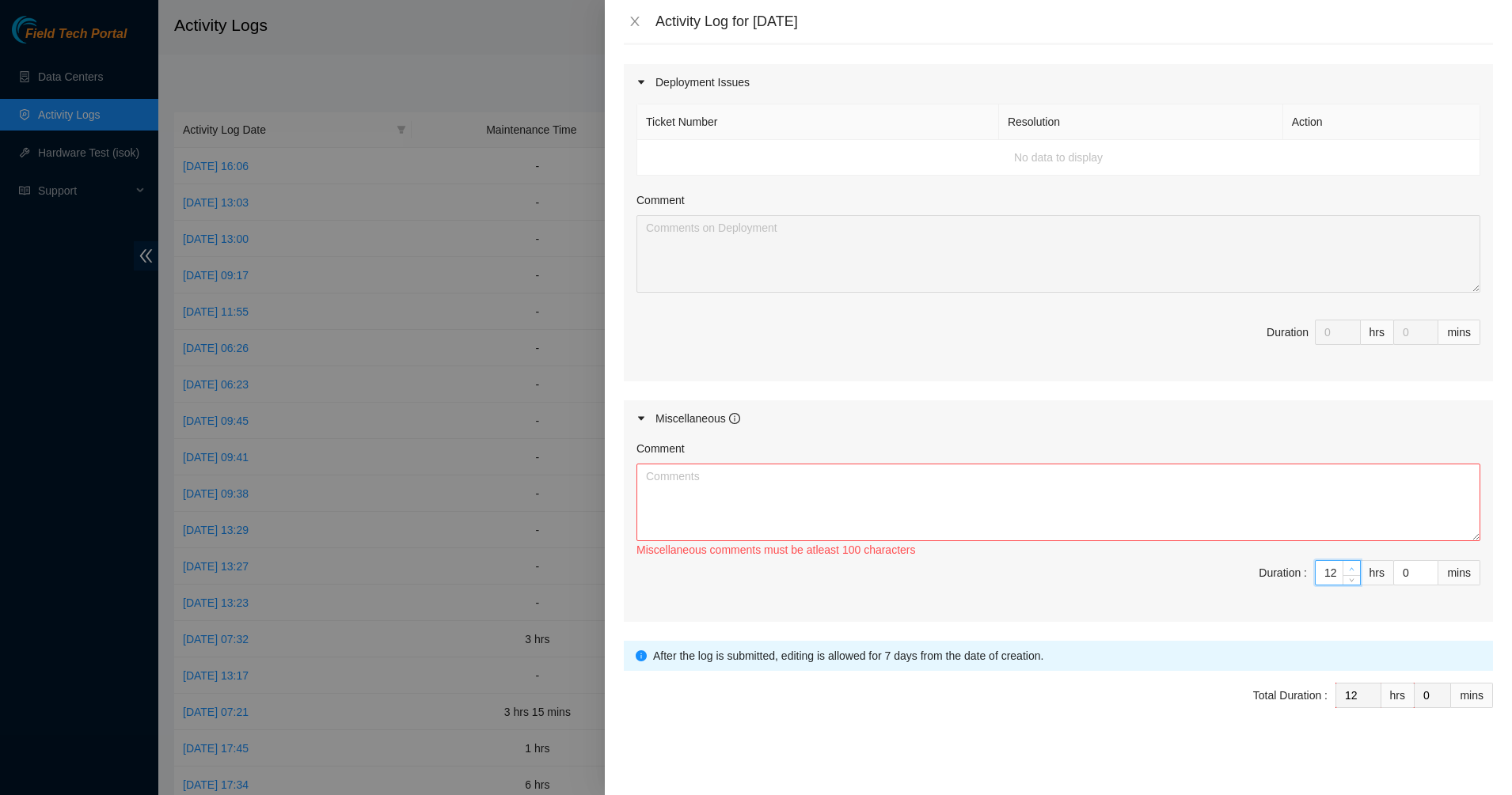
click at [1347, 564] on span "up" at bounding box center [1352, 569] width 10 height 10
click at [1324, 558] on div "Miscellaneous comments must be atleast 100 characters" at bounding box center [1058, 550] width 844 height 17
type input "13"
click at [1343, 569] on span "Increase Value" at bounding box center [1351, 567] width 17 height 14
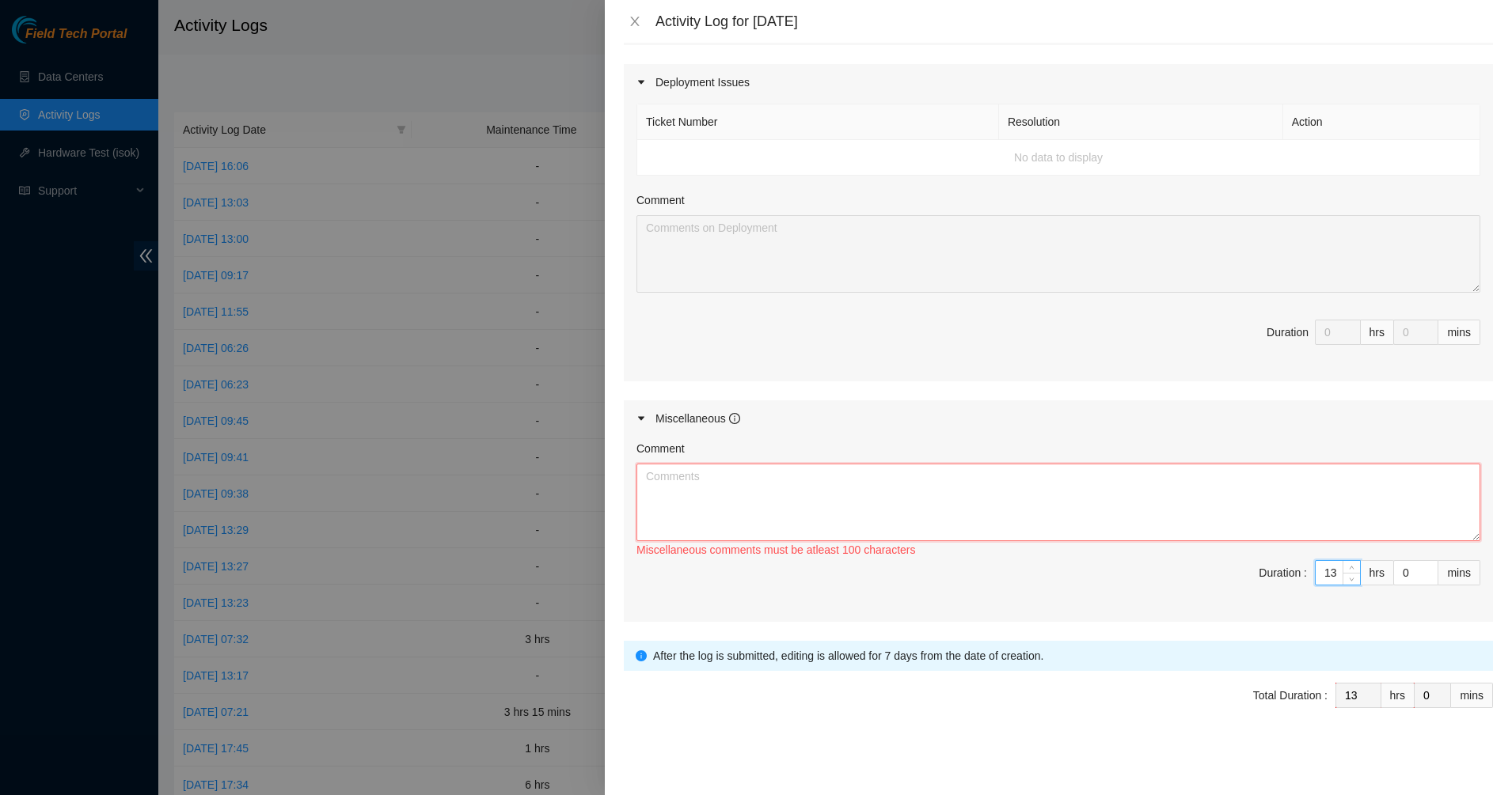
click at [1270, 519] on textarea "Comment" at bounding box center [1058, 502] width 844 height 77
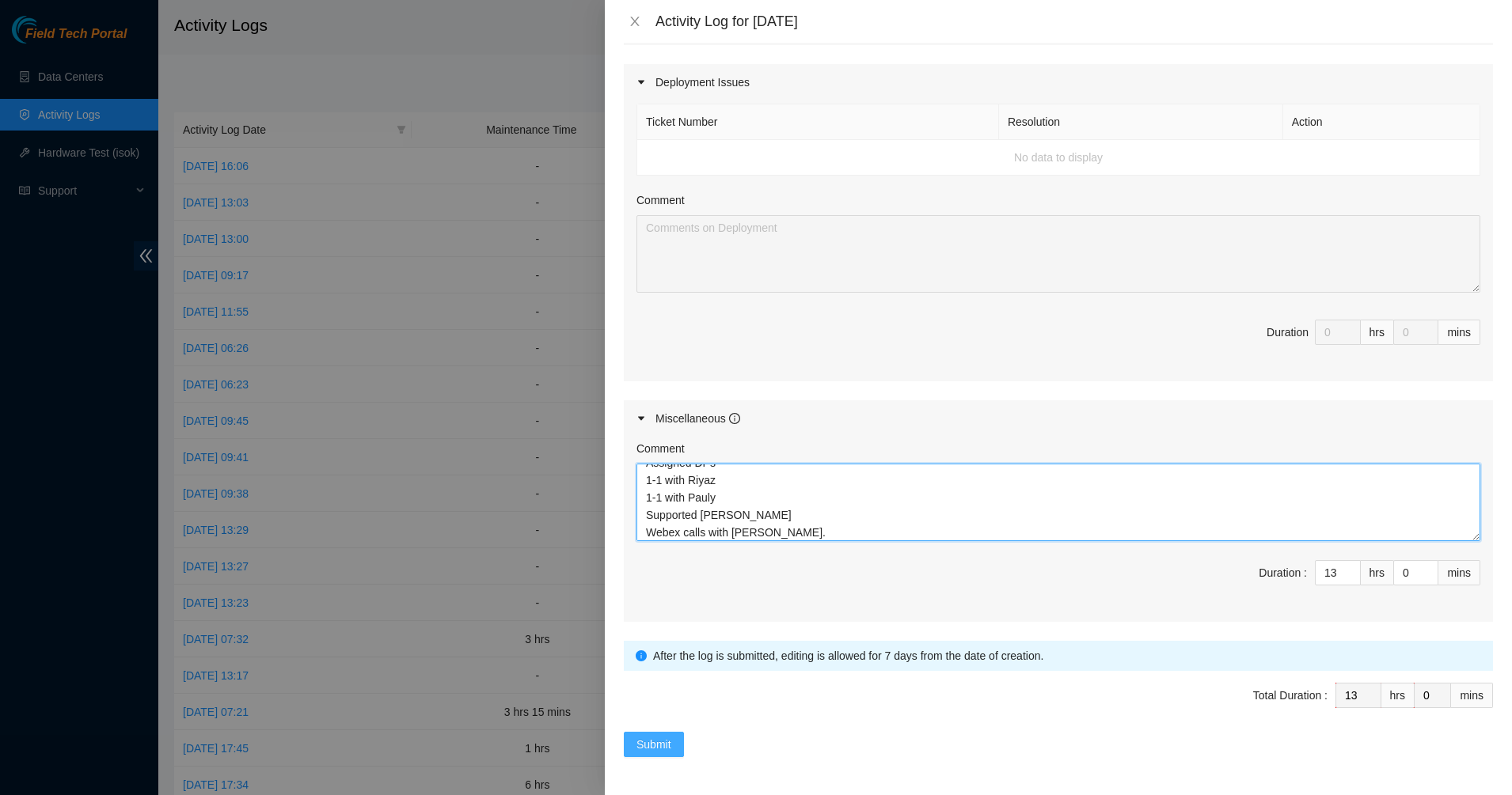
type textarea "1-1 with Pablo 1-1 with James 1-1 with Josh Assigned DPs 1-1 with Riyaz 1-1 wit…"
click at [668, 748] on span "Submit" at bounding box center [654, 744] width 34 height 17
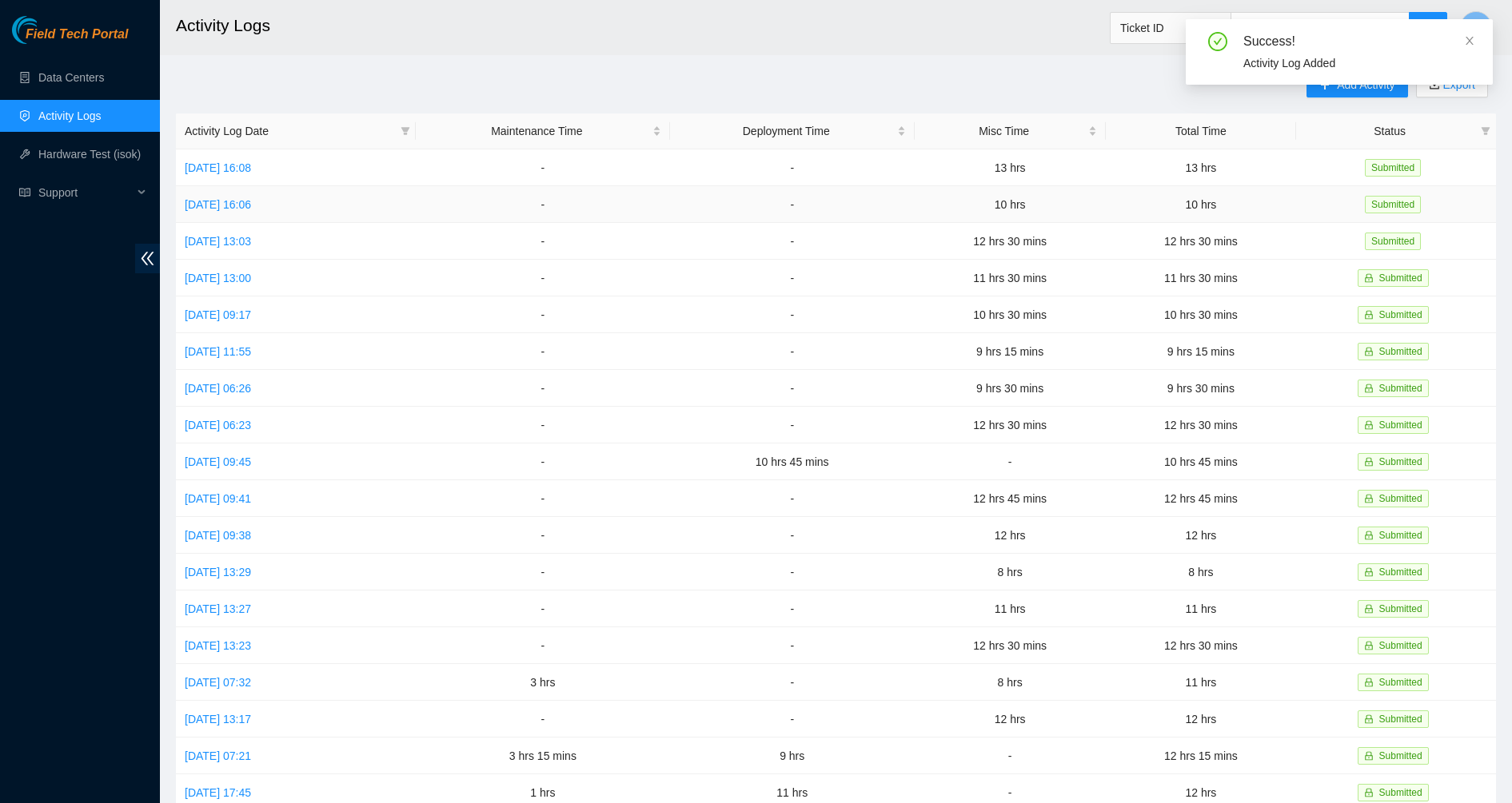
click at [224, 211] on td "Mon, 08 Sep 2025 16:06" at bounding box center [296, 205] width 240 height 37
click at [233, 202] on link "Mon, 08 Sep 2025 16:06" at bounding box center [218, 204] width 67 height 13
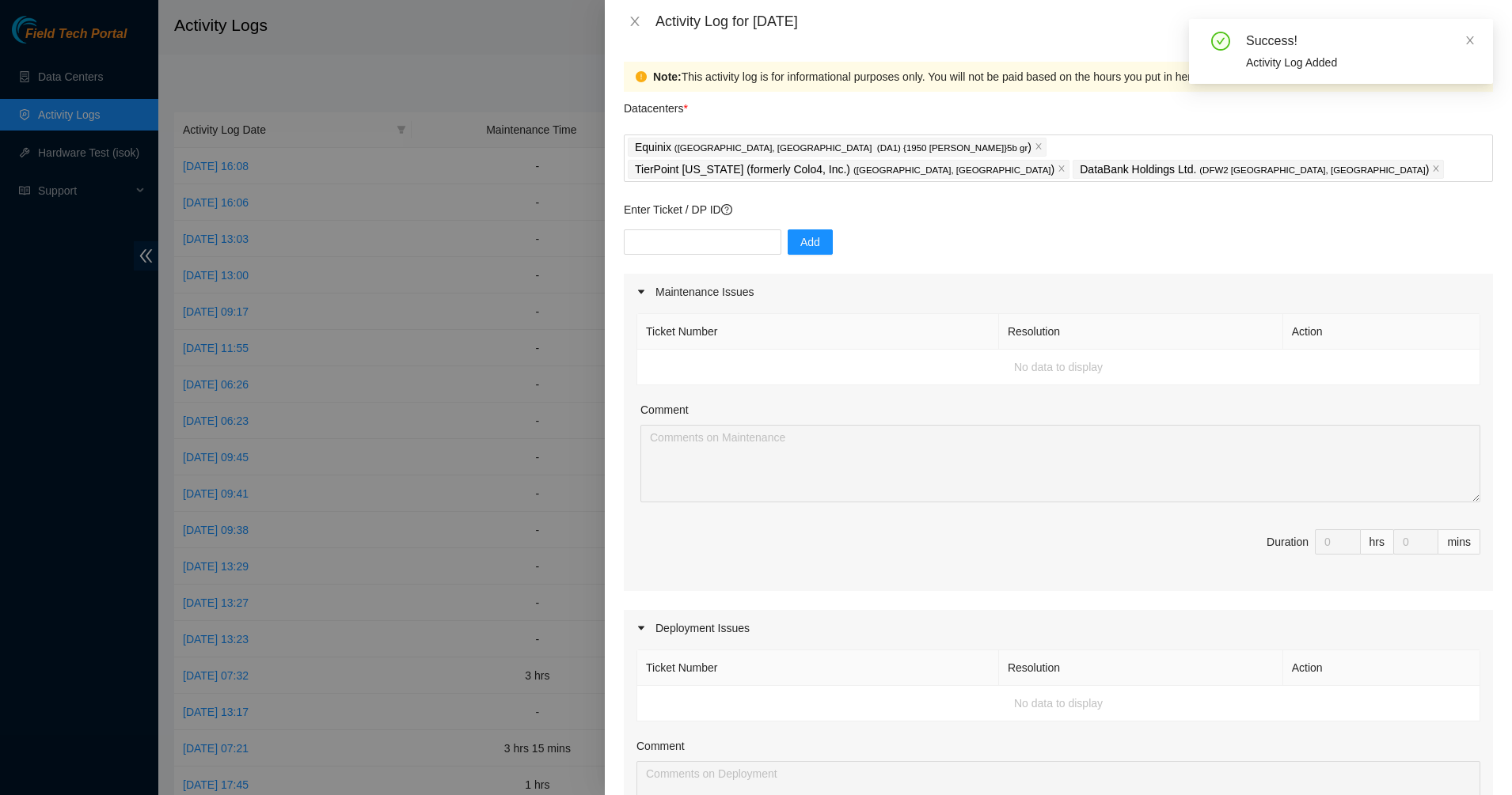
scroll to position [396, 0]
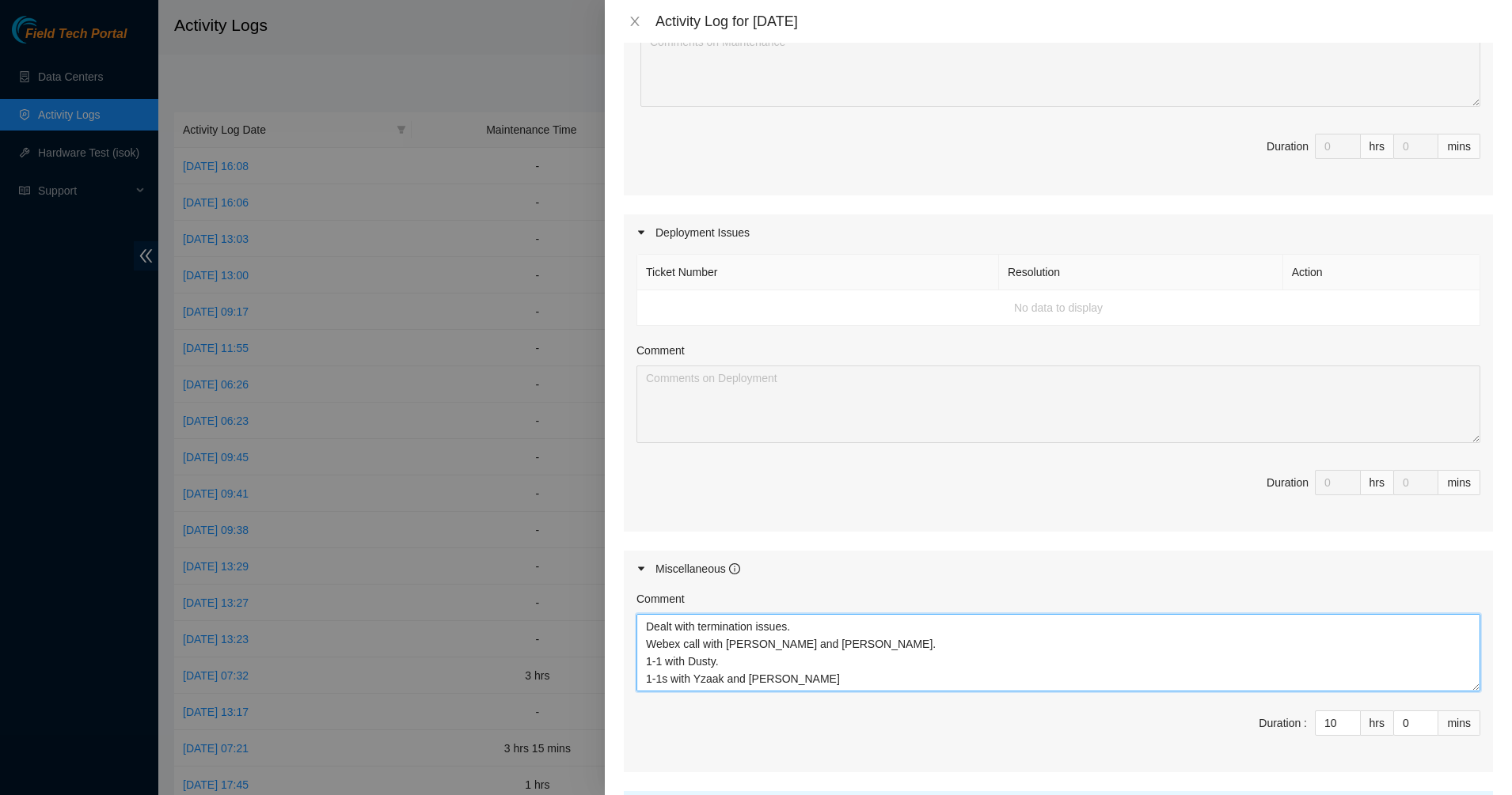
click at [796, 614] on textarea "Dealt with termination issues. Webex call with Scottie and Vural. 1-1 with Dust…" at bounding box center [1058, 652] width 844 height 77
click at [841, 628] on textarea "Dealt with termination issues. Webex call with Scottie and Vural. 1-1 with Dust…" at bounding box center [1058, 652] width 844 height 77
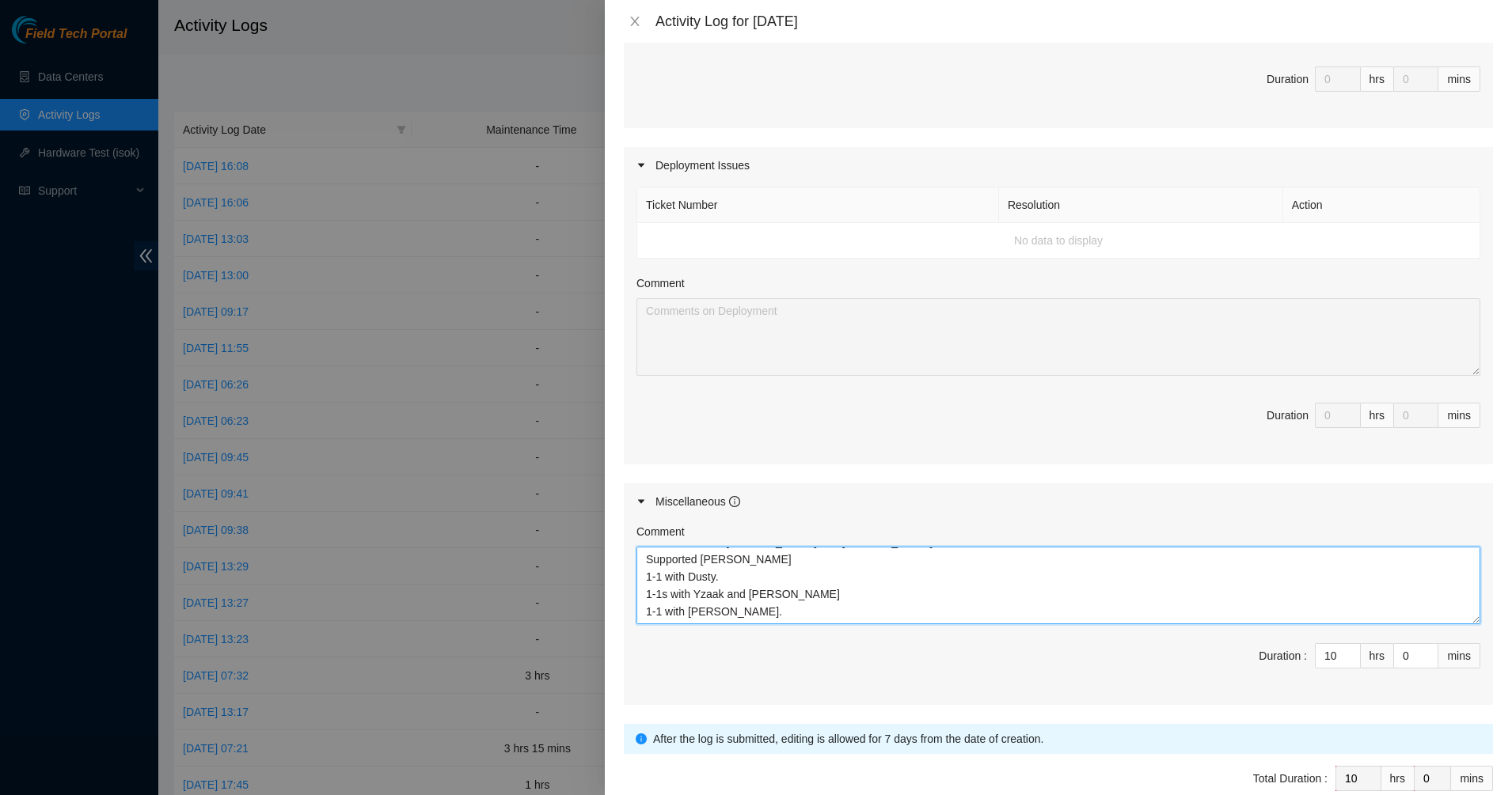
scroll to position [524, 0]
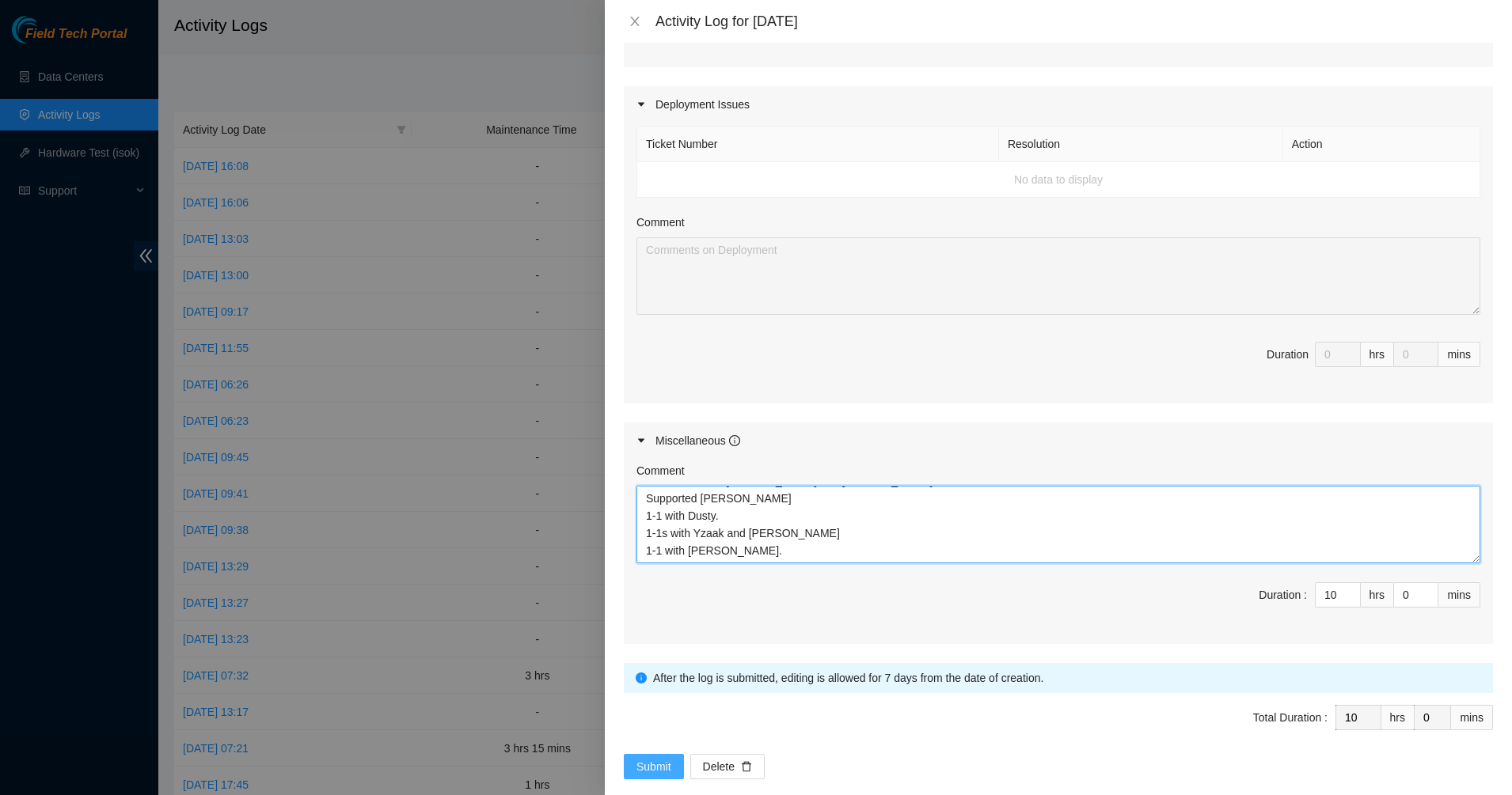
type textarea "Dealt with termination issues. Webex call with Scottie and Vural. Supported Ram…"
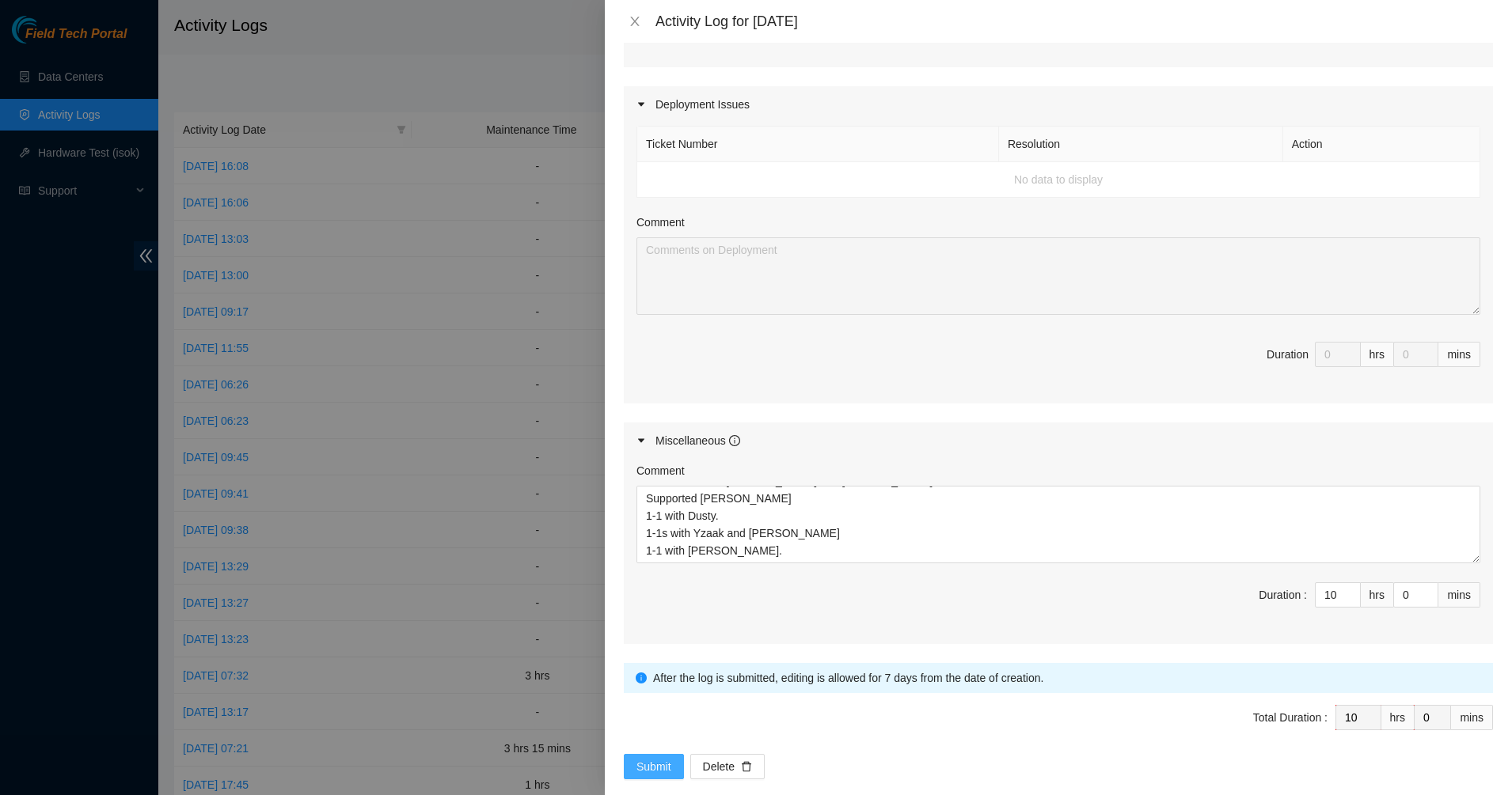
click at [663, 758] on span "Submit" at bounding box center [654, 766] width 34 height 17
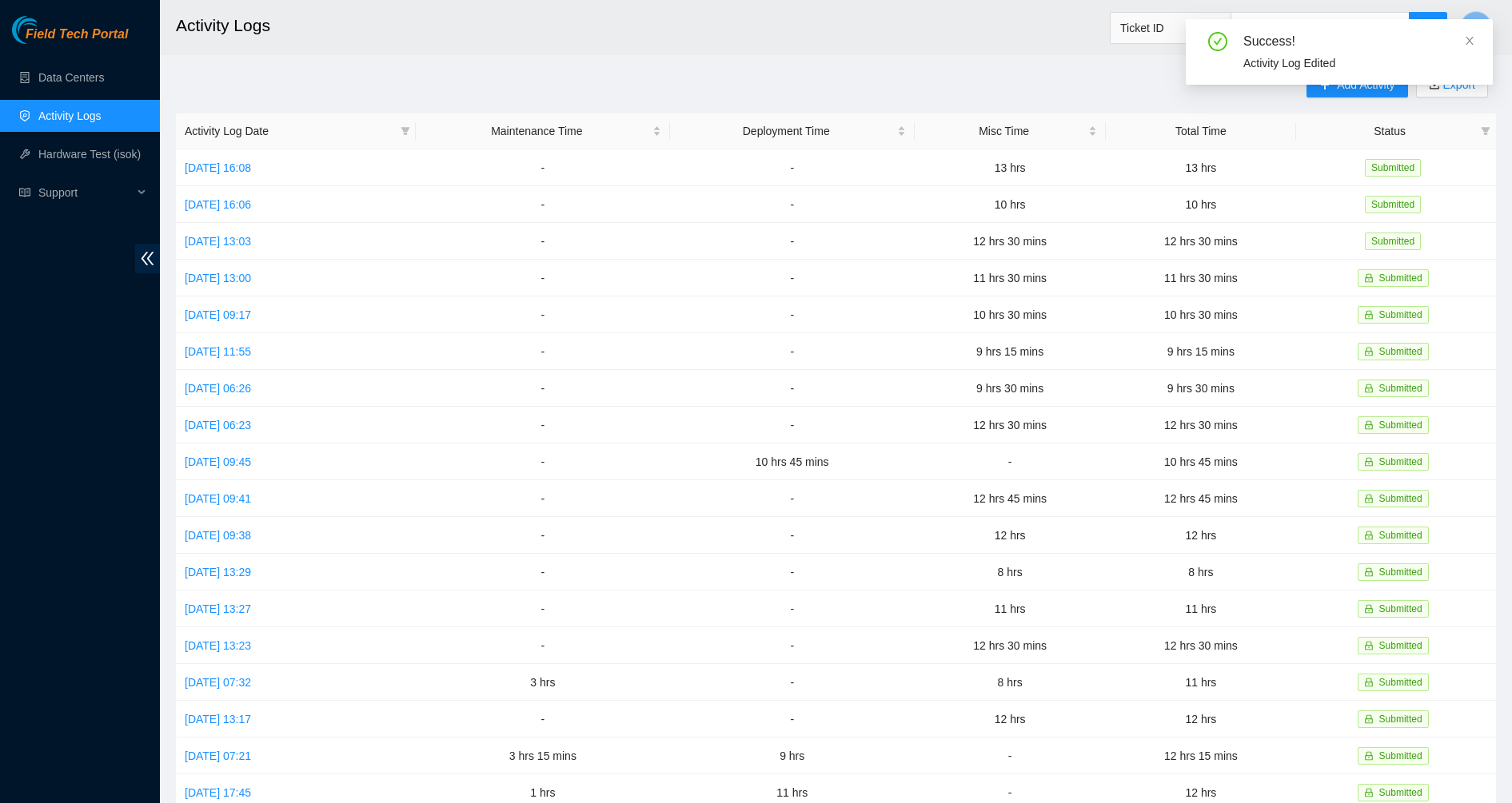
click at [1316, 92] on div "Success! Activity Log Edited" at bounding box center [1340, 58] width 307 height 78
click at [1471, 40] on icon "close" at bounding box center [1469, 41] width 12 height 12
click at [1321, 90] on span "plus" at bounding box center [1325, 85] width 12 height 13
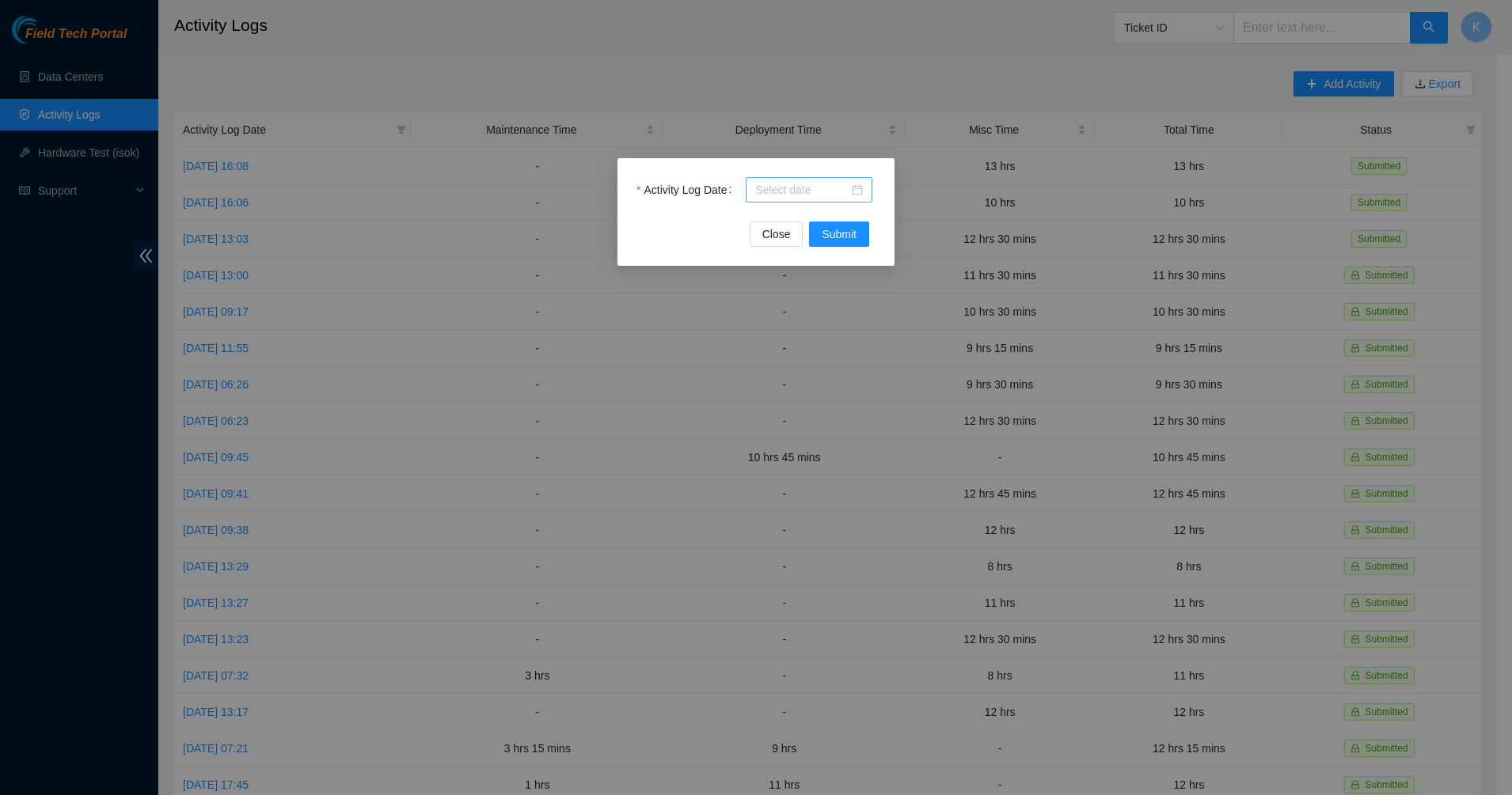
click at [860, 188] on div at bounding box center [809, 189] width 107 height 17
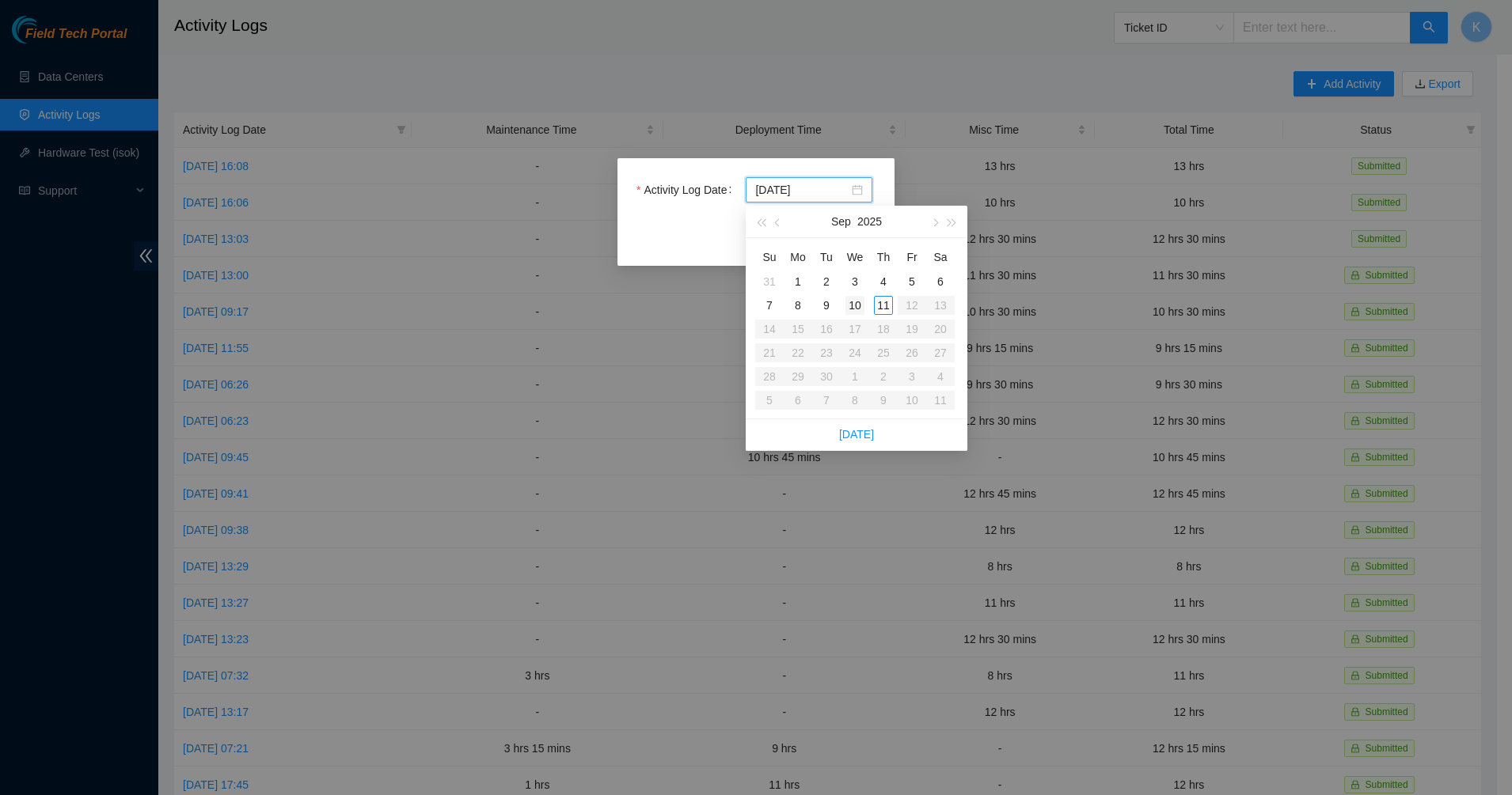
type input "2025-09-10"
click at [858, 305] on div "10" at bounding box center [855, 305] width 19 height 19
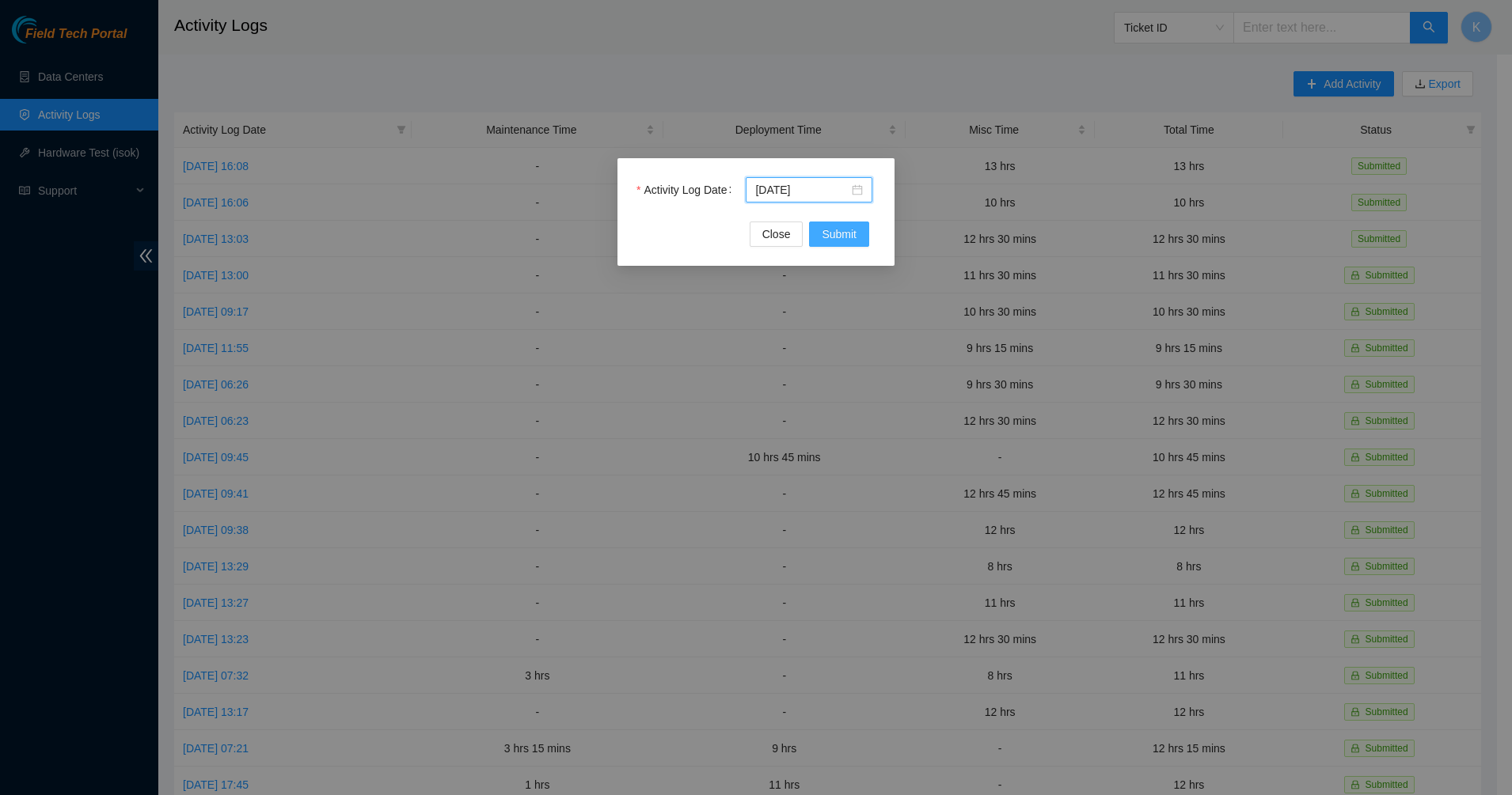
click at [820, 228] on button "Submit" at bounding box center [838, 234] width 60 height 25
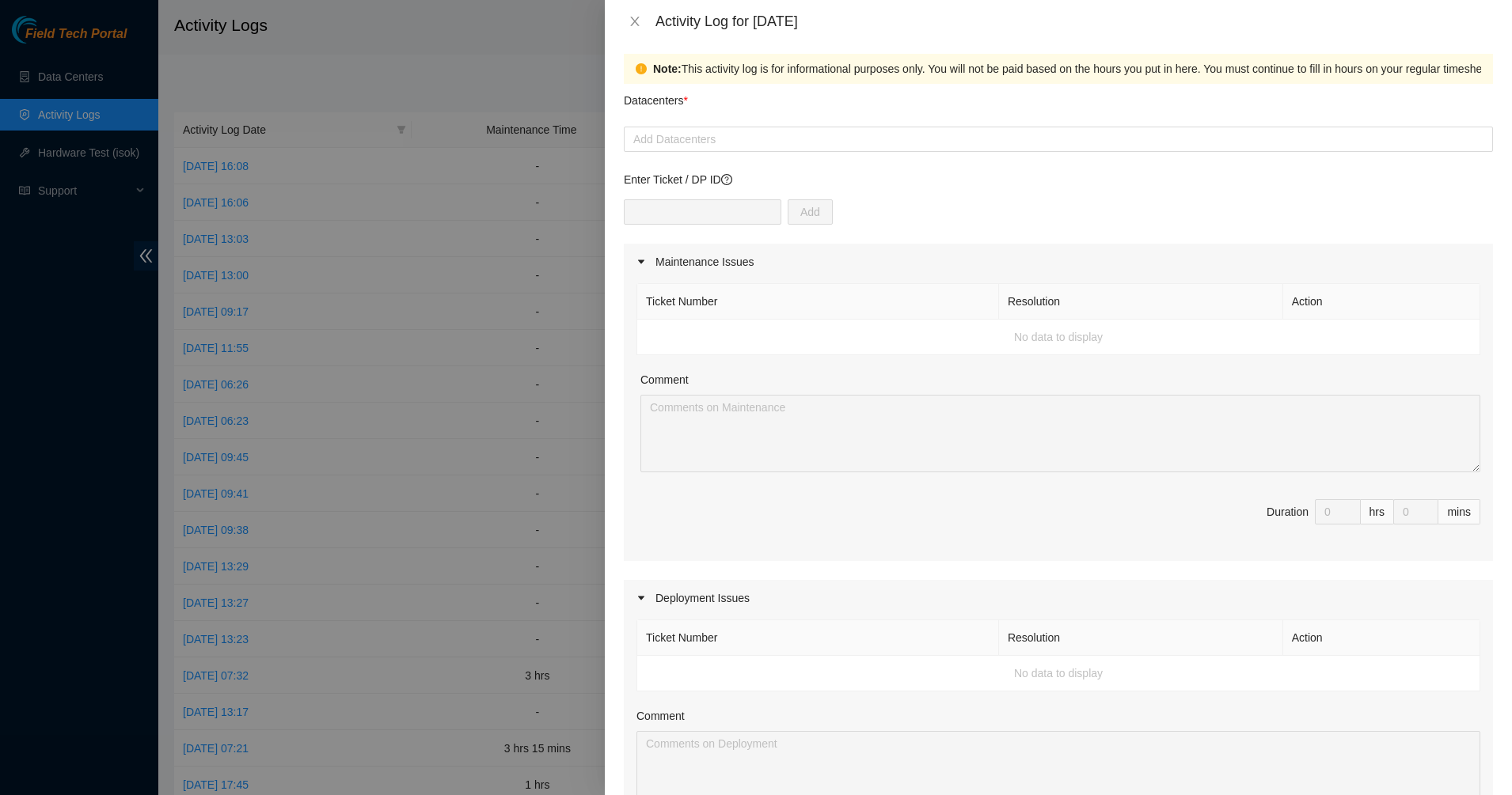
scroll to position [0, 0]
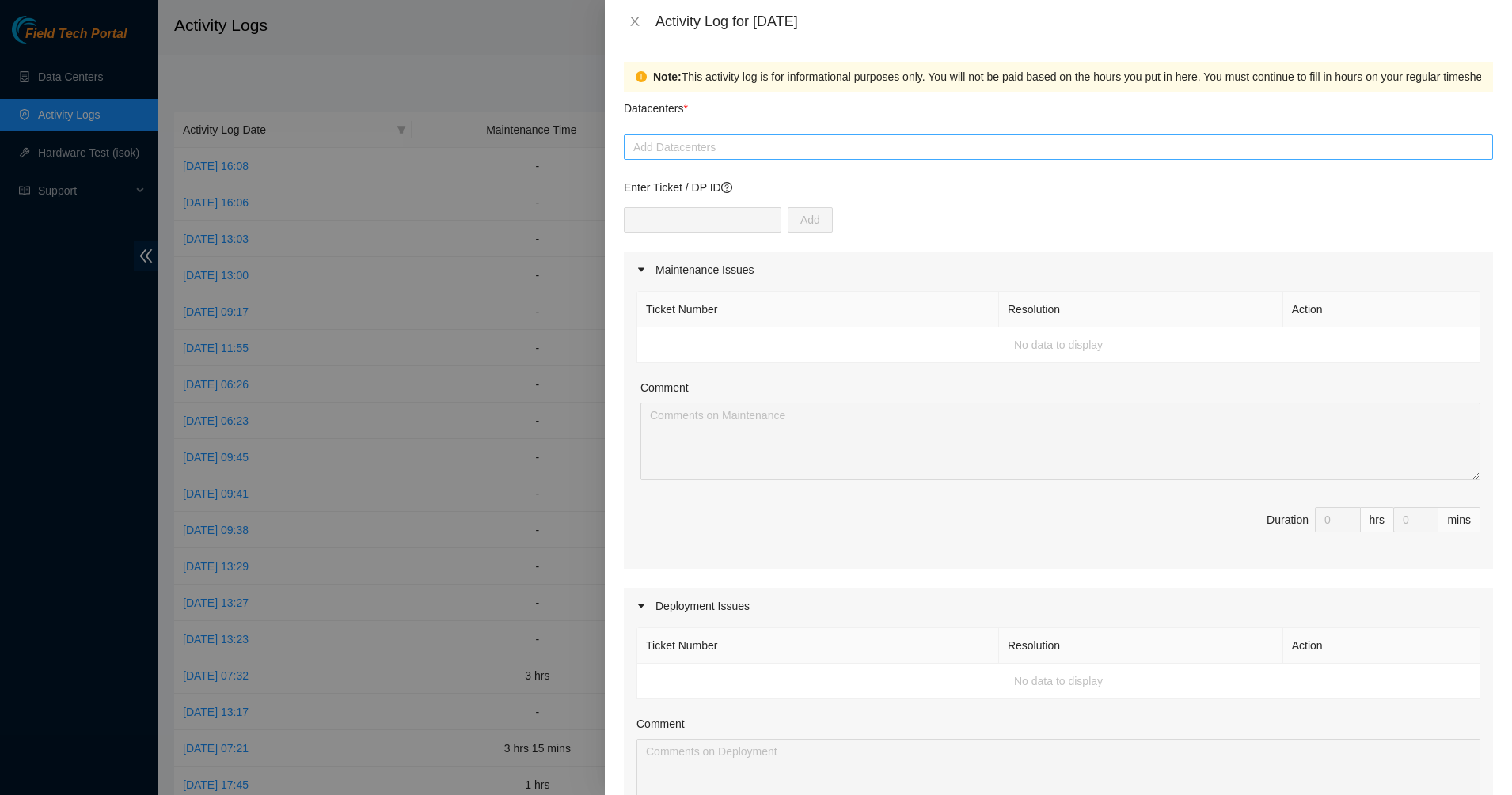
click at [664, 147] on div at bounding box center [1058, 147] width 861 height 19
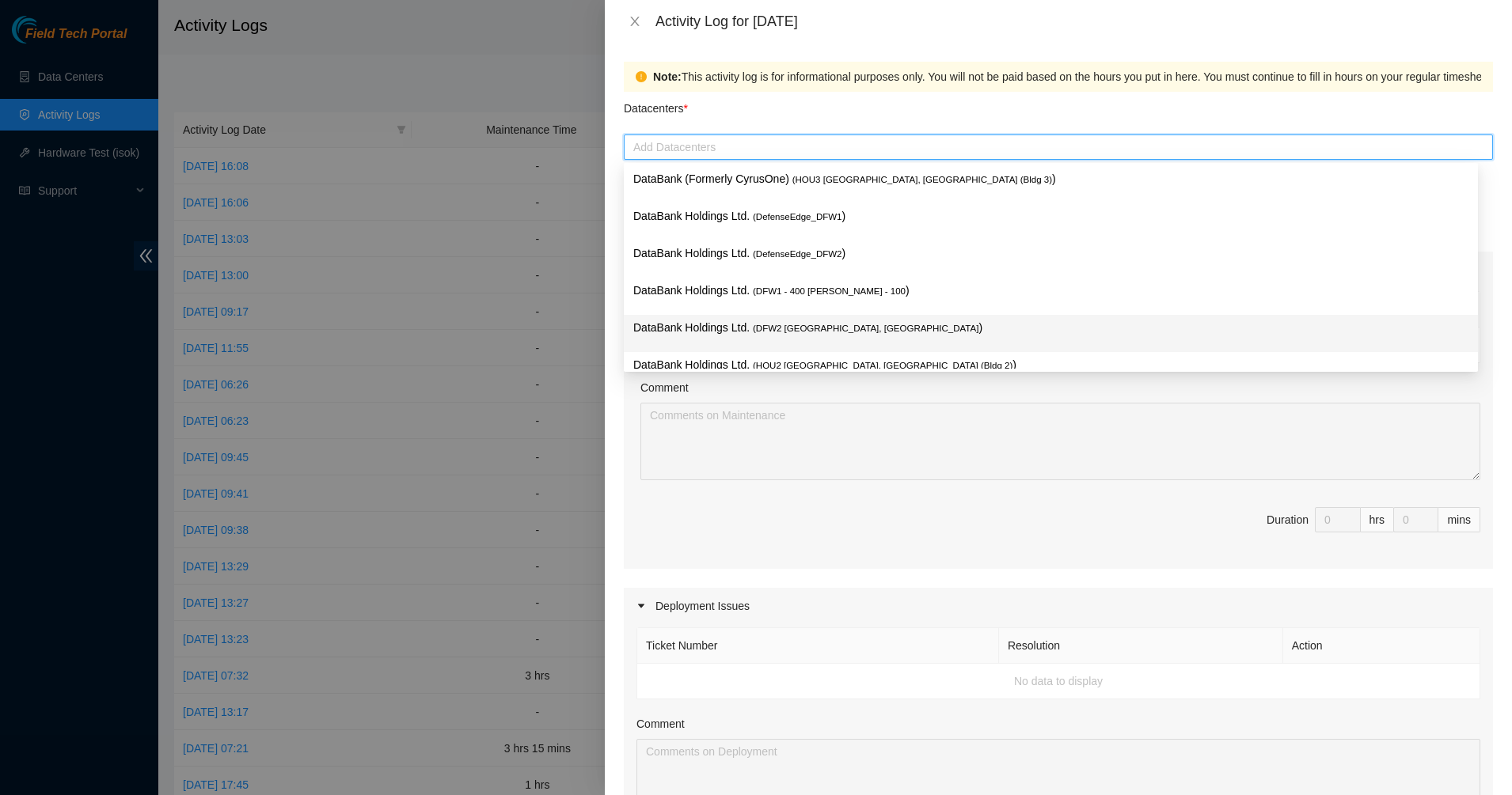
click at [705, 321] on p "DataBank Holdings Ltd. ( DFW2 Richardson, TX )" at bounding box center [1051, 327] width 835 height 18
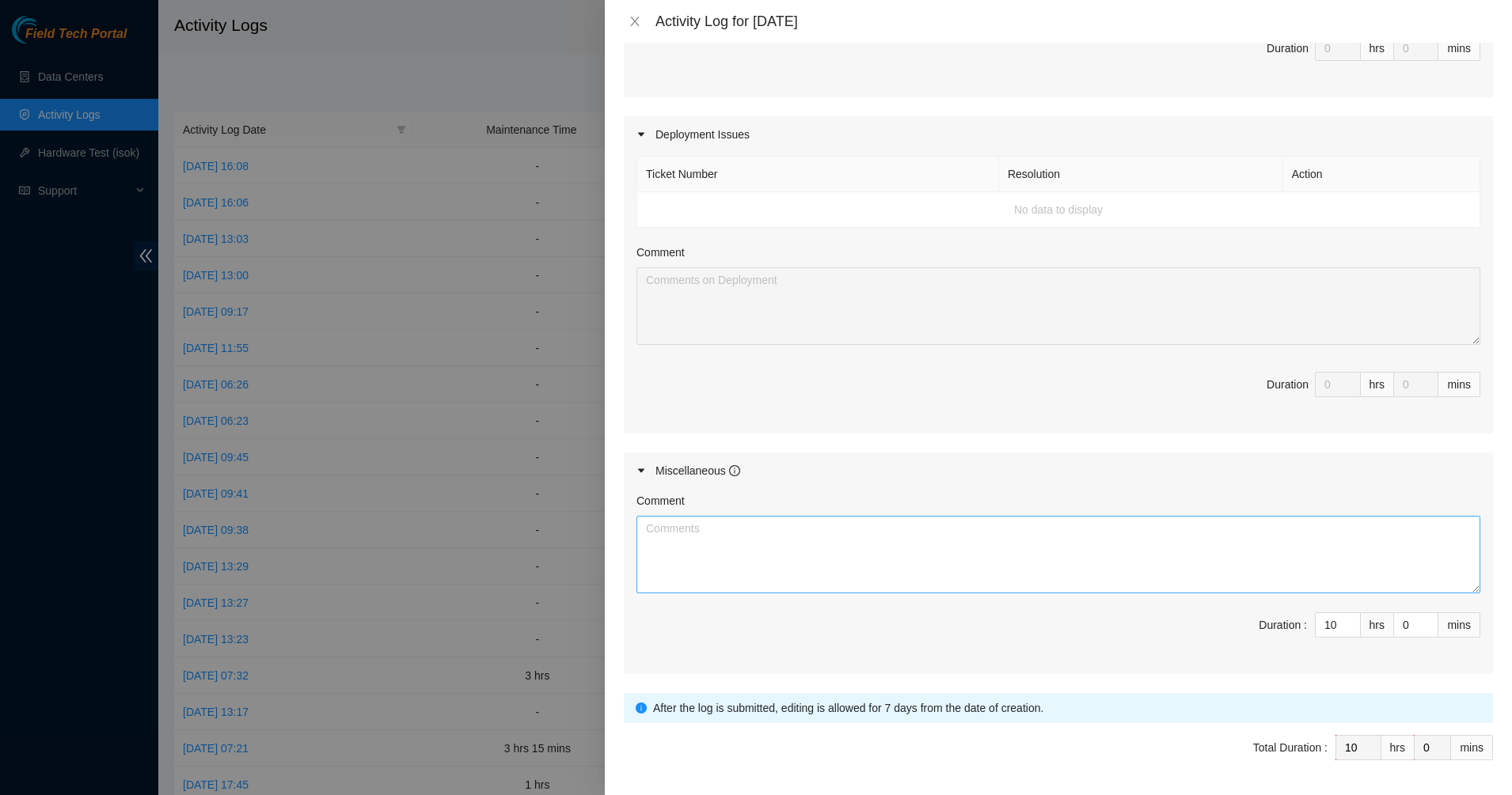
scroll to position [524, 0]
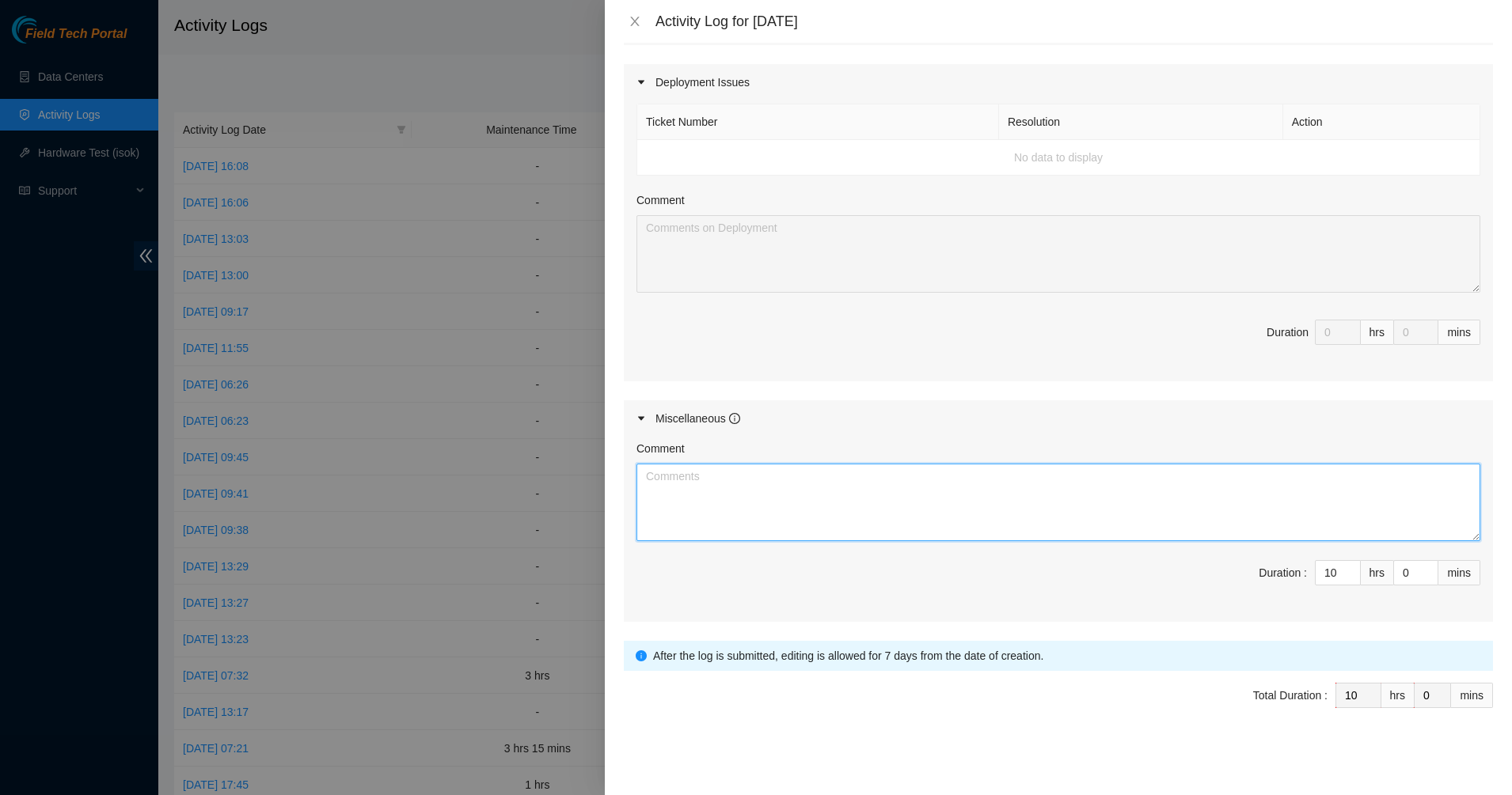
click at [749, 501] on textarea "Comment" at bounding box center [1058, 502] width 844 height 77
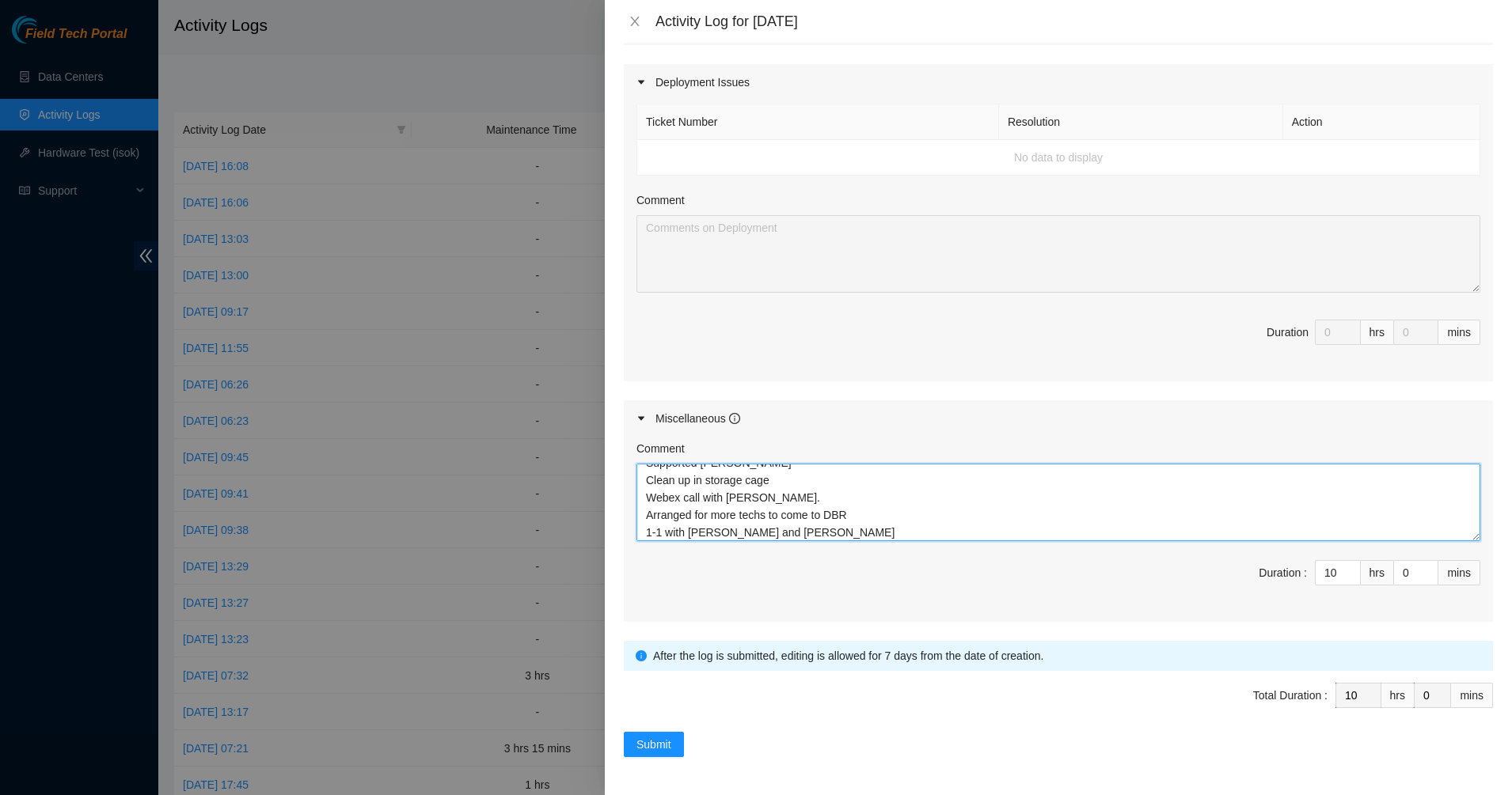
scroll to position [0, 0]
type textarea "Assigned DPs. Supported Ramesh HOU Clean up in storage cage Webex call with Sco…"
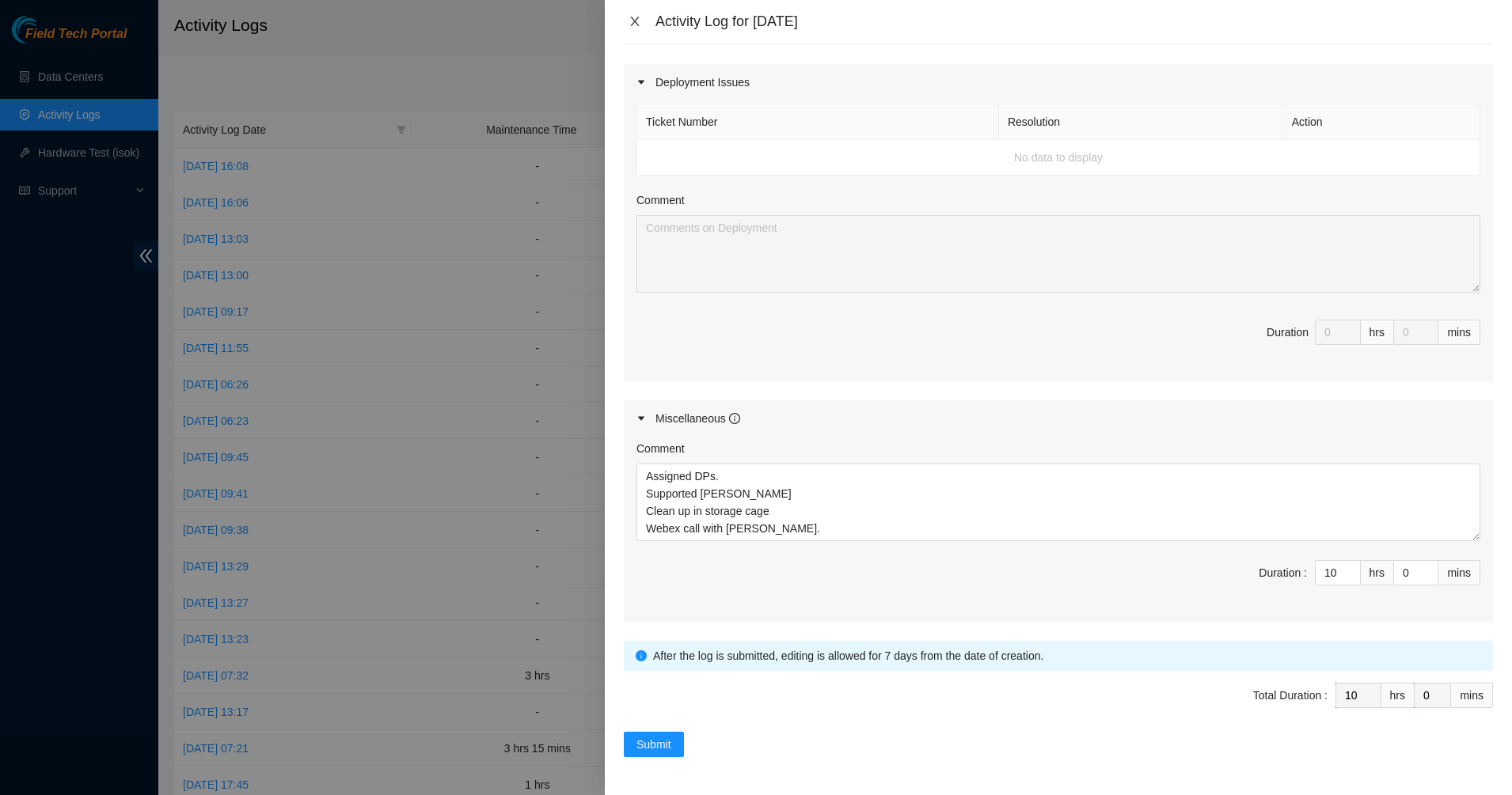
click at [634, 20] on icon "close" at bounding box center [634, 21] width 12 height 12
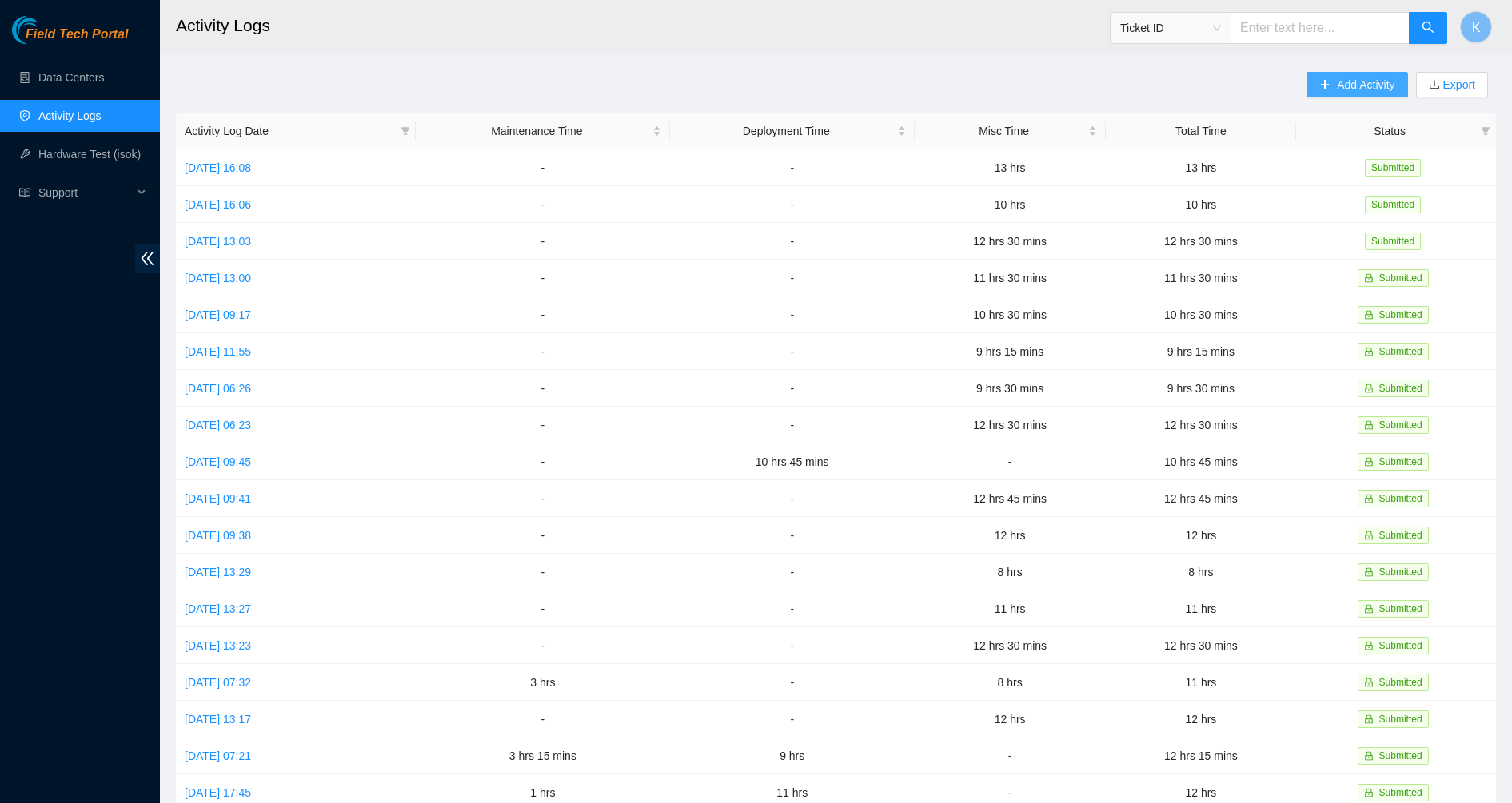
click at [1337, 81] on span "Add Activity" at bounding box center [1366, 85] width 58 height 17
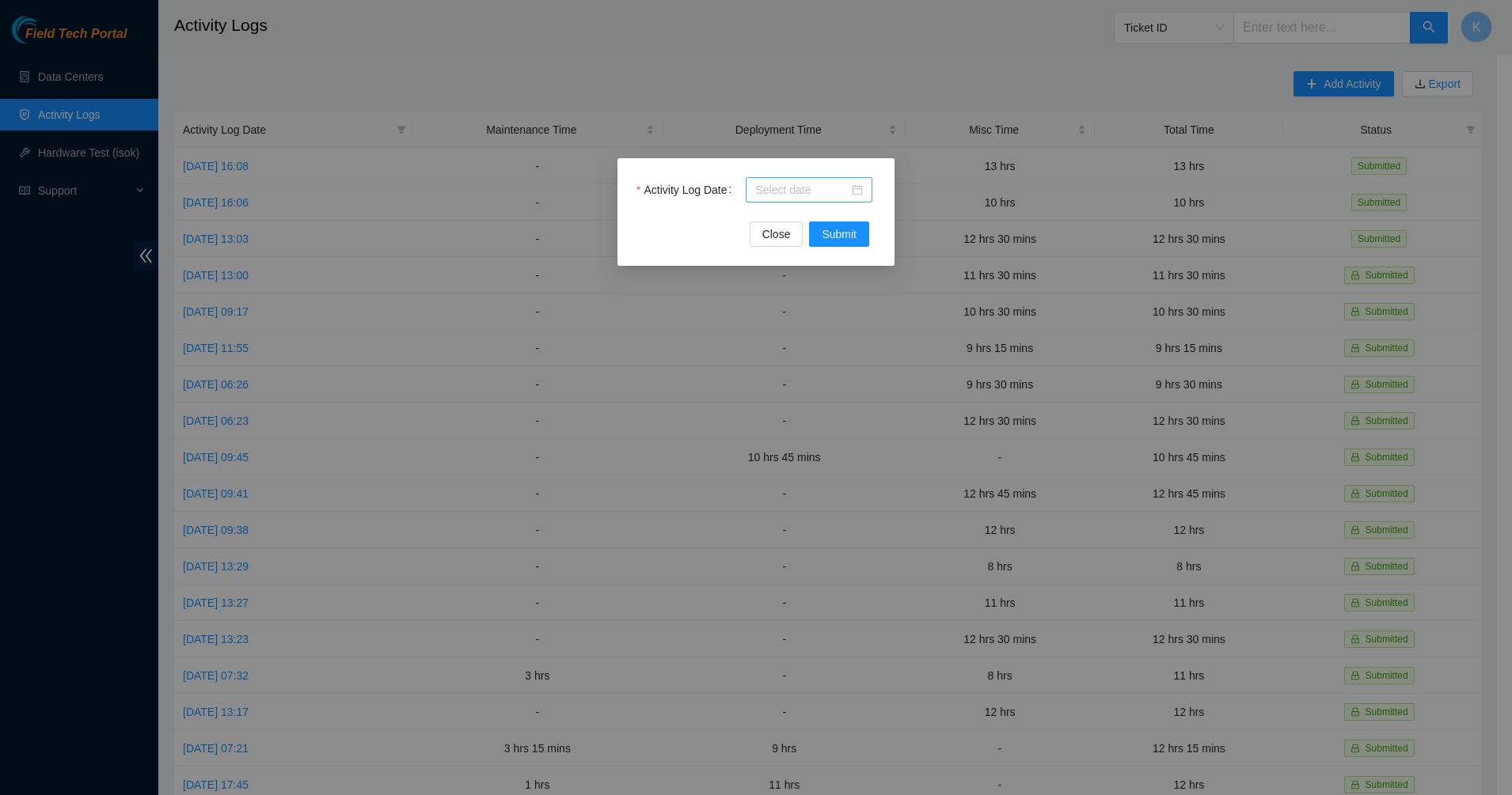
click at [844, 189] on input "Activity Log Date" at bounding box center [802, 189] width 94 height 17
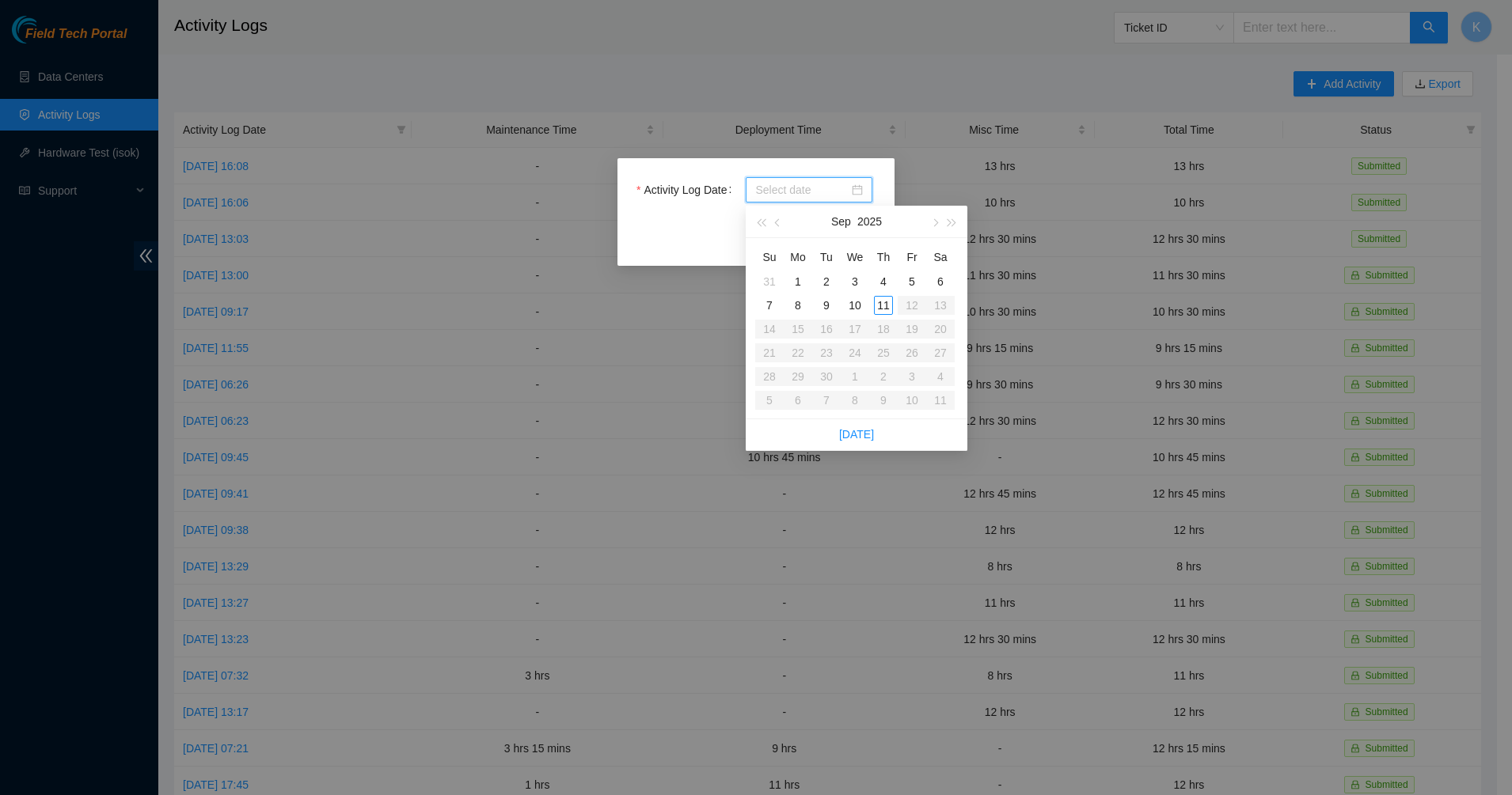
click at [854, 186] on div at bounding box center [809, 189] width 107 height 17
type input "2025-09-10"
click at [855, 308] on div "10" at bounding box center [855, 305] width 19 height 19
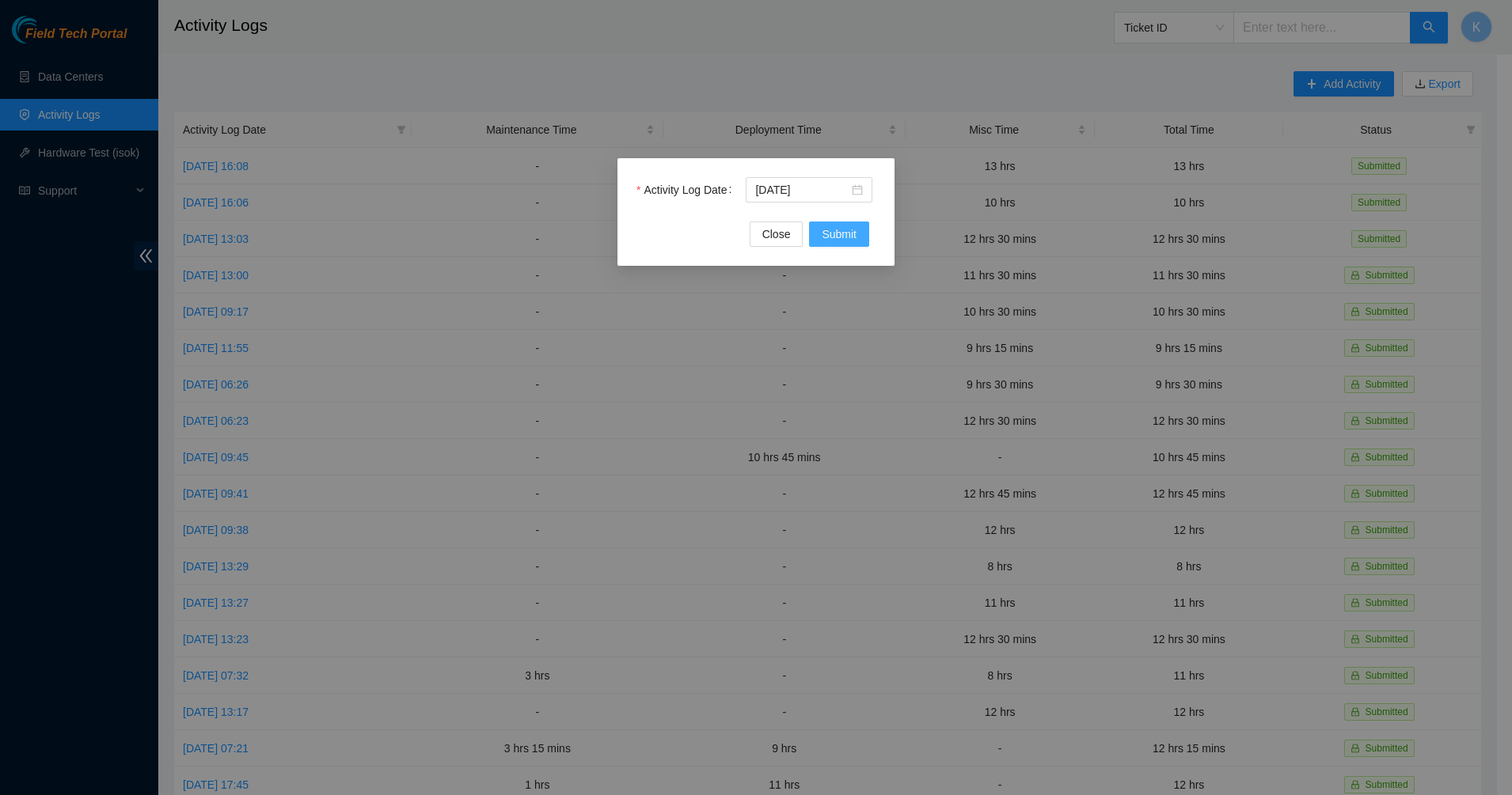
click at [858, 230] on button "Submit" at bounding box center [838, 234] width 60 height 25
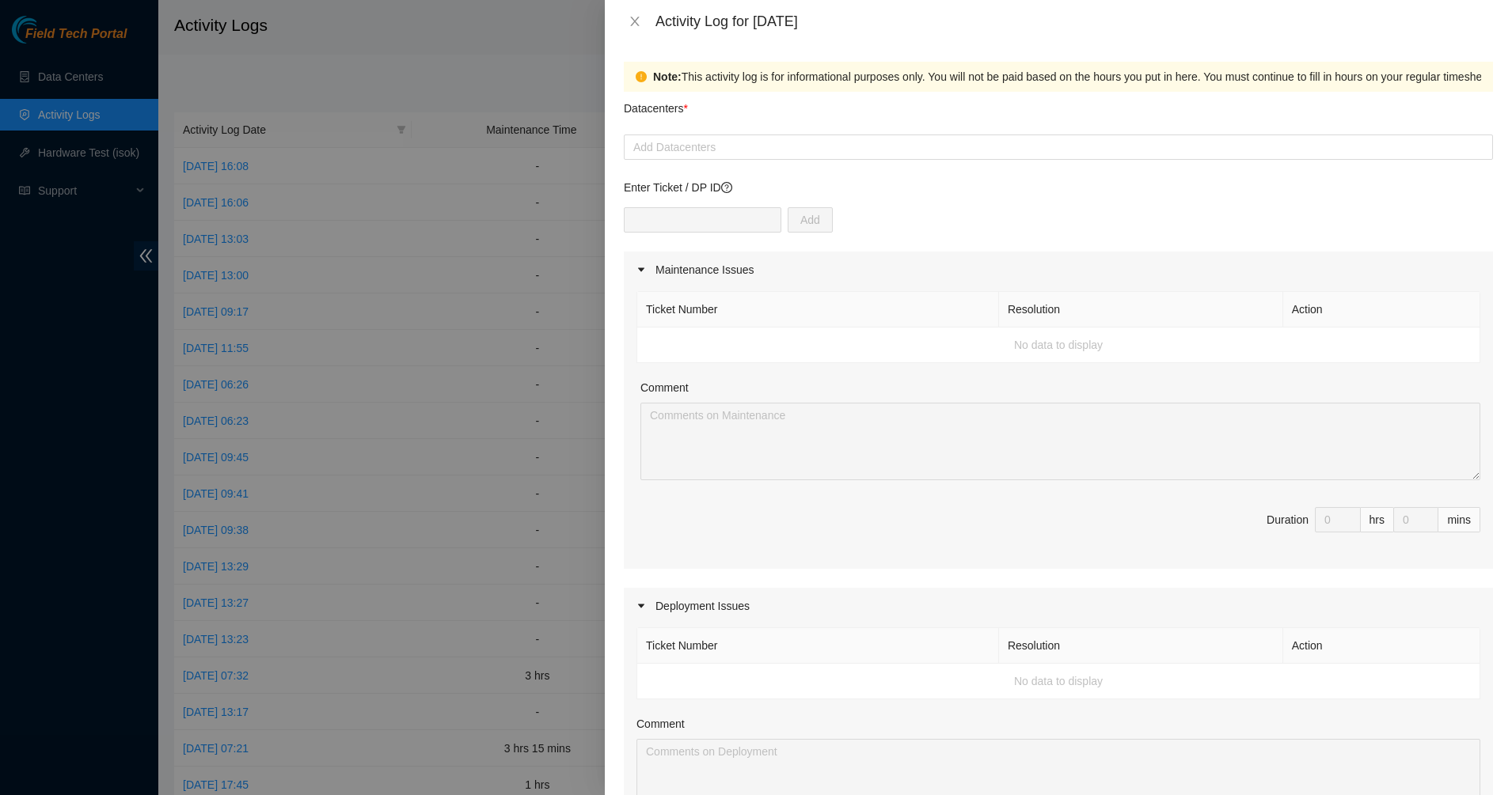
click at [764, 130] on div "Datacenters *" at bounding box center [1058, 113] width 869 height 43
click at [761, 140] on div at bounding box center [1058, 147] width 861 height 19
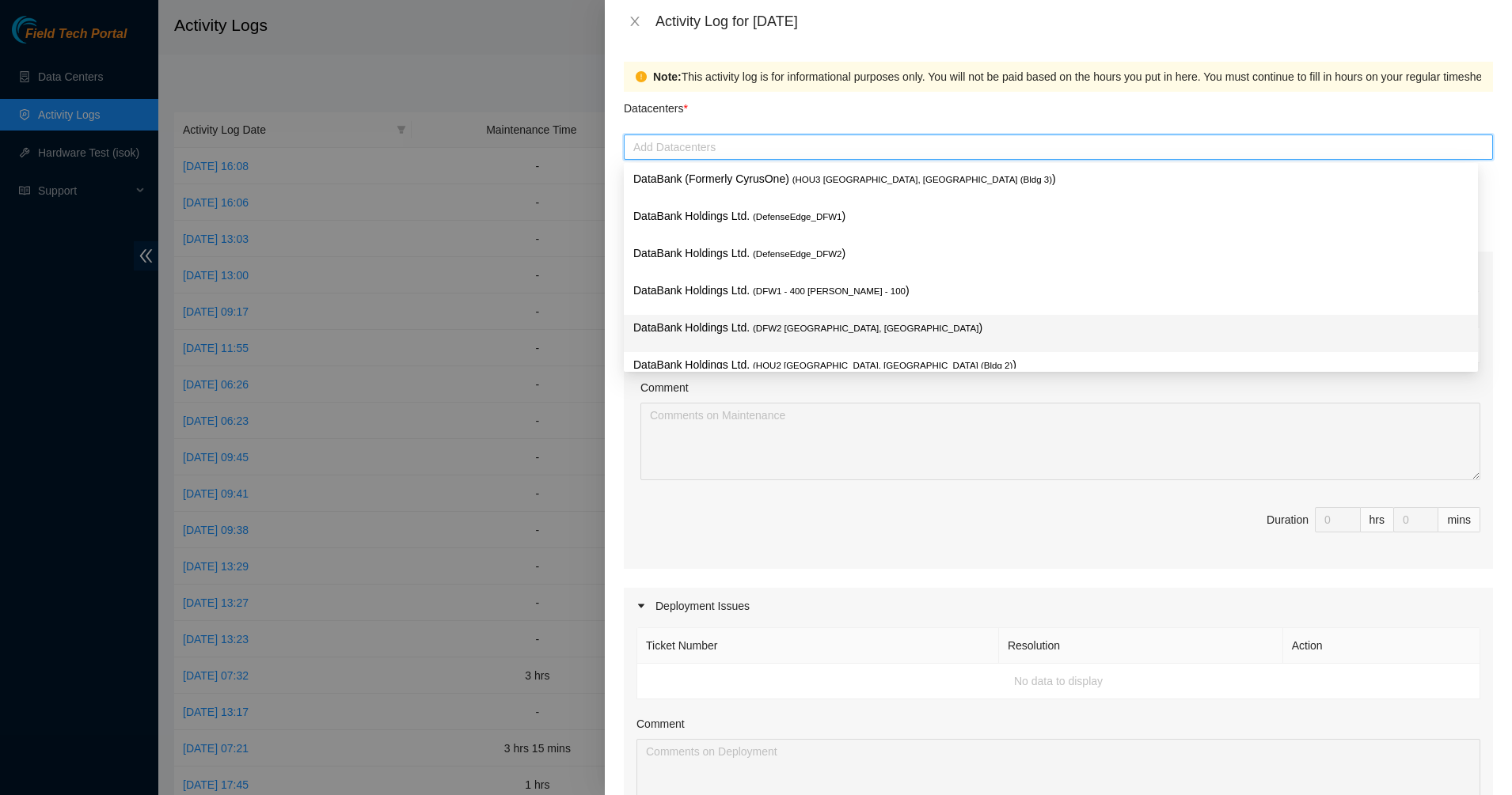
click at [726, 327] on p "DataBank Holdings Ltd. ( DFW2 Richardson, TX )" at bounding box center [1051, 327] width 835 height 18
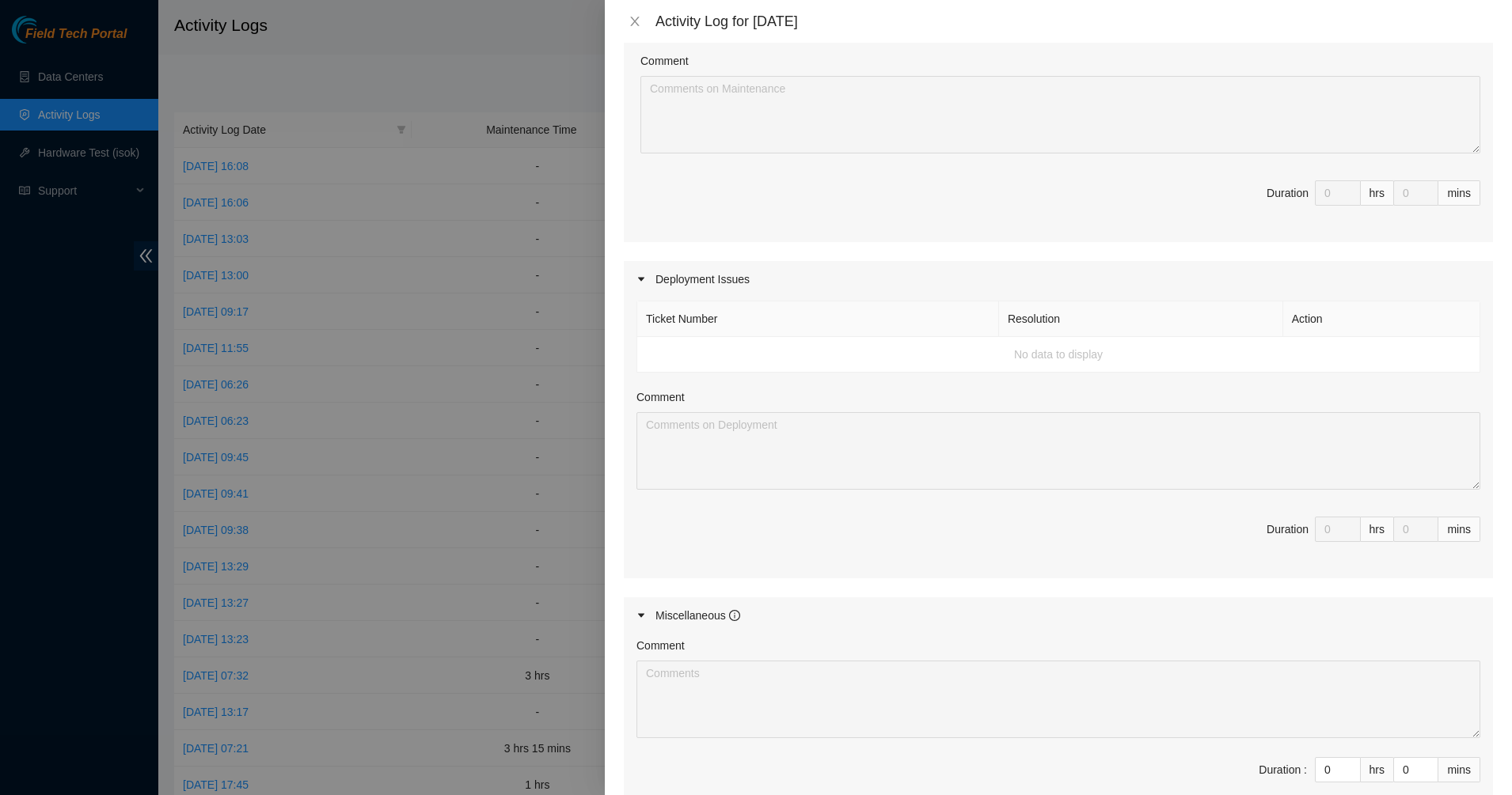
scroll to position [524, 0]
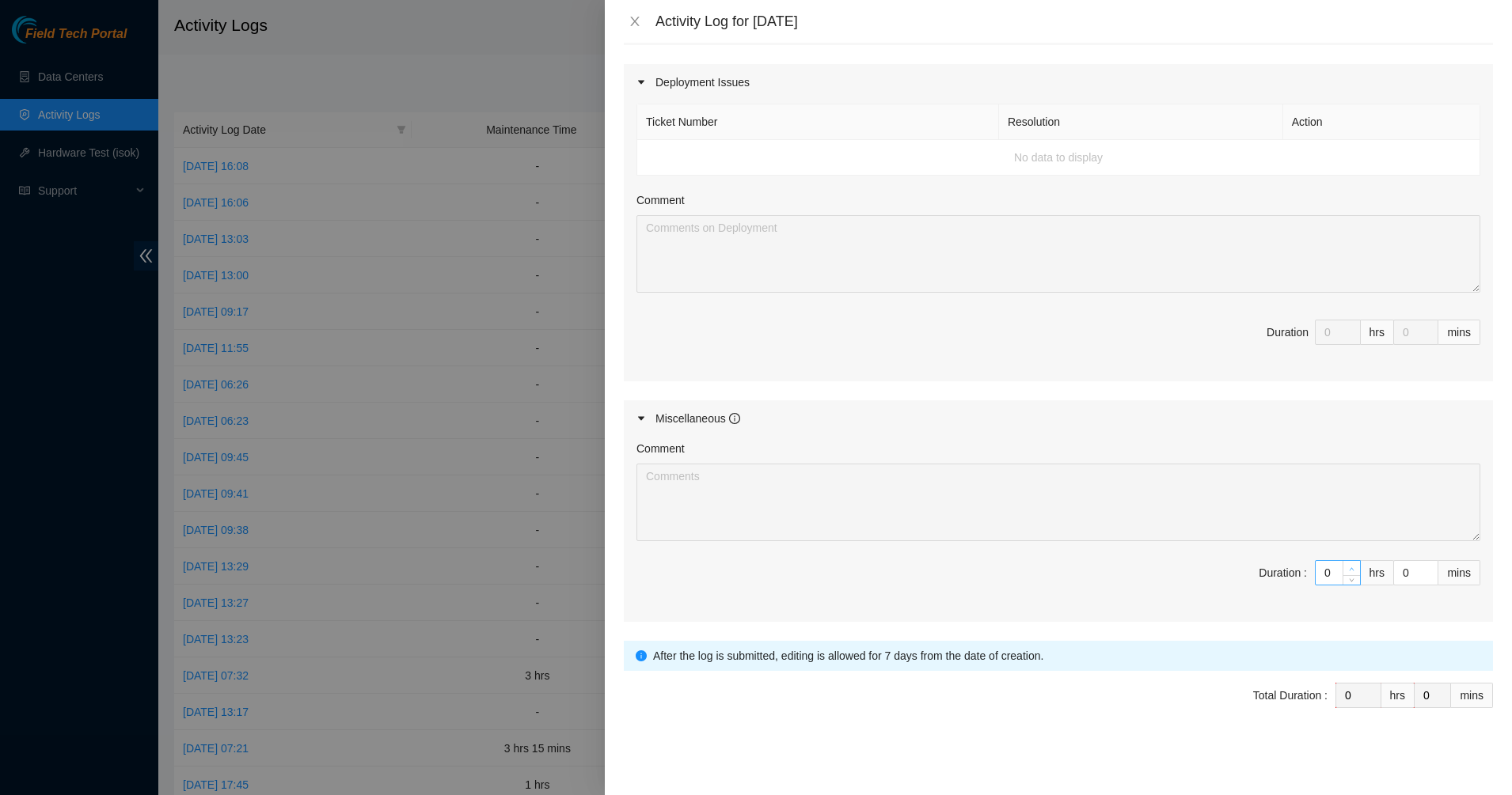
type input "1"
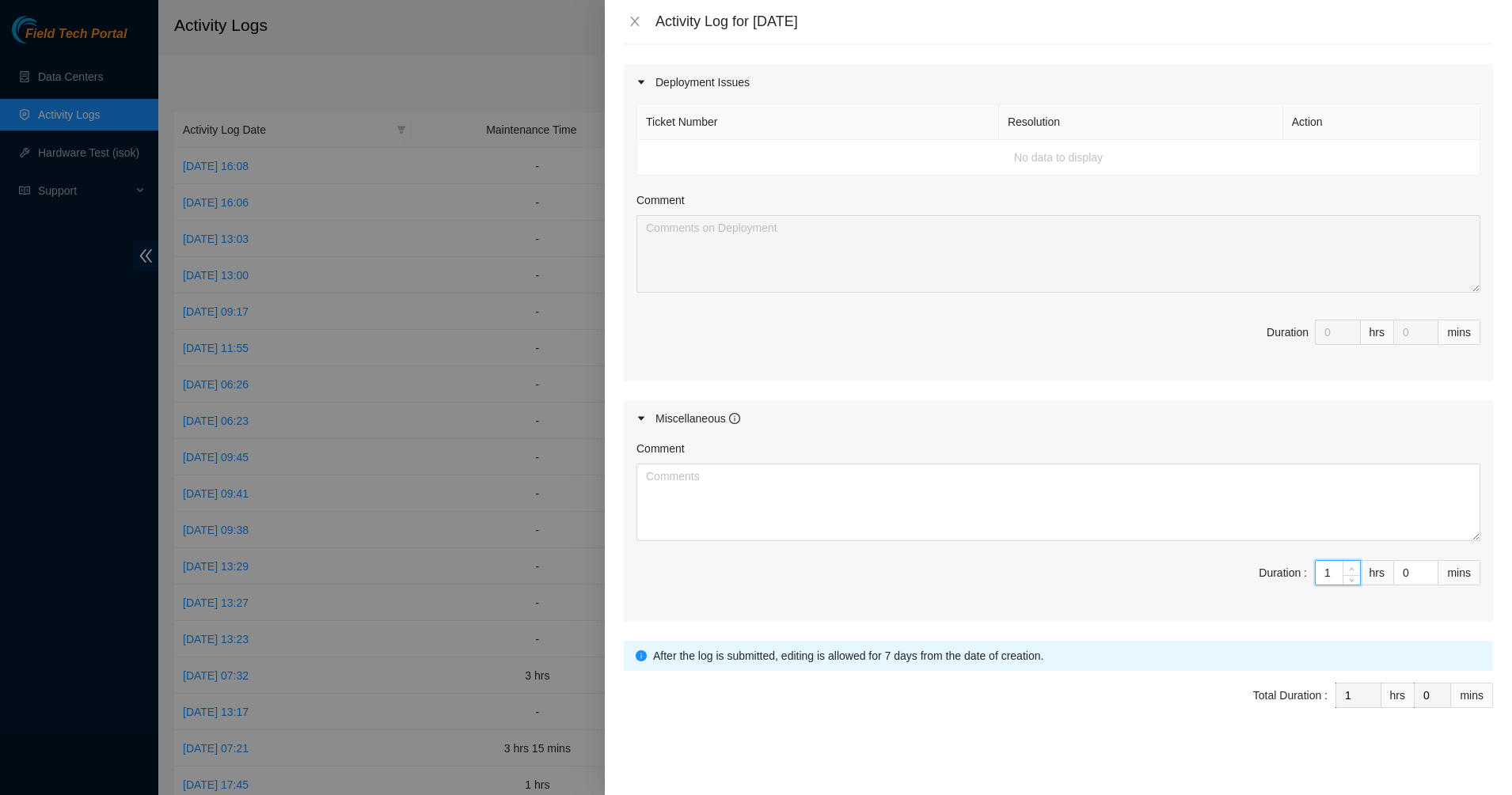
click at [1347, 564] on span "up" at bounding box center [1352, 569] width 10 height 10
type input "2"
click at [1347, 564] on span "up" at bounding box center [1352, 569] width 10 height 10
type input "3"
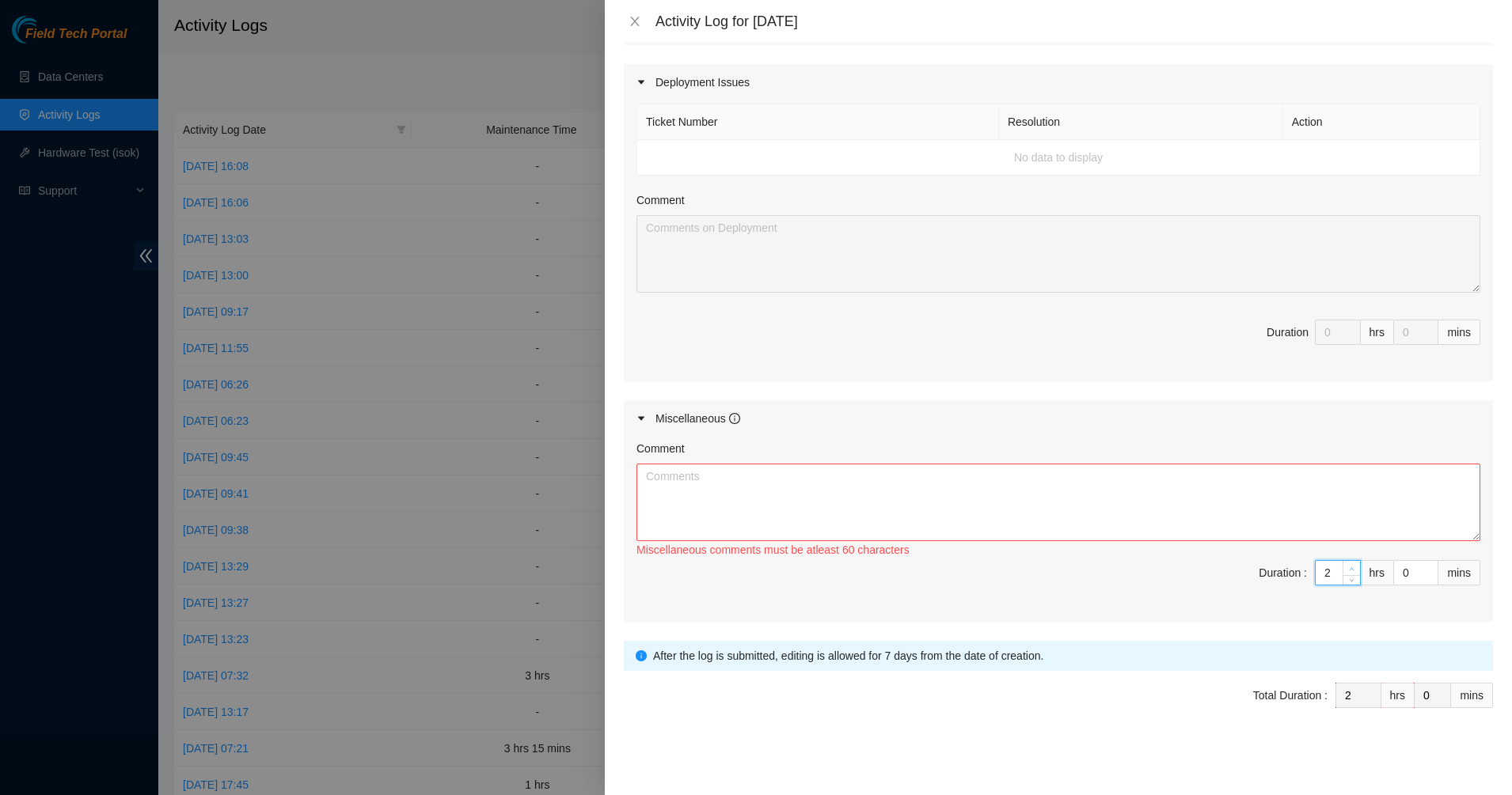
type input "3"
click at [1347, 564] on span "up" at bounding box center [1352, 569] width 10 height 10
type input "4"
click at [1347, 564] on span "up" at bounding box center [1352, 569] width 10 height 10
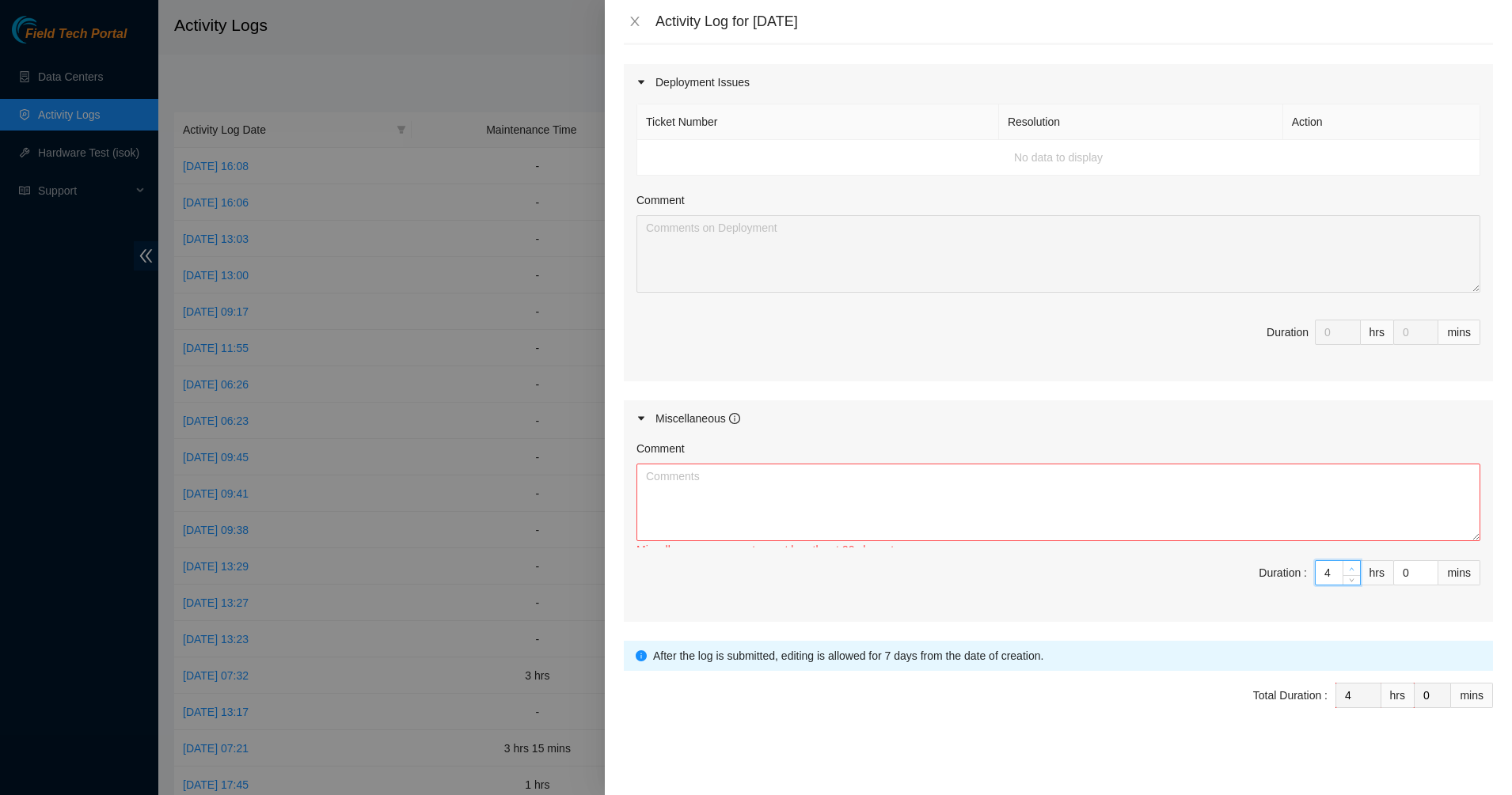
type input "5"
click at [1347, 564] on span "up" at bounding box center [1352, 569] width 10 height 10
type input "6"
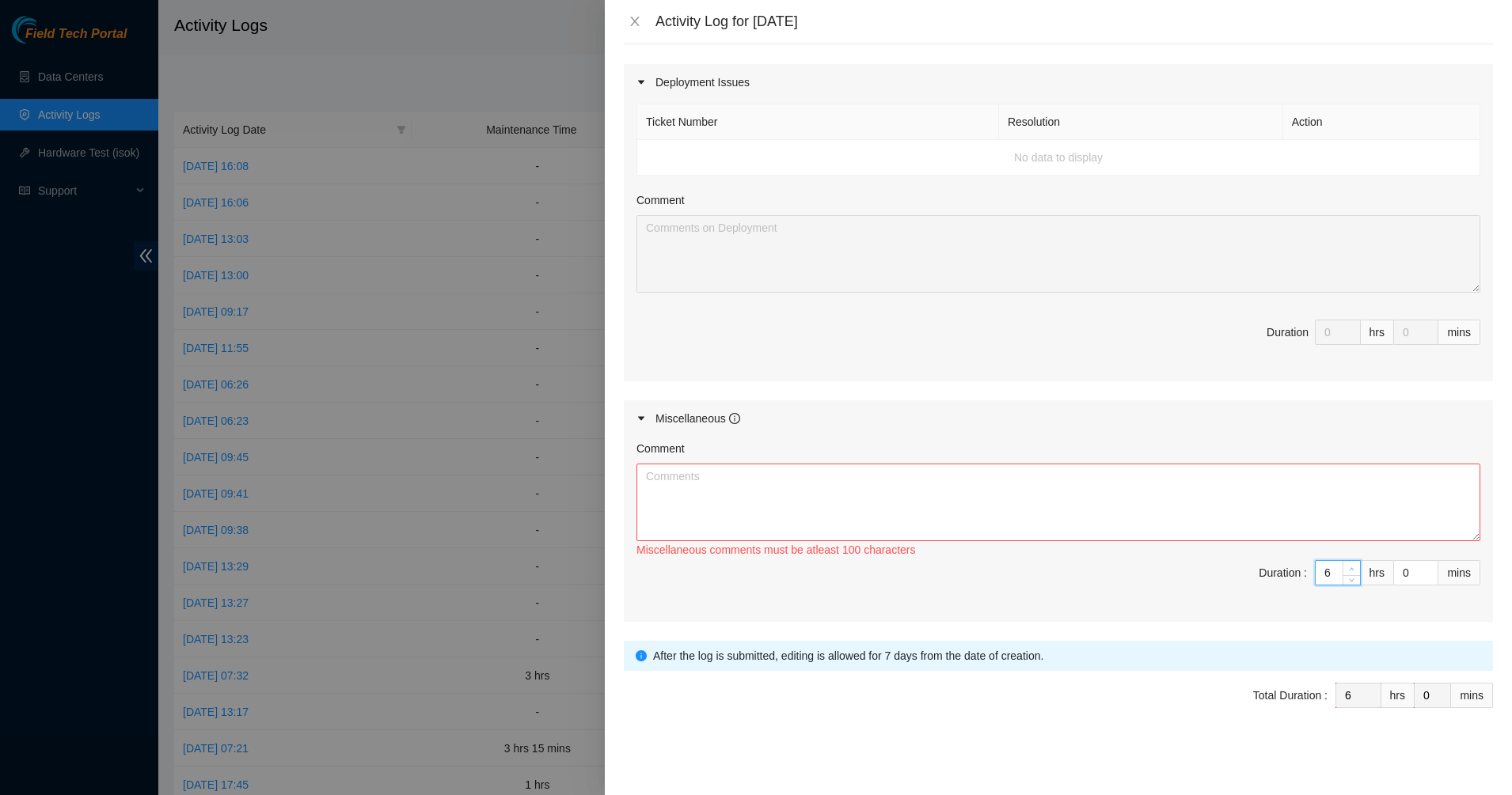
click at [1347, 564] on span "up" at bounding box center [1352, 569] width 10 height 10
type input "7"
click at [1347, 564] on span "up" at bounding box center [1352, 569] width 10 height 10
type input "8"
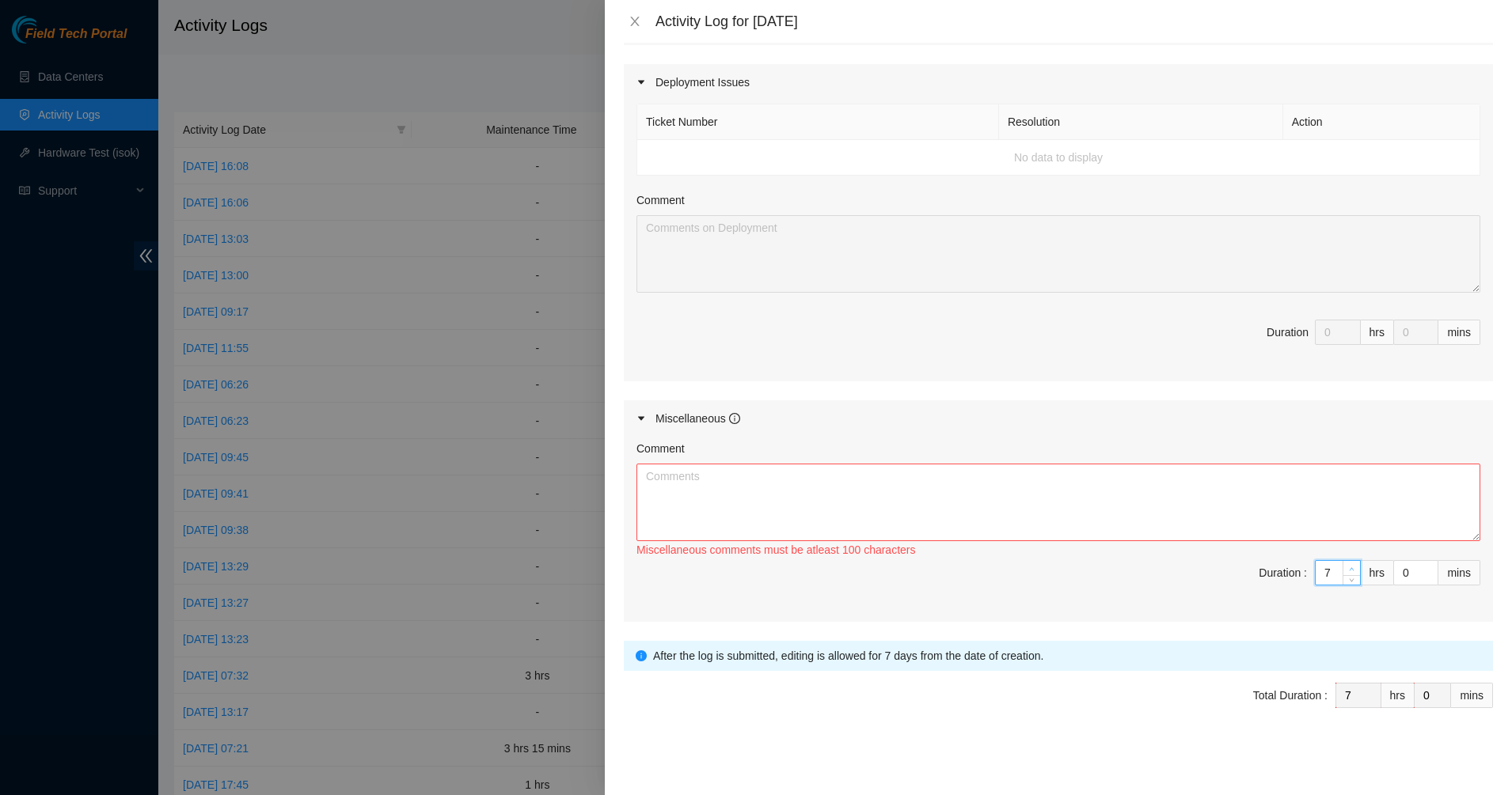
type input "8"
click at [1347, 564] on span "up" at bounding box center [1352, 569] width 10 height 10
type input "9"
click at [1347, 564] on span "up" at bounding box center [1352, 569] width 10 height 10
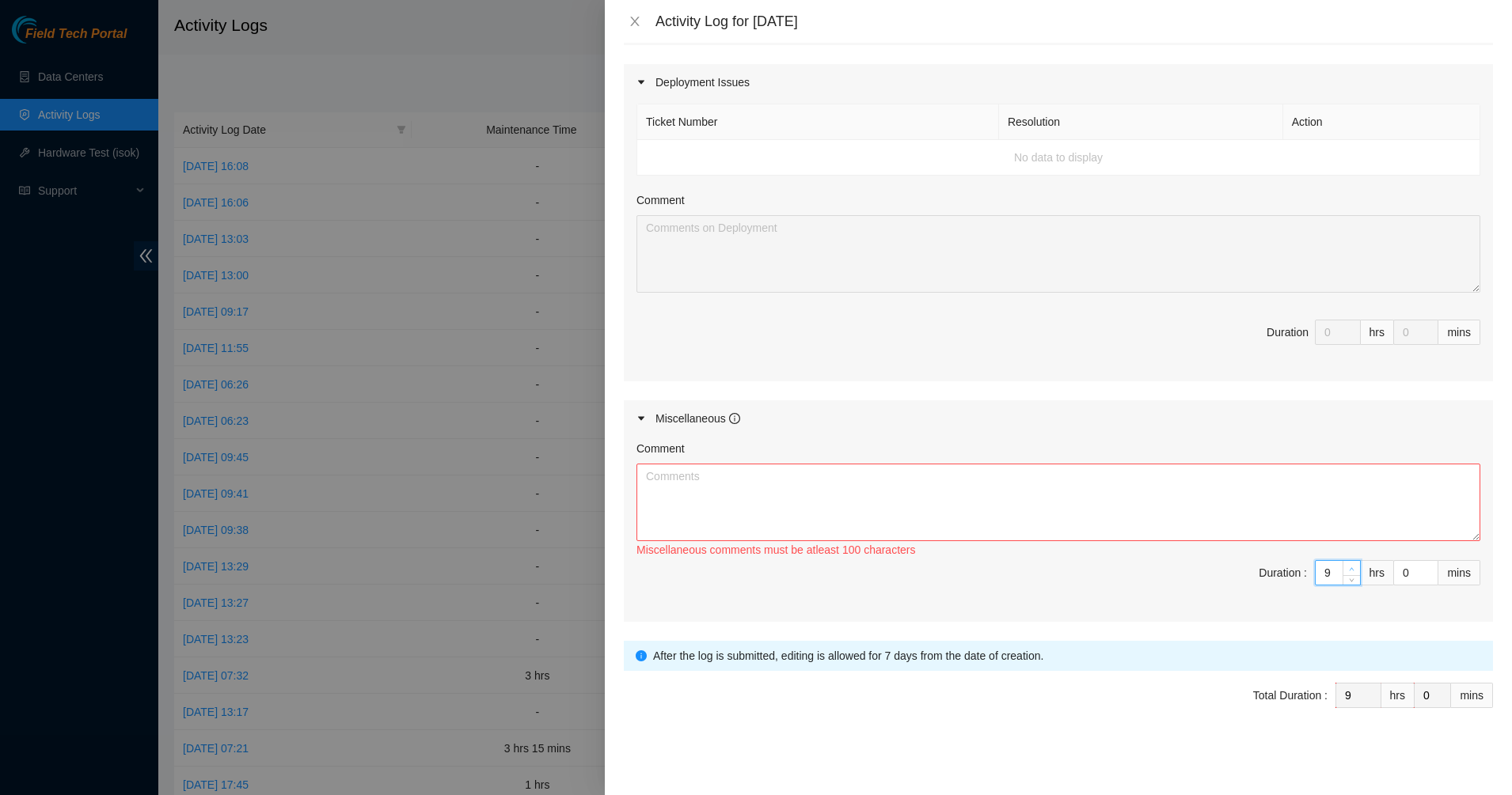
type input "10"
click at [1347, 564] on span "up" at bounding box center [1352, 569] width 10 height 10
type input "11"
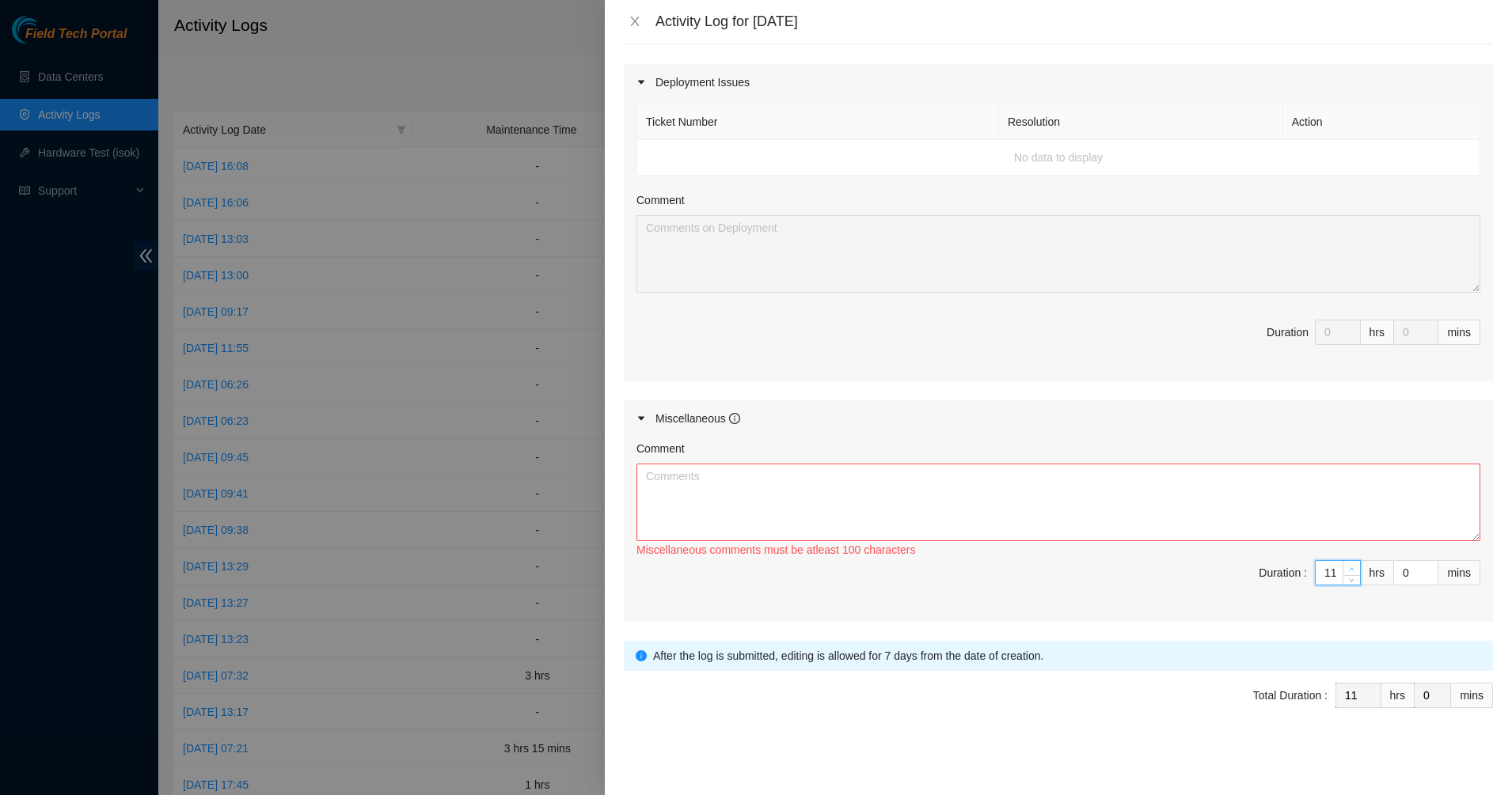
click at [1347, 564] on span "up" at bounding box center [1352, 569] width 10 height 10
type input "12"
click at [1347, 564] on span "up" at bounding box center [1352, 569] width 10 height 10
type input "1"
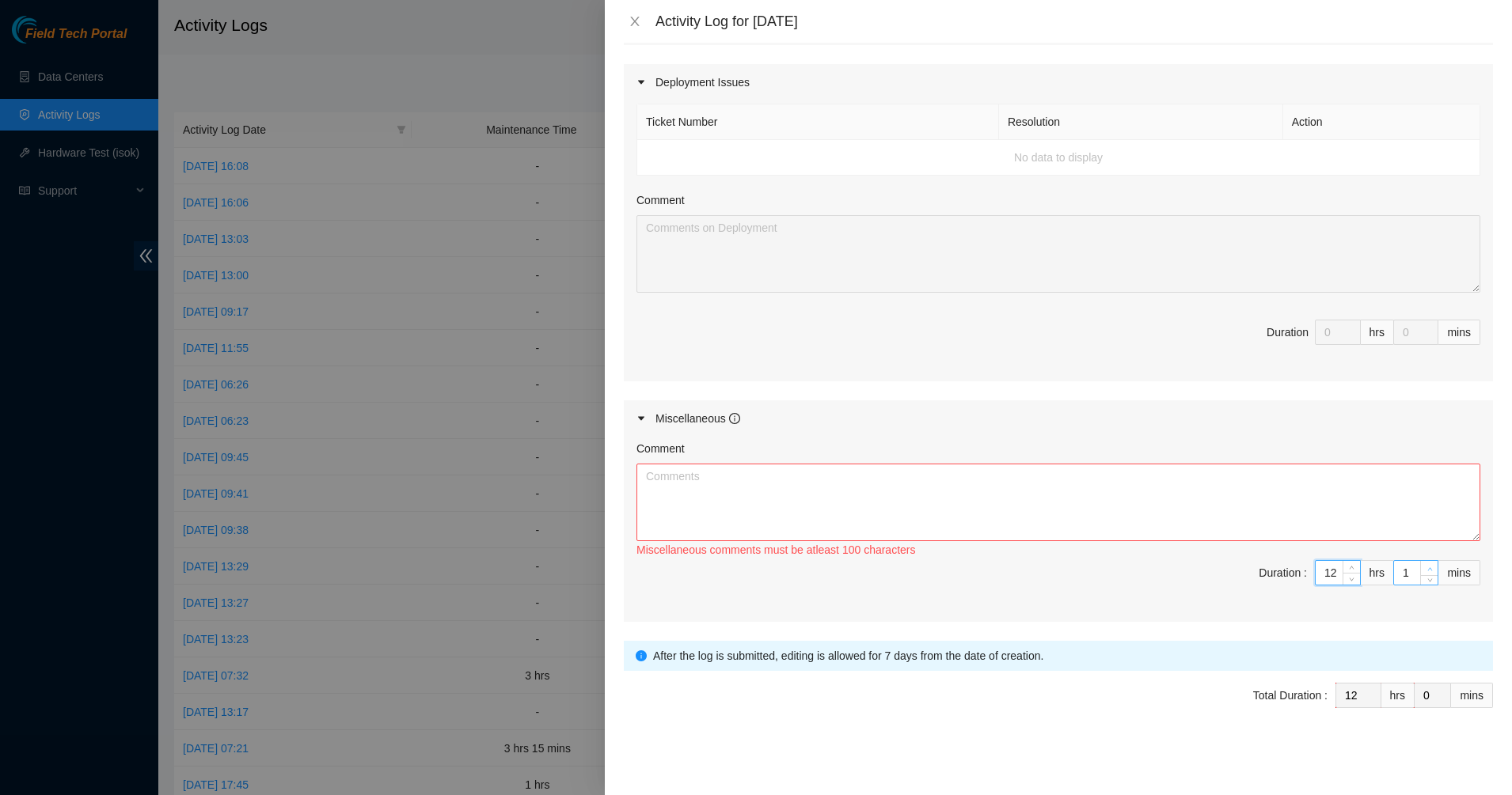
type input "1"
click at [1425, 569] on span "up" at bounding box center [1430, 569] width 10 height 10
type input "2"
click at [1425, 569] on span "up" at bounding box center [1430, 569] width 10 height 10
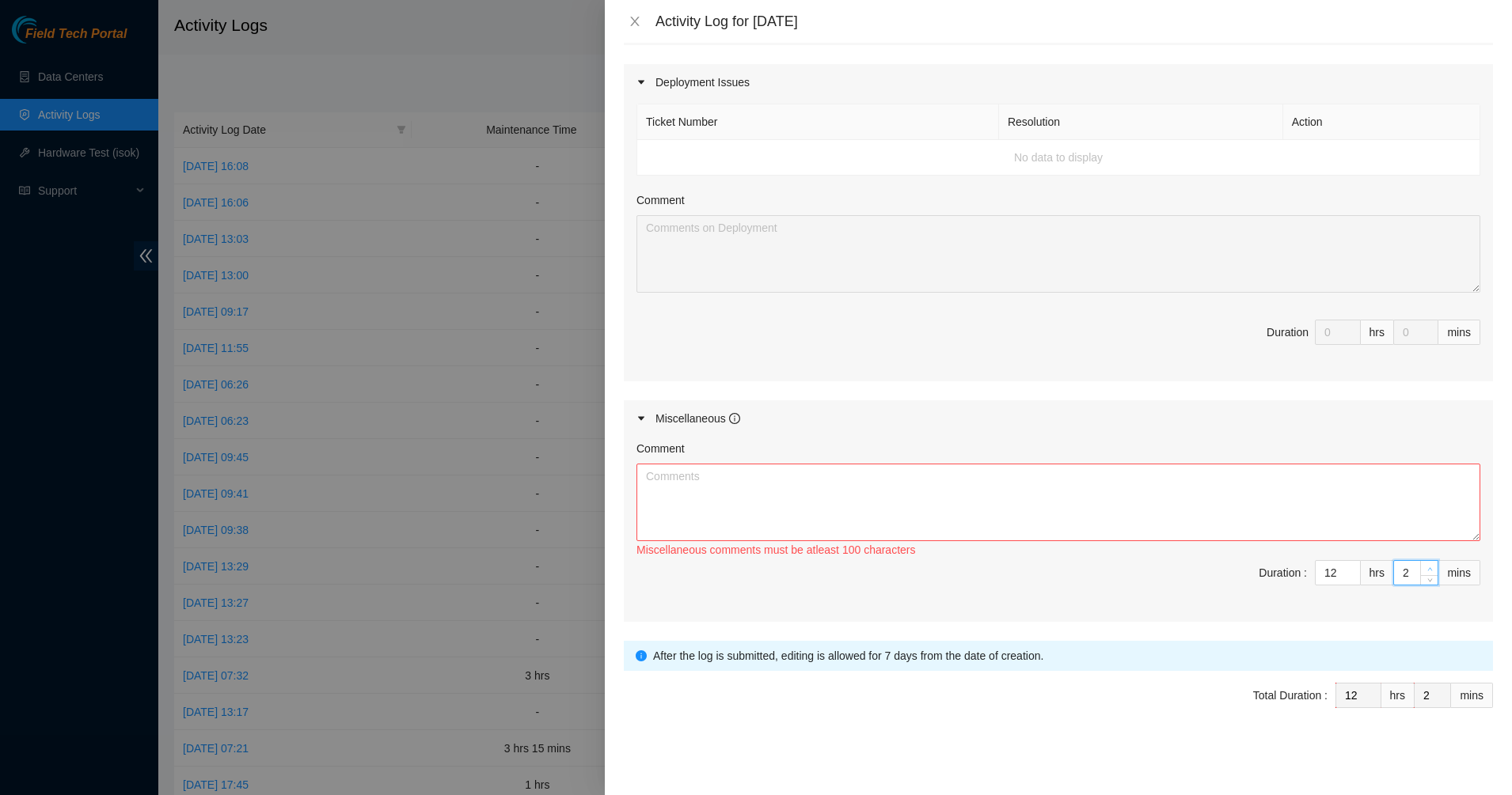
type input "3"
click at [1425, 569] on span "up" at bounding box center [1430, 569] width 10 height 10
type input "4"
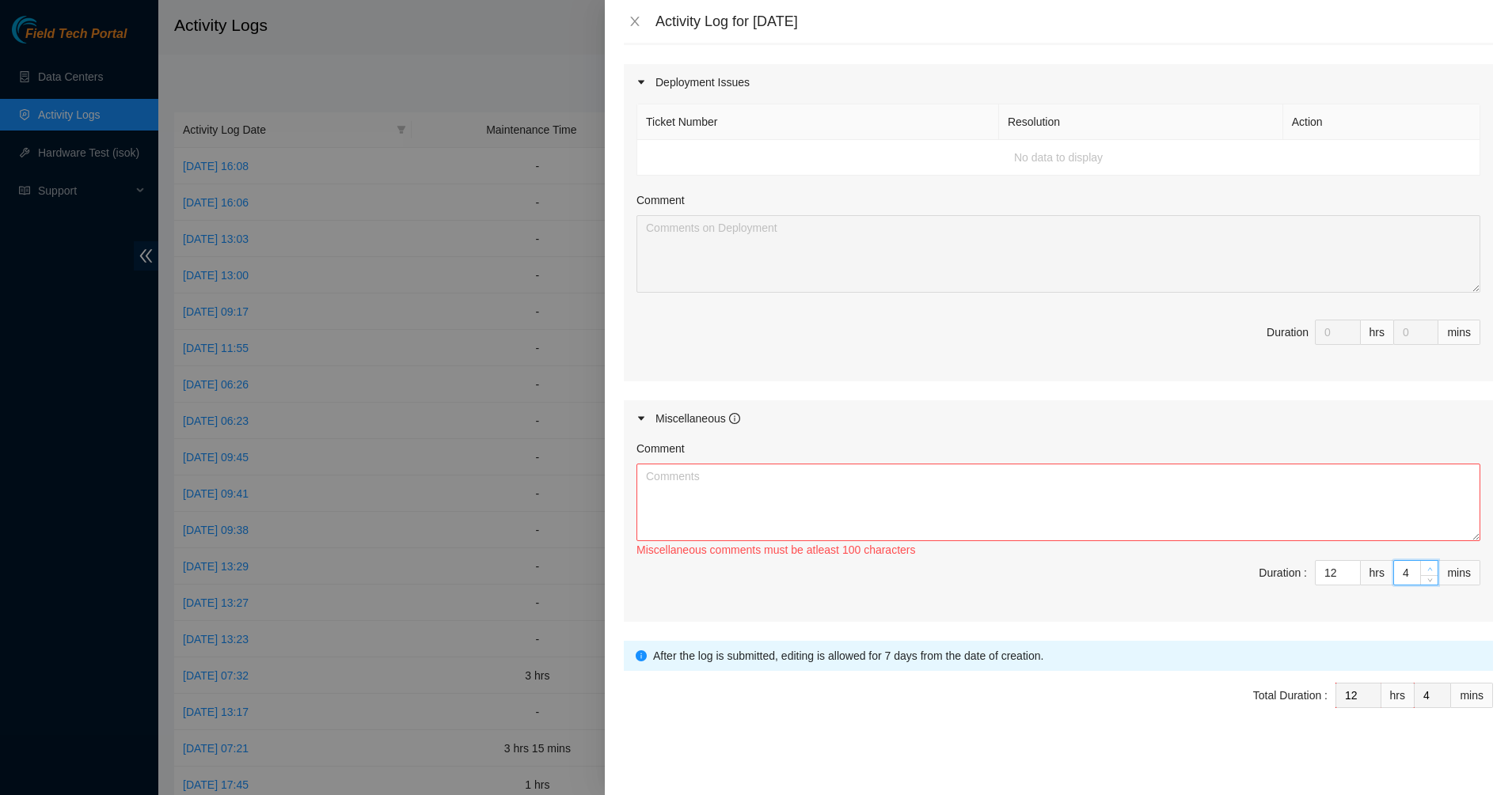
click at [1425, 569] on span "up" at bounding box center [1430, 569] width 10 height 10
type input "5"
click at [1425, 569] on span "up" at bounding box center [1430, 569] width 10 height 10
type input "6"
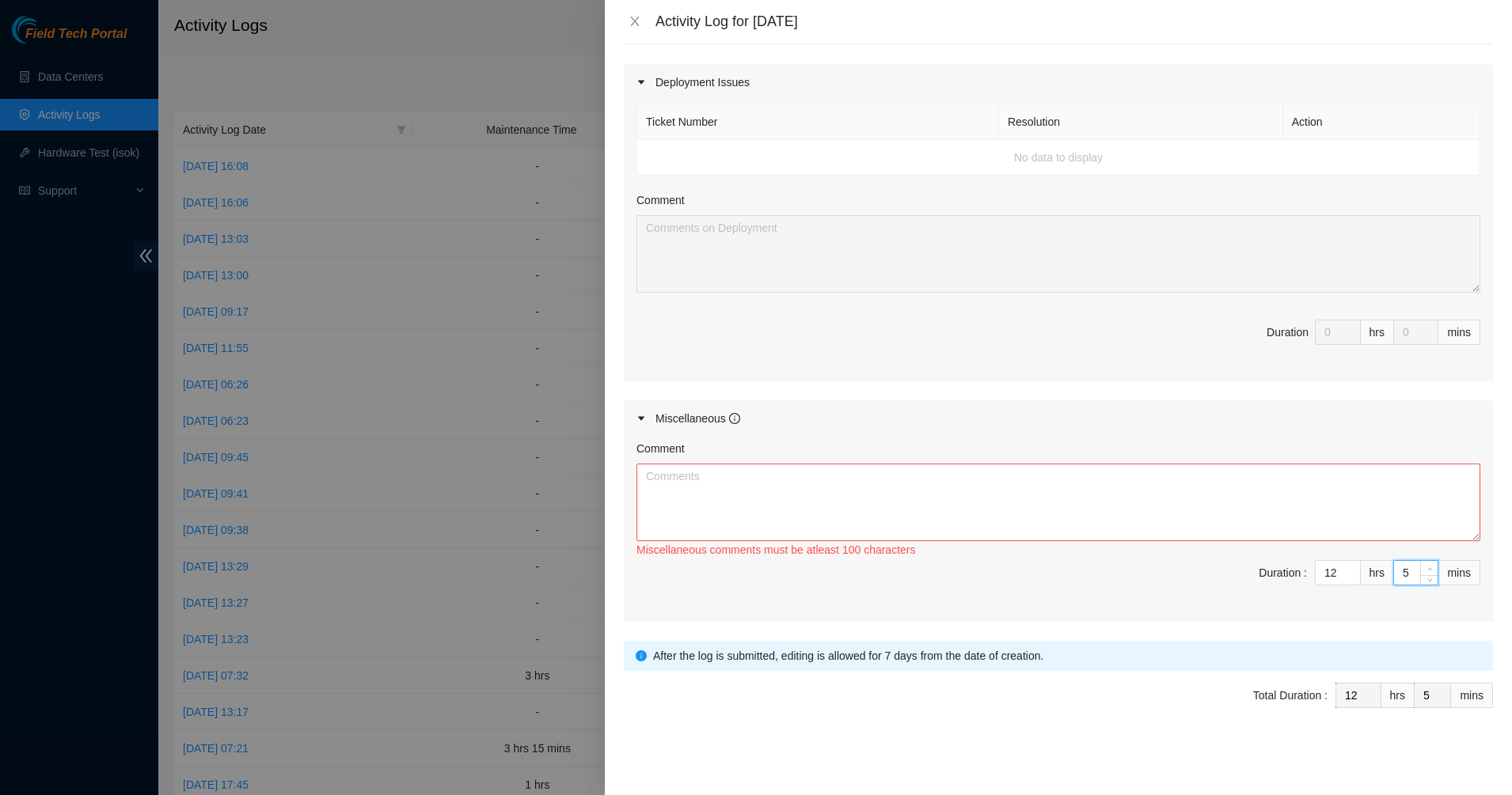
type input "6"
click at [1425, 569] on span "up" at bounding box center [1430, 569] width 10 height 10
type input "7"
click at [1425, 569] on span "up" at bounding box center [1430, 569] width 10 height 10
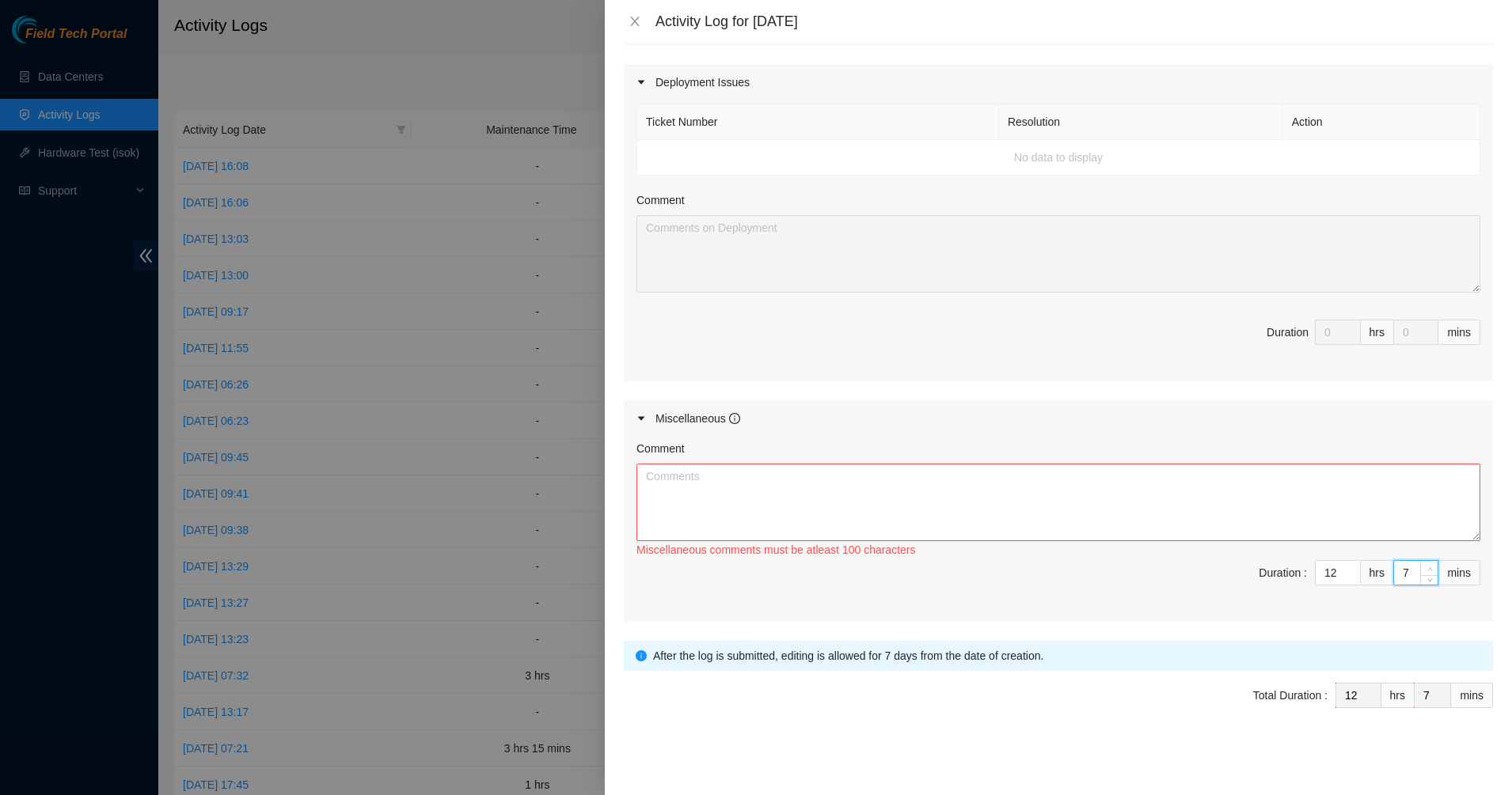
type input "8"
click at [1425, 569] on span "up" at bounding box center [1430, 569] width 10 height 10
type input "9"
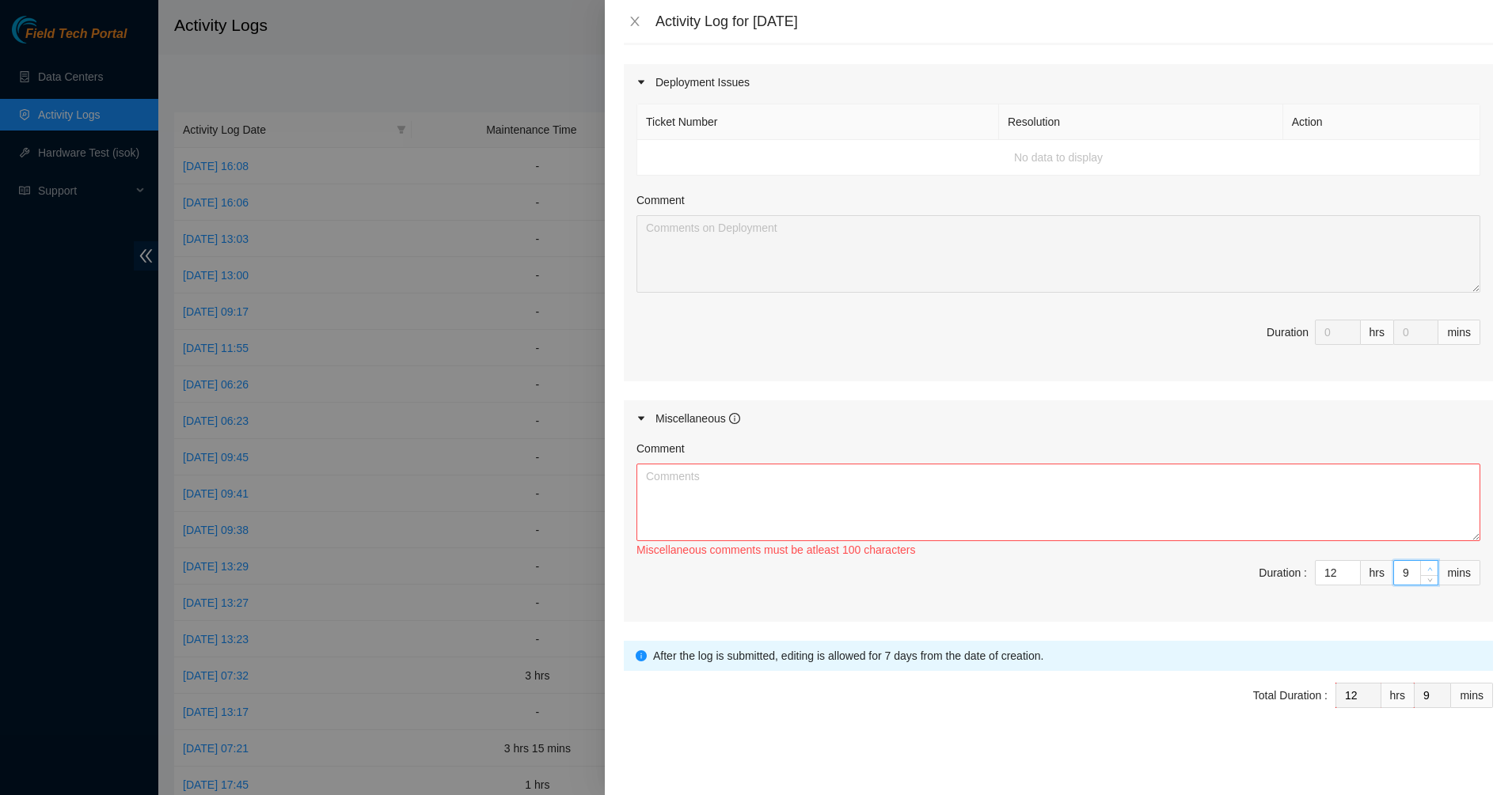
click at [1425, 569] on span "up" at bounding box center [1430, 569] width 10 height 10
type input "10"
click at [1425, 569] on span "up" at bounding box center [1430, 569] width 10 height 10
type input "11"
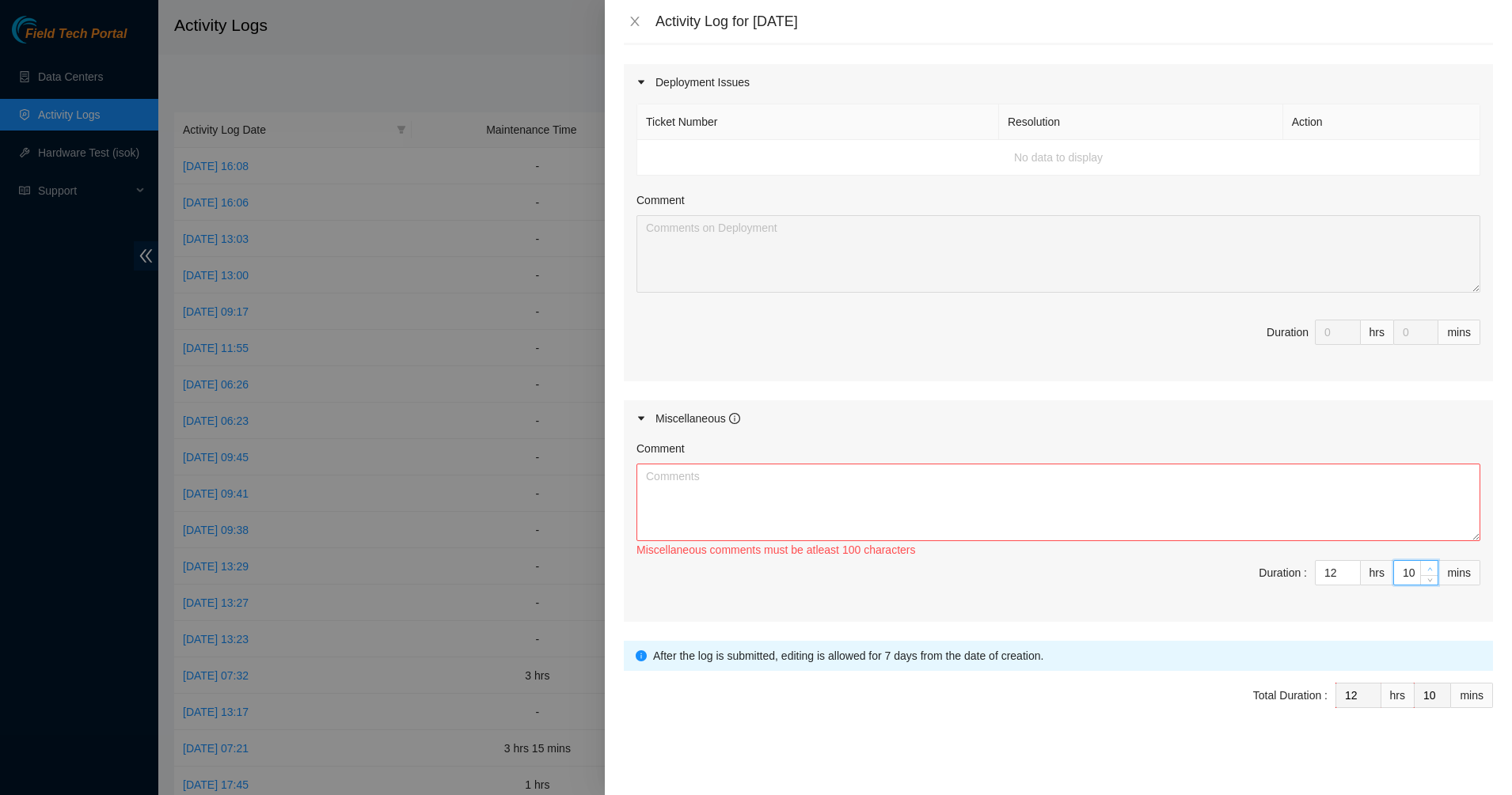
type input "11"
click at [1425, 569] on span "up" at bounding box center [1430, 569] width 10 height 10
type input "12"
click at [1425, 569] on span "up" at bounding box center [1430, 569] width 10 height 10
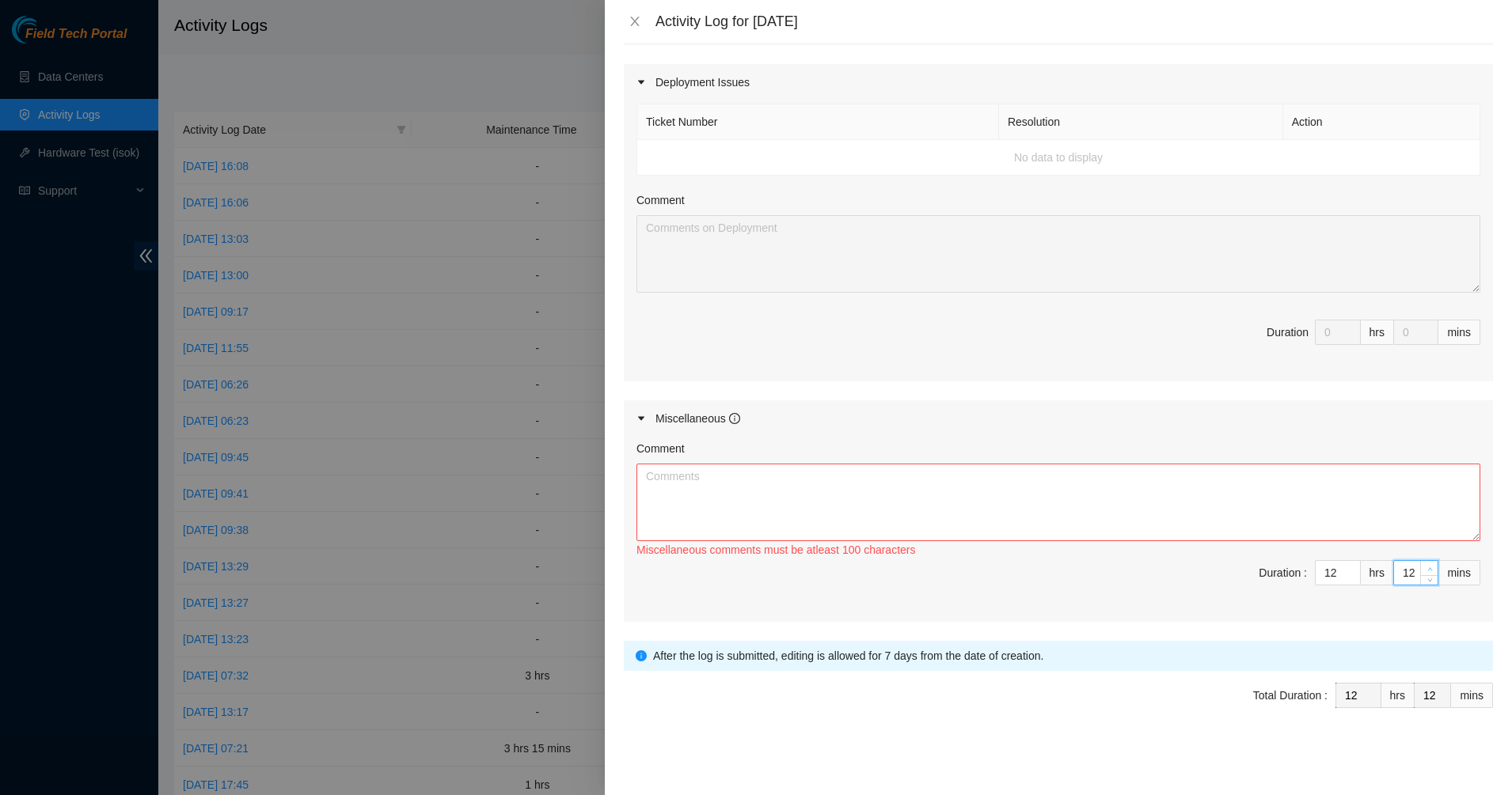
type input "13"
click at [1425, 569] on span "up" at bounding box center [1430, 569] width 10 height 10
type input "14"
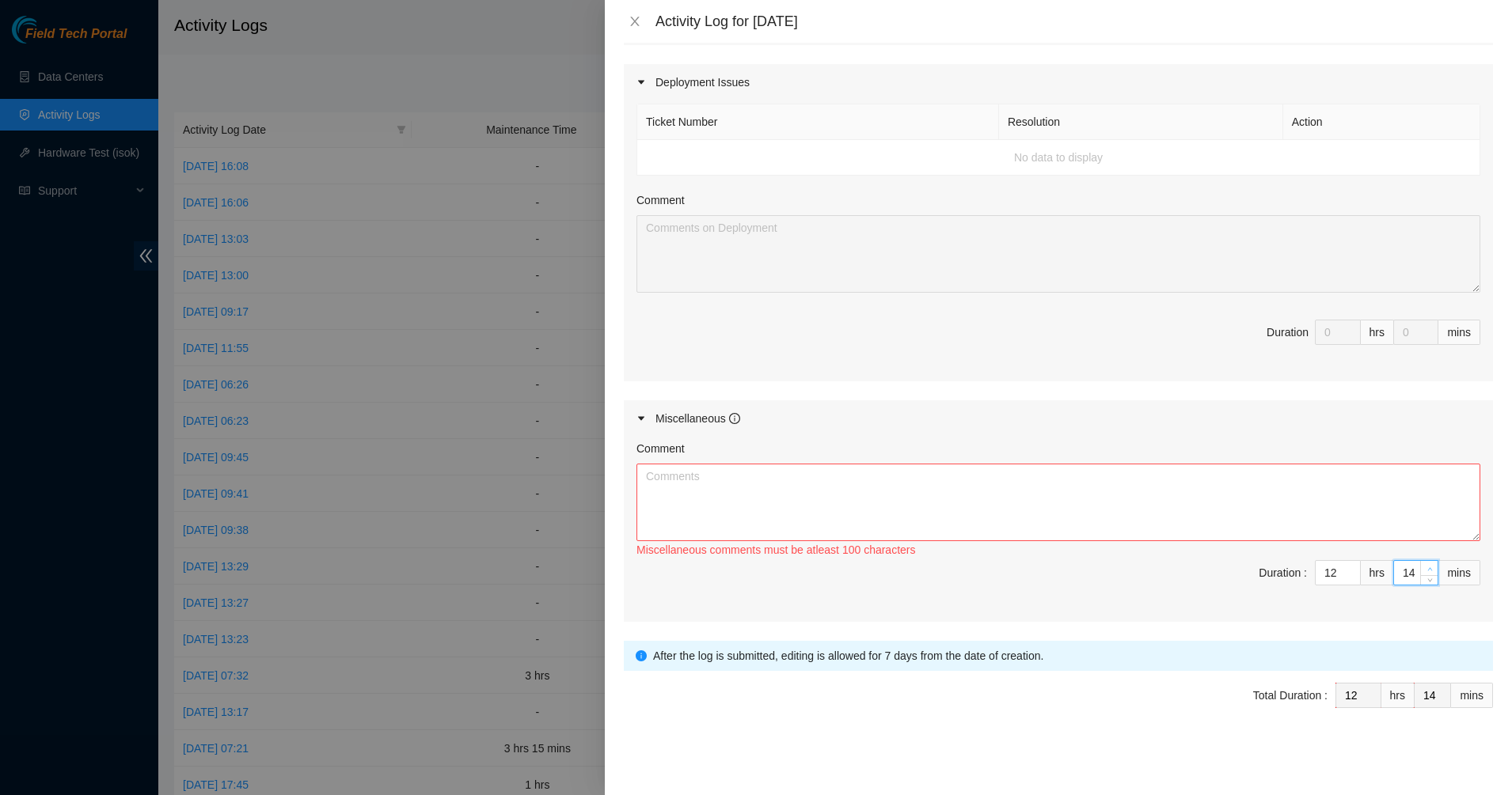
click at [1425, 569] on span "up" at bounding box center [1430, 569] width 10 height 10
type input "15"
click at [1425, 569] on span "up" at bounding box center [1430, 569] width 10 height 10
click at [828, 483] on textarea "Comment" at bounding box center [1058, 502] width 844 height 77
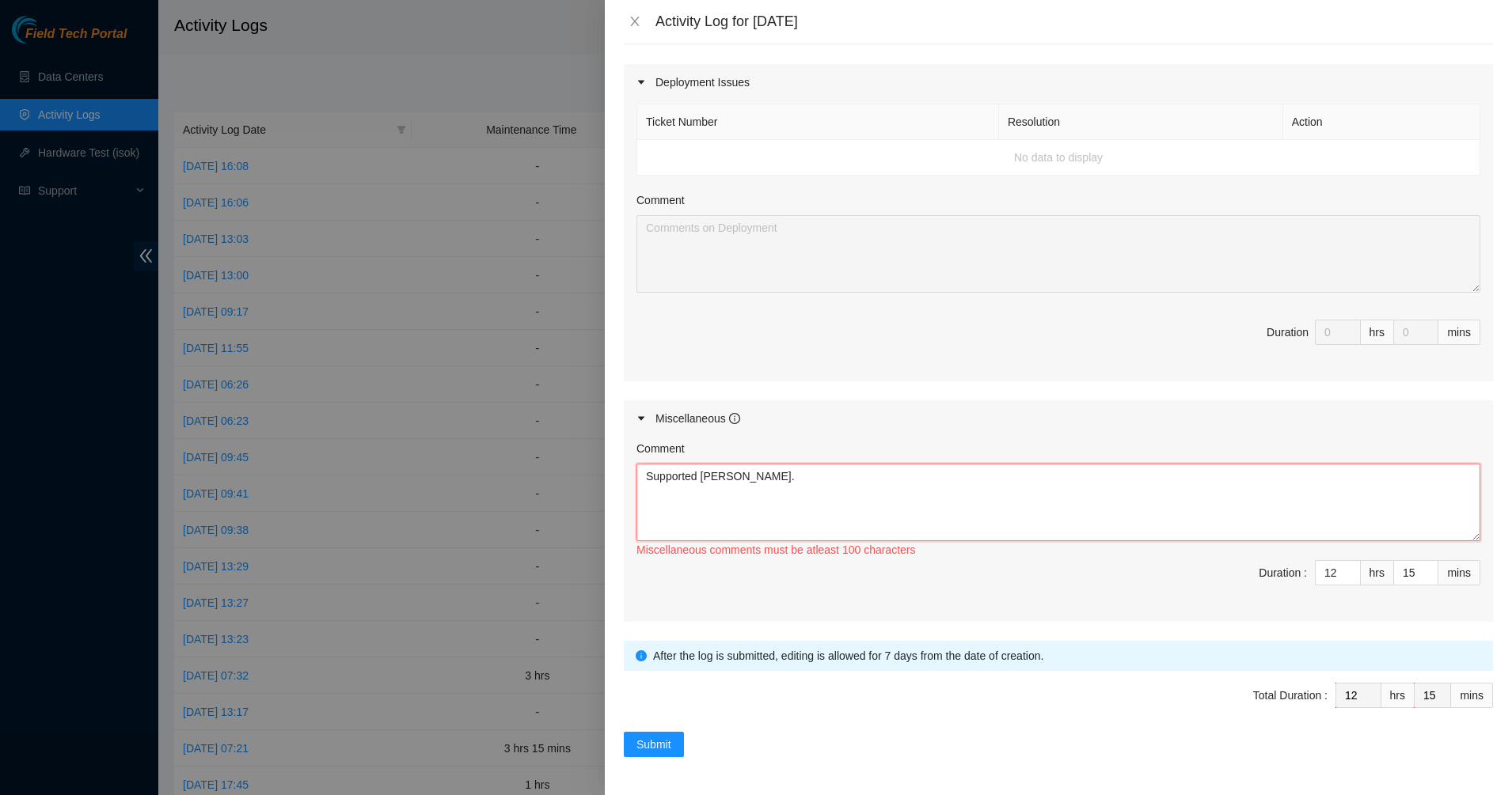
click at [762, 477] on textarea "Supported Ramesh." at bounding box center [1058, 502] width 844 height 77
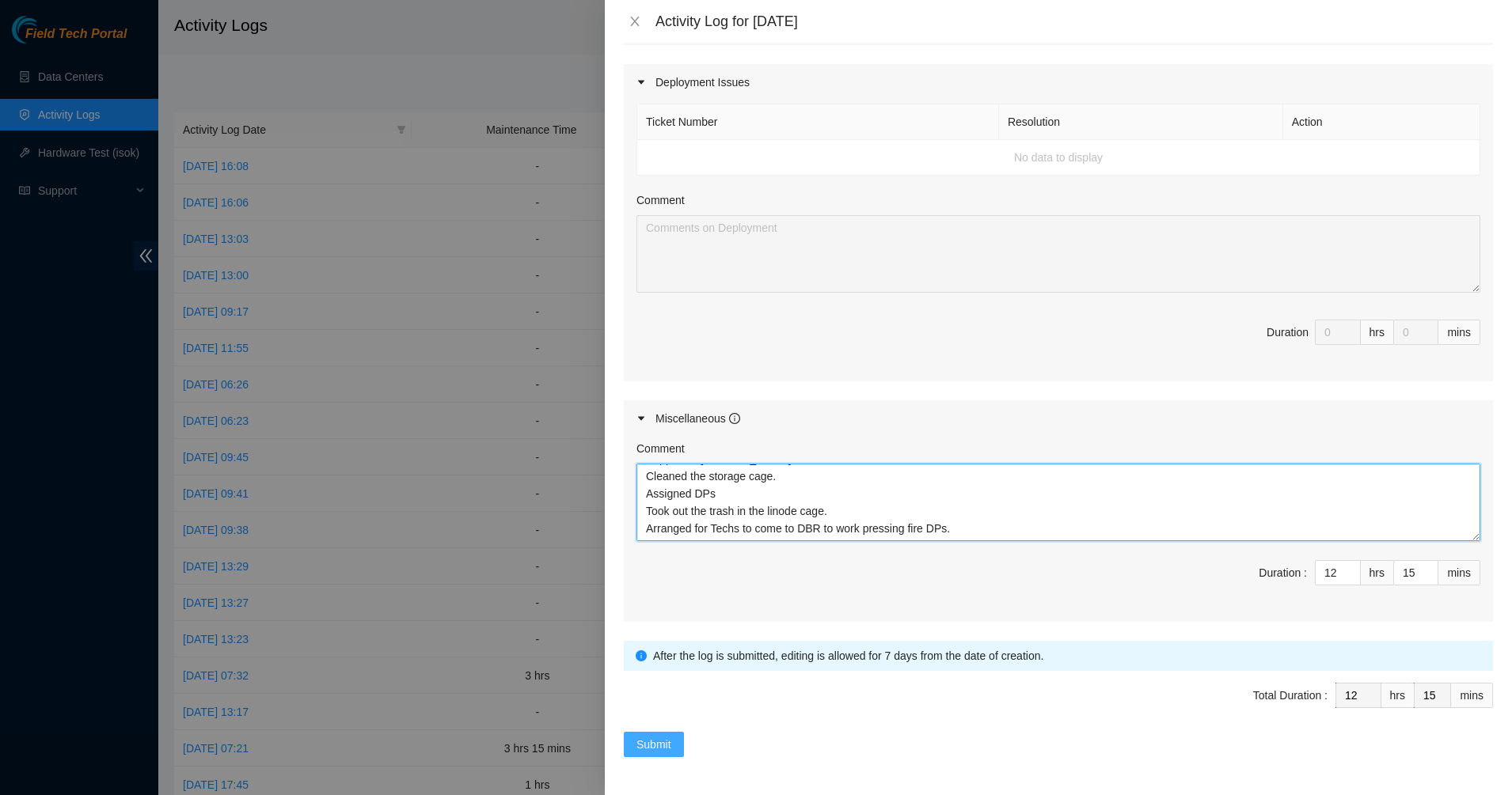
type textarea "Supported Ramesh. Cleaned the storage cage. Assigned DPs Took out the trash in …"
click at [652, 736] on span "Submit" at bounding box center [654, 744] width 34 height 17
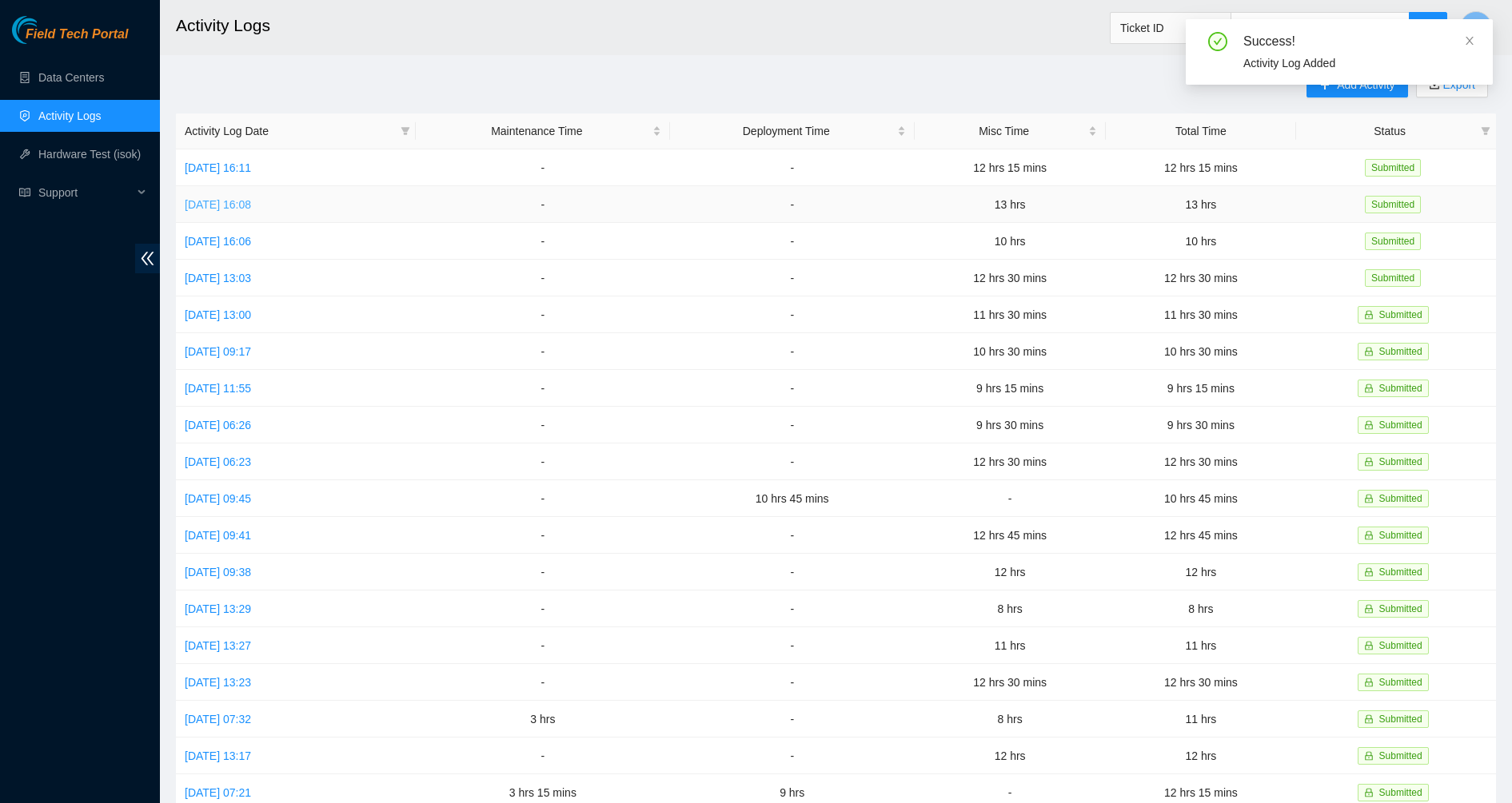
click at [247, 198] on link "Tue, 09 Sep 2025 16:08" at bounding box center [218, 204] width 67 height 13
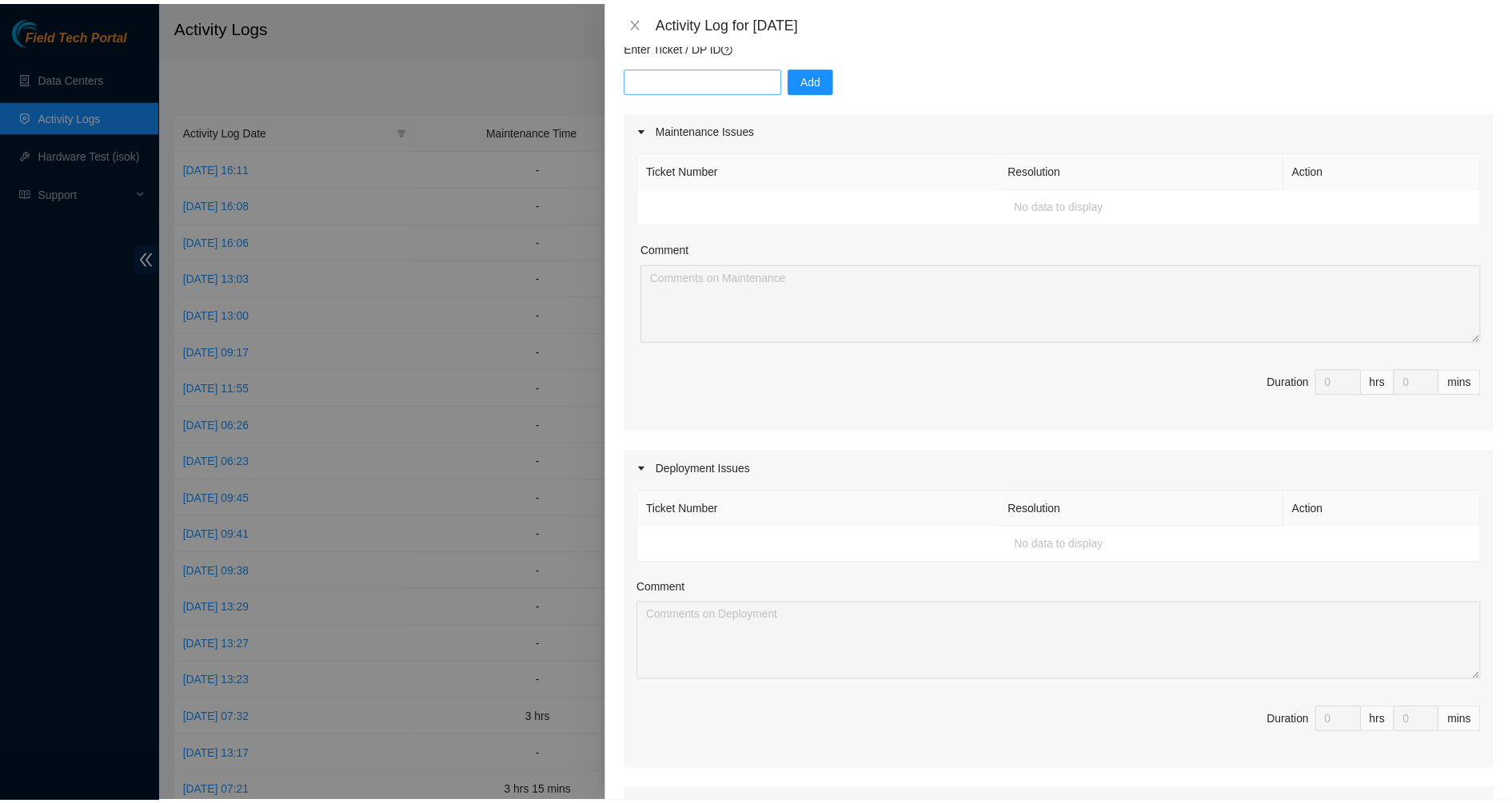
scroll to position [0, 0]
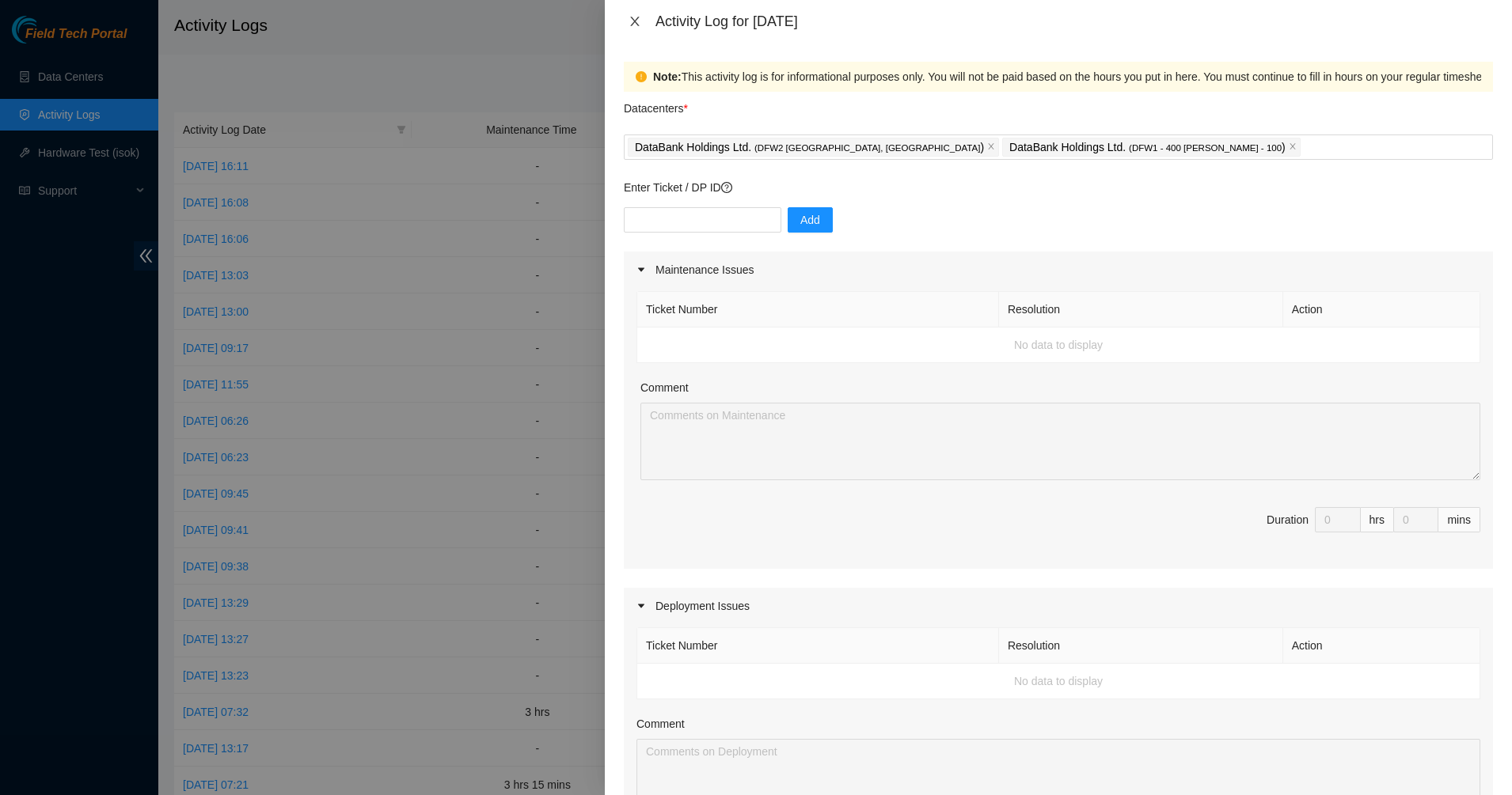
click at [630, 21] on icon "close" at bounding box center [634, 21] width 12 height 12
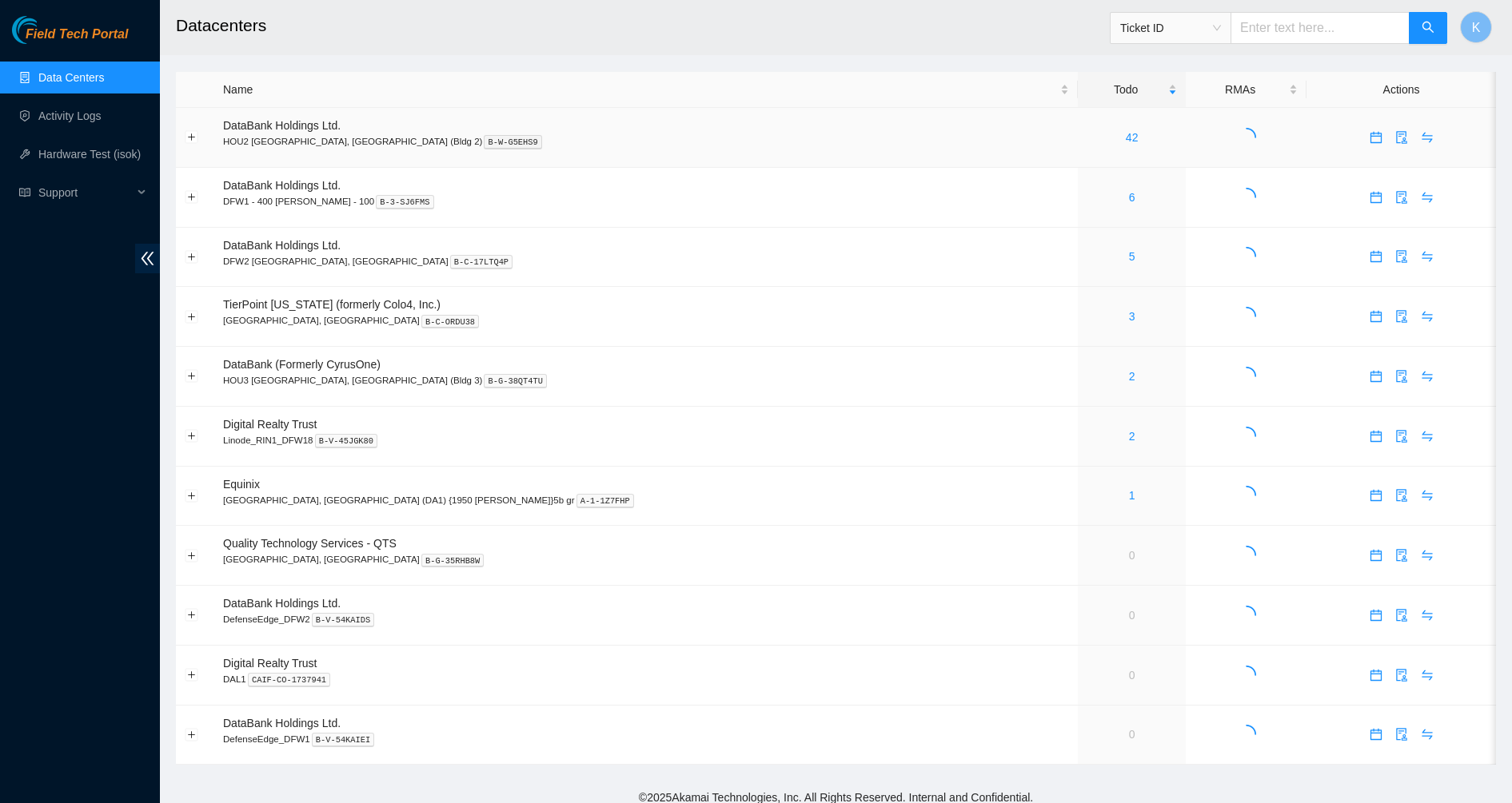
click at [1087, 136] on div "42" at bounding box center [1131, 137] width 90 height 17
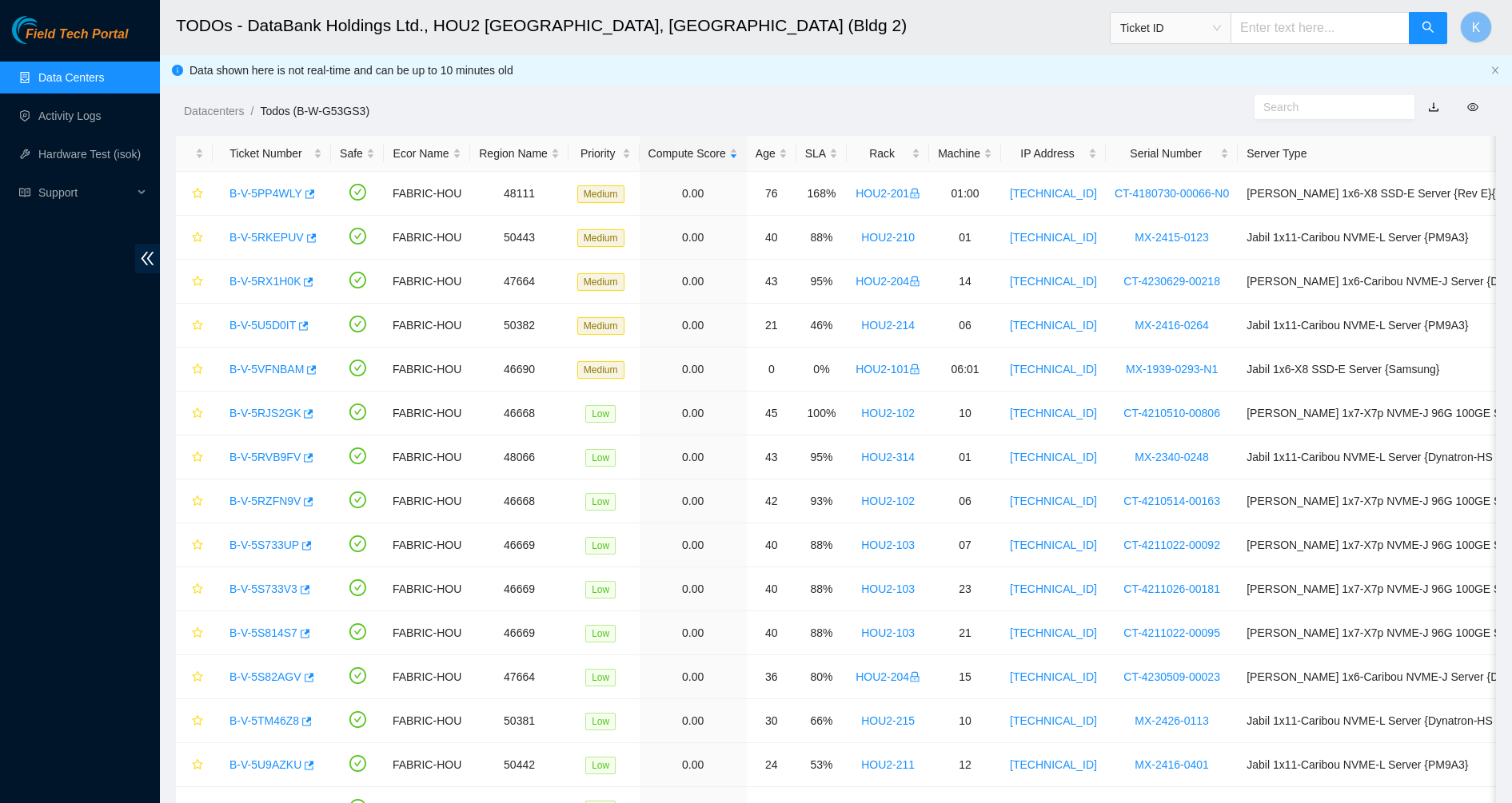
click at [1316, 103] on input "text" at bounding box center [1328, 107] width 130 height 17
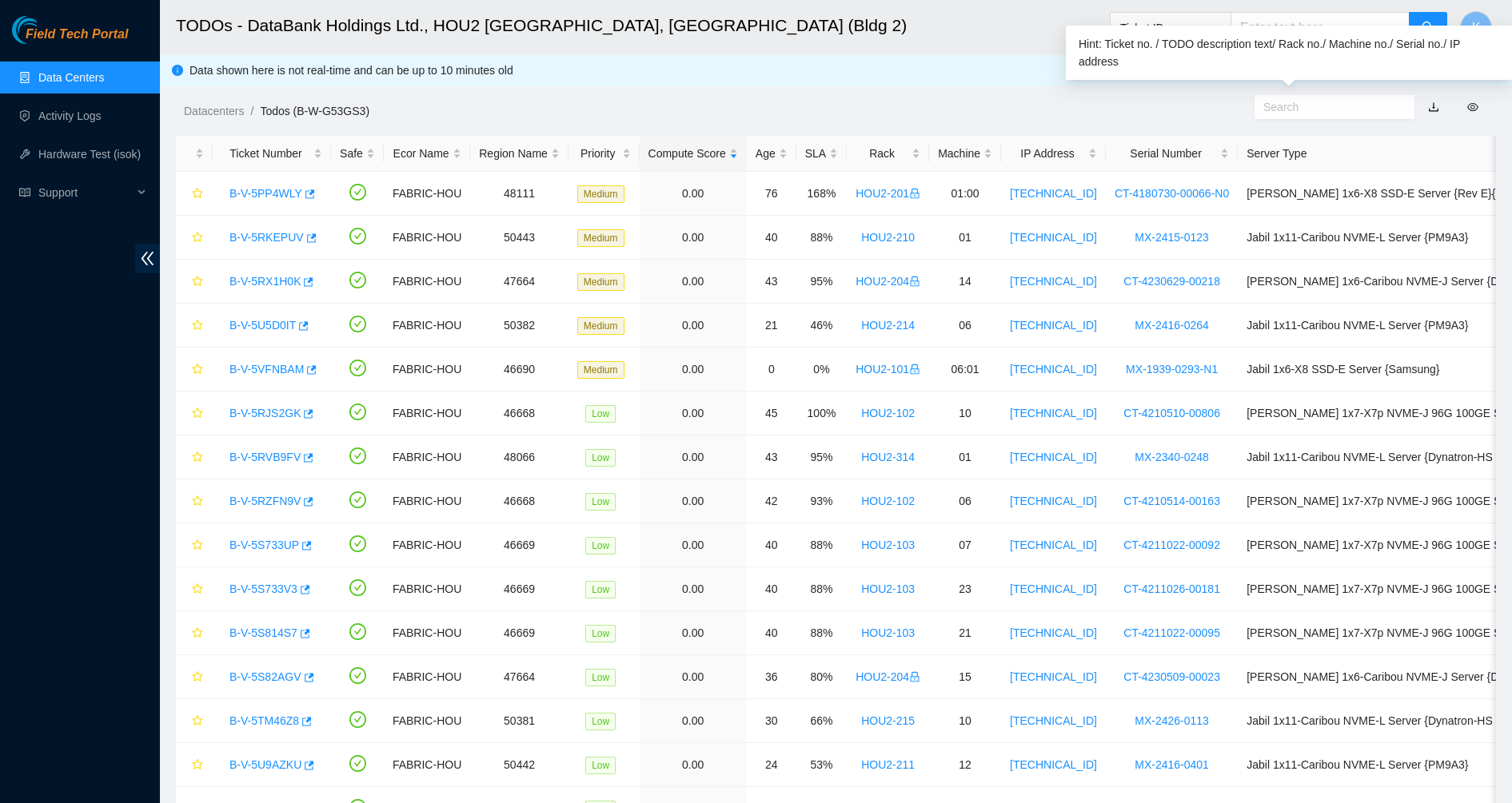
paste input "B-W-15PA5GJ"
type input "B-W-15PA5GJ"
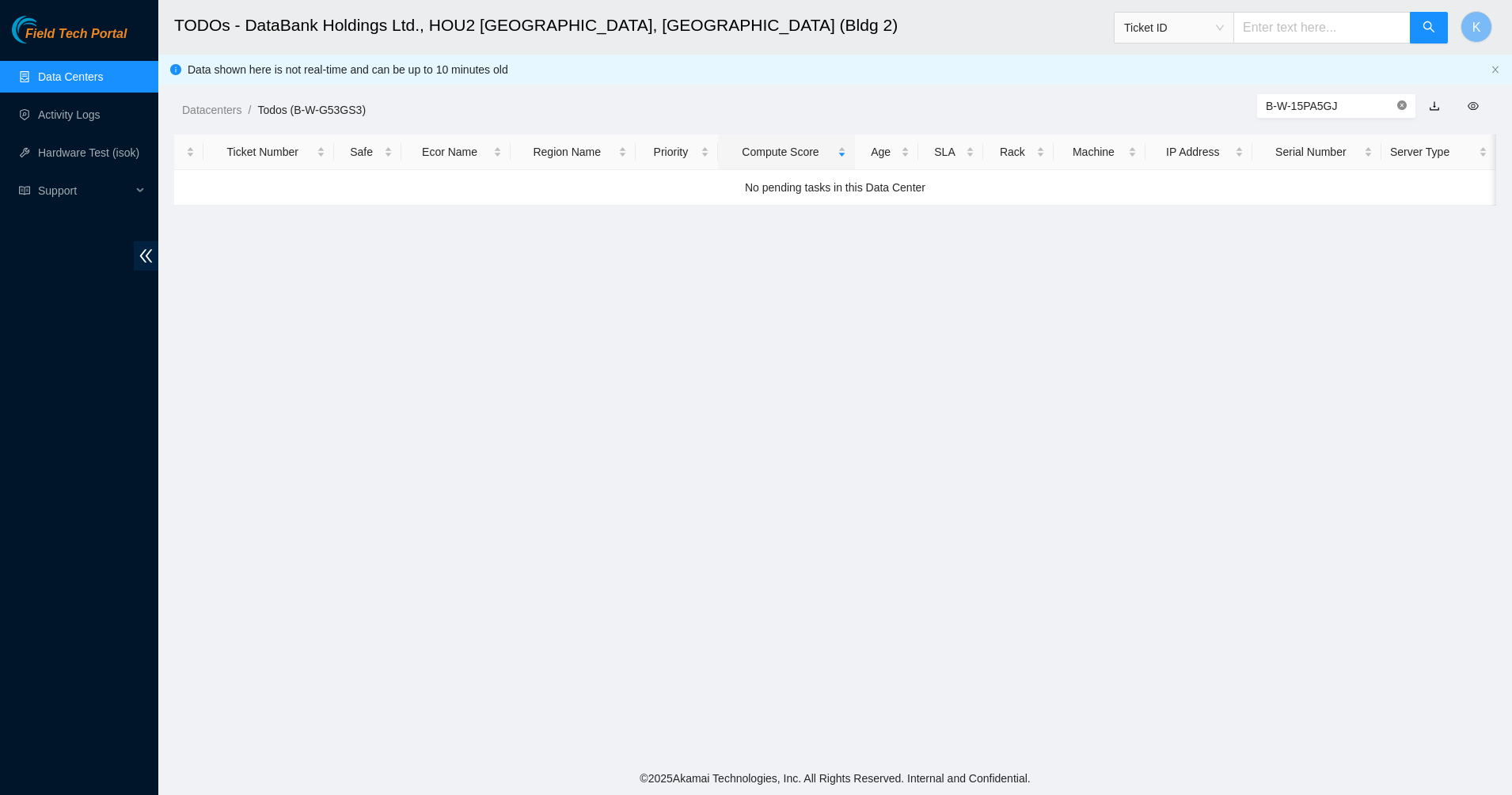
click at [1402, 103] on icon "close-circle" at bounding box center [1402, 105] width 10 height 10
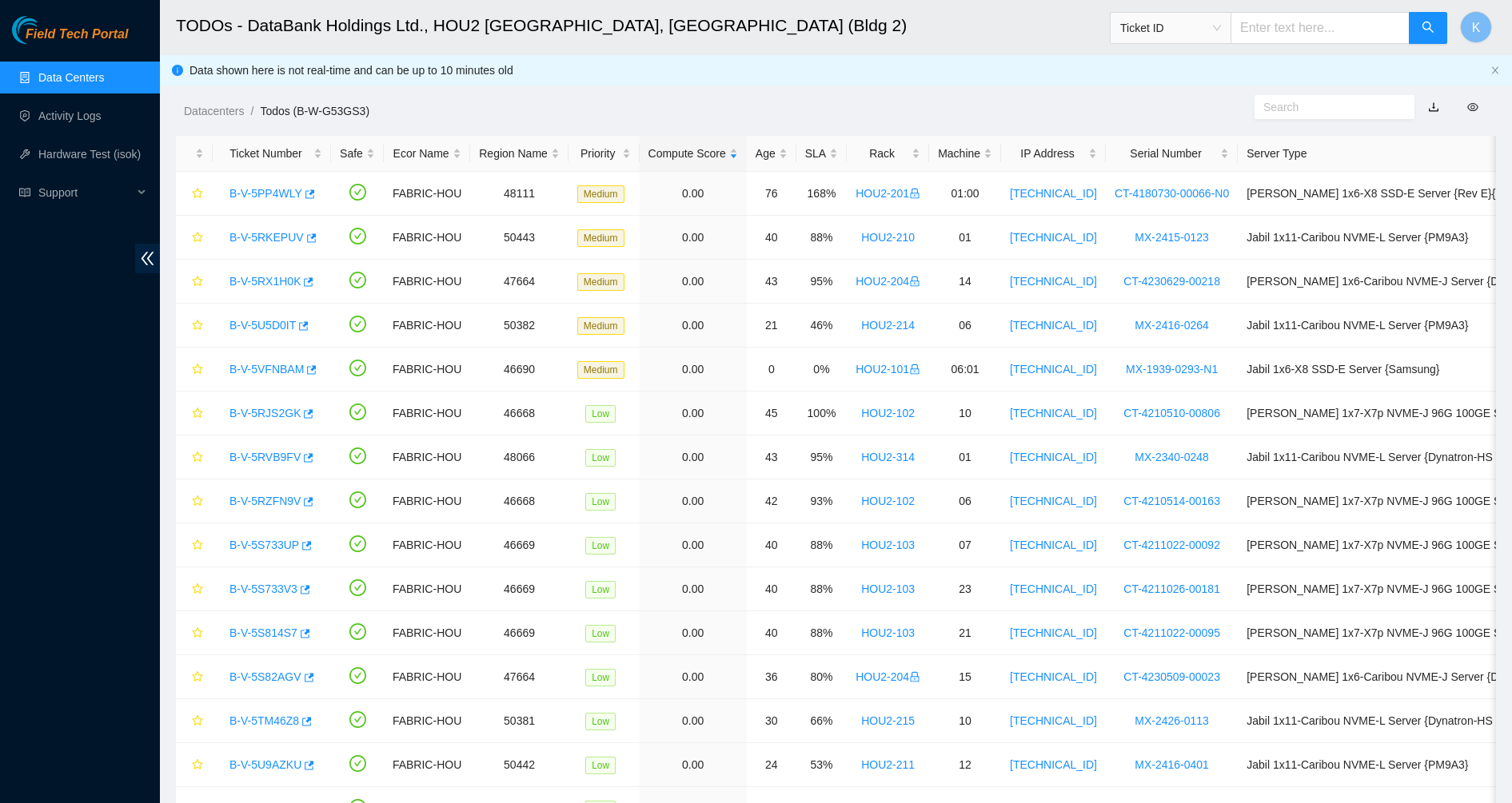
click at [1323, 28] on input "text" at bounding box center [1320, 27] width 179 height 32
paste input "B-W-15PA5GJ"
type input "B-W-15PA5GJ"
